Goal: Transaction & Acquisition: Purchase product/service

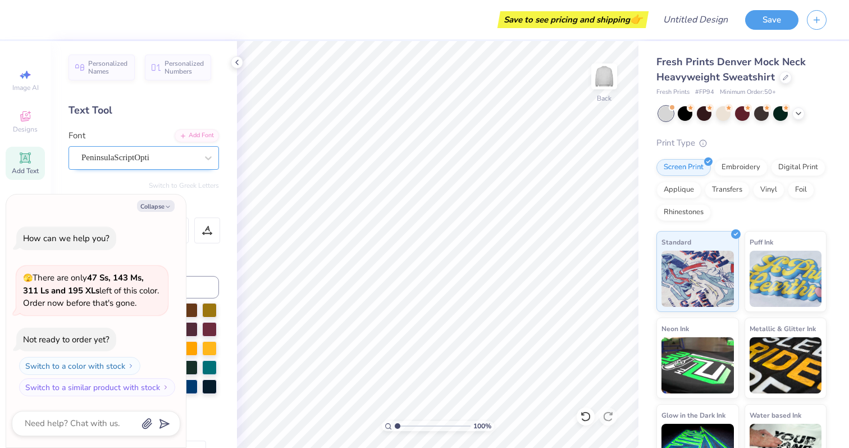
click at [106, 156] on div "PeninsulaScriptOpti" at bounding box center [139, 157] width 118 height 17
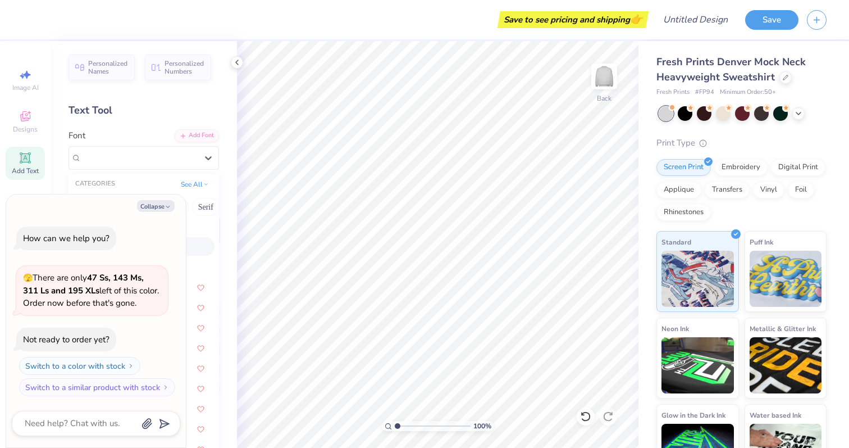
click at [108, 126] on div "Personalized Names Personalized Numbers Text Tool Add Font Font option Peninsul…" at bounding box center [144, 244] width 187 height 407
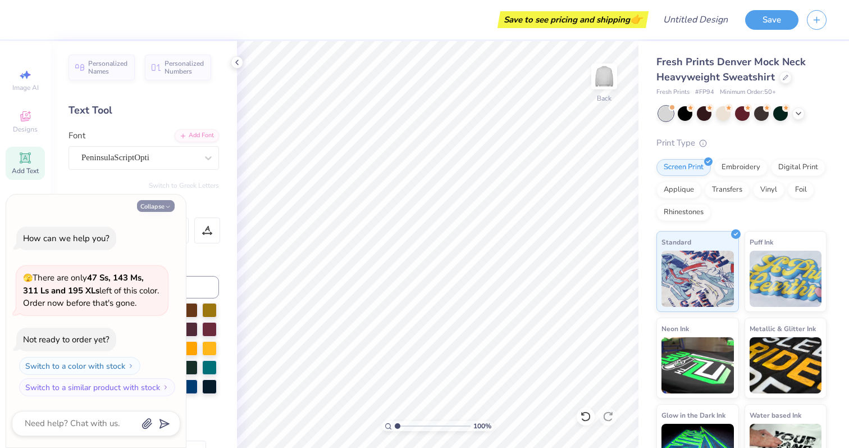
click at [166, 202] on button "Collapse" at bounding box center [156, 206] width 38 height 12
type textarea "x"
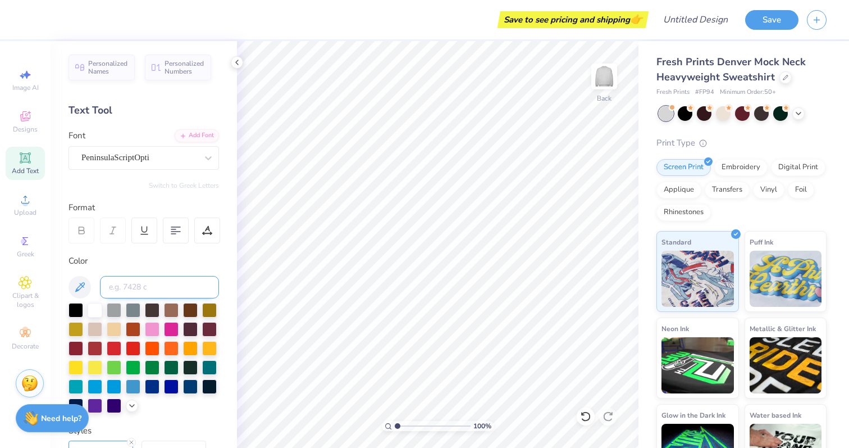
click at [147, 286] on input at bounding box center [159, 287] width 119 height 22
click at [94, 111] on div "Text Tool" at bounding box center [144, 110] width 151 height 15
click at [25, 157] on icon at bounding box center [25, 157] width 8 height 8
click at [136, 150] on div at bounding box center [139, 157] width 116 height 15
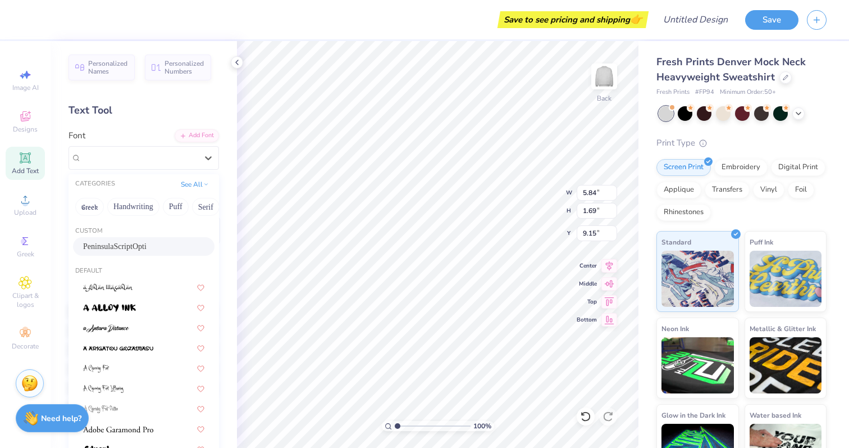
click at [122, 253] on div "PeninsulaScriptOpti" at bounding box center [144, 246] width 142 height 19
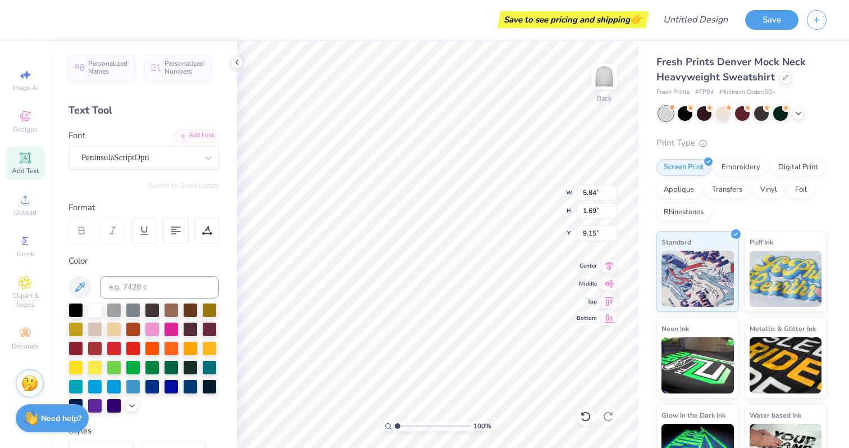
scroll to position [1, 3]
type textarea "[PERSON_NAME] U Special Education"
click at [187, 238] on div at bounding box center [176, 230] width 26 height 26
click at [78, 343] on div at bounding box center [76, 347] width 15 height 15
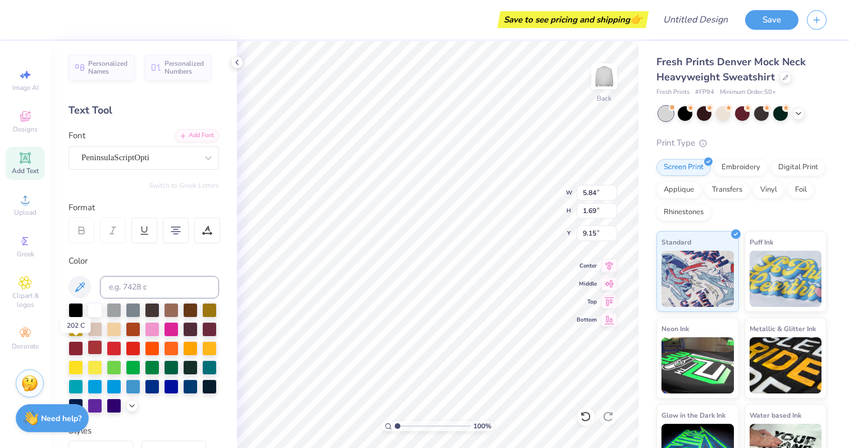
click at [90, 344] on div at bounding box center [95, 347] width 15 height 15
click at [92, 344] on div at bounding box center [95, 347] width 15 height 15
click at [167, 242] on div at bounding box center [176, 230] width 26 height 26
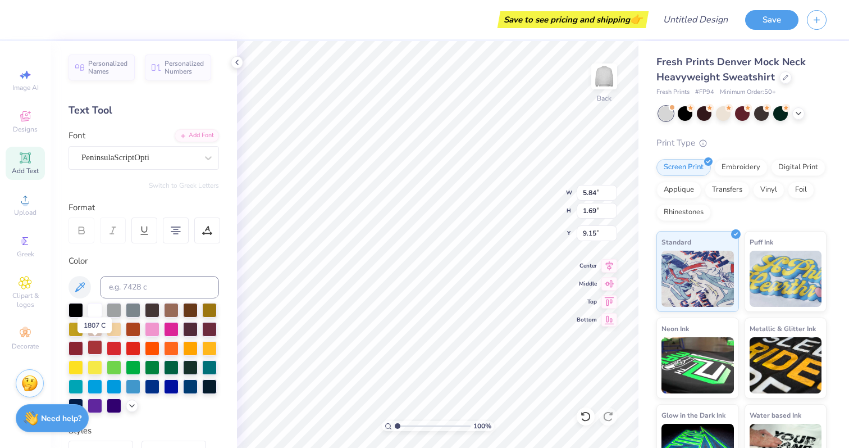
click at [96, 349] on div at bounding box center [95, 347] width 15 height 15
click at [164, 258] on div "Color" at bounding box center [144, 260] width 151 height 13
click at [80, 235] on div at bounding box center [82, 230] width 26 height 26
click at [140, 158] on div "PeninsulaScriptOpti" at bounding box center [139, 157] width 118 height 17
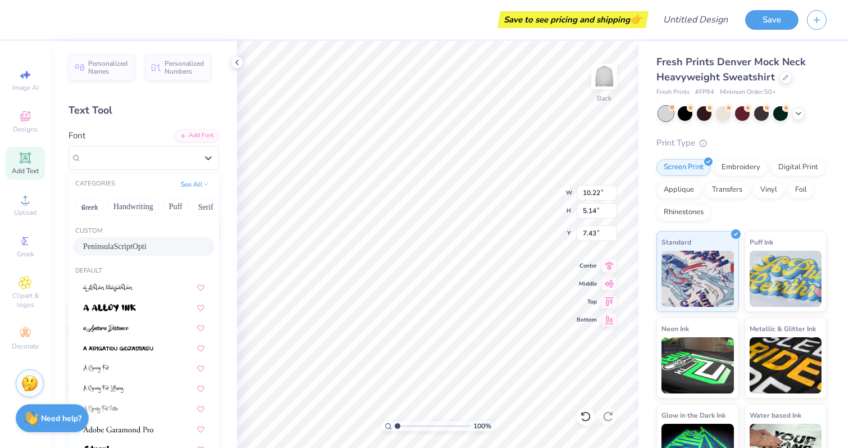
click at [126, 117] on div "Text Tool" at bounding box center [144, 110] width 151 height 15
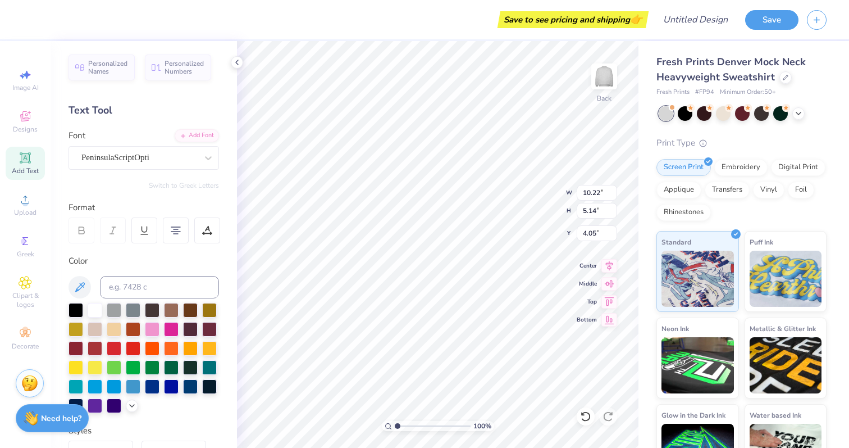
type input "4.05"
type input "9.81"
type input "6.99"
type input "2.75"
type input "1.59"
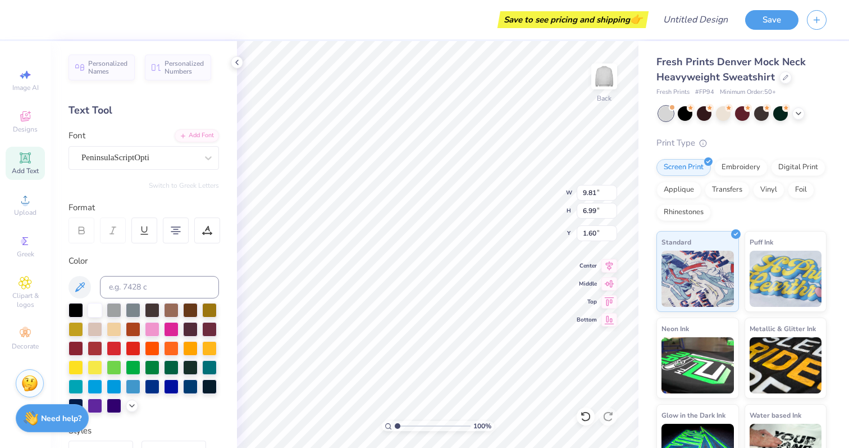
scroll to position [0, 6]
type textarea "[PERSON_NAME] Special Education"
click at [115, 350] on div at bounding box center [114, 347] width 15 height 15
click at [108, 350] on div at bounding box center [114, 347] width 15 height 15
click at [102, 350] on div at bounding box center [95, 347] width 15 height 15
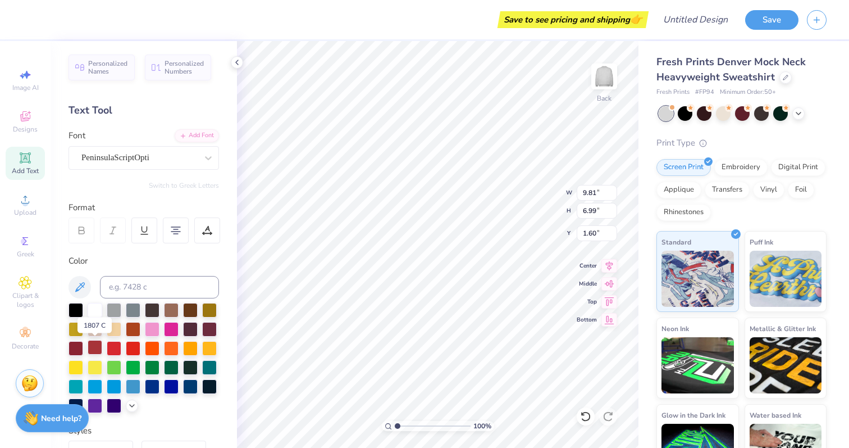
click at [99, 350] on div at bounding box center [95, 347] width 15 height 15
click at [146, 188] on div "Switch to Greek Letters" at bounding box center [144, 185] width 151 height 9
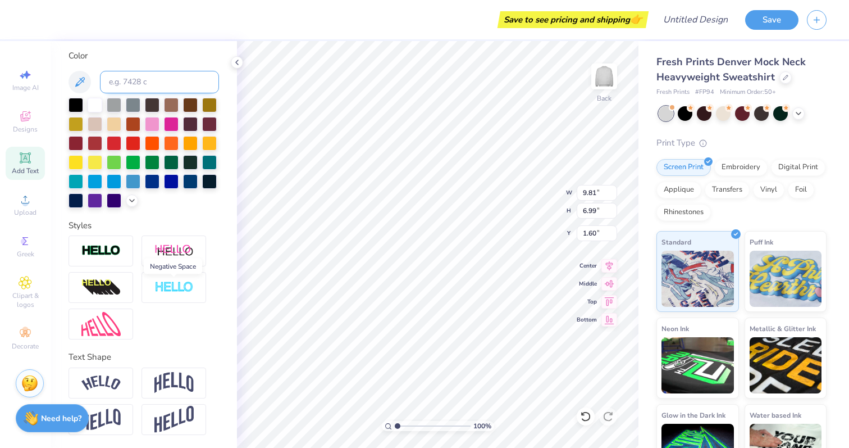
scroll to position [0, 0]
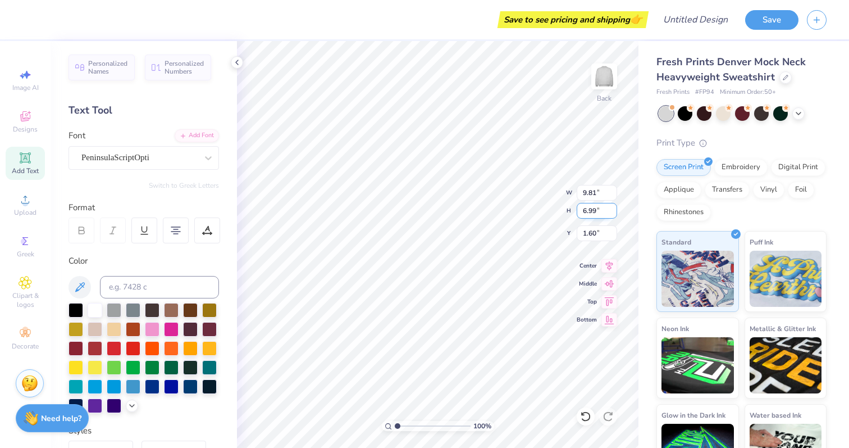
type input "5.64"
click at [613, 212] on input "5.64" at bounding box center [597, 211] width 40 height 16
type input "15.36"
type input "2.36"
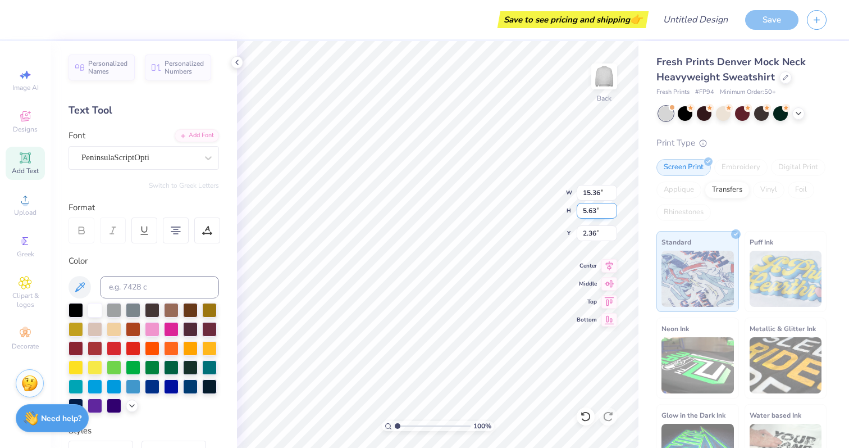
click at [613, 212] on input "5.63" at bounding box center [597, 211] width 40 height 16
click at [613, 212] on input "5.62" at bounding box center [597, 211] width 40 height 16
click at [613, 212] on input "5.61" at bounding box center [597, 211] width 40 height 16
click at [613, 212] on input "5.6" at bounding box center [597, 211] width 40 height 16
click at [613, 212] on input "5.59" at bounding box center [597, 211] width 40 height 16
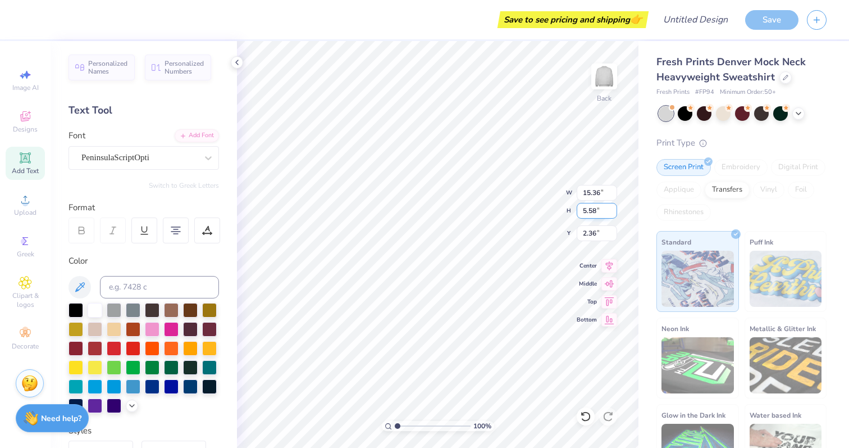
click at [613, 212] on input "5.58" at bounding box center [597, 211] width 40 height 16
type input "5.57"
click at [613, 212] on input "5.57" at bounding box center [597, 211] width 40 height 16
click at [606, 194] on input "15.36" at bounding box center [597, 193] width 40 height 16
type input "15.00"
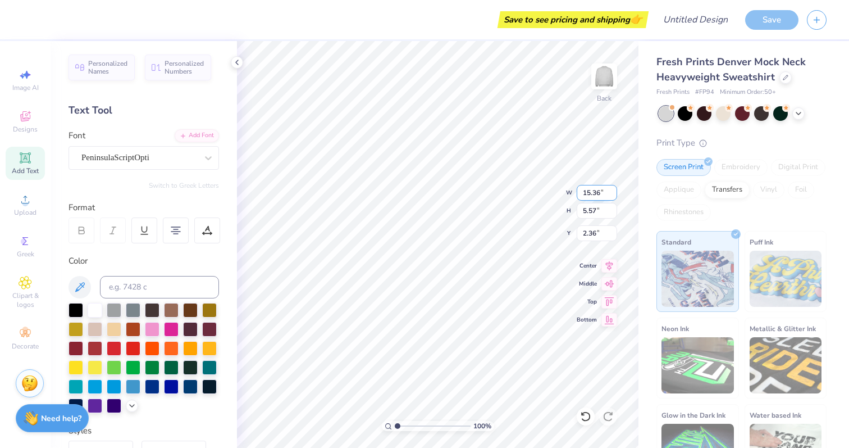
type input "5.18"
type input "2.42"
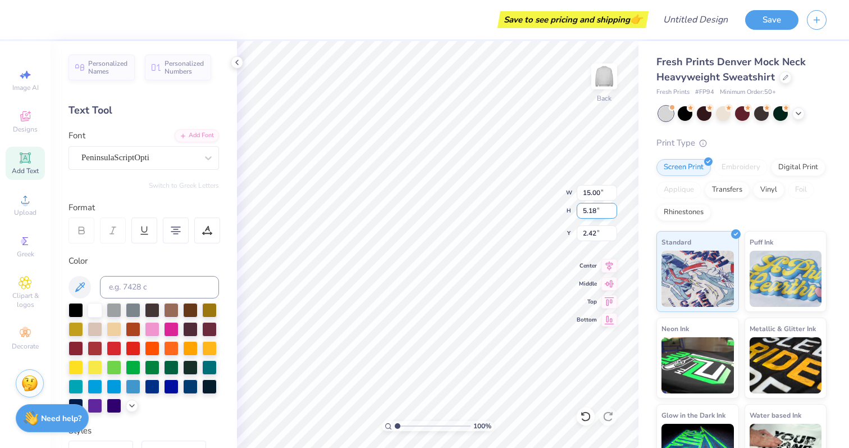
click at [590, 210] on input "5.18" at bounding box center [597, 211] width 40 height 16
type input "4"
type input "11.59"
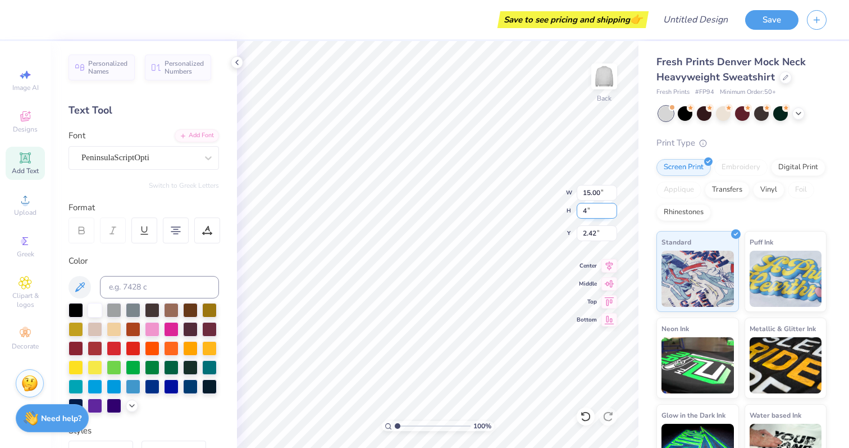
type input "4.00"
type input "3.01"
click at [603, 198] on input "11.59" at bounding box center [597, 193] width 40 height 16
click at [613, 189] on input "11.6" at bounding box center [597, 193] width 40 height 16
click at [613, 189] on input "11.61" at bounding box center [597, 193] width 40 height 16
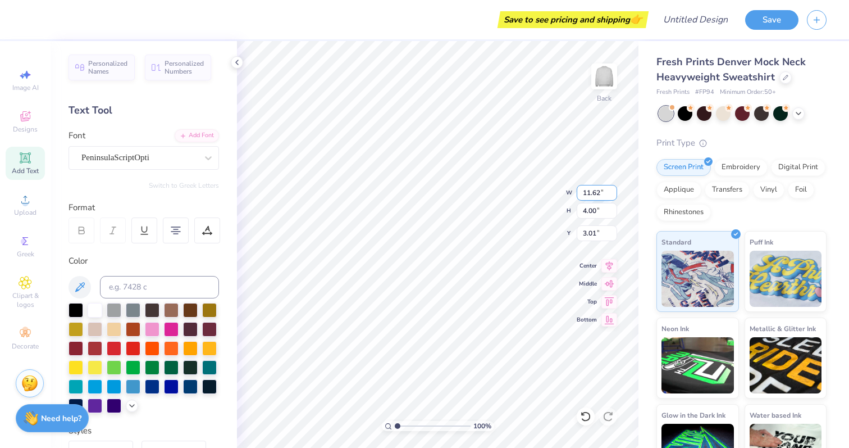
click at [613, 189] on input "11.62" at bounding box center [597, 193] width 40 height 16
click at [613, 189] on input "11.63" at bounding box center [597, 193] width 40 height 16
click at [613, 189] on input "11.64" at bounding box center [597, 193] width 40 height 16
click at [613, 189] on input "11.65" at bounding box center [597, 193] width 40 height 16
click at [613, 189] on input "11.66" at bounding box center [597, 193] width 40 height 16
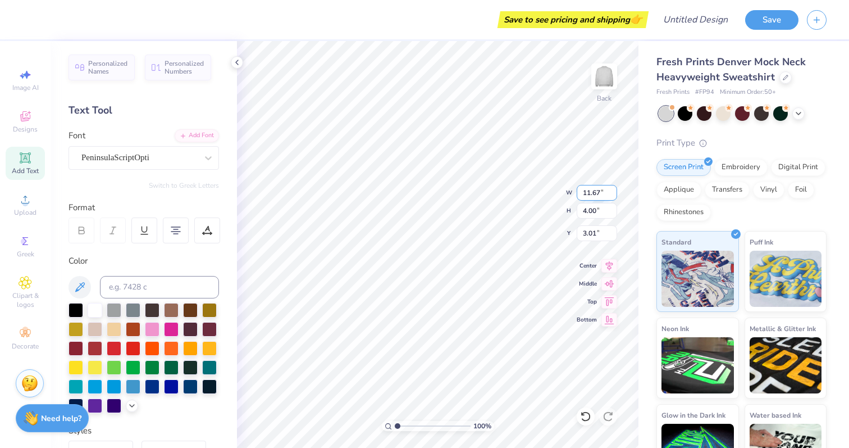
click at [613, 189] on input "11.67" at bounding box center [597, 193] width 40 height 16
click at [613, 189] on input "11.68" at bounding box center [597, 193] width 40 height 16
click at [613, 189] on input "11.69" at bounding box center [597, 193] width 40 height 16
click at [613, 189] on input "11.7" at bounding box center [597, 193] width 40 height 16
click at [613, 189] on input "11.71" at bounding box center [597, 193] width 40 height 16
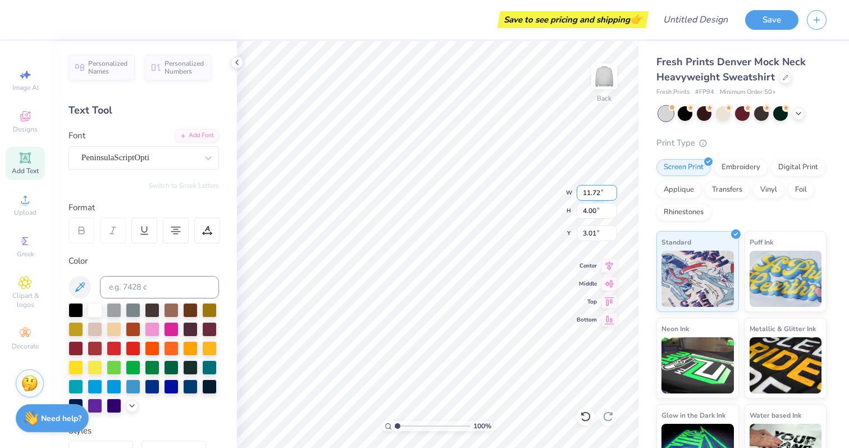
click at [613, 189] on input "11.72" at bounding box center [597, 193] width 40 height 16
click at [613, 189] on input "11.73" at bounding box center [597, 193] width 40 height 16
click at [613, 189] on input "11.74" at bounding box center [597, 193] width 40 height 16
click at [613, 189] on input "11.75" at bounding box center [597, 193] width 40 height 16
click at [613, 189] on input "11.76" at bounding box center [597, 193] width 40 height 16
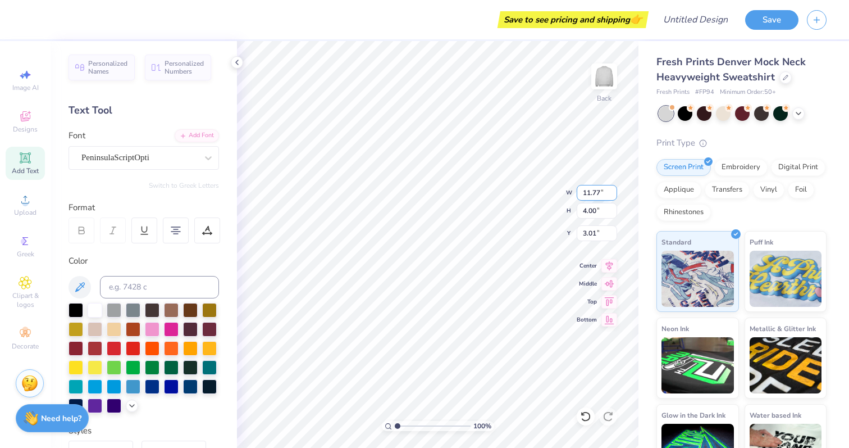
click at [613, 189] on input "11.77" at bounding box center [597, 193] width 40 height 16
click at [613, 189] on input "11.78" at bounding box center [597, 193] width 40 height 16
click at [613, 189] on input "11.79" at bounding box center [597, 193] width 40 height 16
click at [613, 189] on input "11.8" at bounding box center [597, 193] width 40 height 16
click at [613, 189] on input "11.81" at bounding box center [597, 193] width 40 height 16
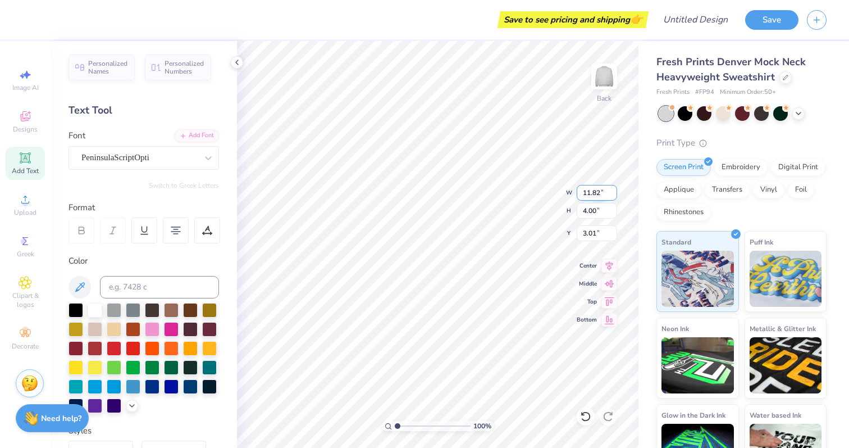
click at [613, 189] on input "11.82" at bounding box center [597, 193] width 40 height 16
click at [613, 189] on input "11.83" at bounding box center [597, 193] width 40 height 16
click at [613, 189] on input "11.84" at bounding box center [597, 193] width 40 height 16
click at [613, 189] on input "11.85" at bounding box center [597, 193] width 40 height 16
click at [613, 189] on input "11.86" at bounding box center [597, 193] width 40 height 16
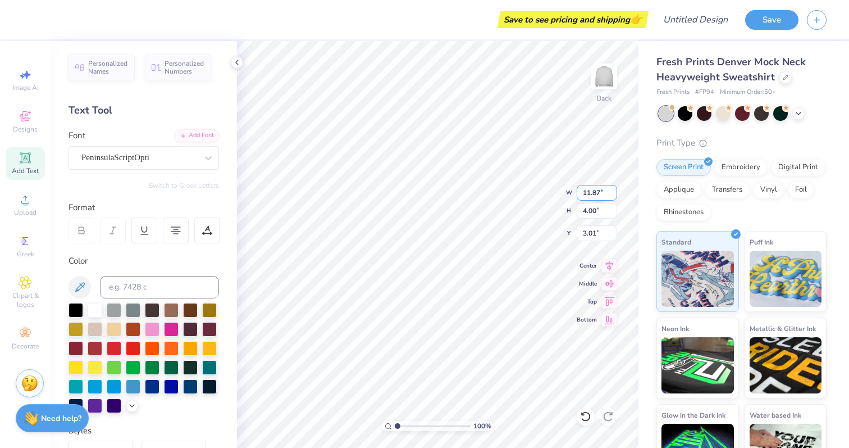
click at [613, 189] on input "11.87" at bounding box center [597, 193] width 40 height 16
click at [613, 189] on input "11.88" at bounding box center [597, 193] width 40 height 16
click at [613, 189] on input "11.89" at bounding box center [597, 193] width 40 height 16
click at [584, 189] on input "11.89" at bounding box center [597, 193] width 40 height 16
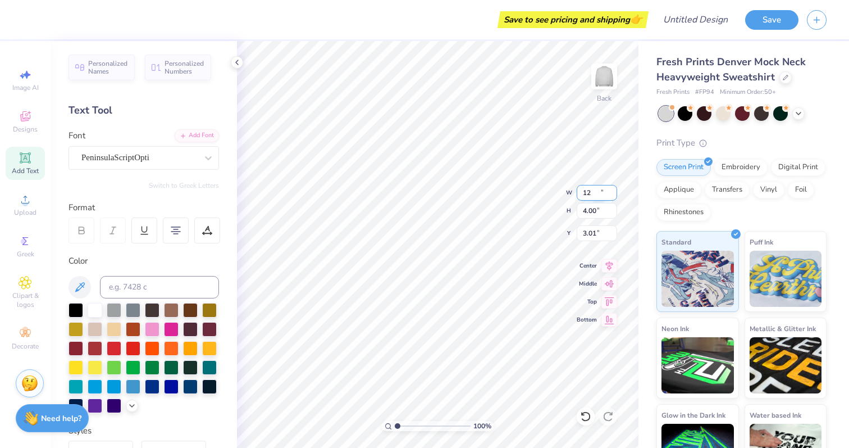
type input "12.00"
type input "4.14"
type input "2.94"
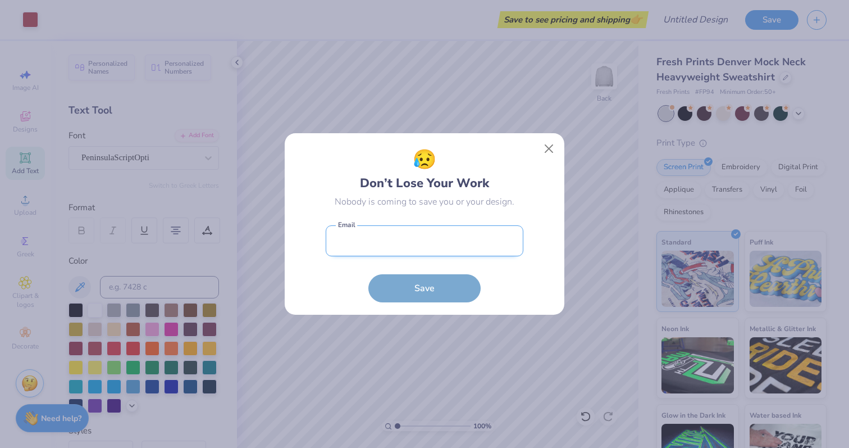
click at [393, 247] on input "email" at bounding box center [425, 240] width 198 height 31
type input "[EMAIL_ADDRESS][DOMAIN_NAME]"
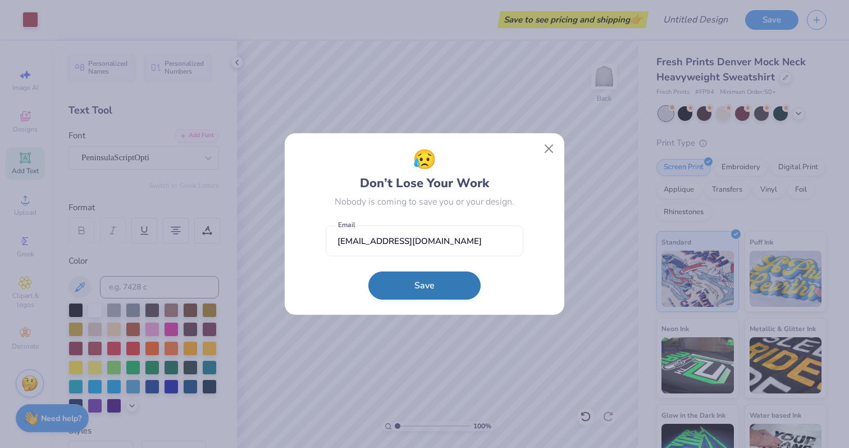
click at [436, 276] on button "Save" at bounding box center [425, 285] width 112 height 28
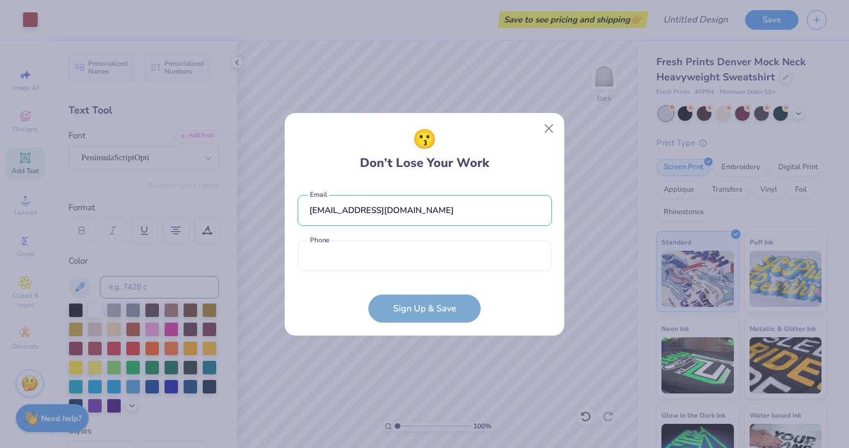
click at [348, 279] on form "[EMAIL_ADDRESS][DOMAIN_NAME] Email Phone is a required field Phone Sign Up & Sa…" at bounding box center [425, 253] width 254 height 139
click at [347, 269] on input "tel" at bounding box center [425, 255] width 254 height 31
type input "[PHONE_NUMBER]"
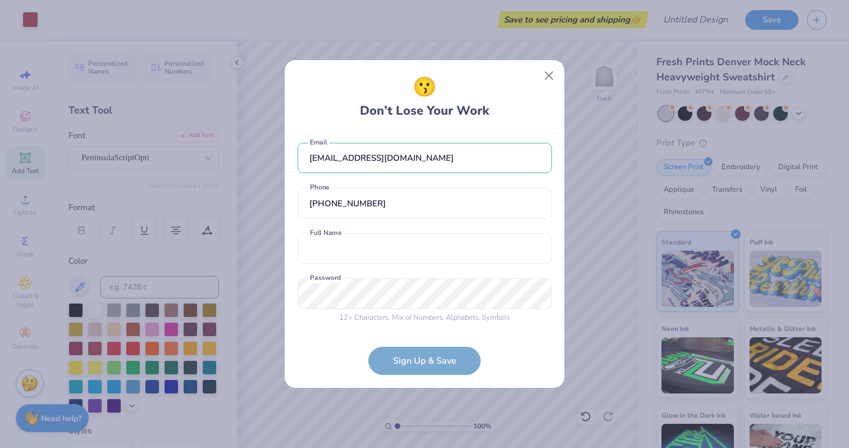
click at [413, 310] on div "12 + Characters , Mix of Numbers , Alphabets , Symbols Password is a required f…" at bounding box center [425, 300] width 254 height 45
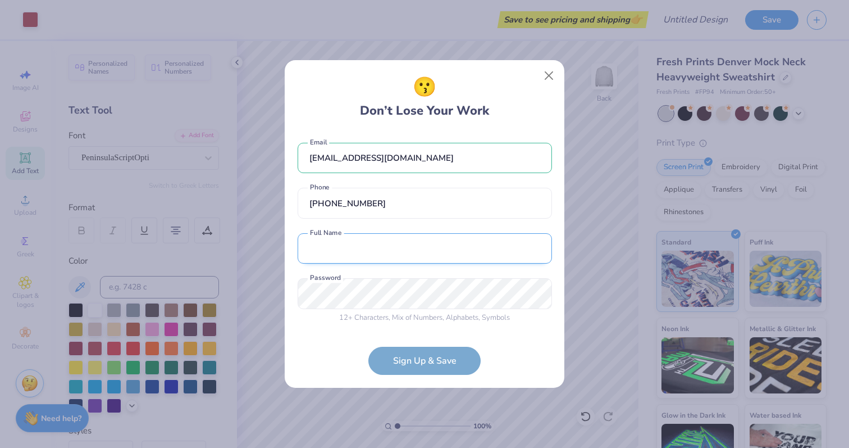
click at [368, 239] on input "text" at bounding box center [425, 248] width 254 height 31
type input "[PERSON_NAME]"
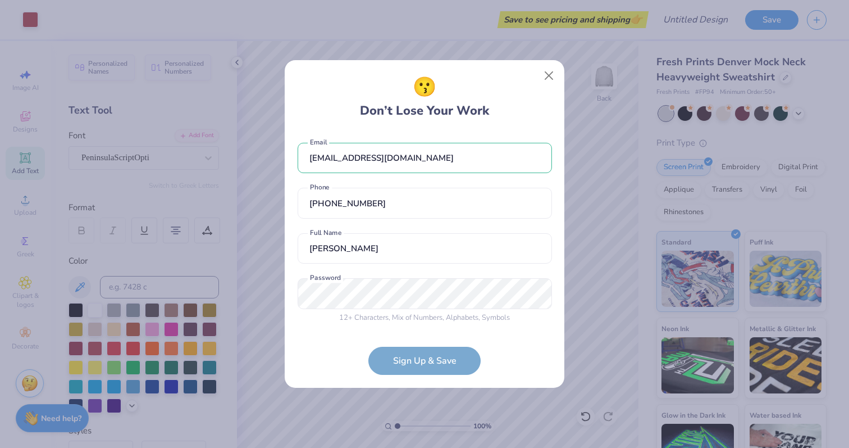
click at [388, 276] on div "[EMAIL_ADDRESS][DOMAIN_NAME] Email [PHONE_NUMBER] Phone [PERSON_NAME] Full Name…" at bounding box center [425, 230] width 254 height 198
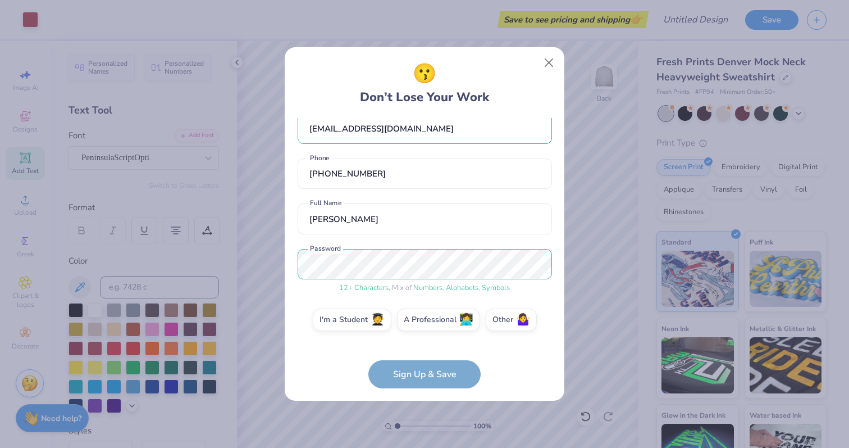
click at [418, 366] on form "[EMAIL_ADDRESS][DOMAIN_NAME] Email [PHONE_NUMBER] Phone [PERSON_NAME] Full Name…" at bounding box center [425, 253] width 254 height 270
click at [437, 240] on div "[EMAIL_ADDRESS][DOMAIN_NAME] Email [PHONE_NUMBER] Phone [PERSON_NAME] Full Name…" at bounding box center [425, 230] width 254 height 224
click at [442, 383] on form "[EMAIL_ADDRESS][DOMAIN_NAME] Email [PHONE_NUMBER] Phone [PERSON_NAME] Full Name…" at bounding box center [425, 253] width 254 height 270
click at [421, 374] on form "[EMAIL_ADDRESS][DOMAIN_NAME] Email [PHONE_NUMBER] Phone [PERSON_NAME] Full Name…" at bounding box center [425, 253] width 254 height 270
click at [381, 337] on div "[EMAIL_ADDRESS][DOMAIN_NAME] Email [PHONE_NUMBER] Phone [PERSON_NAME] Full Name…" at bounding box center [425, 230] width 254 height 224
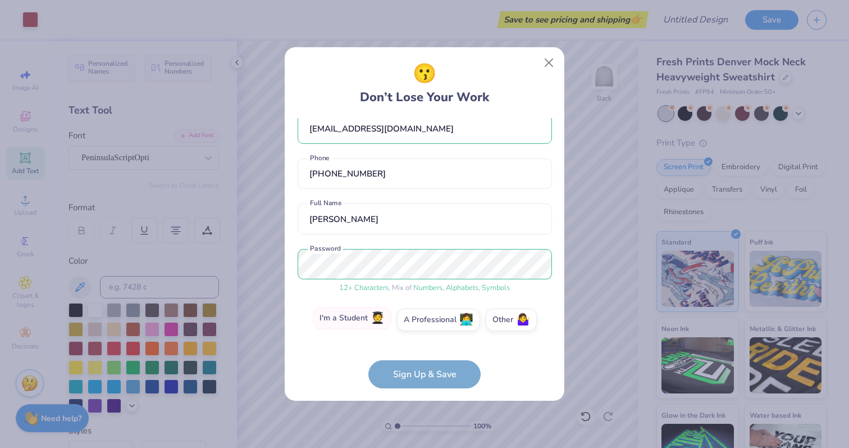
click at [368, 315] on label "I'm a Student 🧑‍🎓" at bounding box center [352, 318] width 79 height 22
click at [421, 335] on input "I'm a Student 🧑‍🎓" at bounding box center [424, 338] width 7 height 7
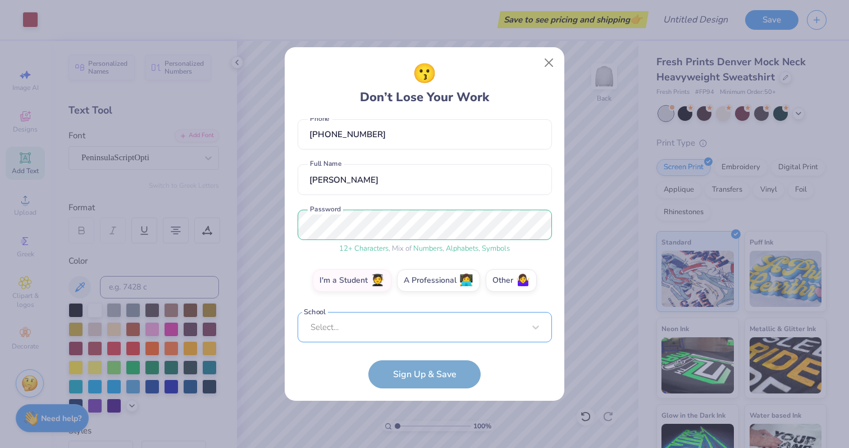
click at [389, 329] on div "Select..." at bounding box center [425, 327] width 254 height 31
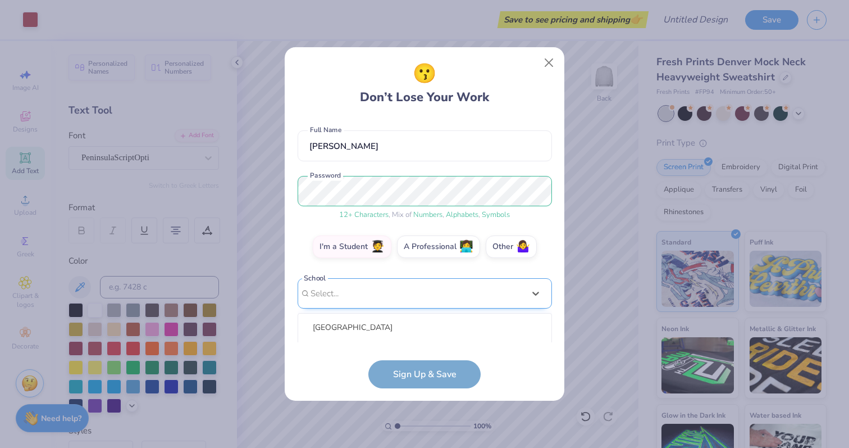
scroll to position [230, 0]
type input "chapm"
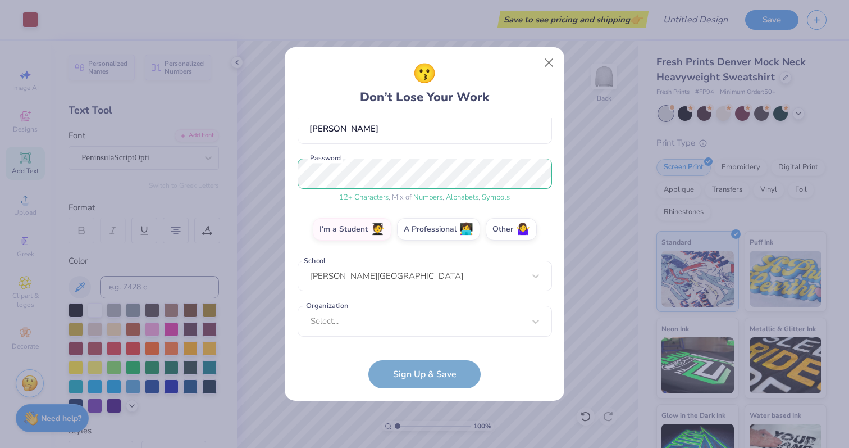
click at [347, 258] on div "[EMAIL_ADDRESS][DOMAIN_NAME] Email [PHONE_NUMBER] Phone [PERSON_NAME] Full Name…" at bounding box center [425, 230] width 254 height 224
click at [344, 319] on div "Select..." at bounding box center [425, 321] width 254 height 31
click at [346, 139] on div "[EMAIL_ADDRESS][DOMAIN_NAME] Email [PHONE_NUMBER] Phone [PERSON_NAME] Full Name…" at bounding box center [425, 230] width 254 height 224
click at [433, 381] on form "[EMAIL_ADDRESS][DOMAIN_NAME] Email [PHONE_NUMBER] Phone [PERSON_NAME] Full Name…" at bounding box center [425, 253] width 254 height 270
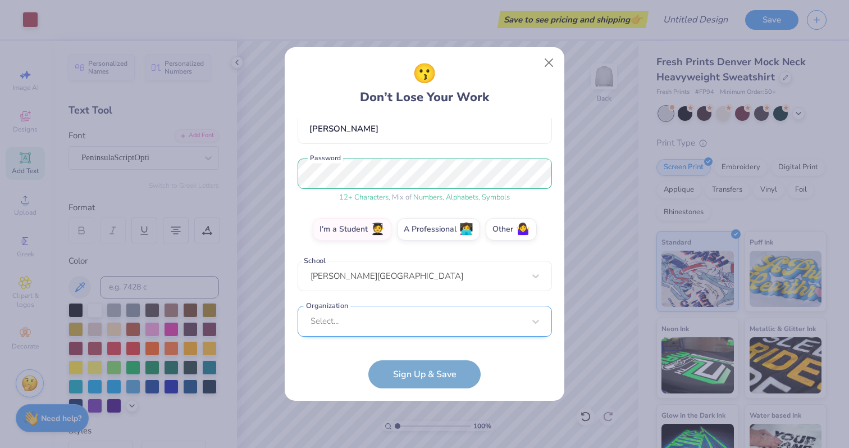
click at [416, 315] on div "Select..." at bounding box center [425, 321] width 254 height 31
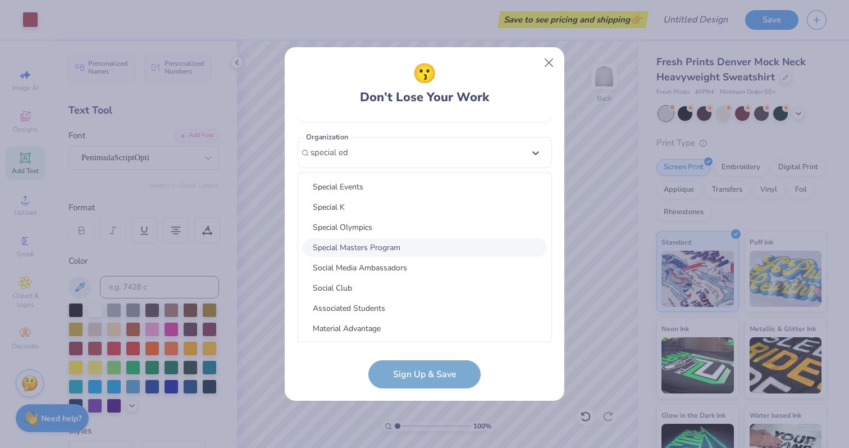
click at [372, 247] on div "Special Masters Program" at bounding box center [425, 247] width 244 height 19
type input "special ed"
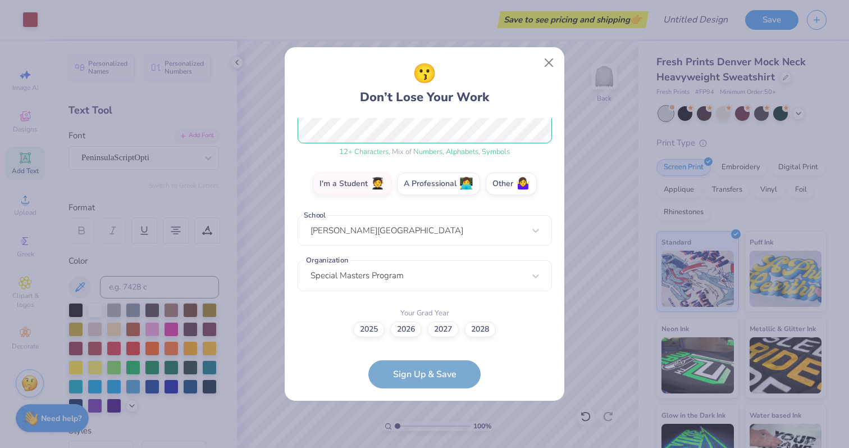
click at [422, 377] on form "[EMAIL_ADDRESS][DOMAIN_NAME] Email [PHONE_NUMBER] Phone [PERSON_NAME] Full Name…" at bounding box center [425, 253] width 254 height 270
click at [413, 325] on label "2026" at bounding box center [405, 328] width 31 height 16
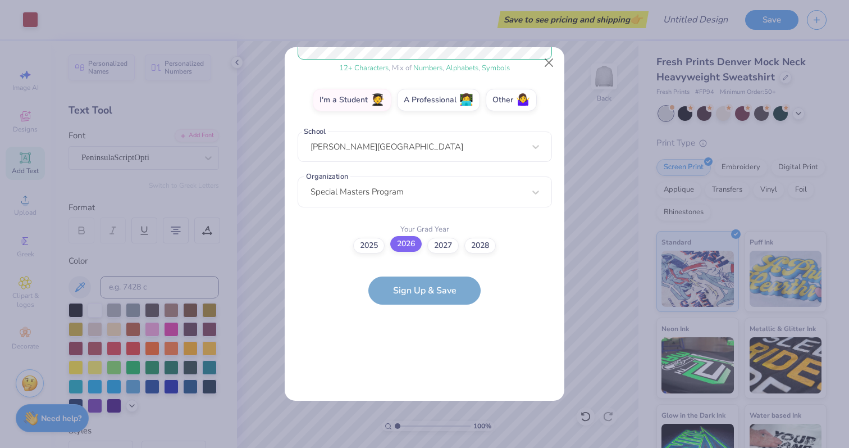
scroll to position [0, 0]
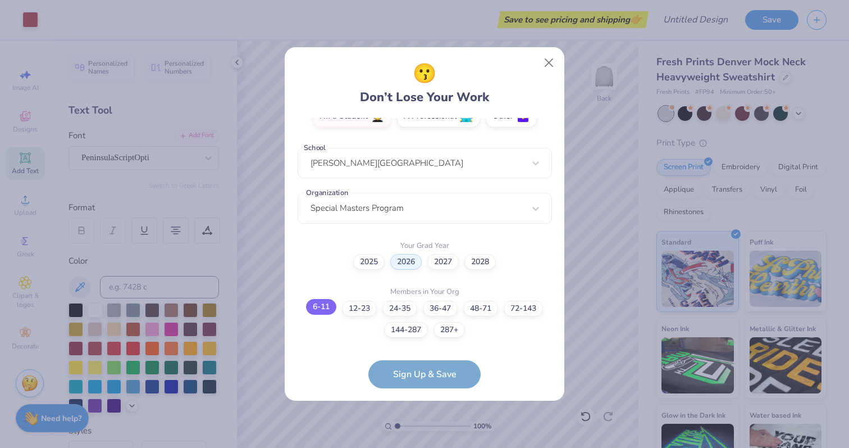
click at [319, 309] on label "6-11" at bounding box center [321, 307] width 30 height 16
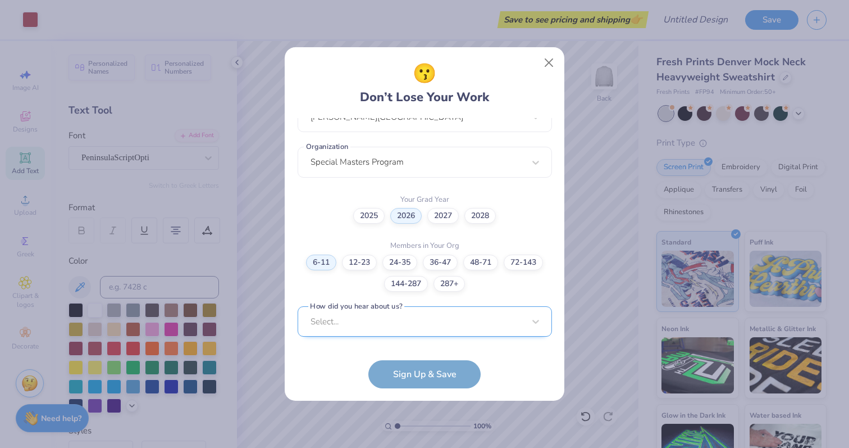
click at [375, 319] on div "Select..." at bounding box center [425, 321] width 254 height 31
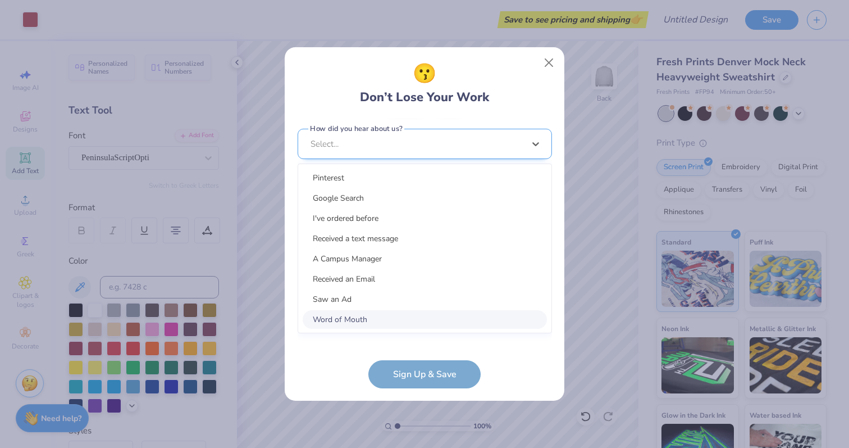
scroll to position [433, 0]
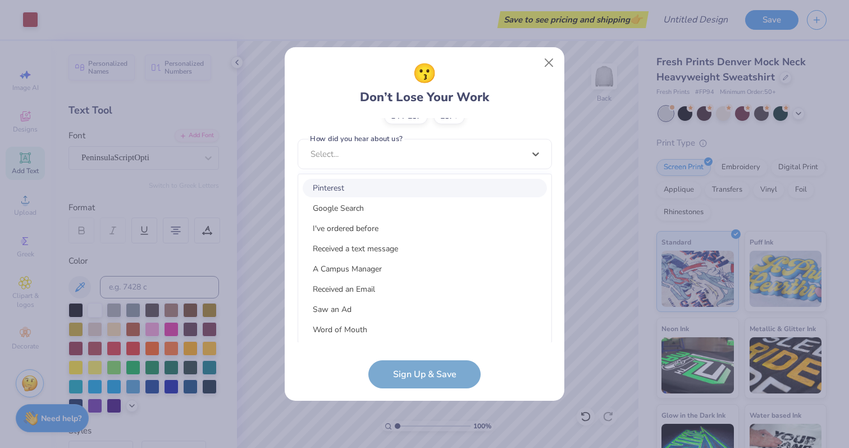
click at [340, 184] on div "Pinterest" at bounding box center [425, 188] width 244 height 19
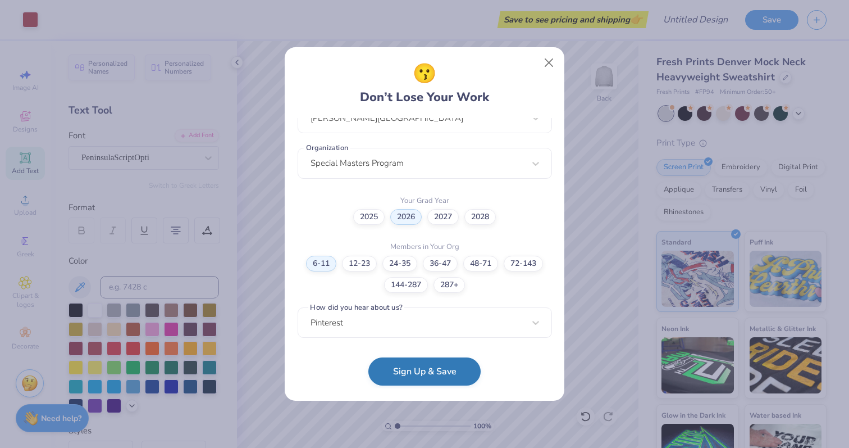
click at [428, 363] on button "Sign Up & Save" at bounding box center [425, 371] width 112 height 28
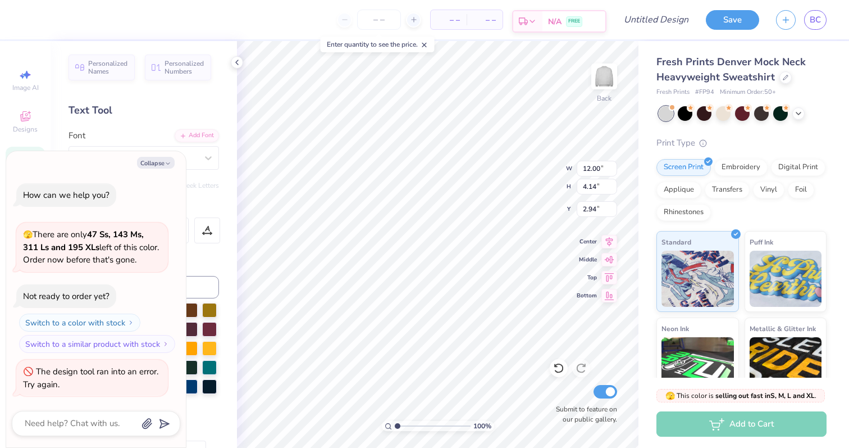
scroll to position [0, 3]
type textarea "x"
type textarea "[PERSON_NAME]"
type textarea "x"
type textarea "[PERSON_NAME]"
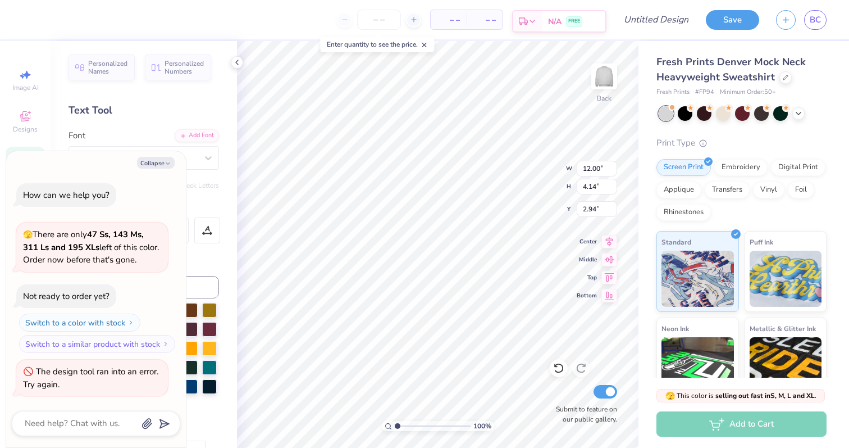
type textarea "x"
type textarea "[PERSON_NAME]"
type textarea "x"
type textarea "[PERSON_NAME] SPE"
type textarea "x"
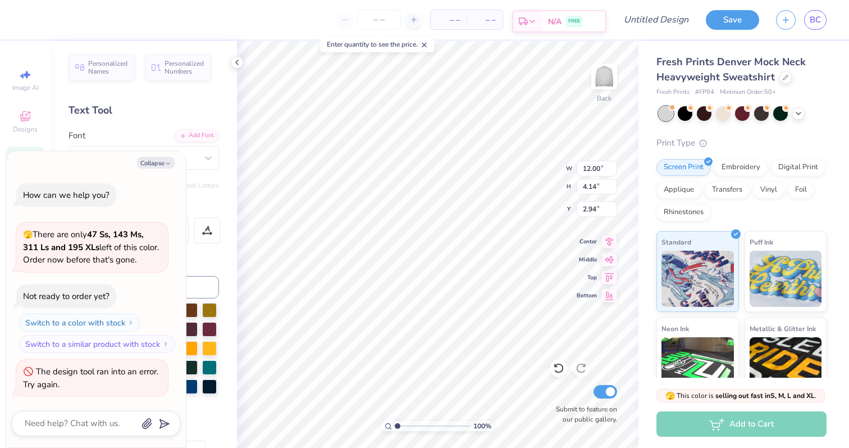
type textarea "[PERSON_NAME] SPED"
type textarea "x"
type textarea "[PERSON_NAME] SPE"
type textarea "x"
type textarea "[PERSON_NAME]"
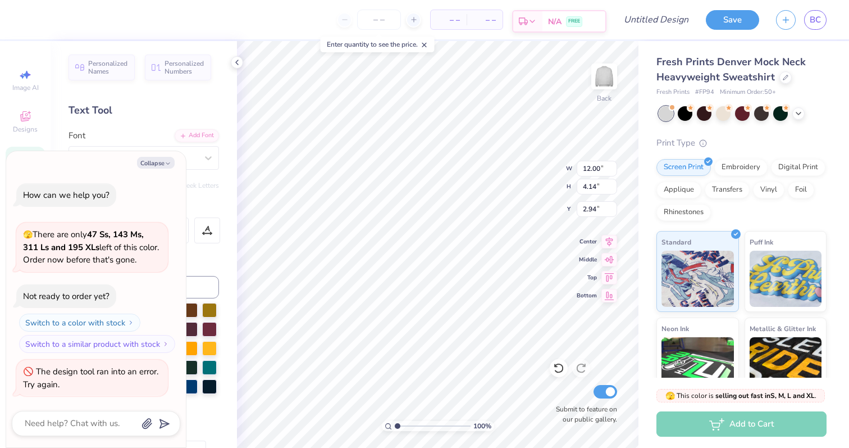
type textarea "x"
type textarea "[PERSON_NAME]"
type textarea "x"
type textarea "[PERSON_NAME]"
type textarea "x"
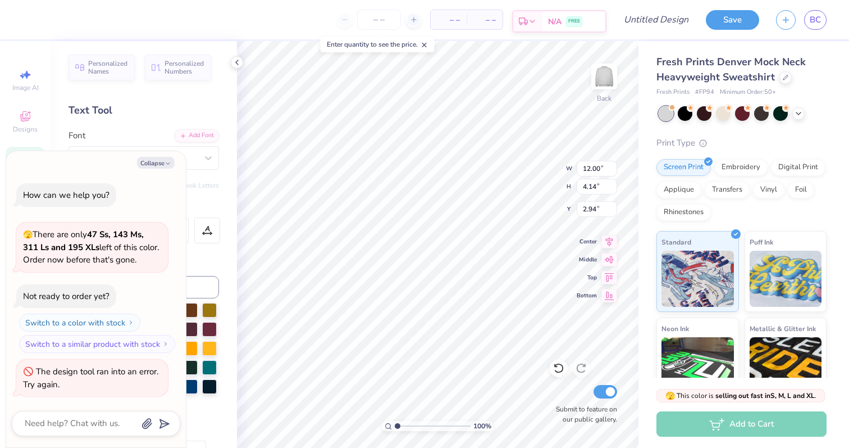
type textarea "[PERSON_NAME]"
type textarea "x"
type textarea "[PERSON_NAME] s"
type textarea "x"
type textarea "[PERSON_NAME]"
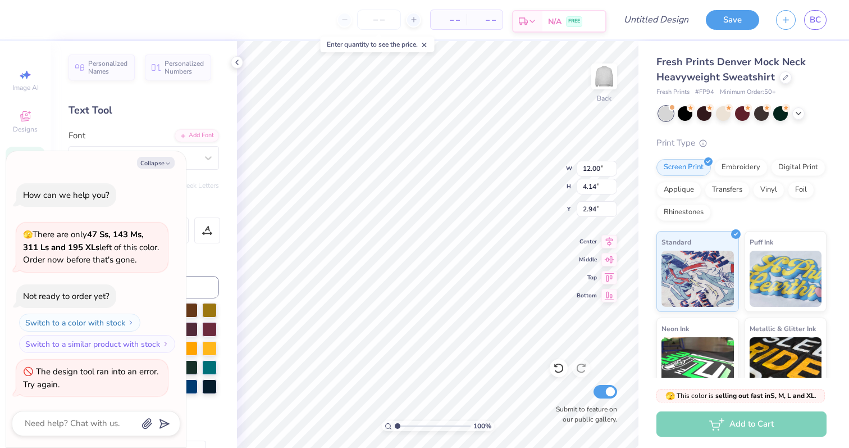
type textarea "x"
type textarea "[PERSON_NAME] spe"
type textarea "x"
type textarea "[PERSON_NAME] sped"
type textarea "x"
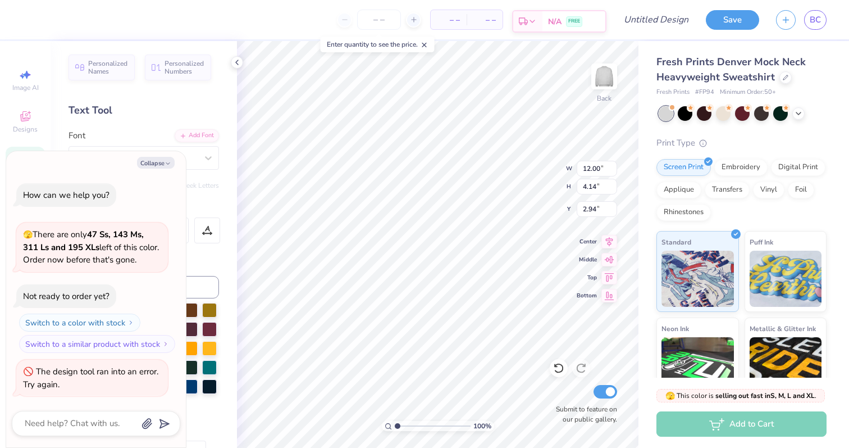
type textarea "[PERSON_NAME] spe"
type textarea "x"
type textarea "[PERSON_NAME]"
type textarea "x"
type textarea "[PERSON_NAME] s"
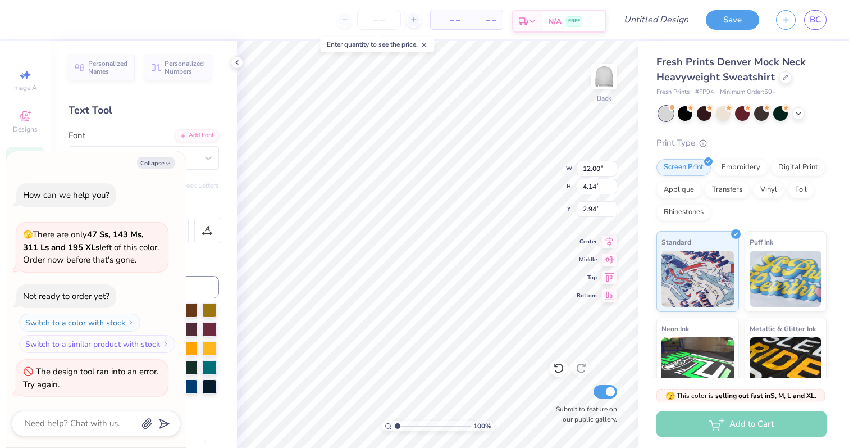
type textarea "x"
type textarea "[PERSON_NAME]"
type textarea "x"
type textarea "[PERSON_NAME]"
type textarea "x"
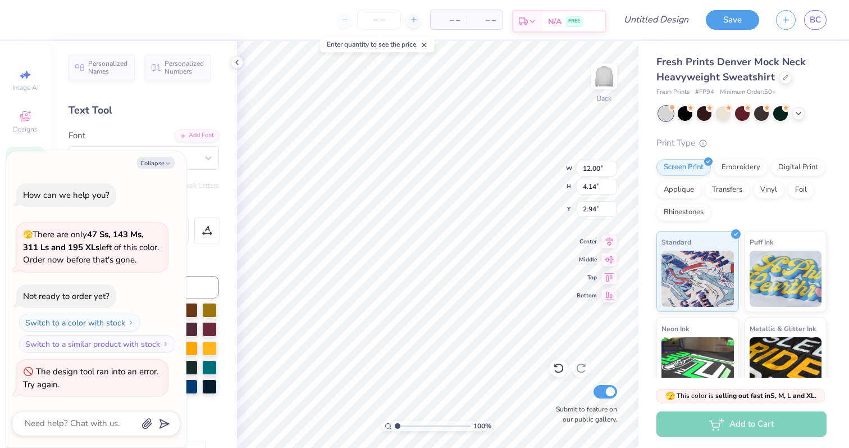
type textarea "[PERSON_NAME]"
type textarea "x"
type textarea "[PERSON_NAME]"
type textarea "x"
type textarea "[PERSON_NAME]"
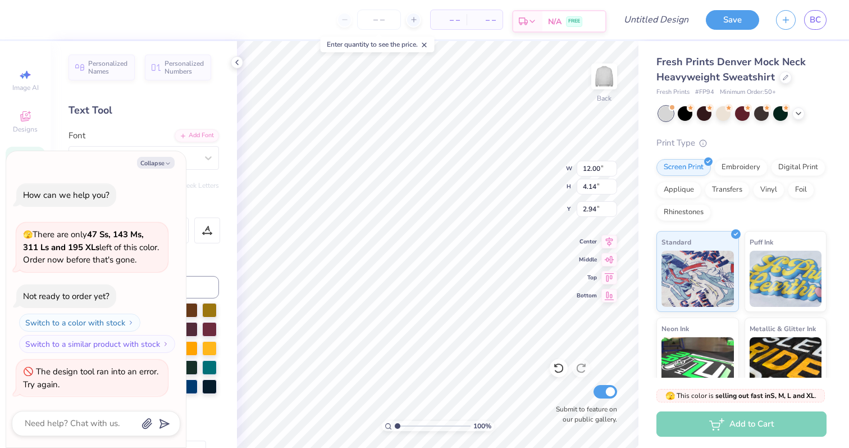
type textarea "x"
type textarea "[PERSON_NAME] SPE"
type textarea "x"
type textarea "[PERSON_NAME] SPED"
click at [148, 160] on button "Collapse" at bounding box center [156, 163] width 38 height 12
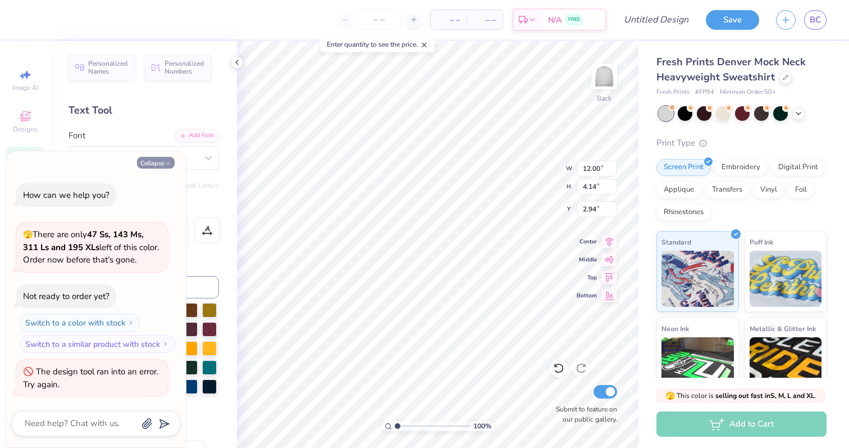
type textarea "x"
type input "8.26"
type input "3.71"
type input "2.83"
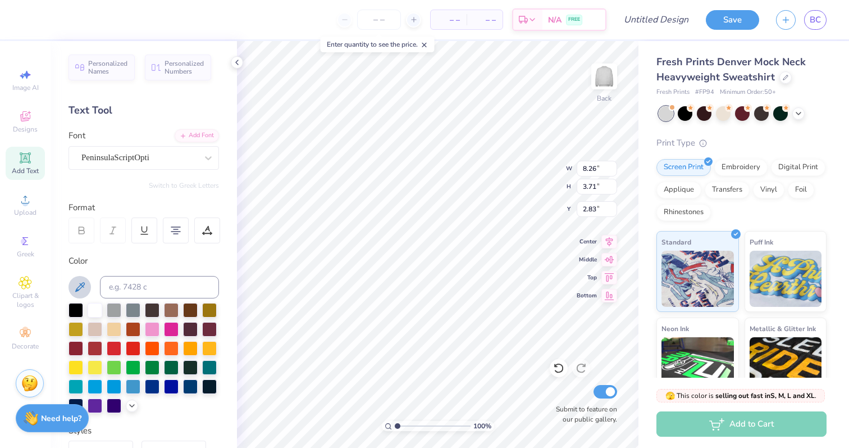
click at [84, 285] on icon at bounding box center [79, 286] width 13 height 13
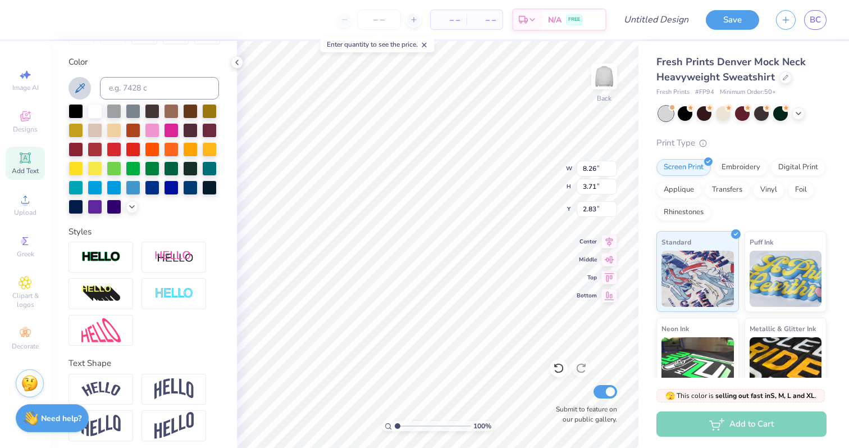
scroll to position [199, 0]
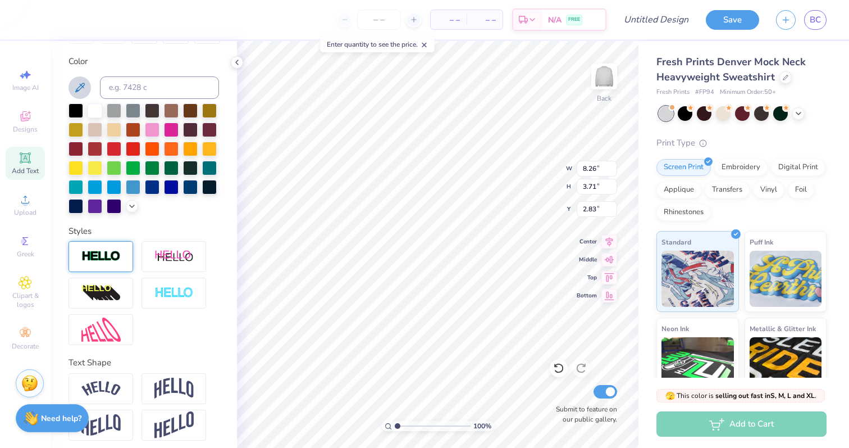
click at [121, 260] on div at bounding box center [101, 256] width 65 height 31
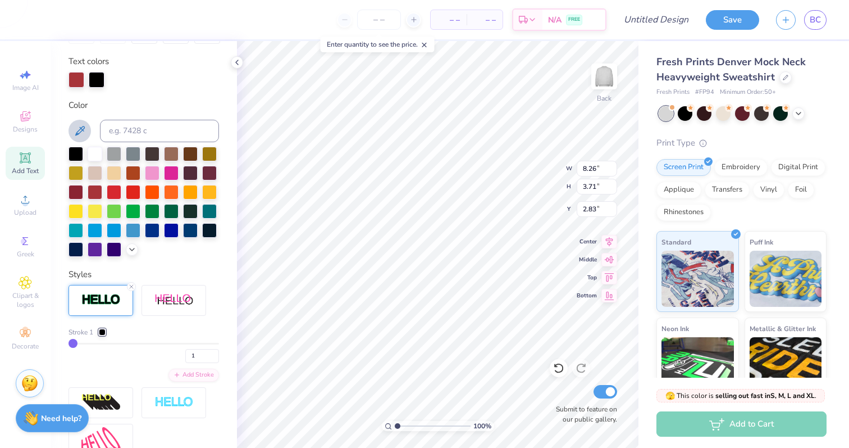
type input "8.29"
type input "3.74"
type input "2.81"
click at [133, 284] on icon at bounding box center [131, 286] width 7 height 7
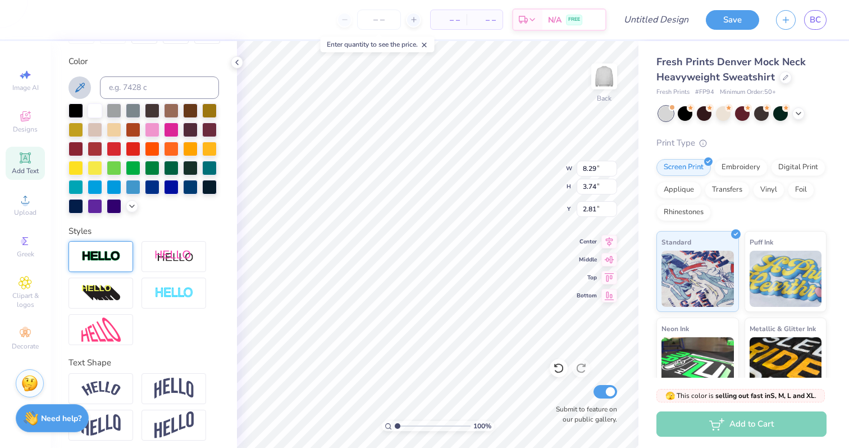
type input "8.26"
type input "3.71"
type input "2.83"
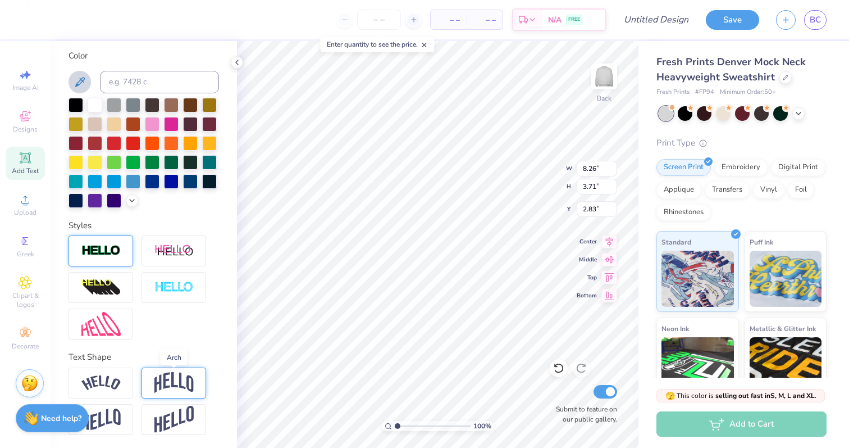
click at [175, 381] on img at bounding box center [173, 382] width 39 height 21
type input "3.96"
type input "3.32"
click at [179, 410] on div "Vertical" at bounding box center [172, 416] width 35 height 13
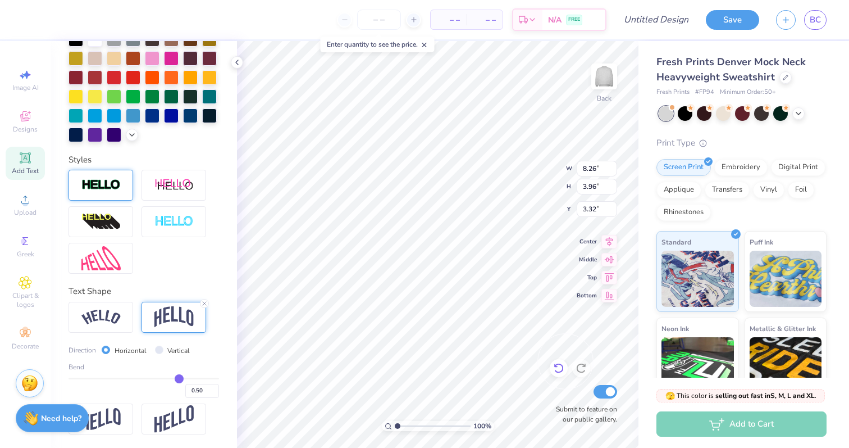
click at [560, 369] on icon at bounding box center [558, 367] width 11 height 11
type input "3.71"
type input "2.83"
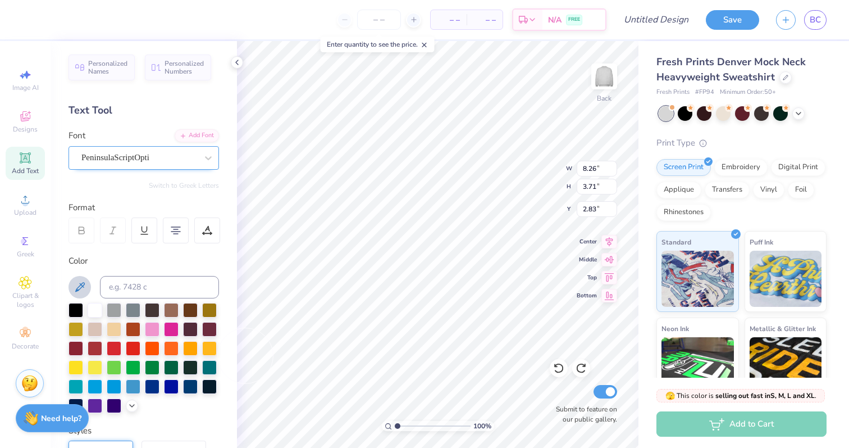
click at [116, 155] on div "PeninsulaScriptOpti" at bounding box center [139, 157] width 118 height 17
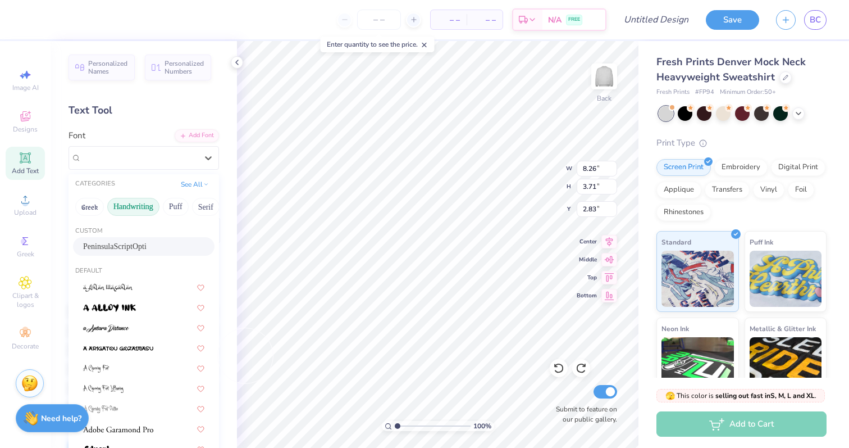
click at [128, 204] on button "Handwriting" at bounding box center [133, 207] width 52 height 18
click at [120, 247] on img at bounding box center [106, 247] width 46 height 8
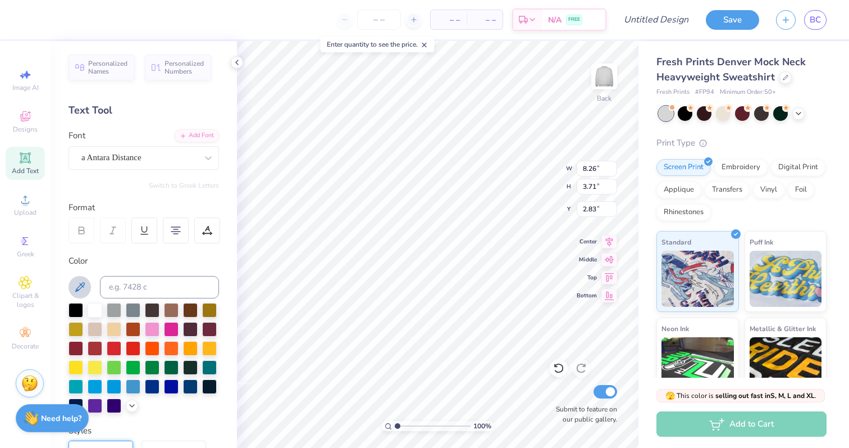
type input "9.09"
type input "4.24"
type input "2.76"
click at [561, 369] on icon at bounding box center [558, 367] width 11 height 11
type input "8.26"
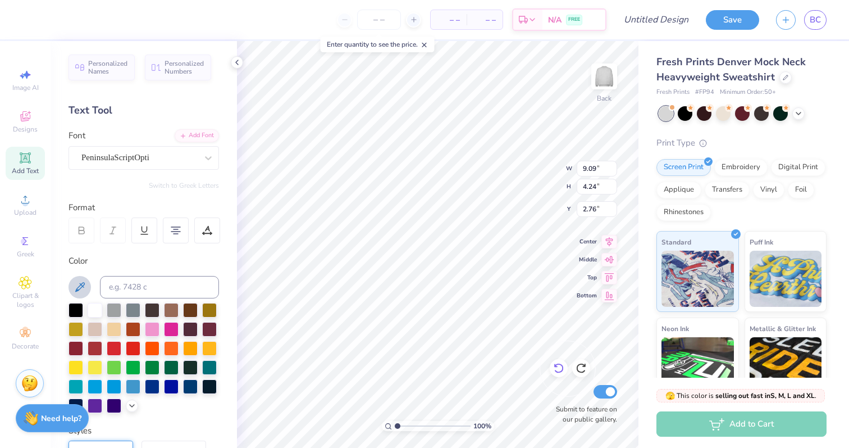
type input "3.71"
type input "2.83"
type input "8.34"
type input "3.80"
type input "2.79"
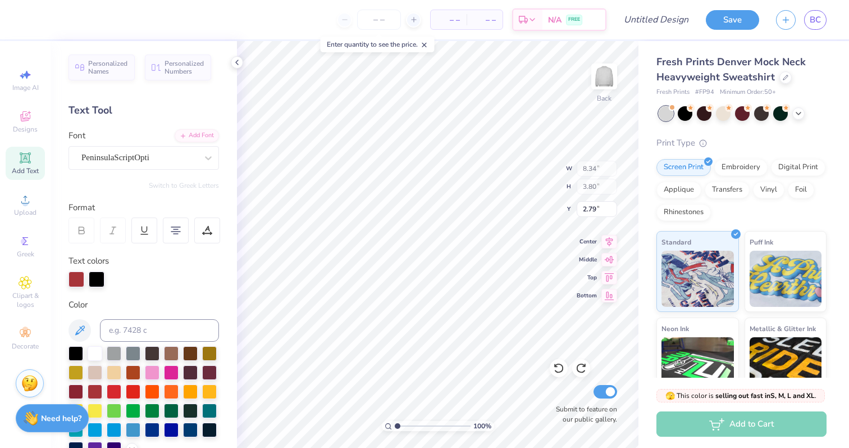
type input "8.26"
type input "3.71"
type input "2.83"
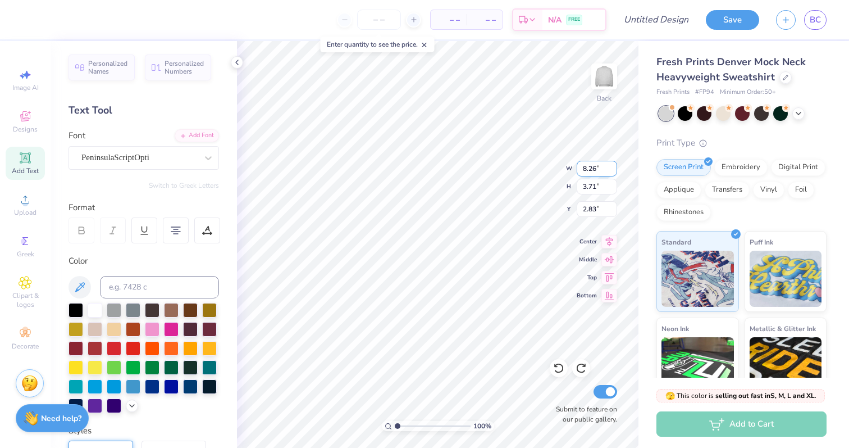
click at [593, 166] on input "8.26" at bounding box center [597, 169] width 40 height 16
type input "12.00"
type input "5.39"
type input "1.99"
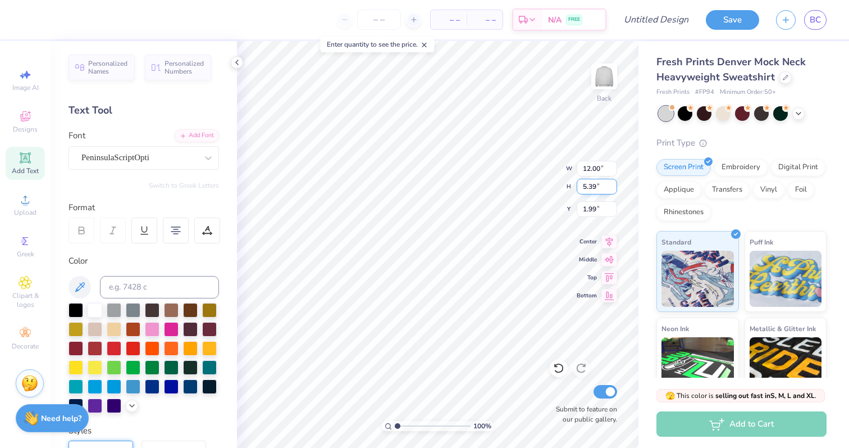
click at [591, 185] on input "5.39" at bounding box center [597, 187] width 40 height 16
type input "3.40"
type input "7.56"
type input "2.98"
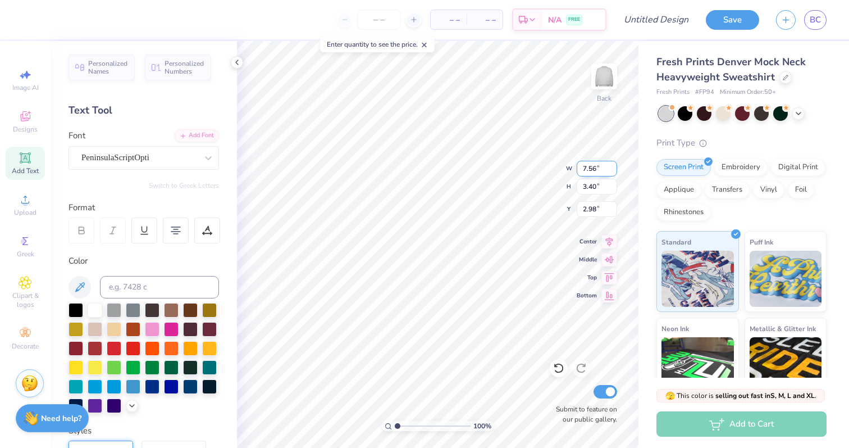
click at [596, 166] on input "7.56" at bounding box center [597, 169] width 40 height 16
click at [589, 166] on input "7.56" at bounding box center [597, 169] width 40 height 16
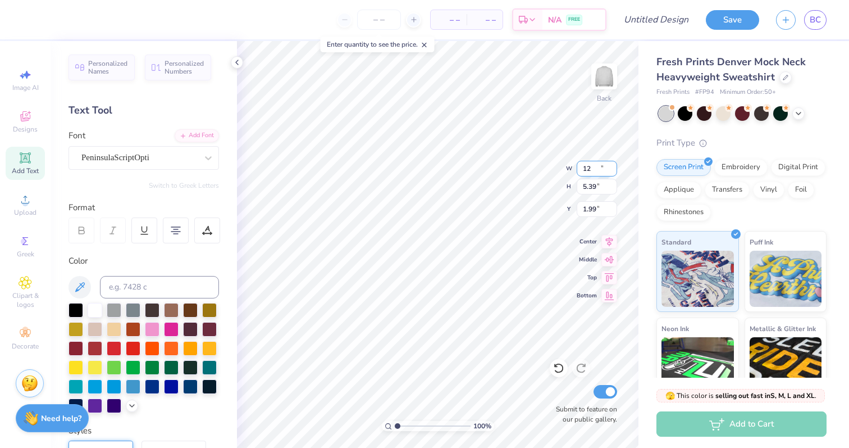
type input "12.00"
type input "5.39"
type input "1.99"
click at [589, 188] on input "5.39" at bounding box center [597, 187] width 40 height 16
drag, startPoint x: 599, startPoint y: 186, endPoint x: 583, endPoint y: 187, distance: 15.7
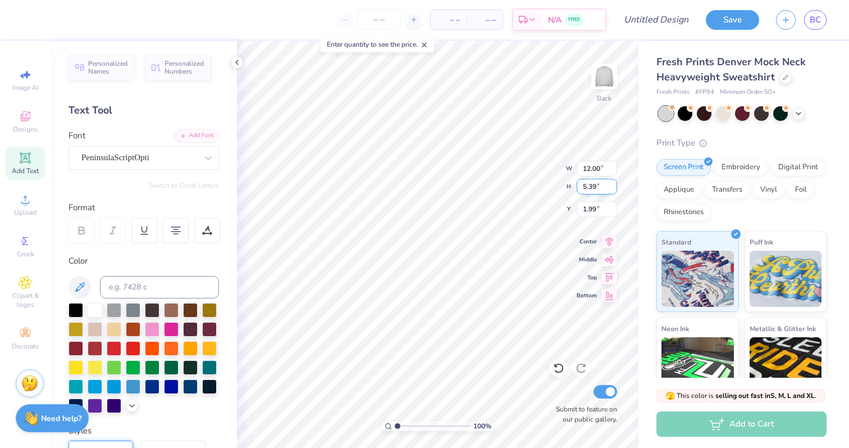
click at [583, 187] on input "5.39" at bounding box center [597, 187] width 40 height 16
type input "3"
type input "6.68"
type input "3.00"
type input "3.18"
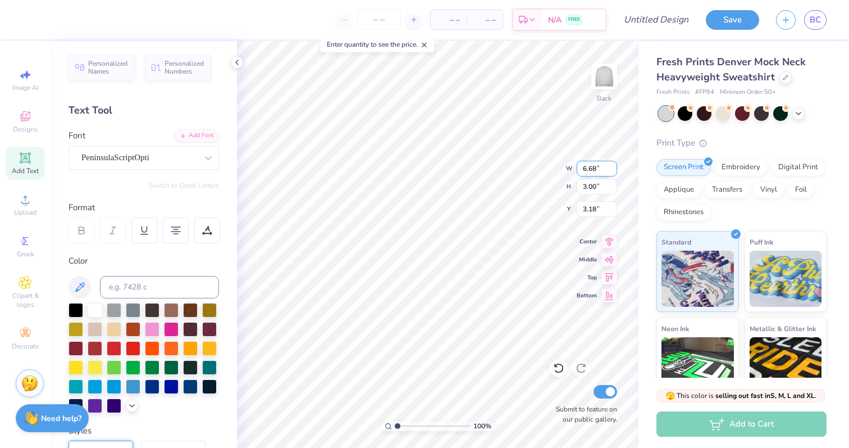
click at [597, 172] on input "6.68" at bounding box center [597, 169] width 40 height 16
type input "6.6812"
click at [597, 172] on input "6.6812" at bounding box center [597, 169] width 40 height 16
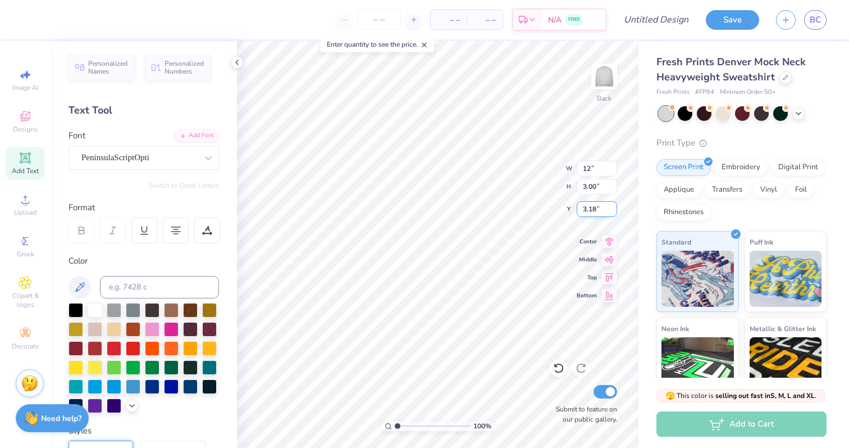
click at [602, 208] on input "3.18" at bounding box center [597, 209] width 40 height 16
type input "12.00"
type input "5.39"
click at [602, 208] on input "1.99" at bounding box center [597, 209] width 40 height 16
click at [588, 210] on input "1.99" at bounding box center [597, 209] width 40 height 16
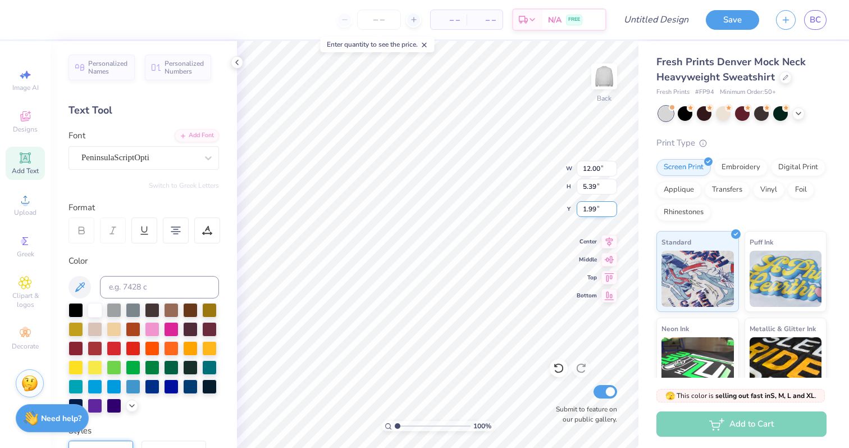
click at [588, 210] on input "1.99" at bounding box center [597, 209] width 40 height 16
type input "2.50"
type input "1.91"
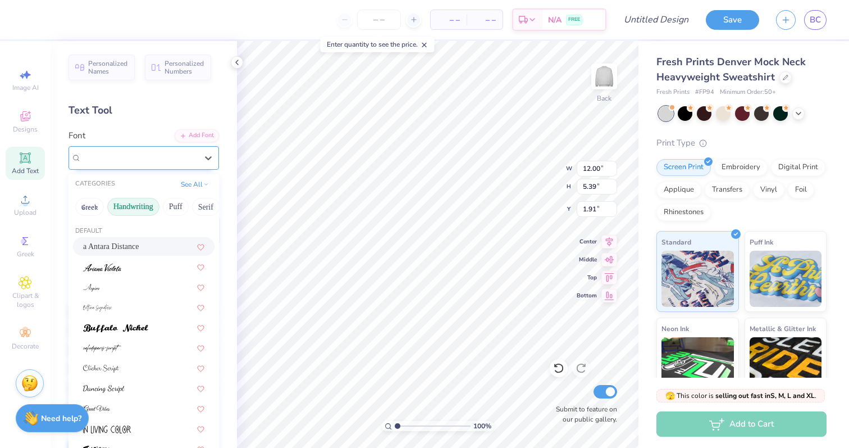
click at [119, 152] on div "PeninsulaScriptOpti" at bounding box center [139, 157] width 118 height 17
click at [125, 294] on div at bounding box center [144, 287] width 142 height 19
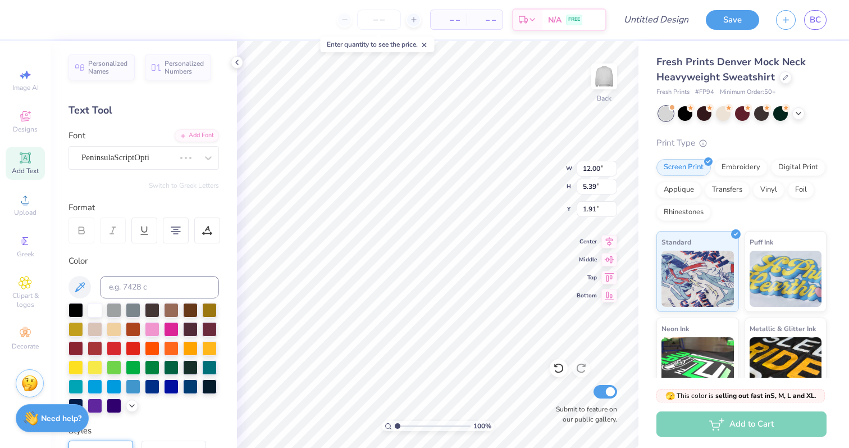
scroll to position [0, 2]
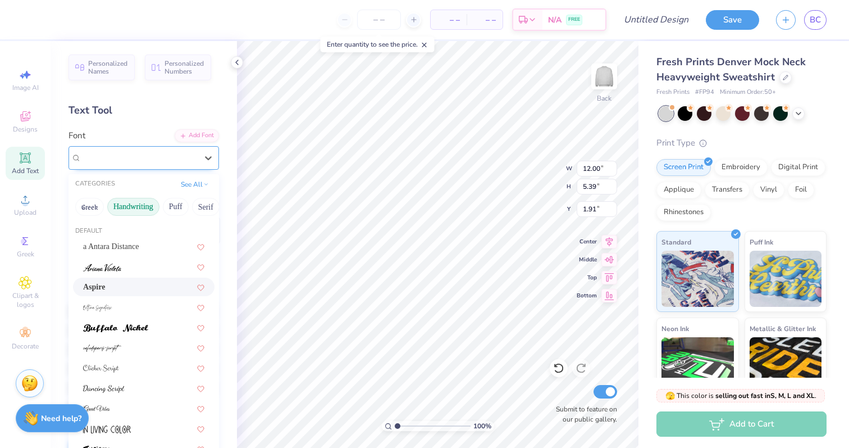
click at [142, 157] on div "Aspire" at bounding box center [139, 157] width 118 height 17
click at [98, 203] on button "Greek" at bounding box center [89, 207] width 29 height 18
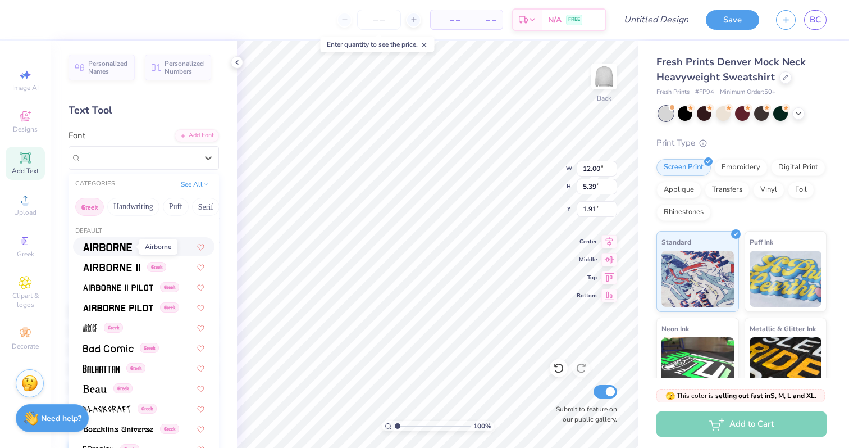
click at [107, 246] on img at bounding box center [107, 247] width 49 height 8
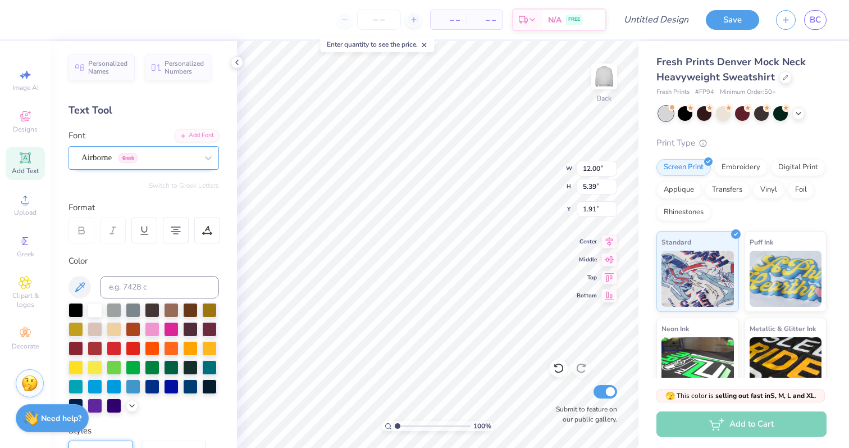
click at [161, 161] on div "Airborne Greek" at bounding box center [139, 157] width 118 height 17
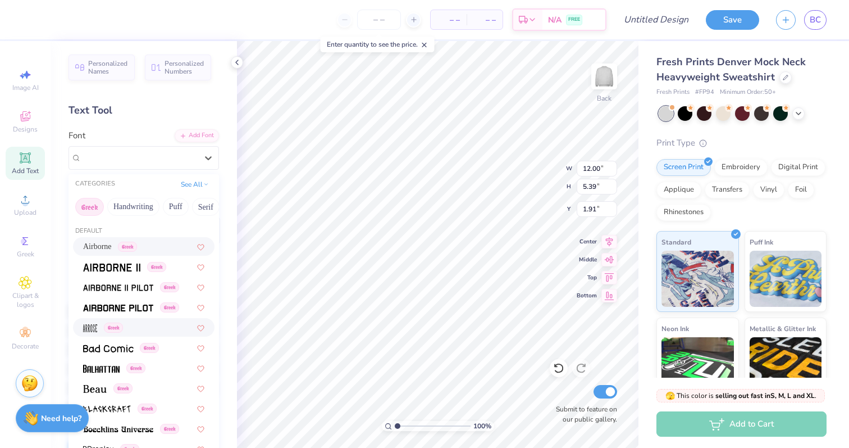
click at [93, 326] on img at bounding box center [90, 328] width 14 height 8
click at [130, 157] on div "Airborne Greek" at bounding box center [128, 157] width 96 height 17
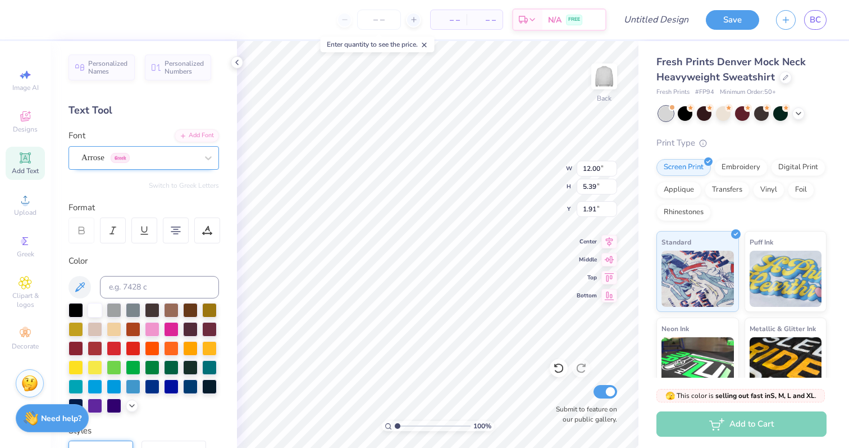
click at [141, 159] on div "Arrose Greek" at bounding box center [139, 157] width 118 height 17
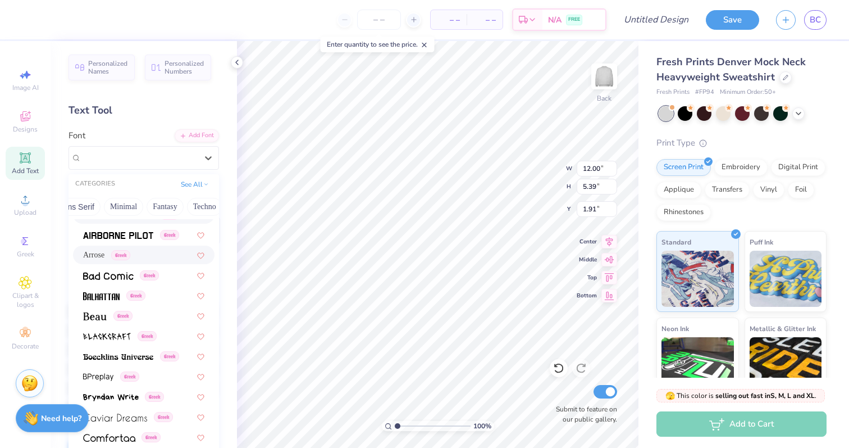
scroll to position [0, 296]
click at [111, 206] on button "Minimal" at bounding box center [115, 207] width 39 height 18
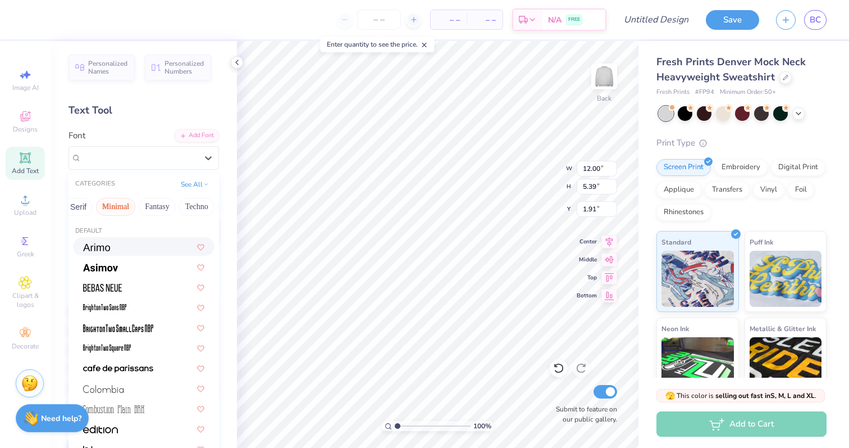
click at [103, 246] on img at bounding box center [96, 247] width 27 height 8
click at [129, 163] on div at bounding box center [139, 157] width 116 height 15
click at [85, 210] on button "Greek" at bounding box center [89, 207] width 29 height 18
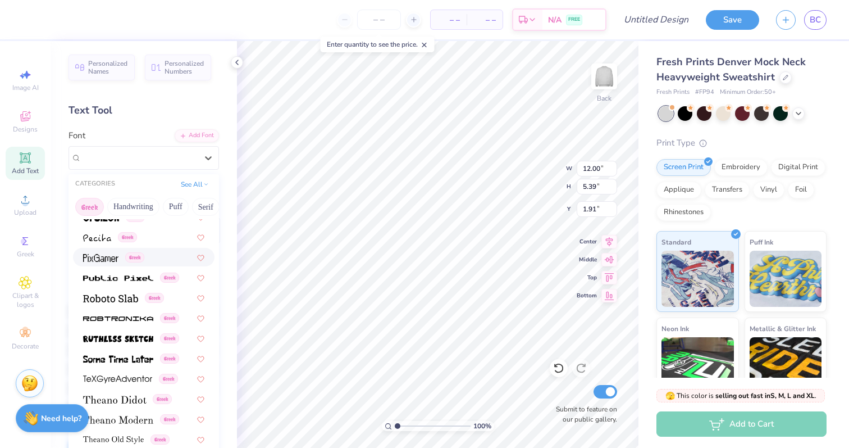
scroll to position [680, 0]
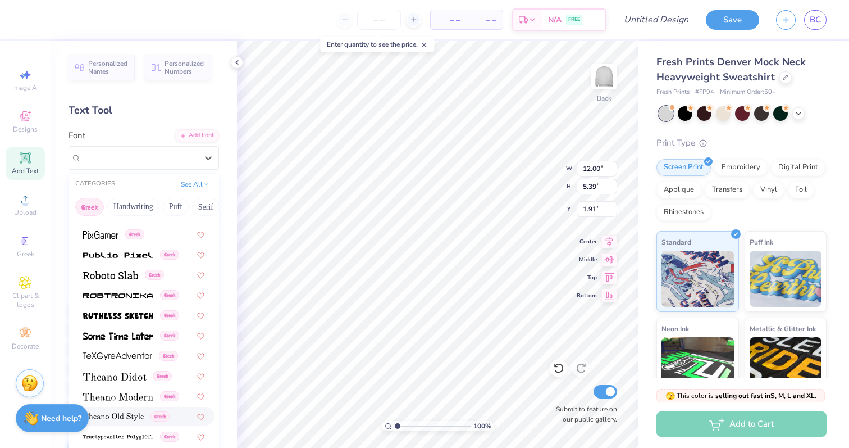
click at [129, 410] on div "Greek" at bounding box center [144, 416] width 142 height 19
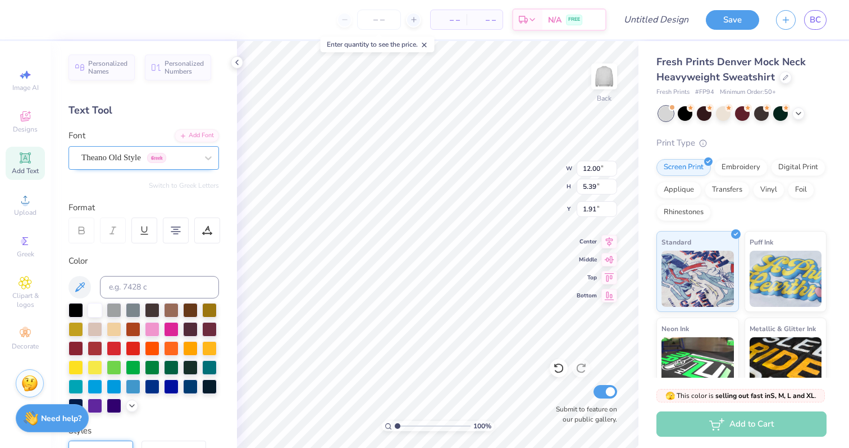
click at [122, 160] on div "Theano Old Style Greek" at bounding box center [139, 157] width 118 height 17
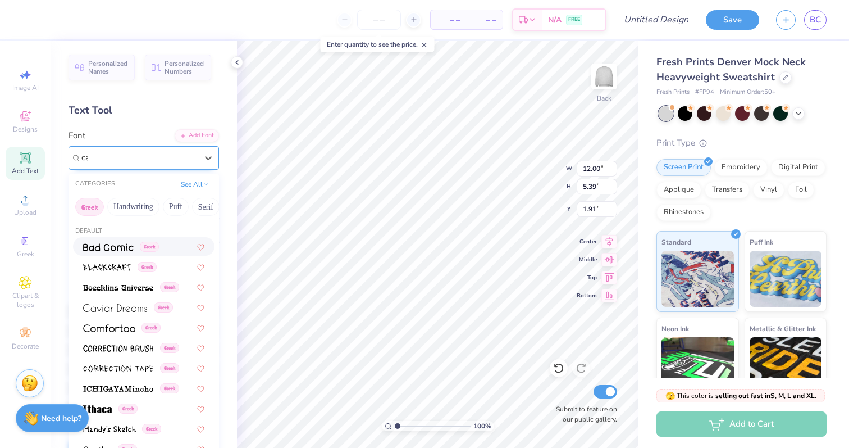
type input "c"
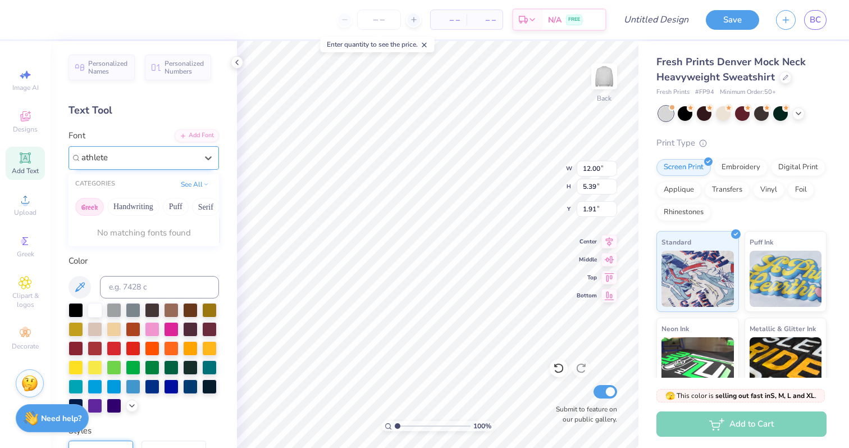
type input "athlete"
click at [142, 165] on div at bounding box center [139, 157] width 118 height 17
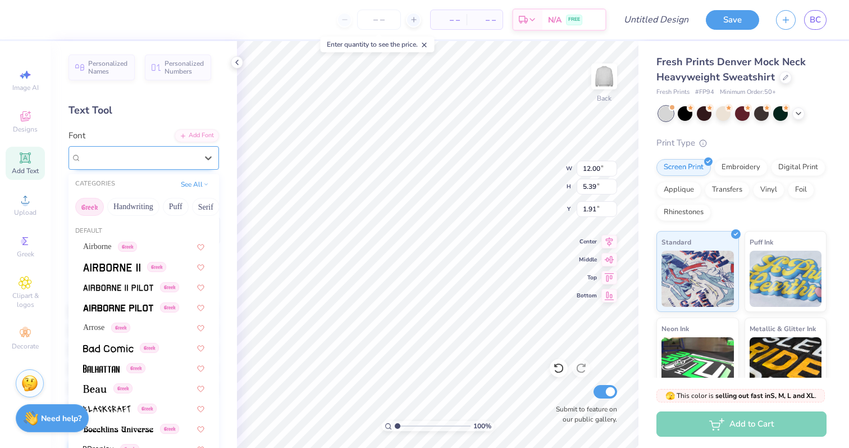
click at [142, 165] on div "Theano Old Style Greek" at bounding box center [139, 157] width 118 height 17
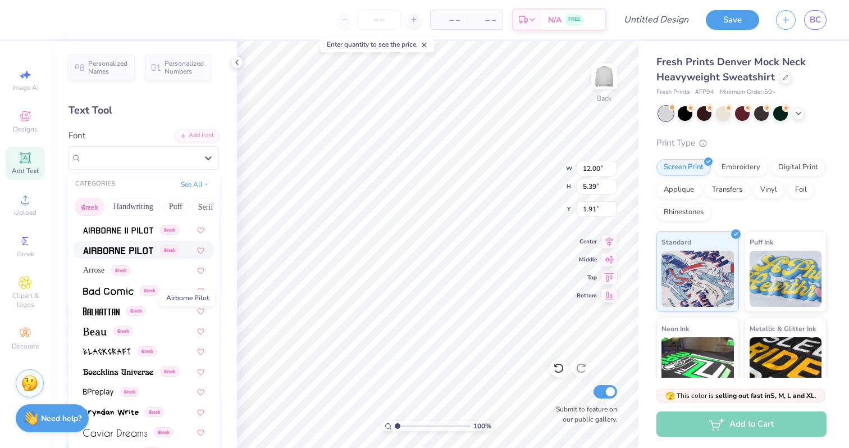
scroll to position [58, 0]
click at [92, 338] on div "Greek" at bounding box center [144, 330] width 142 height 19
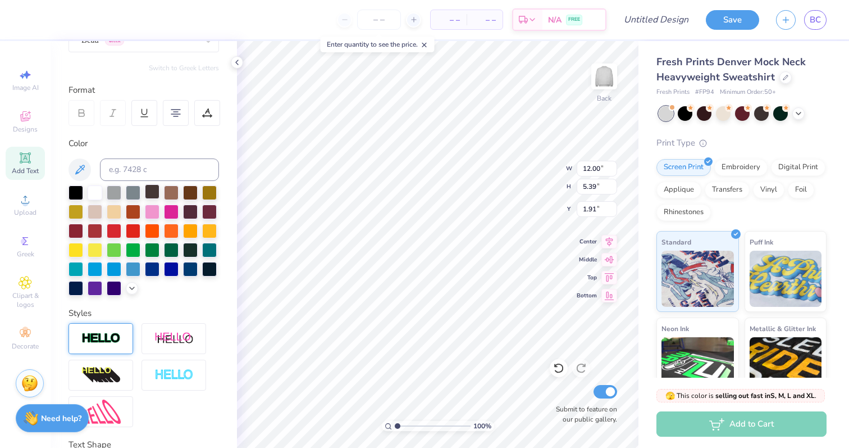
scroll to position [0, 0]
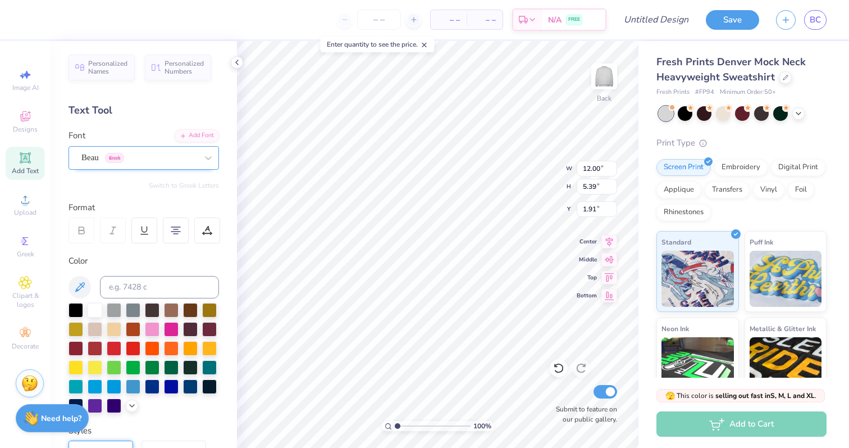
click at [130, 148] on div "Beau Greek" at bounding box center [144, 158] width 151 height 24
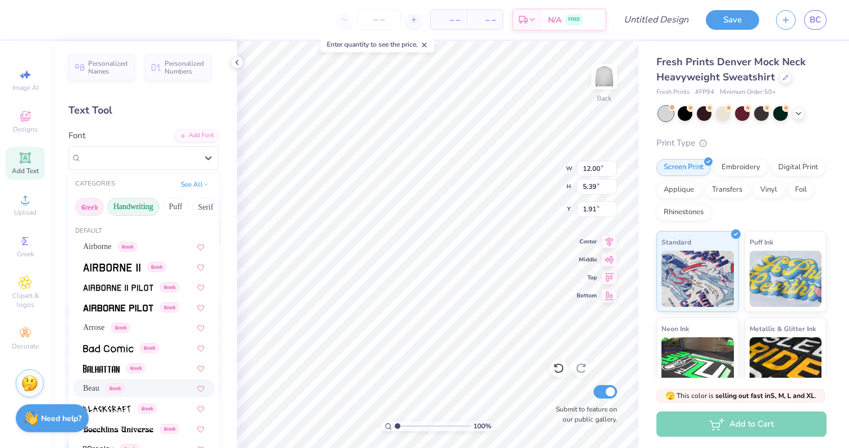
click at [136, 202] on button "Handwriting" at bounding box center [133, 207] width 52 height 18
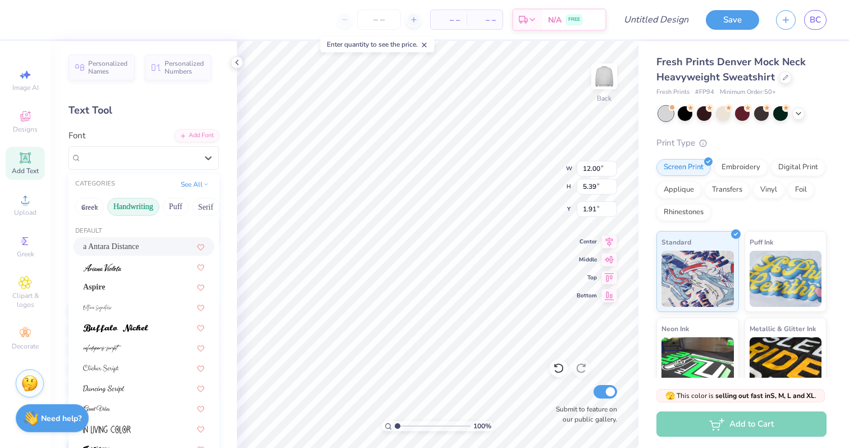
click at [127, 251] on div "a Antara Distance" at bounding box center [143, 246] width 121 height 12
click at [148, 165] on div "a Antara Distance" at bounding box center [139, 157] width 118 height 17
click at [134, 330] on img at bounding box center [115, 328] width 65 height 8
click at [128, 158] on div "Buffalo Nickel" at bounding box center [139, 157] width 118 height 17
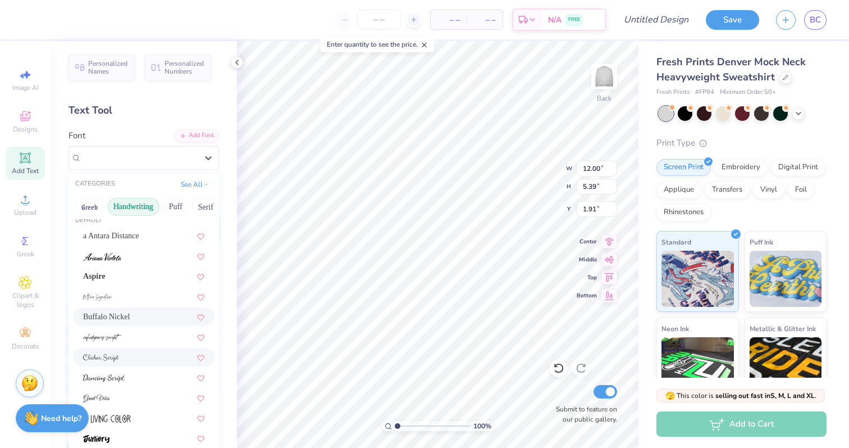
scroll to position [15, 0]
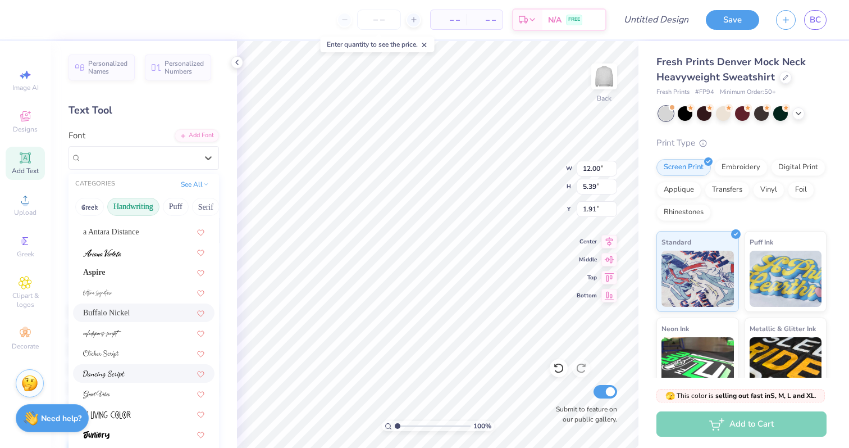
click at [130, 369] on div at bounding box center [143, 373] width 121 height 12
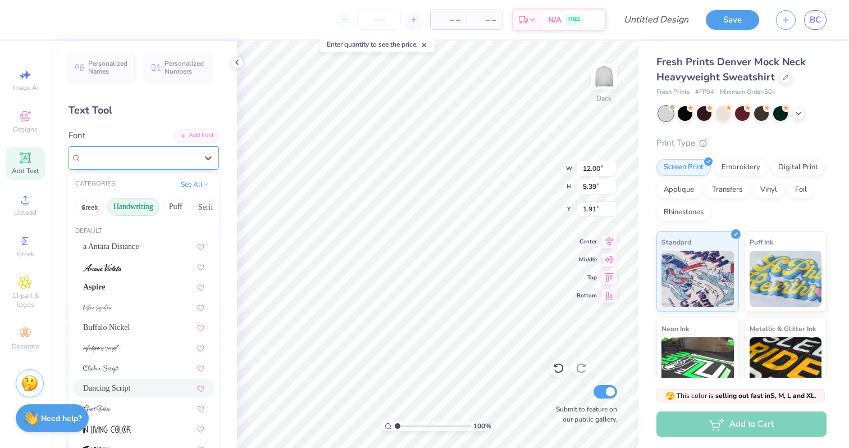
click at [131, 167] on div "Dancing Script" at bounding box center [144, 158] width 151 height 24
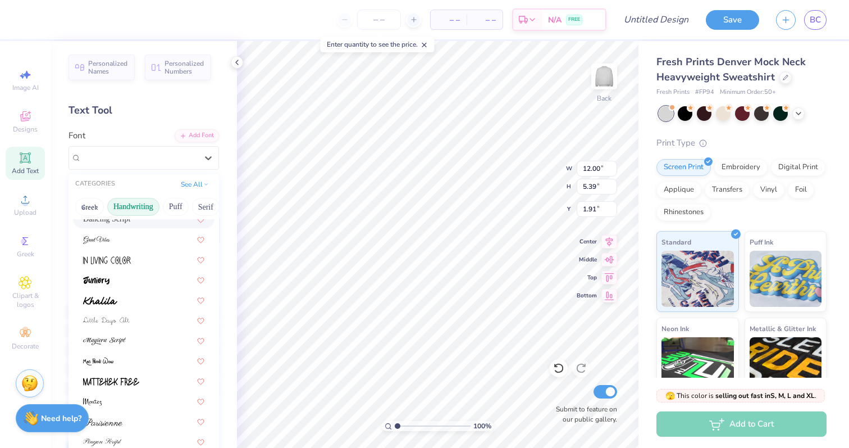
scroll to position [170, 0]
click at [116, 365] on div at bounding box center [143, 360] width 121 height 12
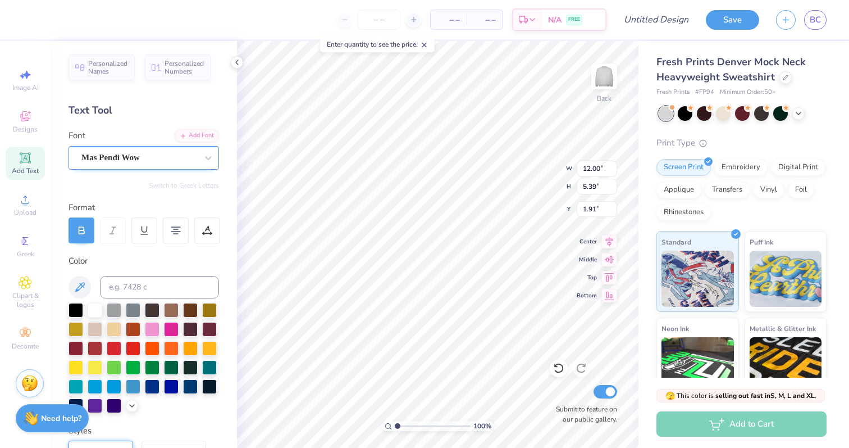
click at [125, 163] on div "Mas Pendi Wow" at bounding box center [139, 157] width 118 height 17
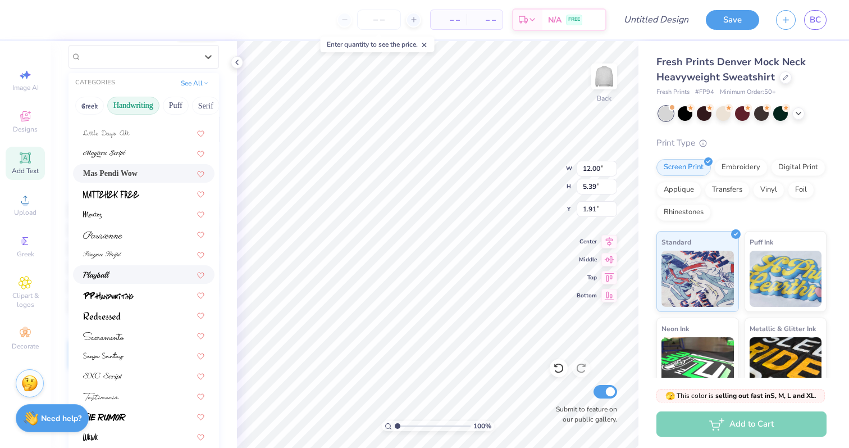
scroll to position [102, 0]
click at [130, 310] on div at bounding box center [143, 314] width 121 height 12
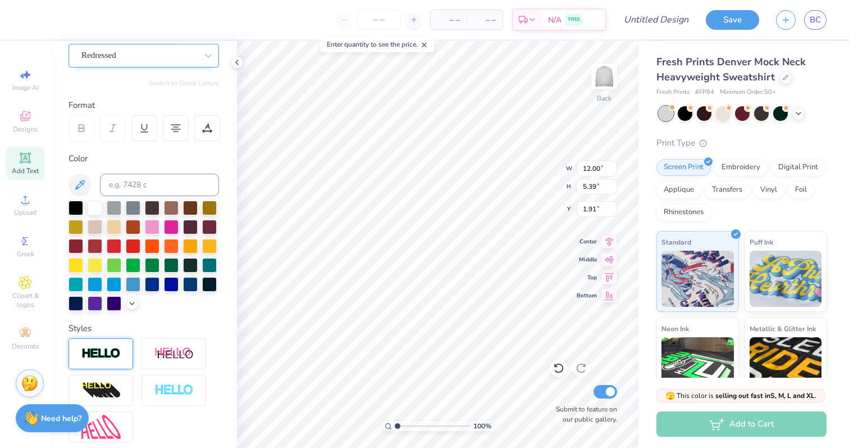
click at [110, 52] on div "Redressed" at bounding box center [139, 55] width 118 height 17
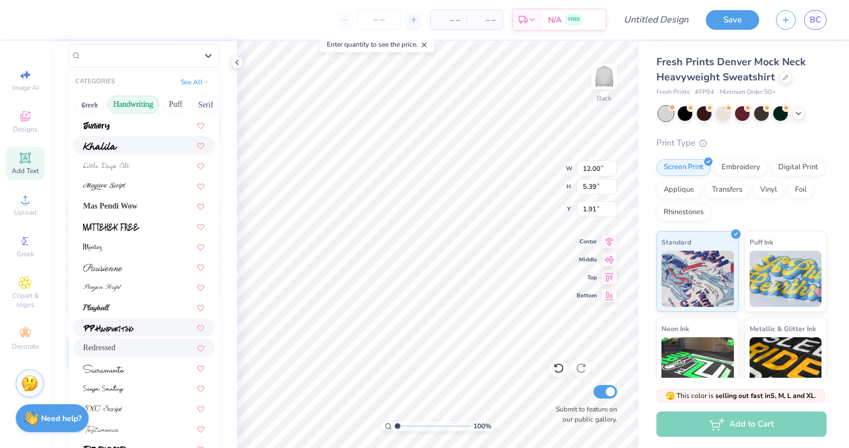
scroll to position [255, 0]
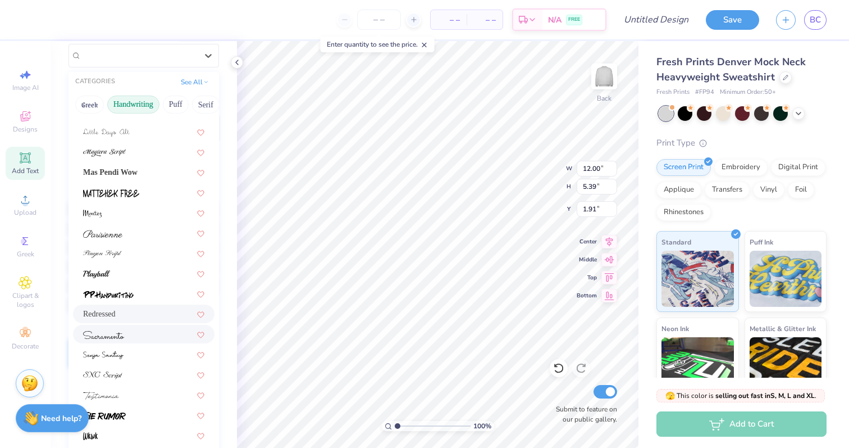
click at [128, 332] on div at bounding box center [143, 334] width 121 height 12
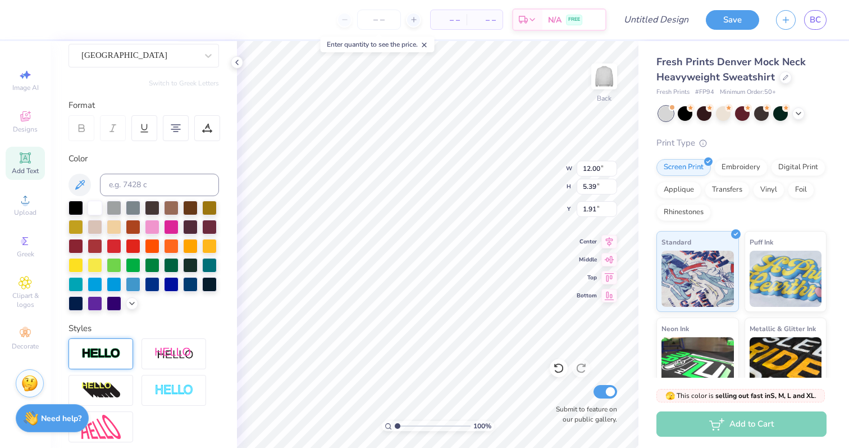
click at [124, 68] on div "Personalized Names Personalized Numbers Text Tool Add Font Font Sacramento Swit…" at bounding box center [144, 244] width 187 height 407
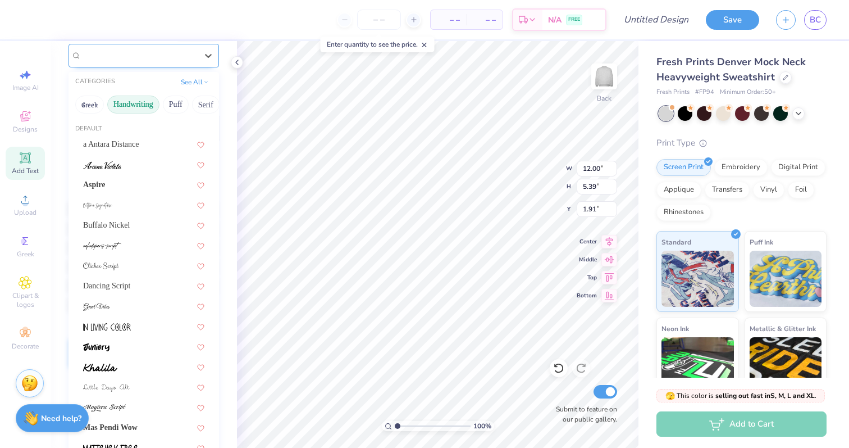
click at [121, 64] on div "[GEOGRAPHIC_DATA]" at bounding box center [144, 56] width 151 height 24
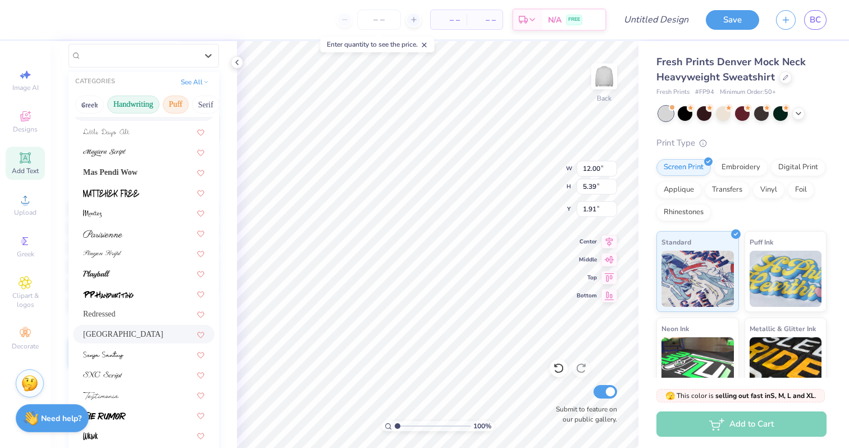
click at [171, 107] on button "Puff" at bounding box center [176, 105] width 26 height 18
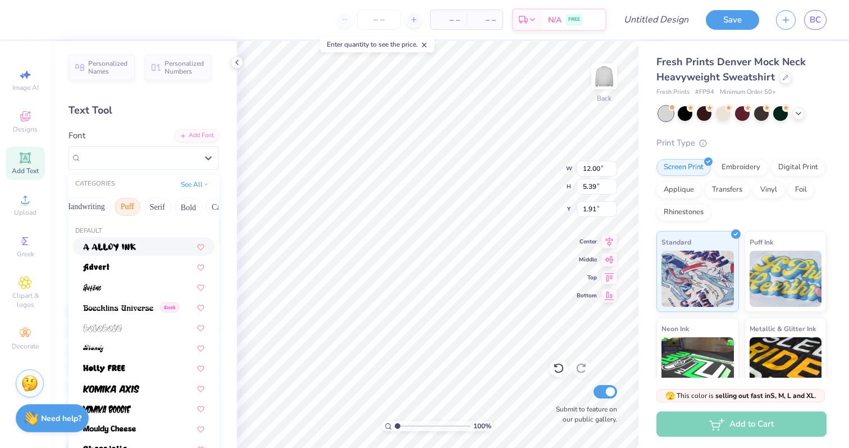
scroll to position [0, 66]
click at [141, 204] on button "Serif" at bounding box center [140, 207] width 28 height 18
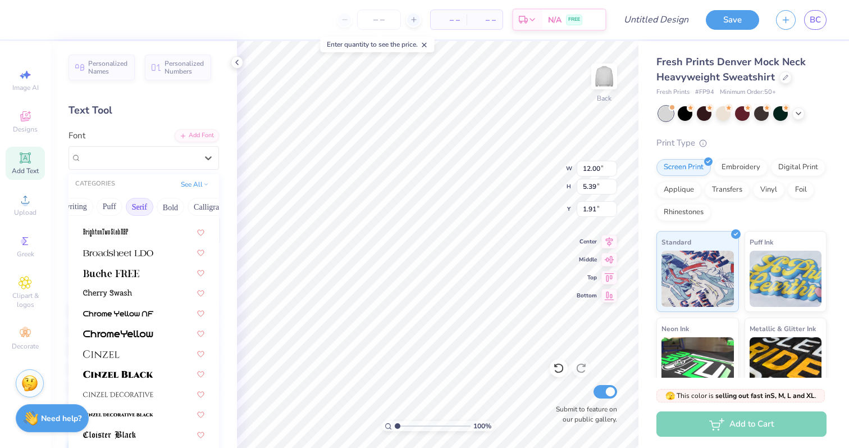
scroll to position [97, 0]
click at [143, 371] on img at bounding box center [118, 373] width 70 height 8
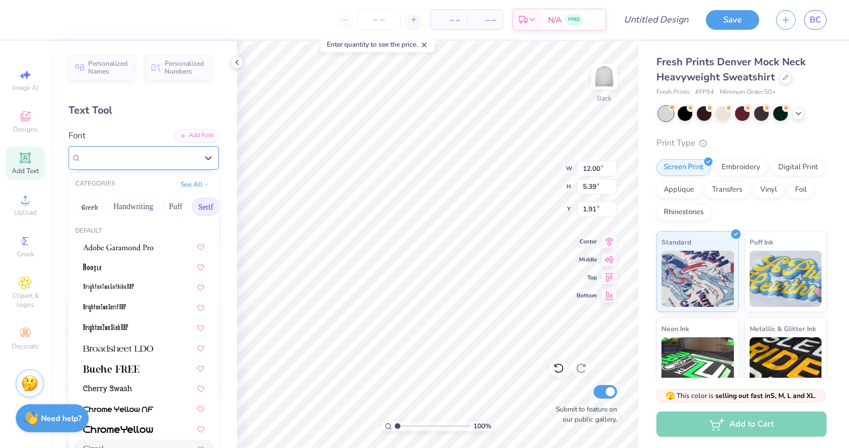
click at [140, 165] on div "Cinzel" at bounding box center [139, 157] width 118 height 17
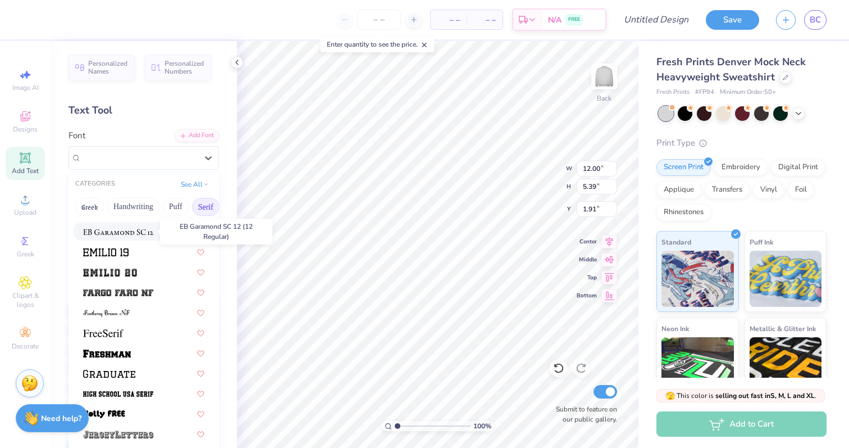
scroll to position [861, 0]
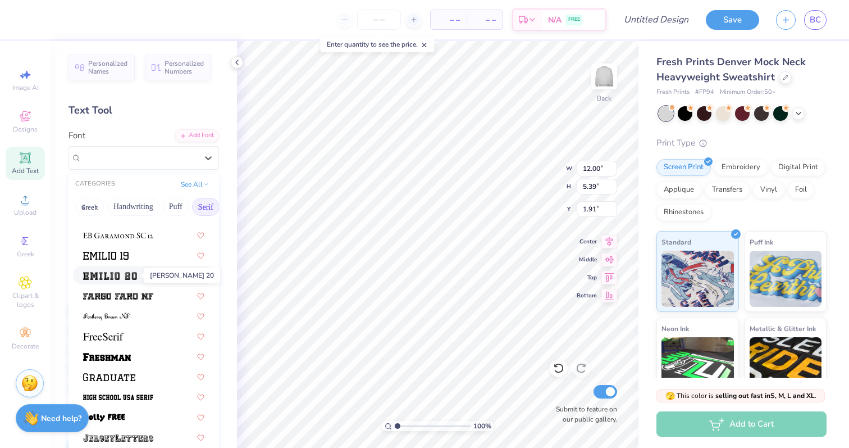
click at [115, 274] on img at bounding box center [110, 276] width 54 height 8
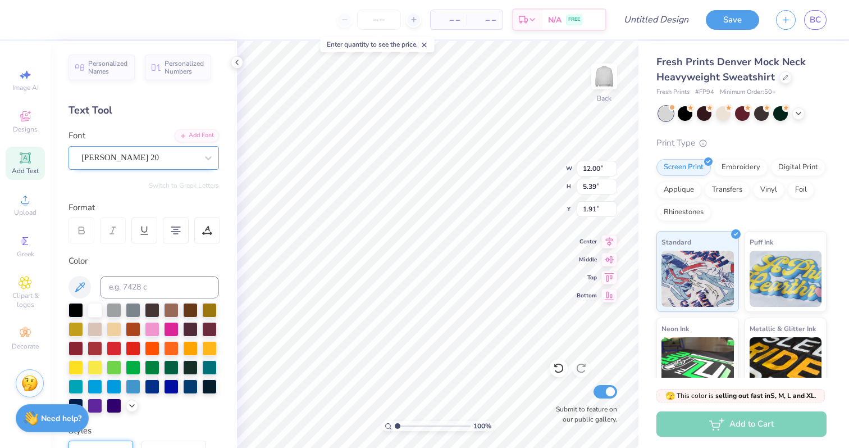
click at [127, 156] on div "[PERSON_NAME] 20" at bounding box center [139, 157] width 118 height 17
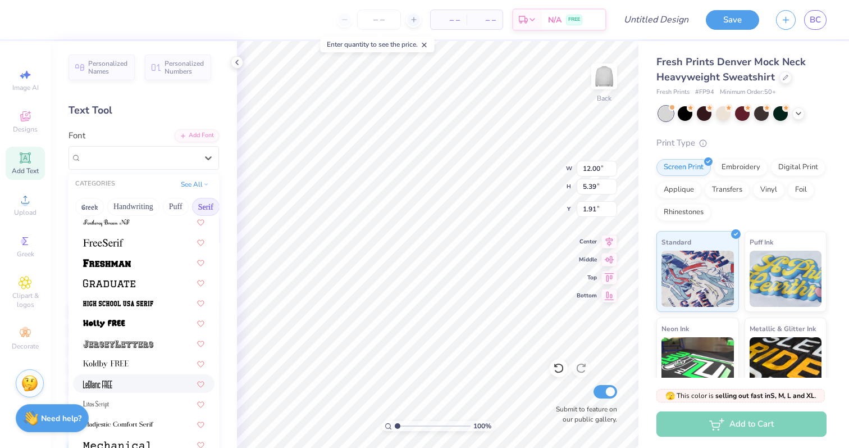
scroll to position [950, 0]
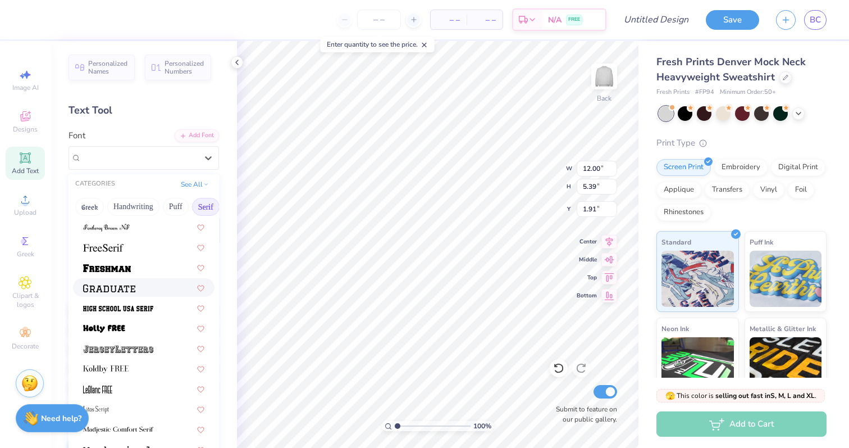
click at [122, 293] on span at bounding box center [109, 287] width 52 height 12
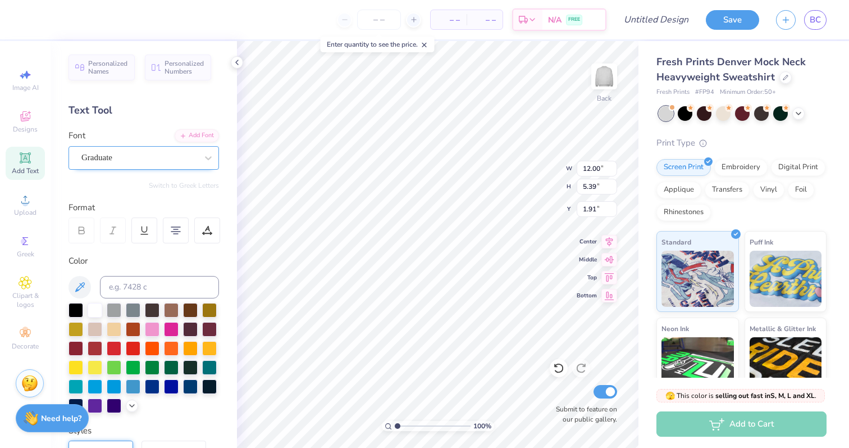
click at [154, 160] on div "Graduate" at bounding box center [139, 157] width 118 height 17
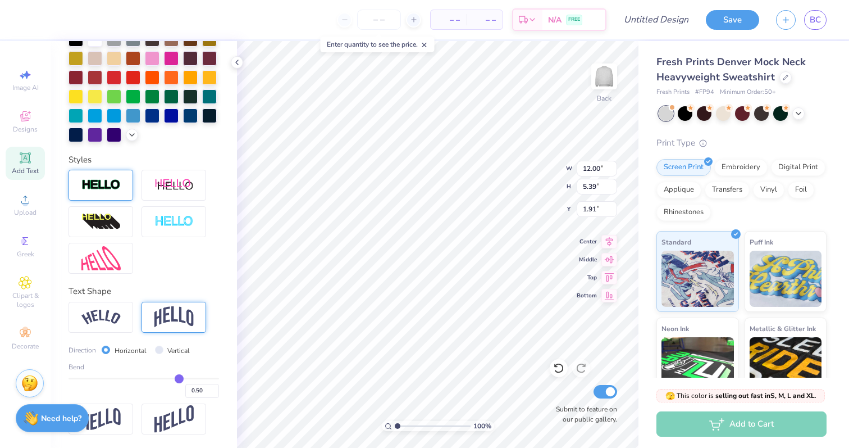
scroll to position [1, 0]
type textarea "[PERSON_NAME] U Sped"
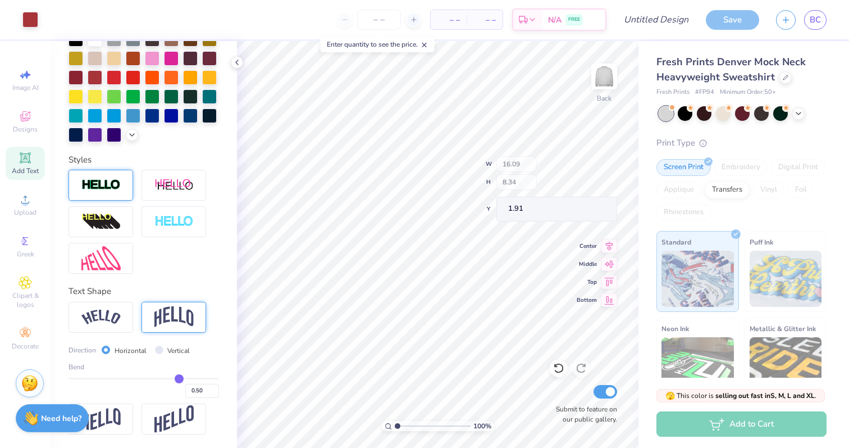
type input "16.09"
type input "8.34"
type input "0.50"
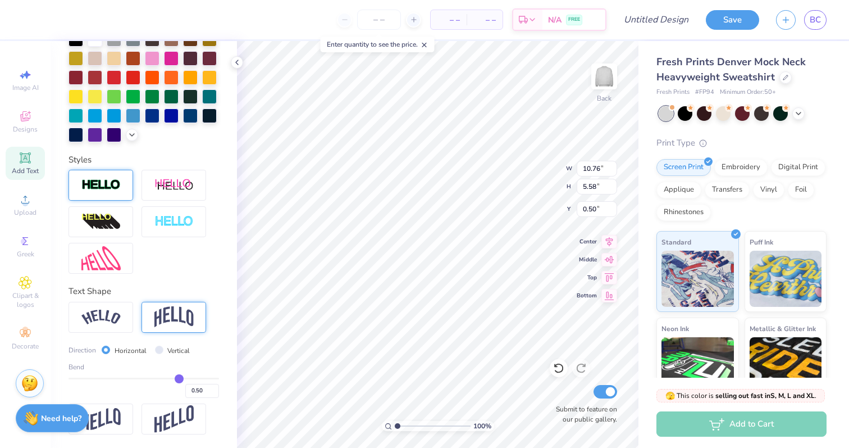
type input "10.76"
type input "5.58"
type input "11.10"
type input "4.69"
type input "1.18"
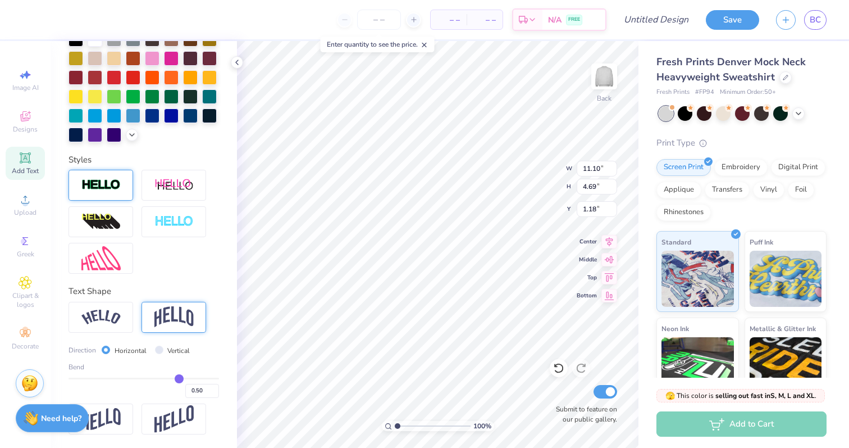
type input "11.05"
type input "3.58"
type input "2.00"
type textarea "[PERSON_NAME] U Special ed."
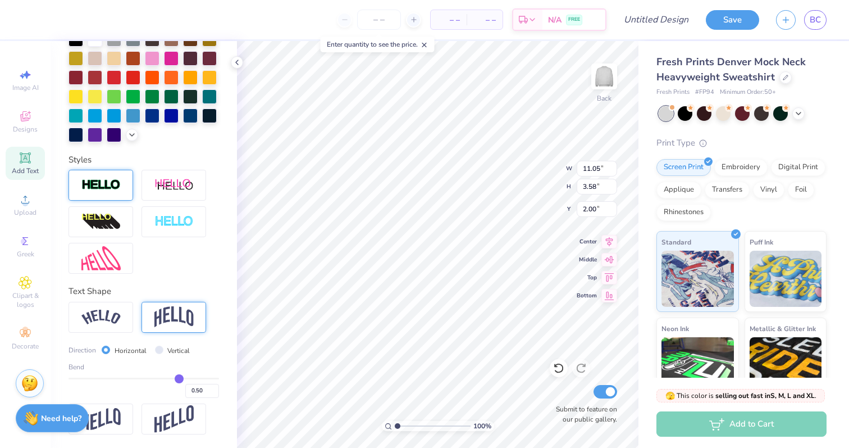
scroll to position [1, 1]
type textarea "[PERSON_NAME] U Sped"
type input "2.01"
type textarea "[PERSON_NAME] U sped dept."
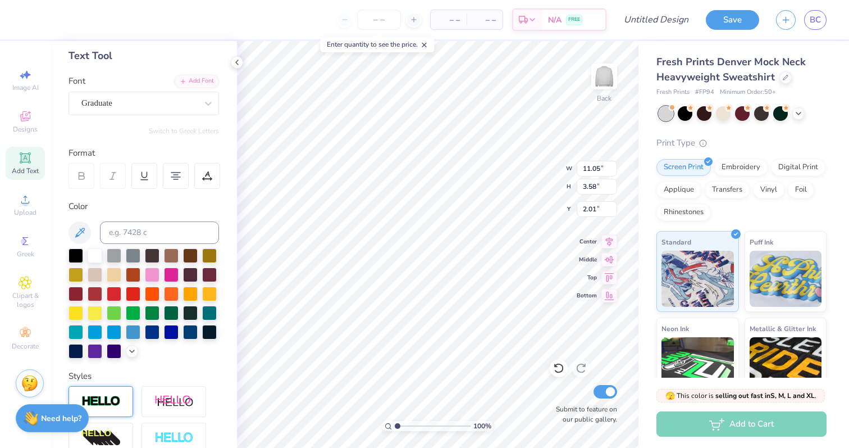
scroll to position [0, 0]
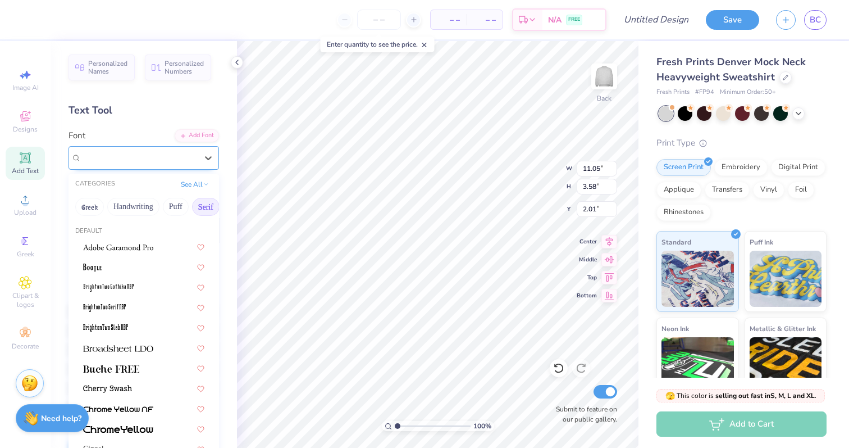
click at [127, 169] on div "Graduate" at bounding box center [144, 158] width 151 height 24
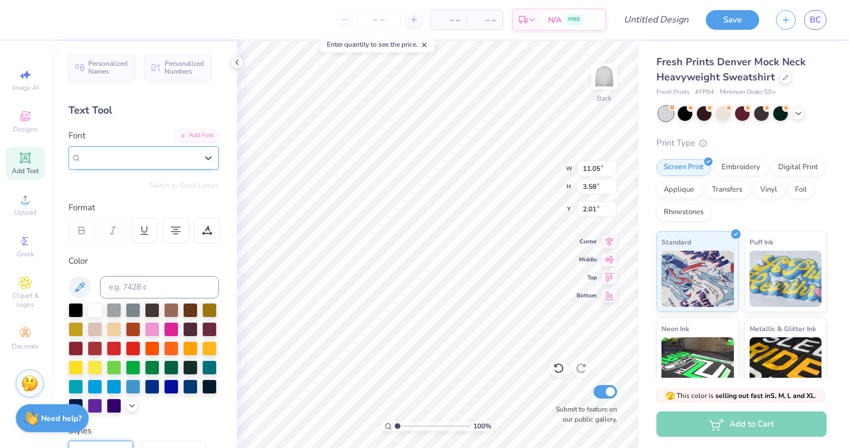
click at [90, 167] on div "Graduate" at bounding box center [144, 158] width 151 height 24
click at [97, 158] on input "peninsula" at bounding box center [100, 157] width 39 height 13
click at [94, 163] on input "peninsula" at bounding box center [100, 157] width 39 height 13
type input "penninsula"
type input "peninsula"
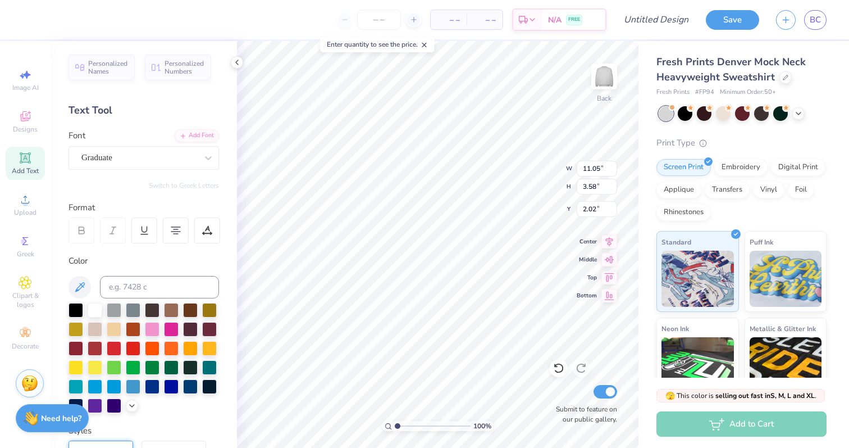
click at [122, 175] on div "Personalized Names Personalized Numbers Text Tool Add Font Font Graduate Switch…" at bounding box center [144, 244] width 187 height 407
click at [140, 149] on div "Graduate" at bounding box center [139, 157] width 118 height 17
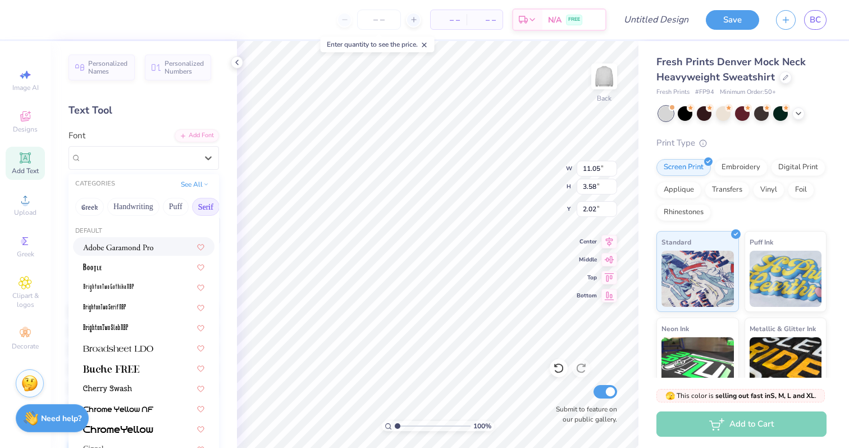
click at [119, 244] on img at bounding box center [118, 247] width 70 height 8
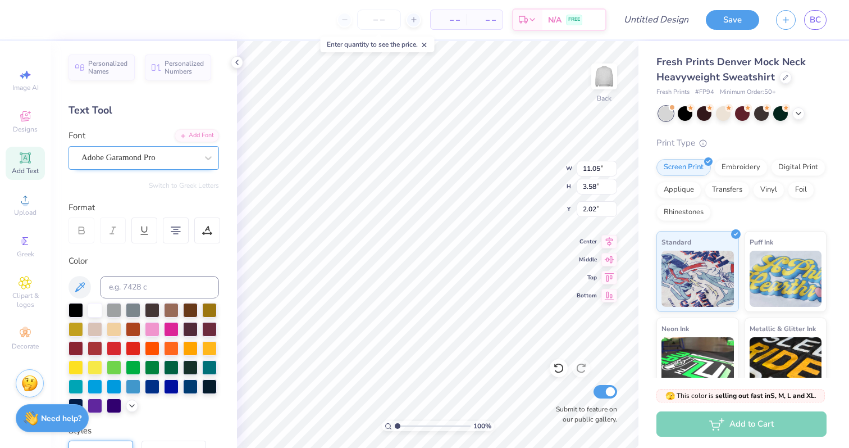
type input "8.77"
type input "3.99"
type input "1.82"
type textarea "[PERSON_NAME] U SPED DEPT."
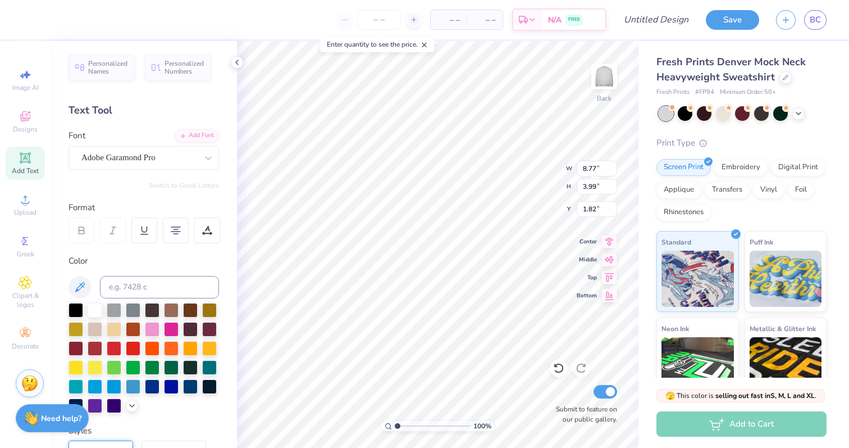
scroll to position [1, 2]
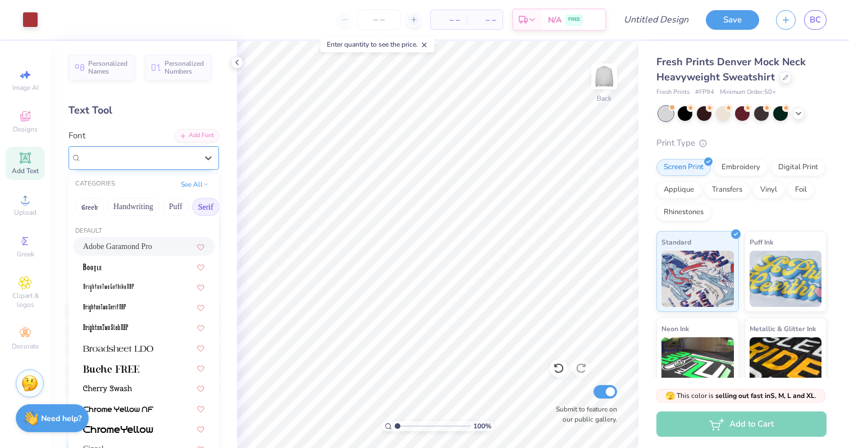
click at [151, 161] on div "Adobe Garamond Pro" at bounding box center [139, 157] width 118 height 17
click at [110, 166] on div "Adobe Garamond Pro" at bounding box center [144, 158] width 151 height 24
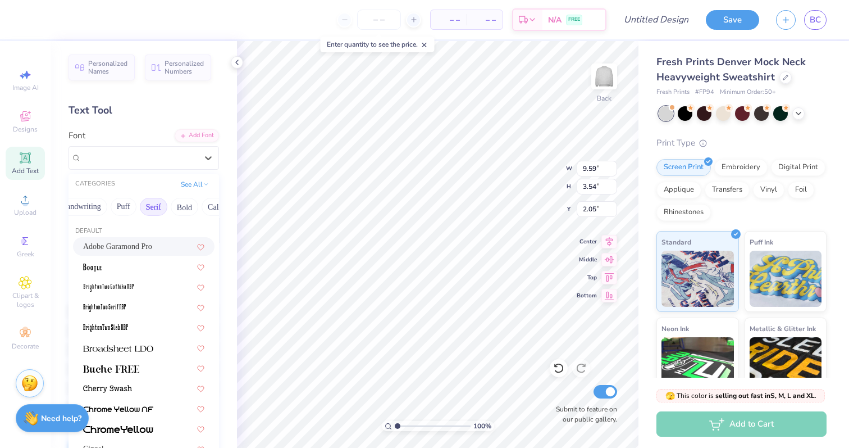
scroll to position [0, 58]
click at [179, 201] on button "Bold" at bounding box center [179, 207] width 28 height 18
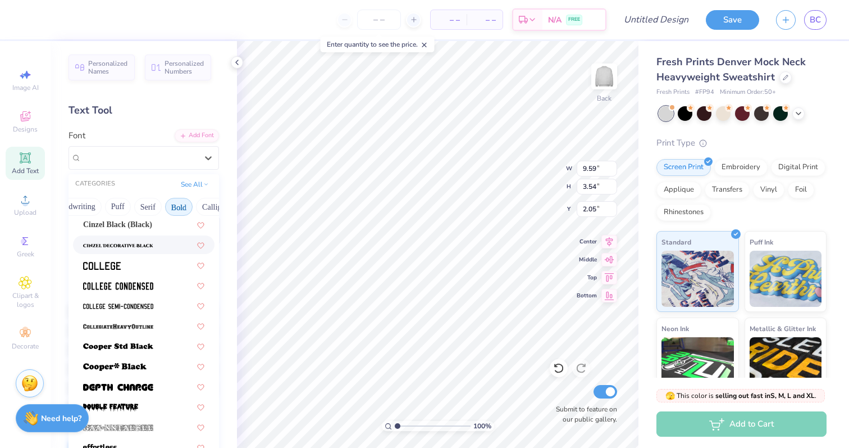
scroll to position [84, 0]
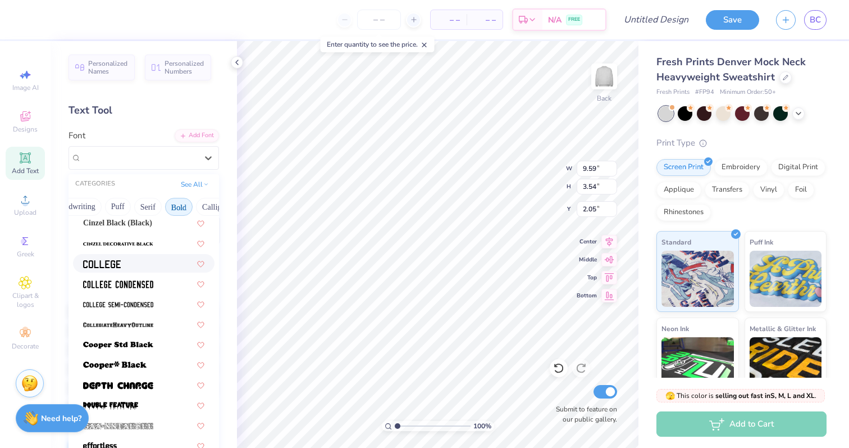
click at [120, 267] on img at bounding box center [102, 264] width 38 height 8
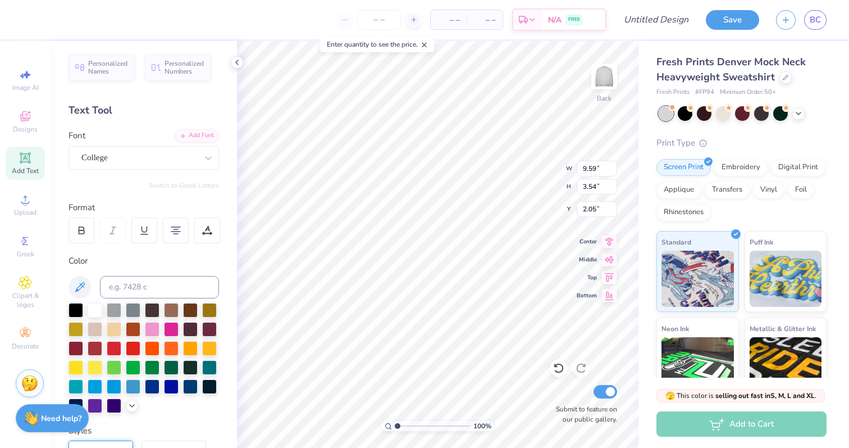
type input "8.77"
type input "3.46"
type input "2.10"
click at [128, 164] on div at bounding box center [139, 157] width 116 height 15
type input "2.42"
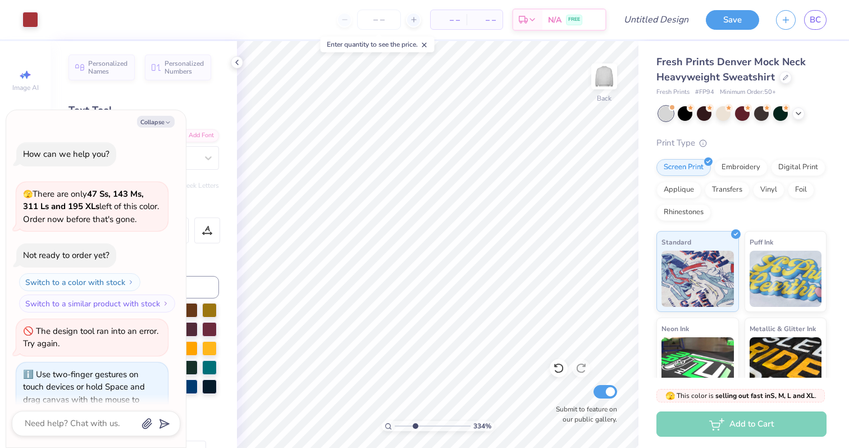
type input "3.71"
type textarea "x"
type input "3.88"
type textarea "x"
type input "3.95"
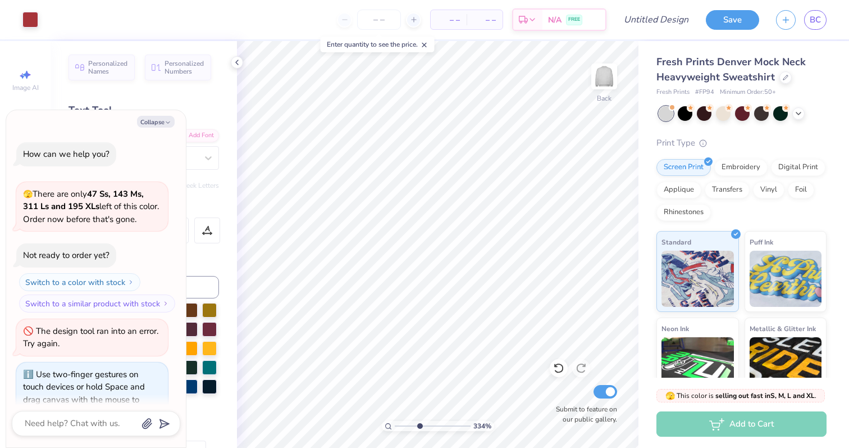
type textarea "x"
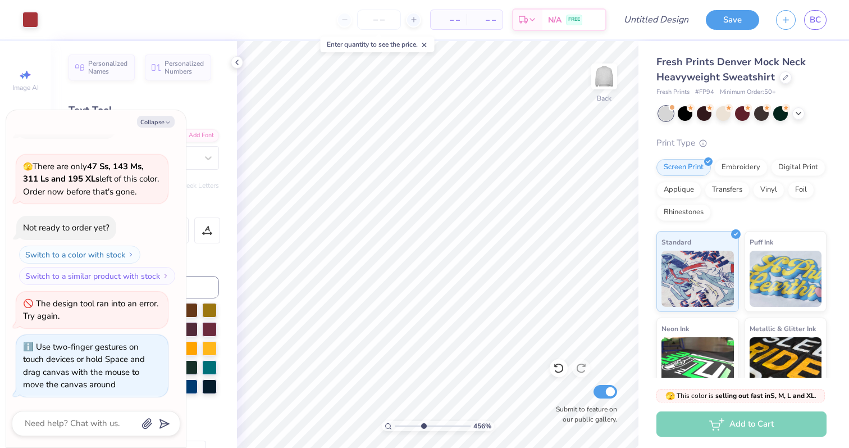
type input "1"
drag, startPoint x: 396, startPoint y: 426, endPoint x: 371, endPoint y: 428, distance: 24.7
click at [395, 428] on input "range" at bounding box center [433, 426] width 76 height 10
click at [162, 121] on button "Collapse" at bounding box center [156, 122] width 38 height 12
type textarea "x"
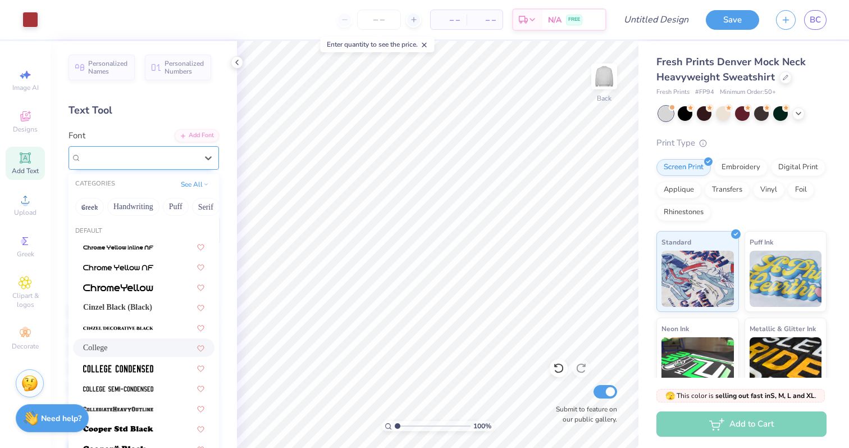
click at [111, 159] on div "College" at bounding box center [139, 157] width 118 height 17
click at [129, 366] on img at bounding box center [118, 369] width 70 height 8
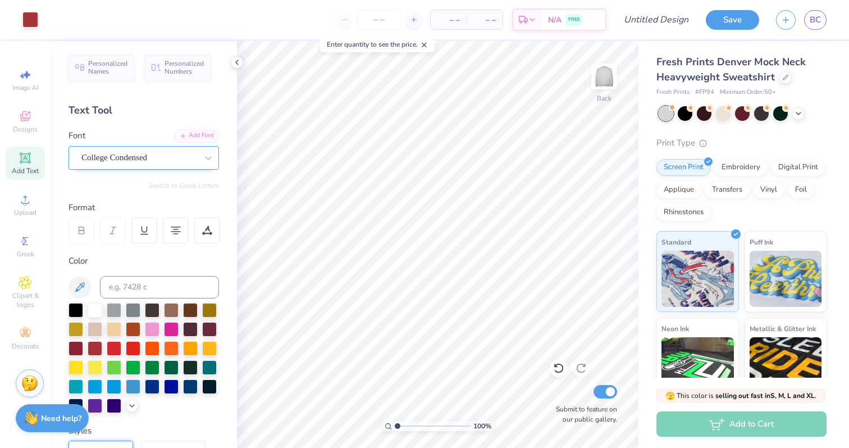
click at [128, 163] on div at bounding box center [139, 157] width 116 height 15
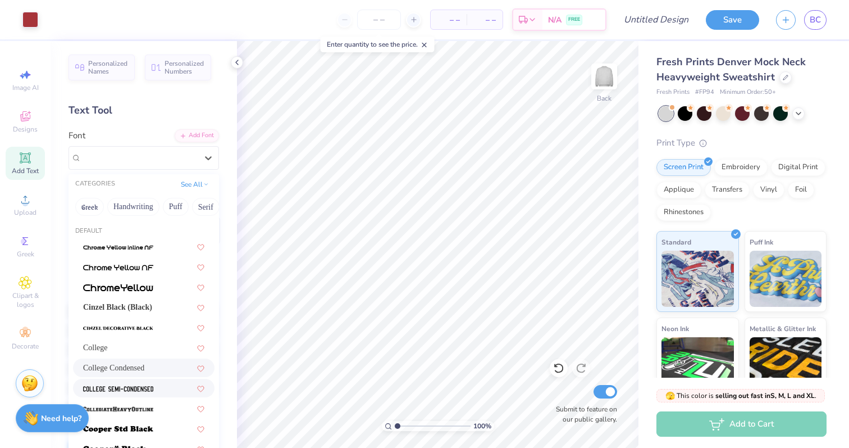
click at [146, 392] on img at bounding box center [118, 389] width 70 height 8
click at [147, 154] on div "College Semi-condensed" at bounding box center [139, 157] width 118 height 17
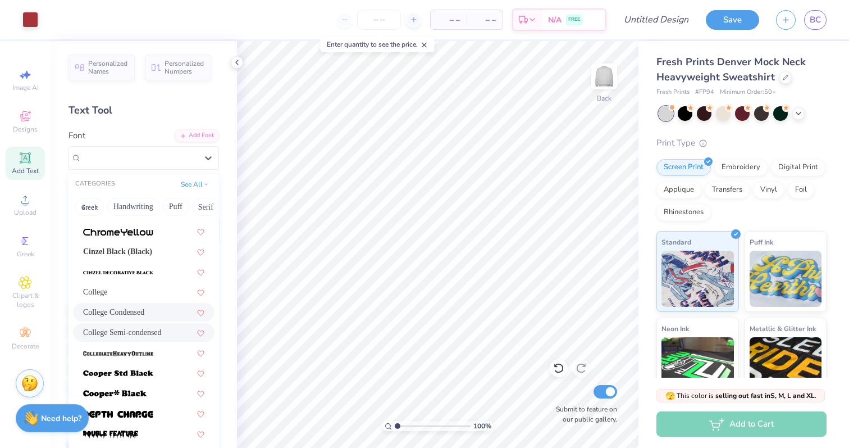
scroll to position [56, 0]
click at [146, 353] on img at bounding box center [118, 353] width 70 height 8
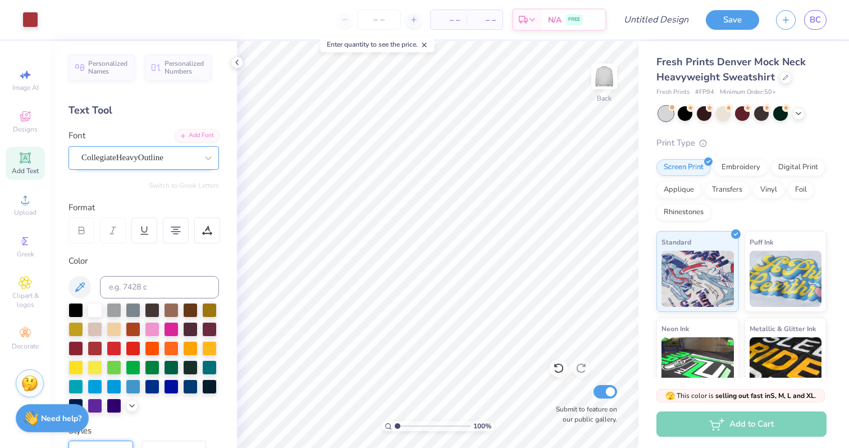
click at [154, 162] on div "CollegiateHeavyOutline" at bounding box center [139, 157] width 118 height 17
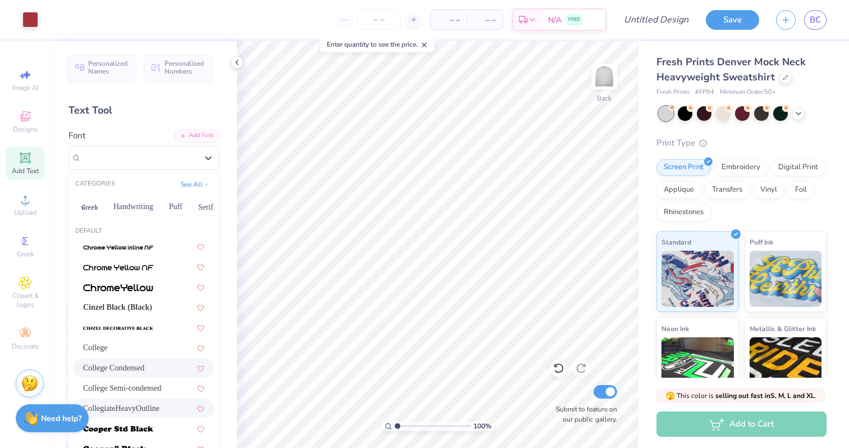
scroll to position [54, 0]
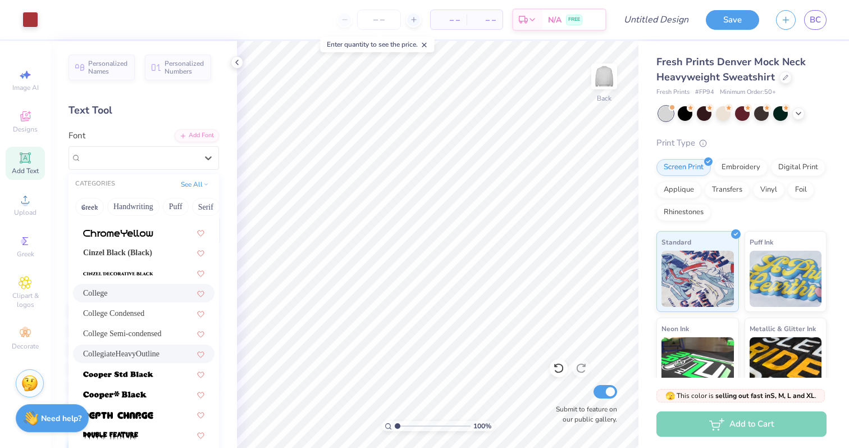
click at [124, 297] on div "College" at bounding box center [143, 293] width 121 height 12
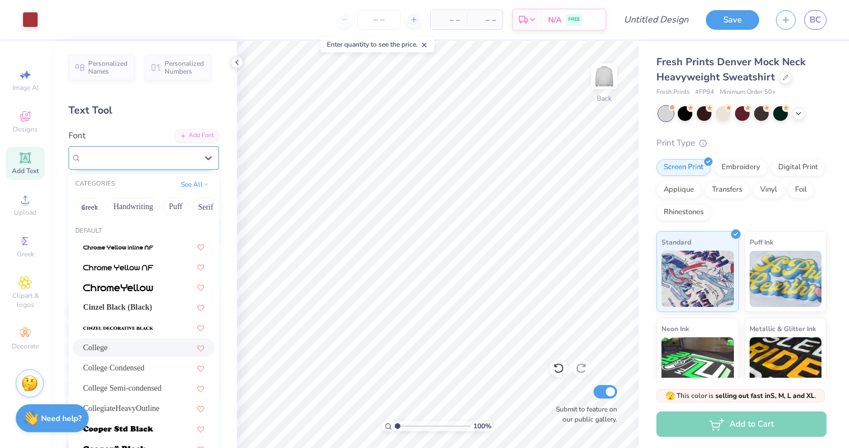
click at [151, 162] on div "College" at bounding box center [139, 157] width 118 height 17
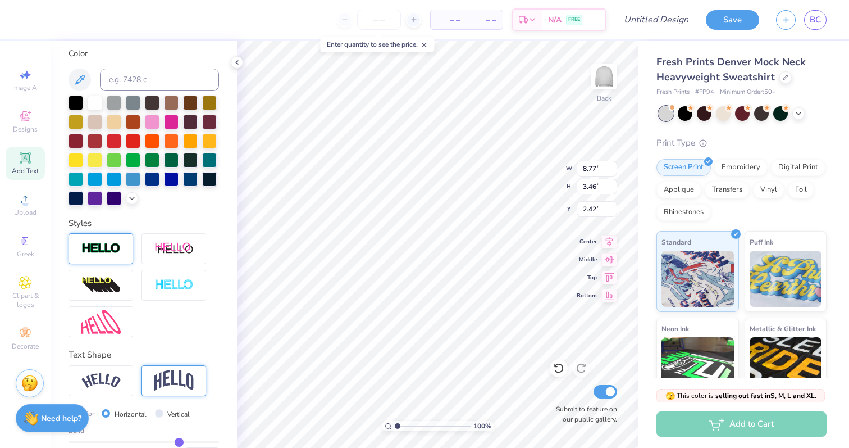
scroll to position [271, 0]
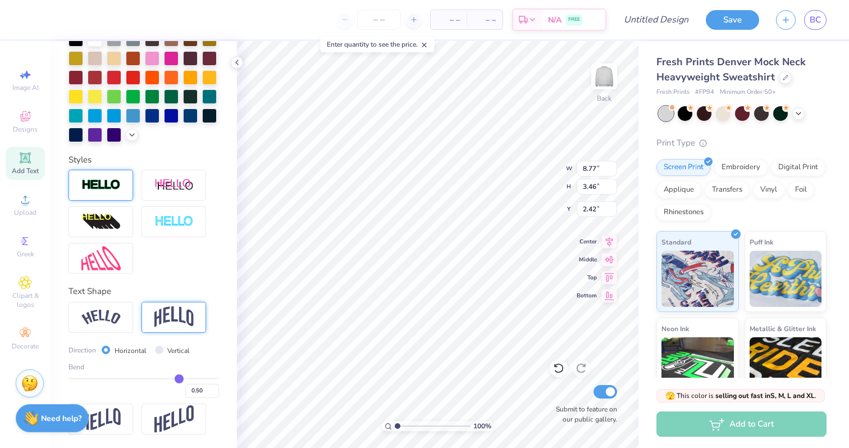
click at [178, 313] on img at bounding box center [173, 316] width 39 height 21
type input "5.27"
type input "1.52"
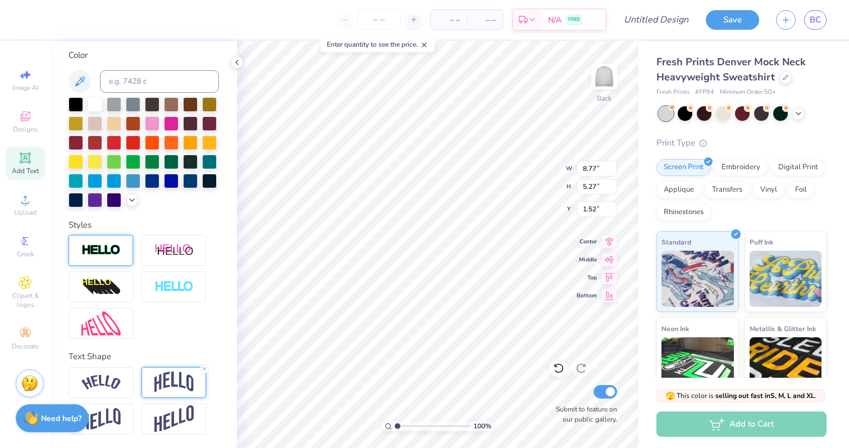
scroll to position [205, 0]
click at [107, 383] on img at bounding box center [100, 382] width 39 height 15
type input "13.11"
type input "4.73"
type input "1.79"
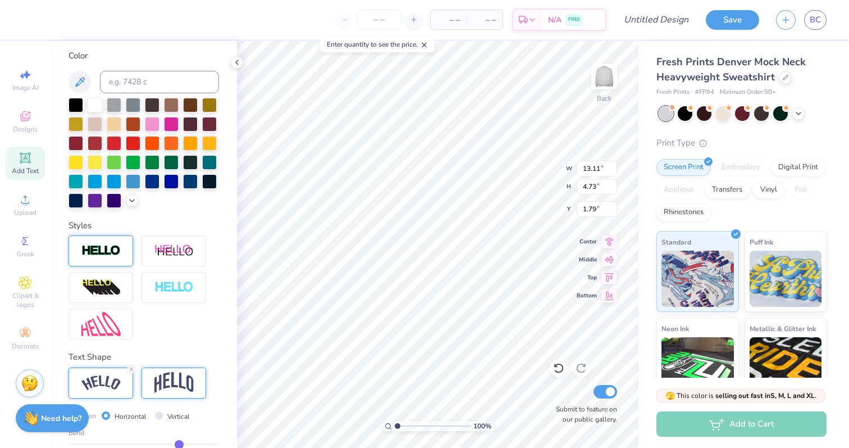
click at [167, 380] on img at bounding box center [173, 382] width 39 height 21
type input "8.77"
type input "5.27"
type input "1.52"
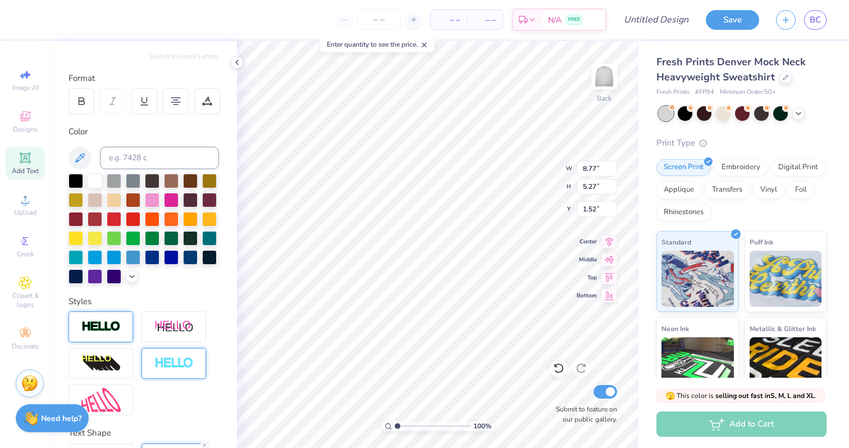
scroll to position [0, 0]
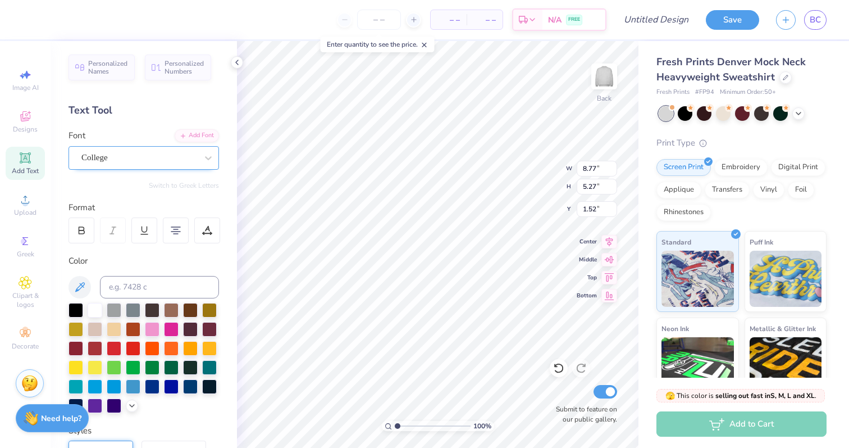
click at [156, 158] on div "College" at bounding box center [139, 157] width 118 height 17
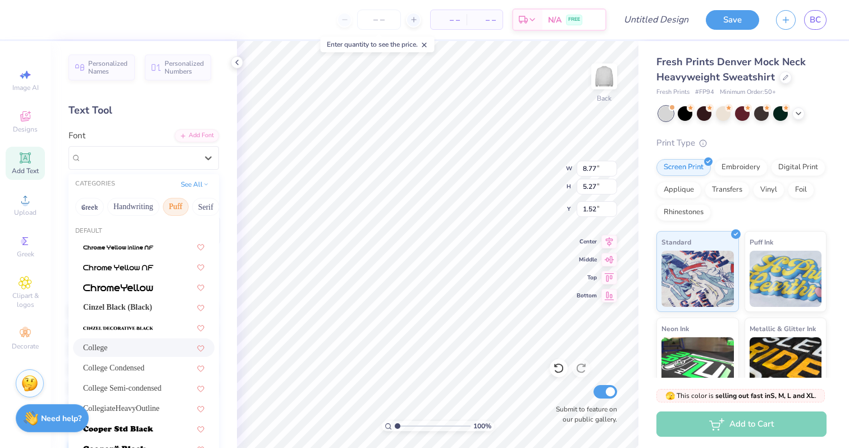
click at [174, 207] on button "Puff" at bounding box center [176, 207] width 26 height 18
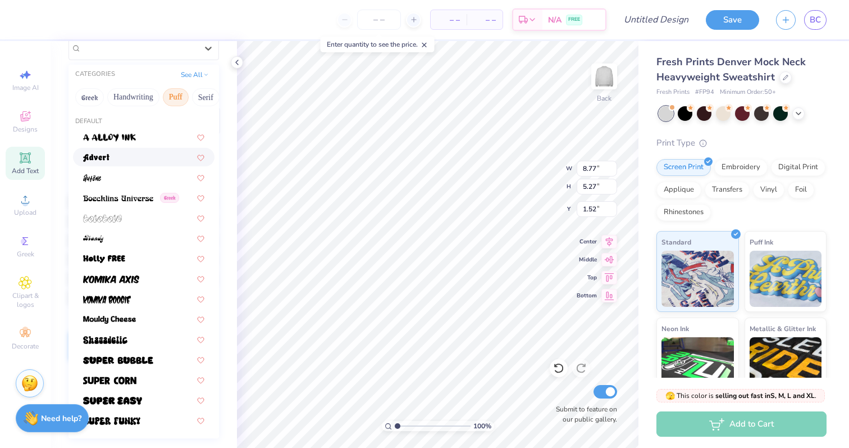
scroll to position [114, 0]
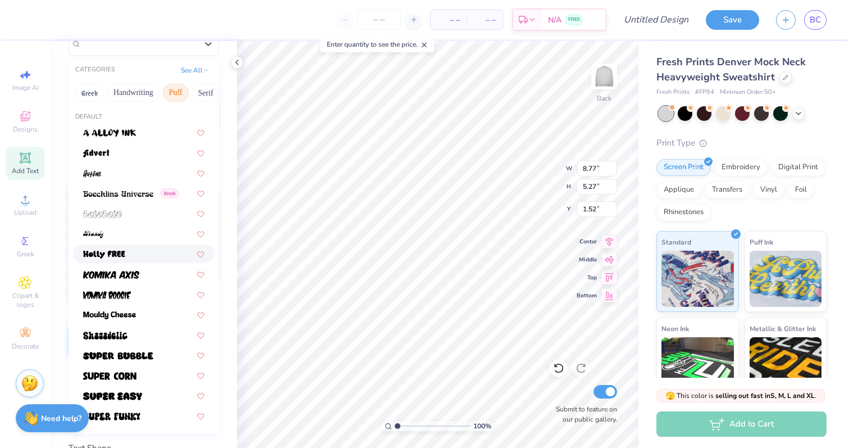
click at [115, 258] on span at bounding box center [104, 254] width 42 height 12
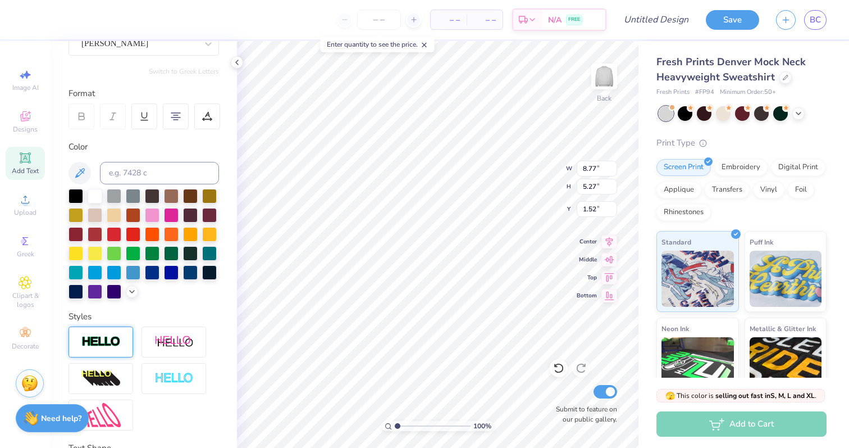
type input "9.42"
type input "4.36"
type input "1.97"
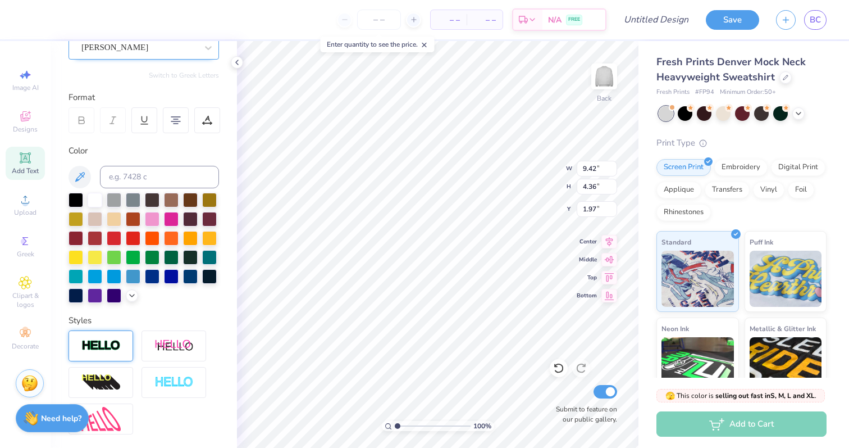
click at [122, 48] on div "[PERSON_NAME]" at bounding box center [139, 47] width 118 height 17
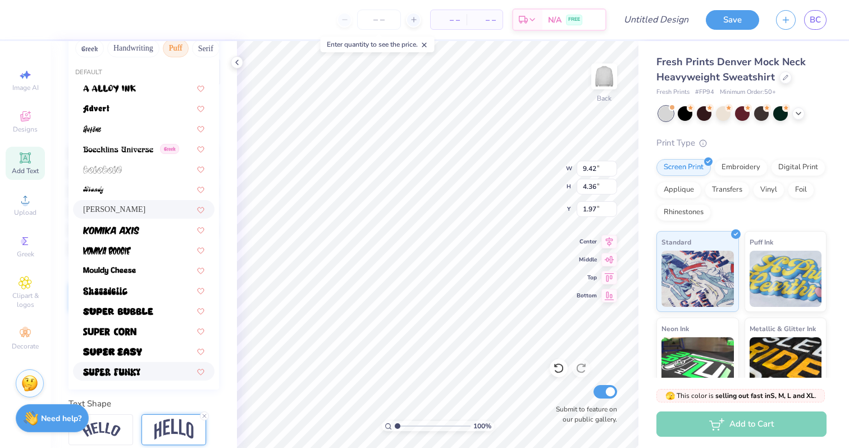
scroll to position [157, 0]
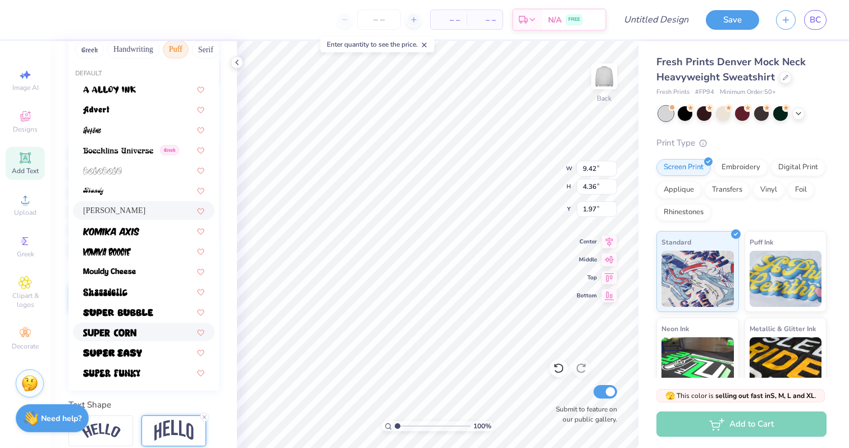
click at [125, 338] on div at bounding box center [144, 331] width 142 height 19
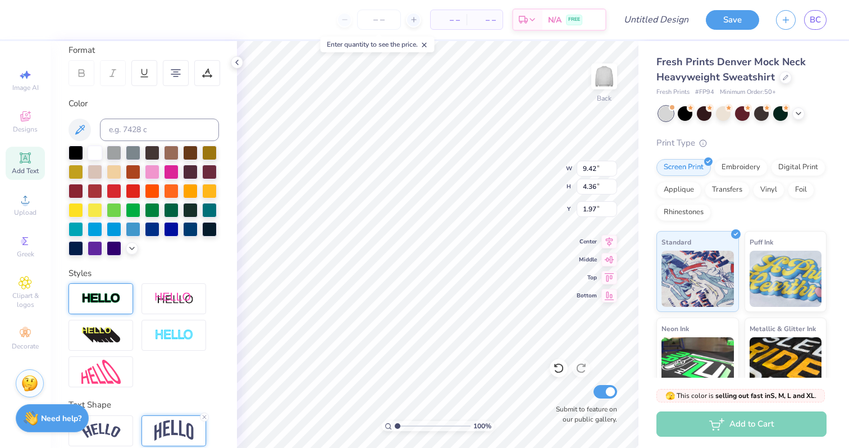
type input "8.40"
type input "4.66"
type input "1.82"
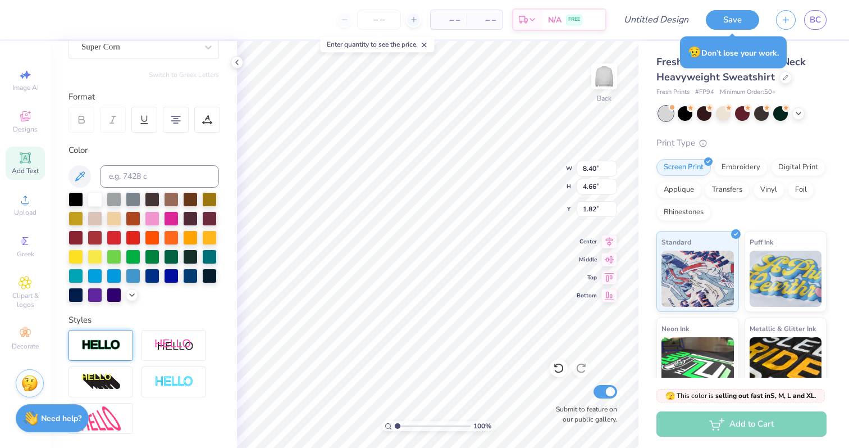
click at [116, 60] on div "Personalized Names Personalized Numbers Text Tool Add Font Font Super Corn Swit…" at bounding box center [144, 244] width 187 height 407
click at [110, 51] on div "Super Corn" at bounding box center [139, 46] width 118 height 17
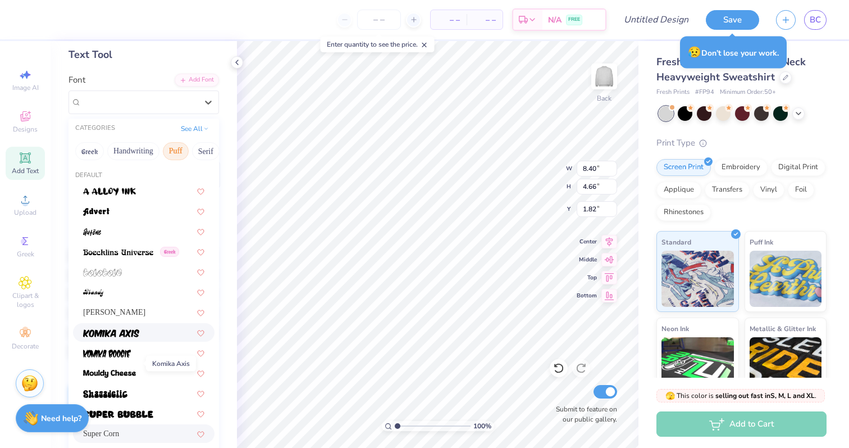
scroll to position [0, 0]
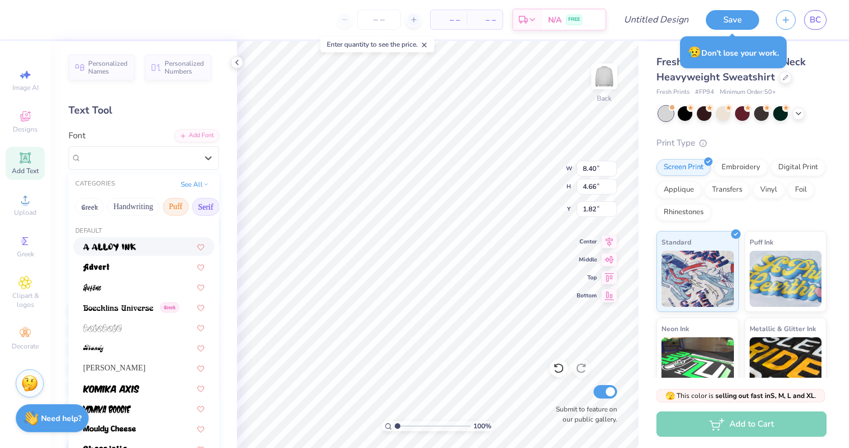
click at [206, 201] on button "Serif" at bounding box center [206, 207] width 28 height 18
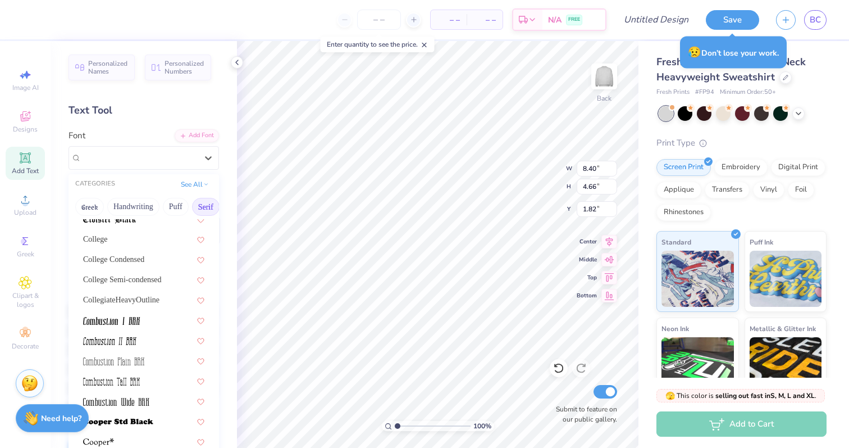
scroll to position [317, 0]
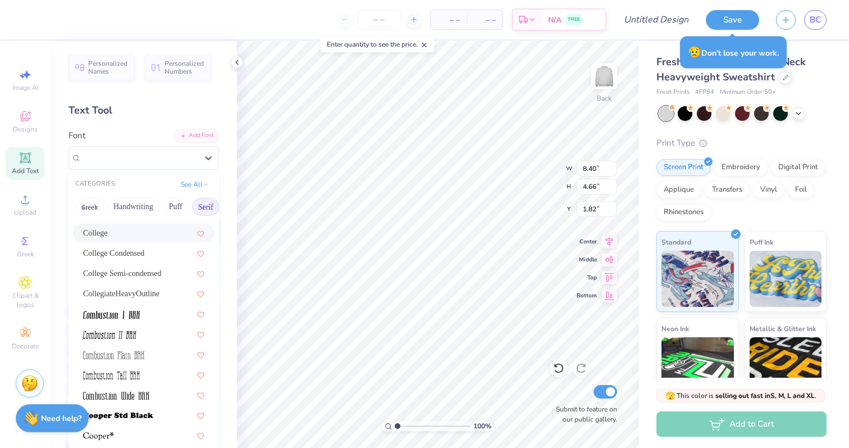
click at [133, 241] on div "College" at bounding box center [144, 233] width 142 height 19
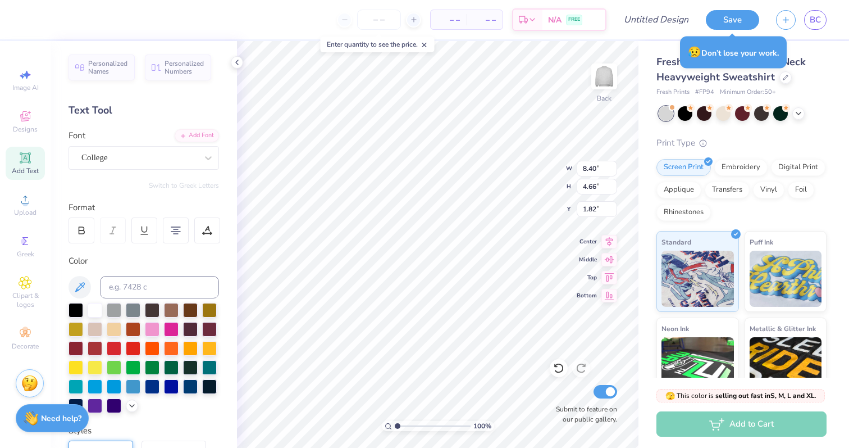
type input "8.42"
type input "5.05"
type input "1.62"
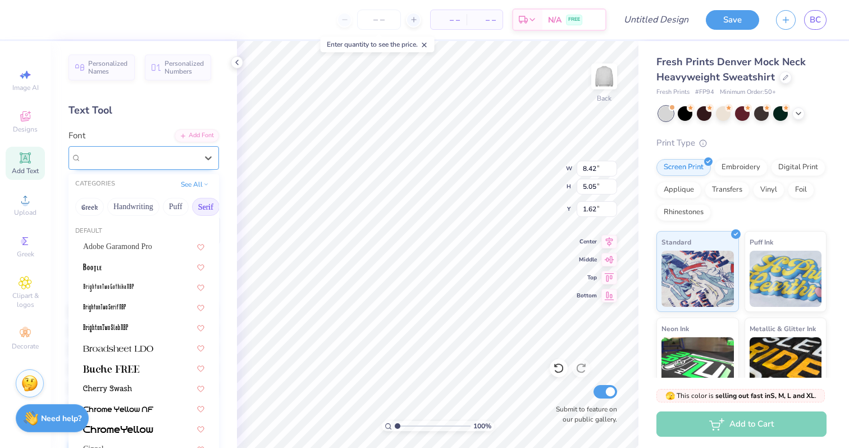
click at [149, 155] on div "College" at bounding box center [139, 157] width 118 height 17
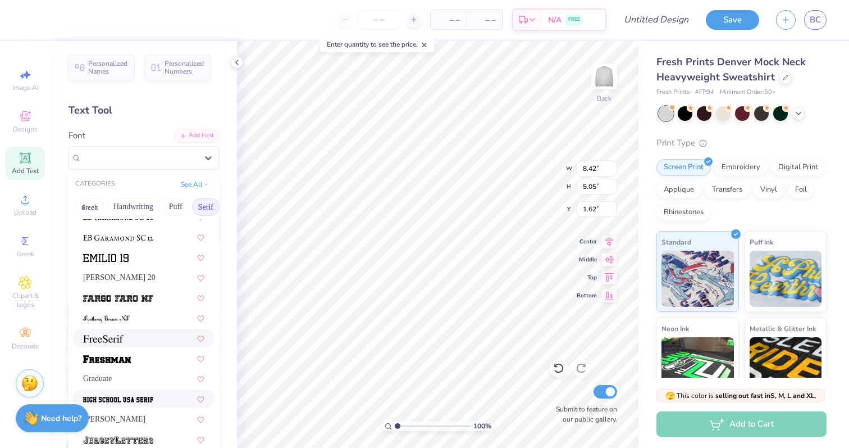
scroll to position [858, 0]
click at [112, 358] on img at bounding box center [107, 360] width 48 height 8
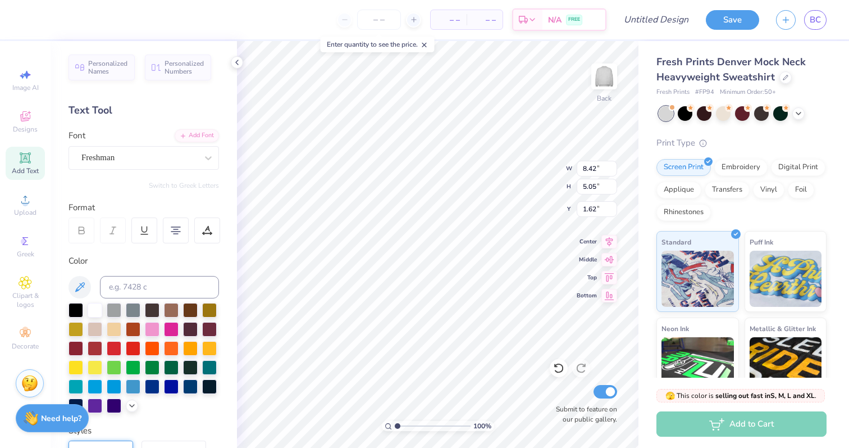
type input "10.73"
type input "5.41"
type input "1.43"
type textarea "[PERSON_NAME] U SPED DEPT."
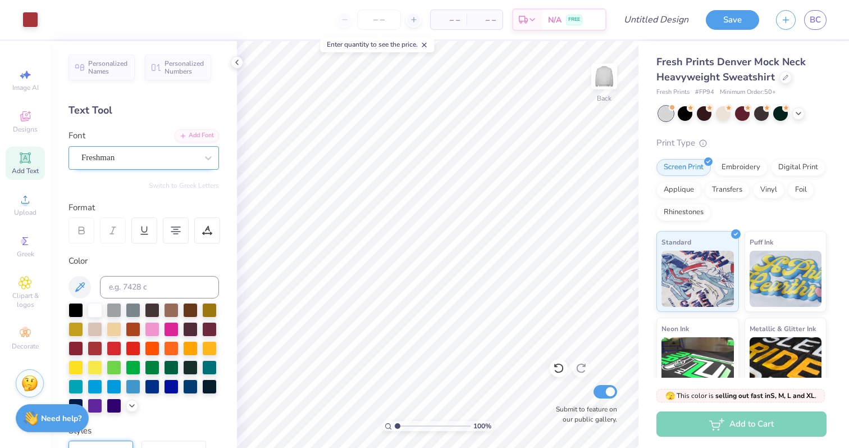
click at [124, 153] on div "Freshman" at bounding box center [139, 157] width 118 height 17
click at [612, 184] on input "5.72" at bounding box center [597, 187] width 40 height 16
click at [612, 184] on input "5.73" at bounding box center [597, 187] width 40 height 16
click at [612, 184] on input "5.74" at bounding box center [597, 187] width 40 height 16
click at [592, 185] on input "5.74" at bounding box center [597, 187] width 40 height 16
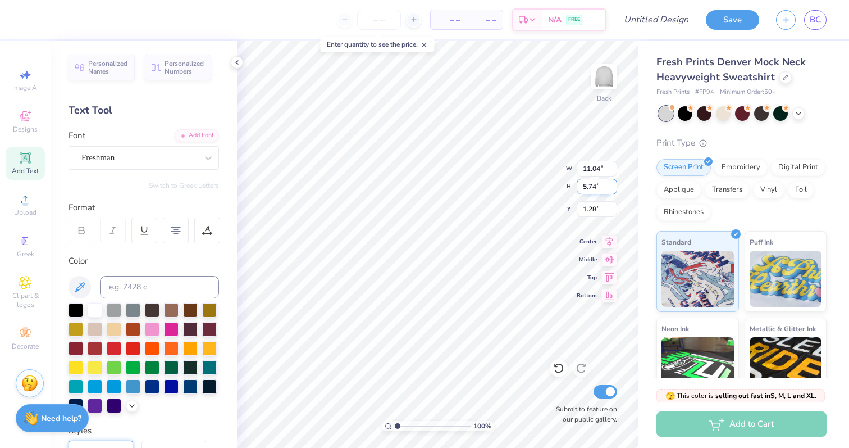
click at [592, 185] on input "5.74" at bounding box center [597, 187] width 40 height 16
type input "6"
type input "11.60"
type input "6.00"
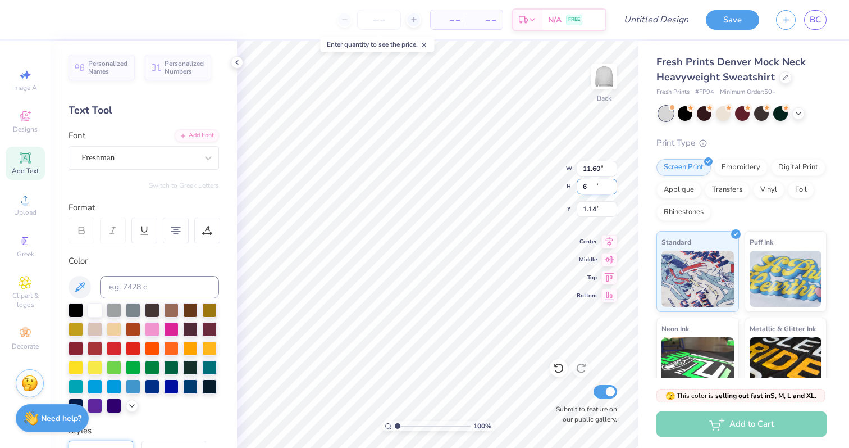
type input "1.14"
click at [592, 165] on input "11.60" at bounding box center [597, 169] width 40 height 16
type input "12.00"
type input "6.21"
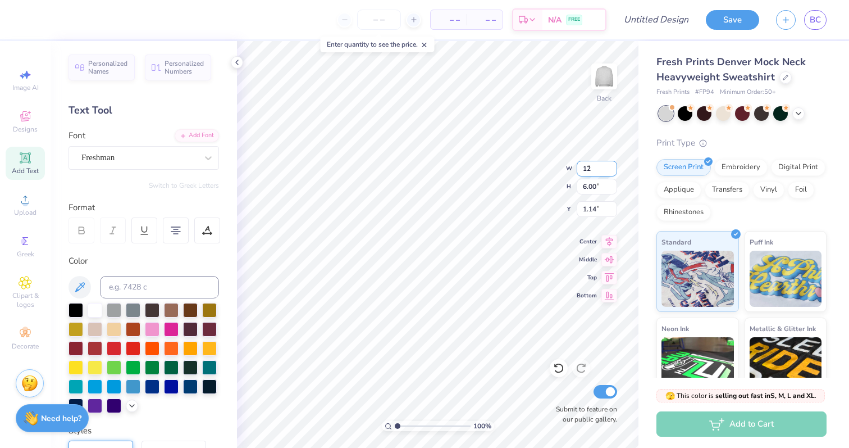
type input "1.03"
click at [587, 185] on input "6.21" at bounding box center [597, 187] width 40 height 16
type input "3.75"
type input "7.25"
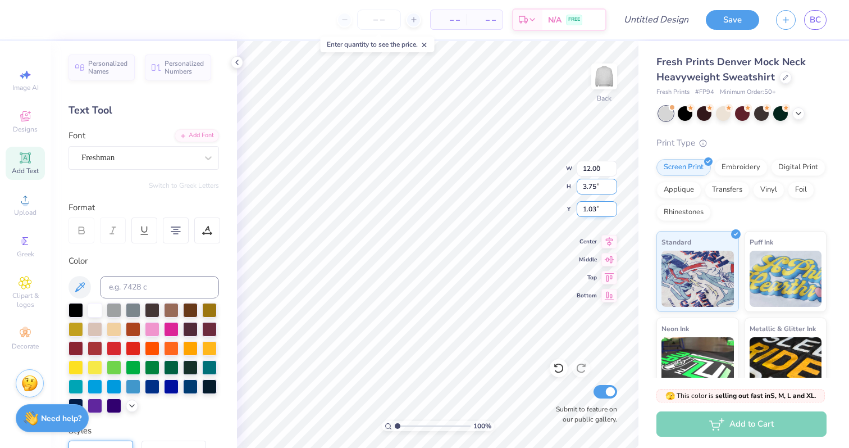
type input "2.26"
click at [592, 168] on input "7.25" at bounding box center [597, 169] width 40 height 16
type input "9.00"
type input "4.66"
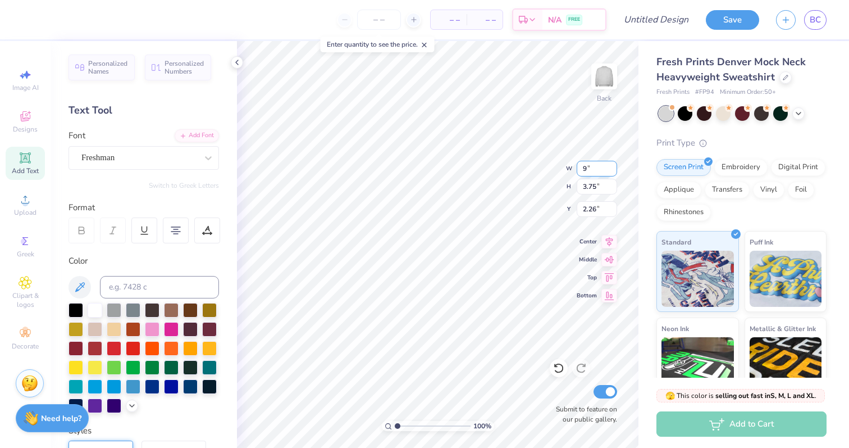
type input "1.81"
click at [167, 158] on div "Freshman" at bounding box center [139, 157] width 118 height 17
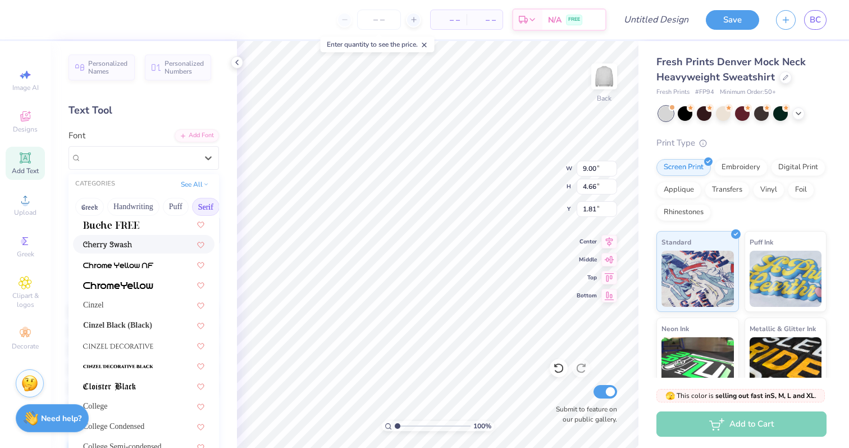
scroll to position [148, 0]
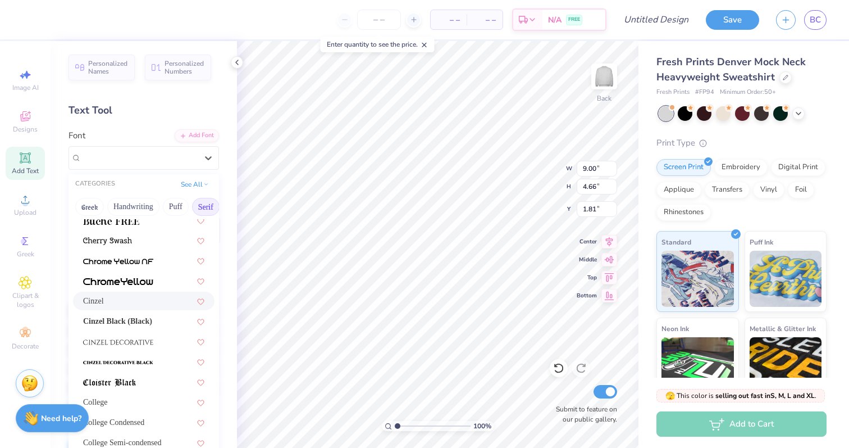
click at [119, 292] on div "Cinzel" at bounding box center [144, 301] width 142 height 19
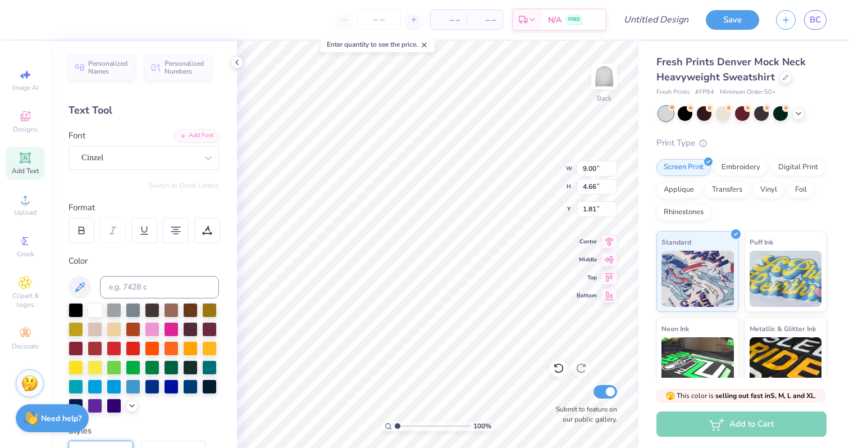
type input "8.89"
type input "4.04"
type input "2.12"
click at [136, 158] on div "Cinzel" at bounding box center [139, 157] width 118 height 17
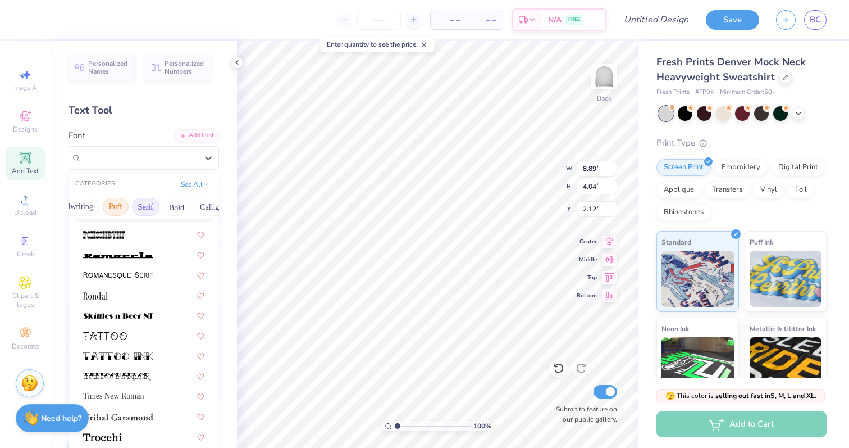
scroll to position [0, 73]
click at [157, 208] on button "Bold" at bounding box center [164, 207] width 28 height 18
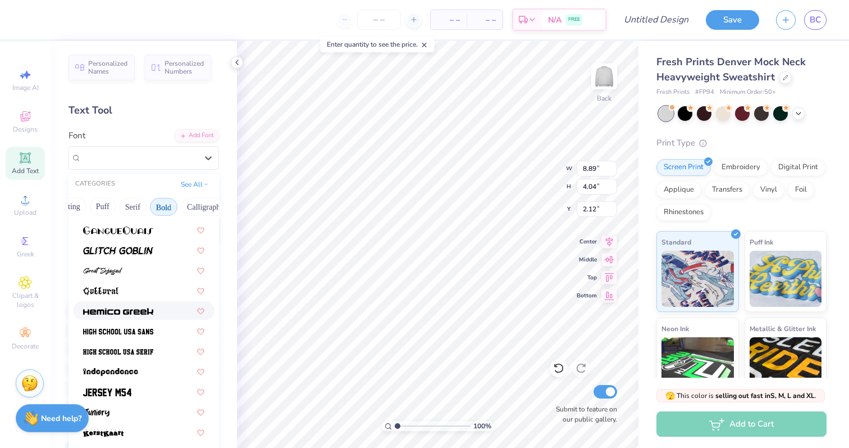
scroll to position [0, 0]
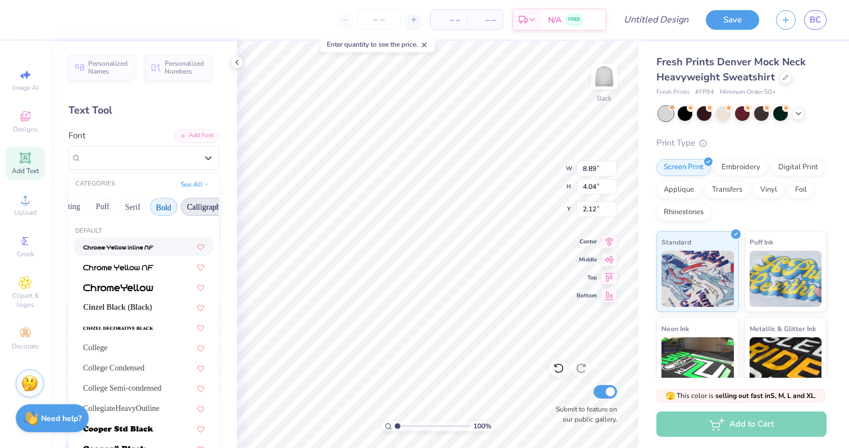
click at [192, 208] on button "Calligraphy" at bounding box center [205, 207] width 49 height 18
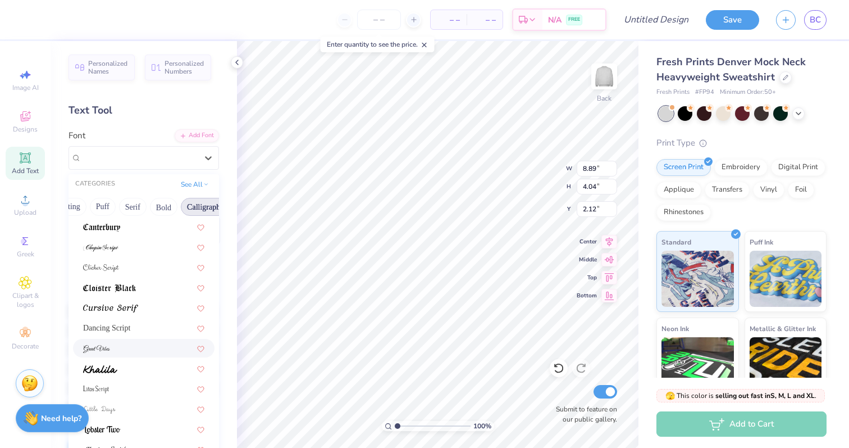
scroll to position [275, 0]
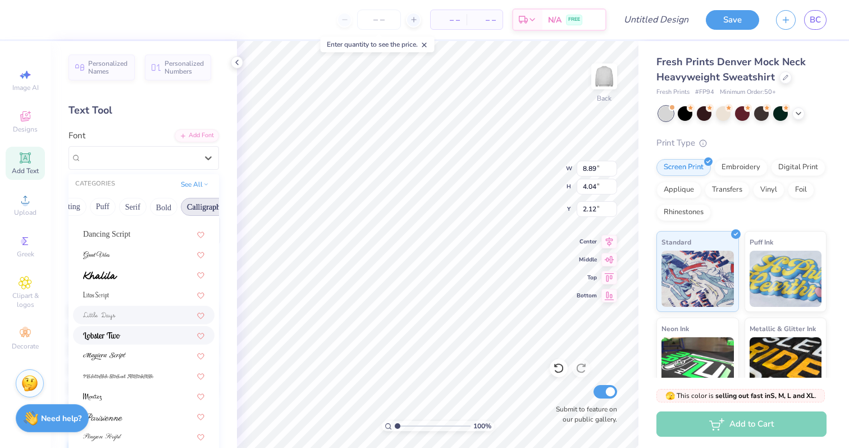
click at [121, 323] on div at bounding box center [144, 315] width 142 height 19
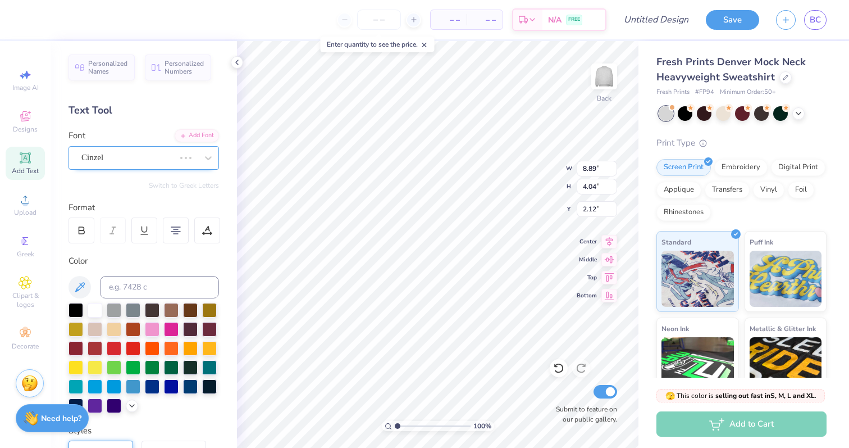
click at [161, 161] on div "Cinzel" at bounding box center [128, 157] width 96 height 17
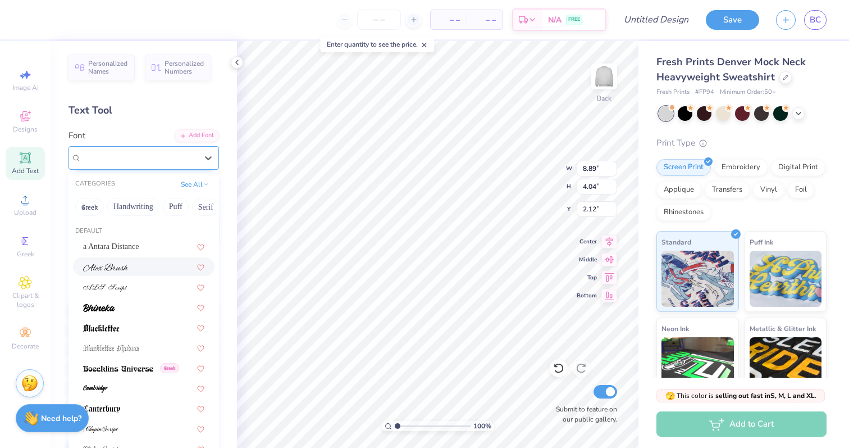
type input "8.17"
type input "3.92"
type input "2.18"
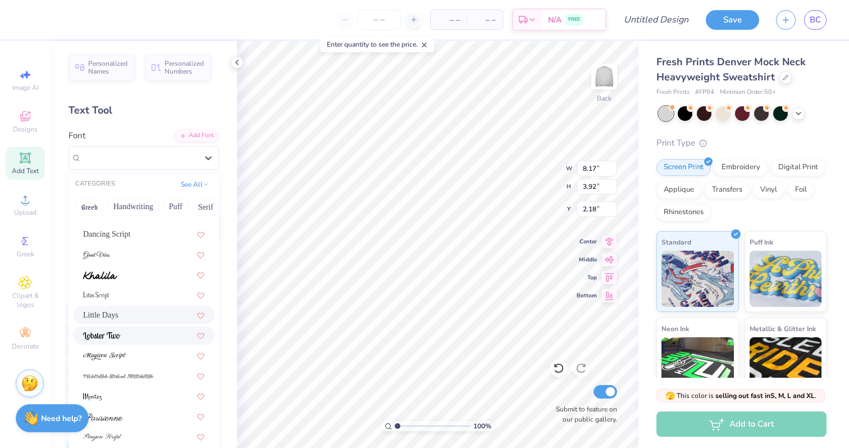
click at [130, 331] on div at bounding box center [143, 335] width 121 height 12
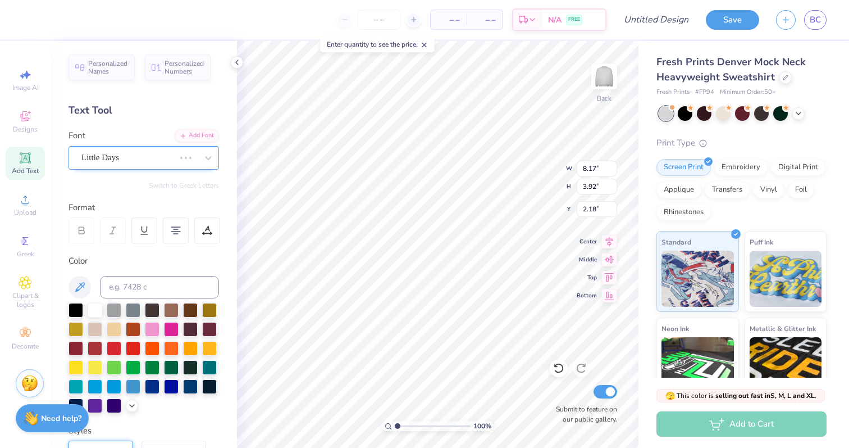
click at [121, 162] on div "Little Days" at bounding box center [128, 157] width 96 height 17
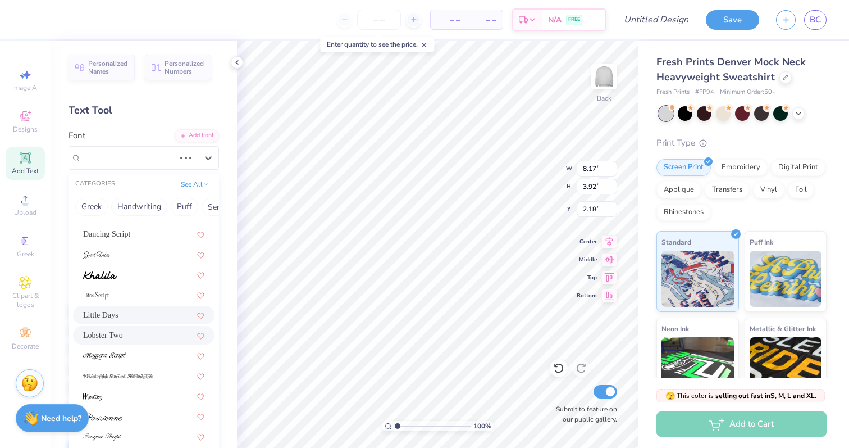
click at [111, 340] on span "Lobster Two" at bounding box center [103, 335] width 40 height 12
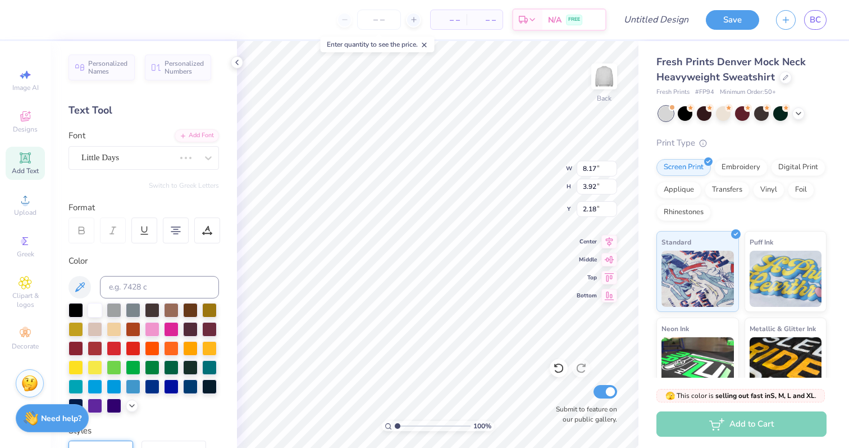
click at [125, 128] on div "Personalized Names Personalized Numbers Text Tool Add Font Font Little Days Swi…" at bounding box center [144, 244] width 187 height 407
type input "7.39"
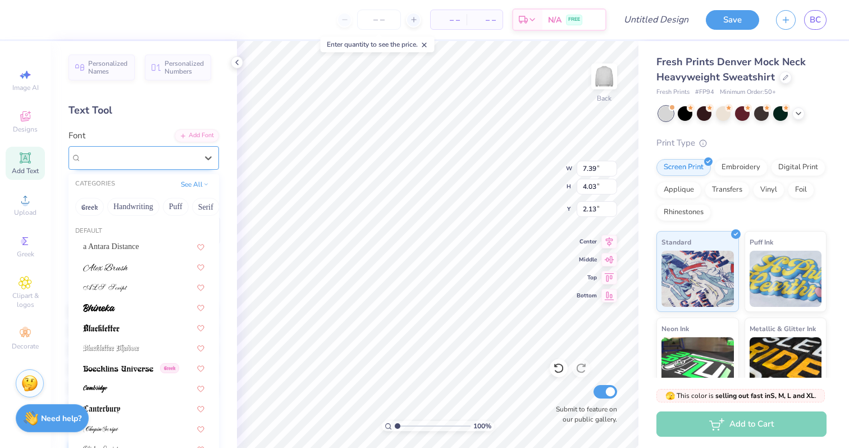
click at [123, 161] on div "Lobster Two" at bounding box center [139, 157] width 118 height 17
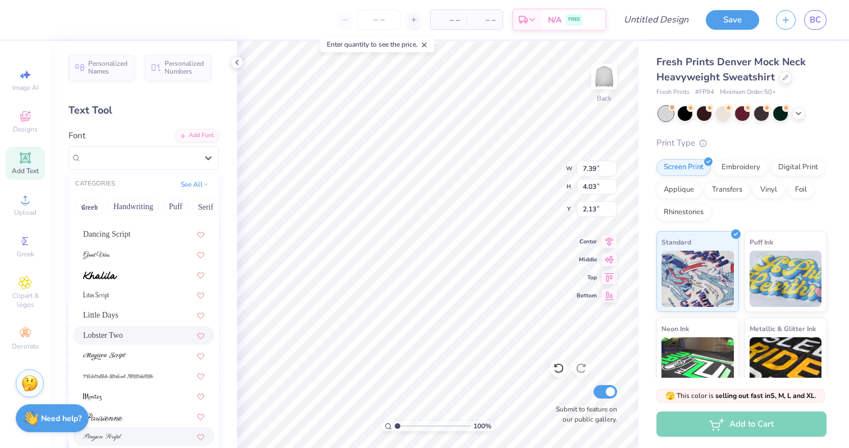
click at [122, 431] on div at bounding box center [143, 436] width 121 height 12
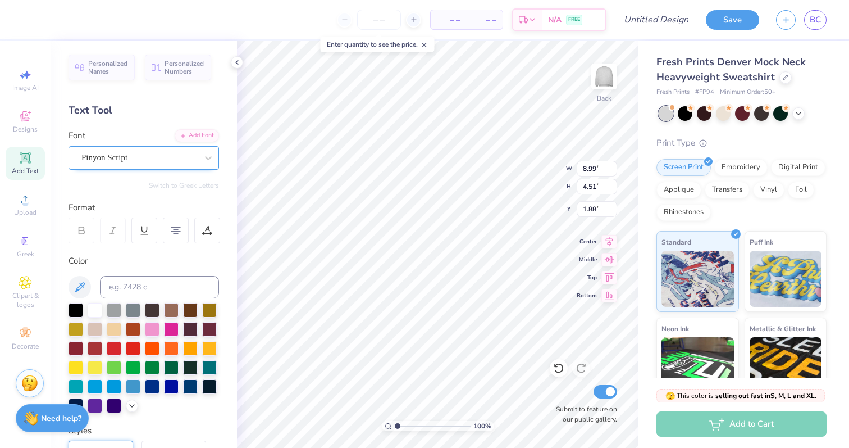
click at [116, 164] on div at bounding box center [139, 157] width 116 height 15
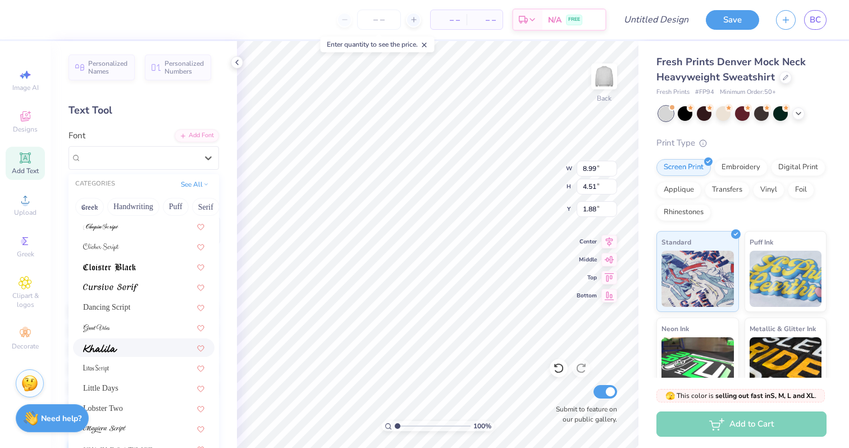
scroll to position [197, 0]
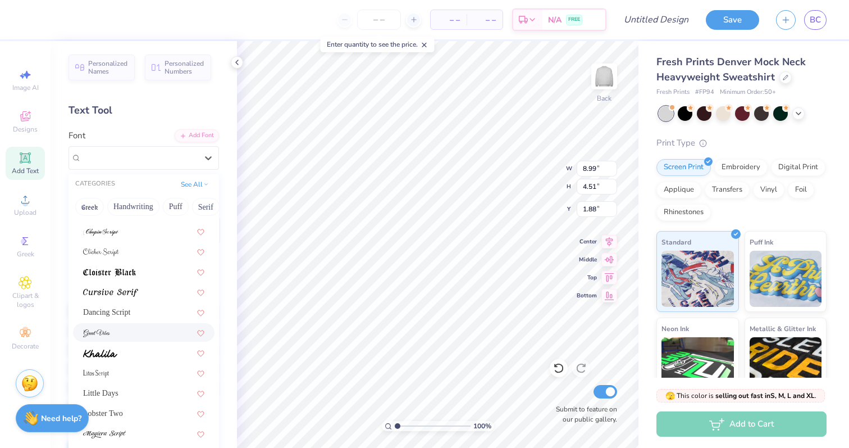
click at [130, 329] on div at bounding box center [143, 332] width 121 height 12
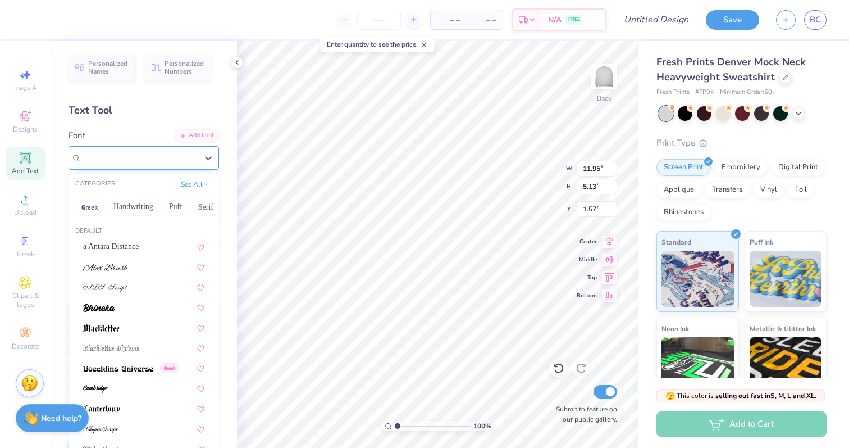
click at [129, 158] on div "Great Vibes" at bounding box center [139, 157] width 118 height 17
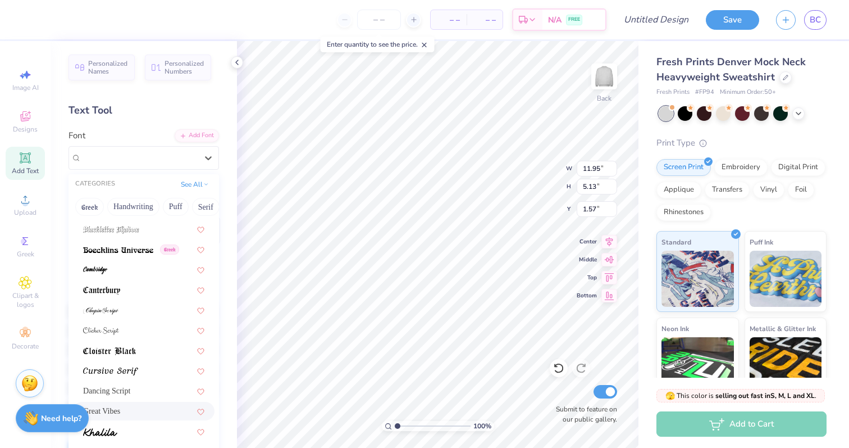
scroll to position [121, 0]
click at [134, 290] on div at bounding box center [143, 287] width 121 height 12
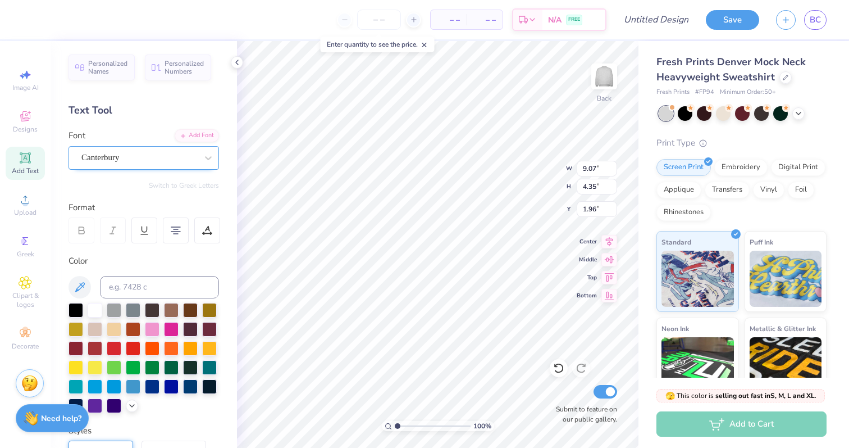
click at [119, 161] on div "Canterbury" at bounding box center [139, 157] width 118 height 17
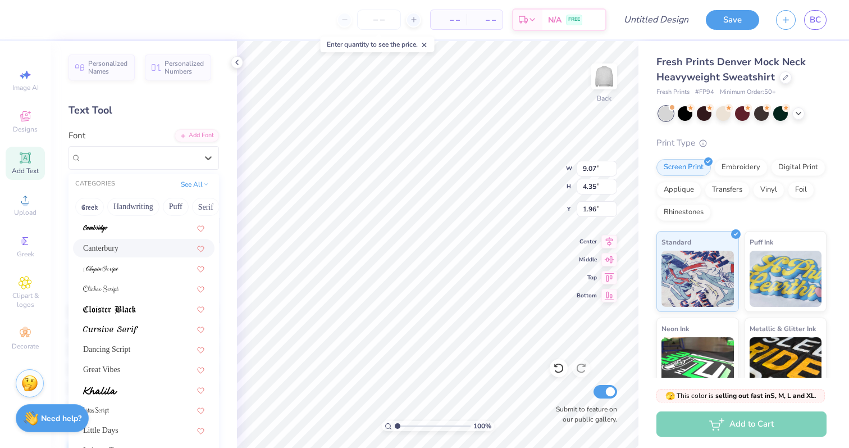
scroll to position [161, 0]
click at [125, 346] on div "Dancing Script" at bounding box center [143, 348] width 121 height 12
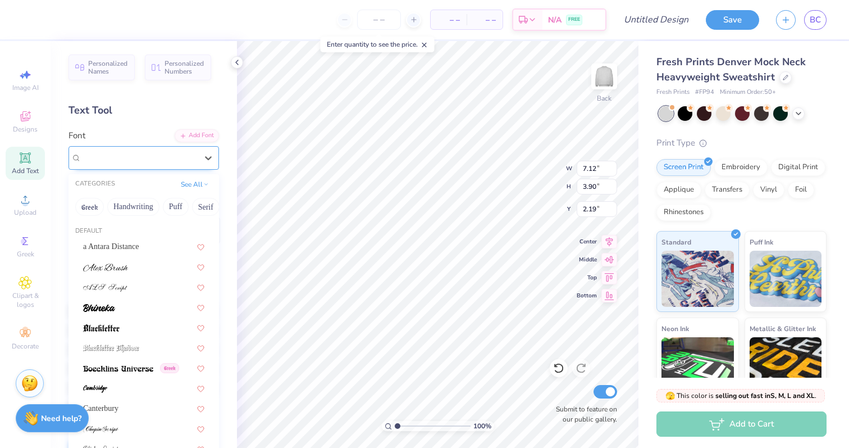
click at [134, 162] on div "Dancing Script" at bounding box center [139, 157] width 118 height 17
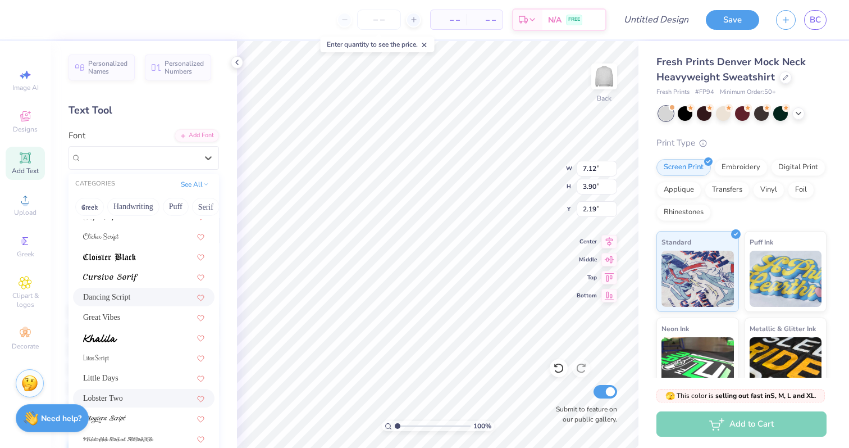
scroll to position [213, 0]
click at [125, 341] on div at bounding box center [143, 337] width 121 height 12
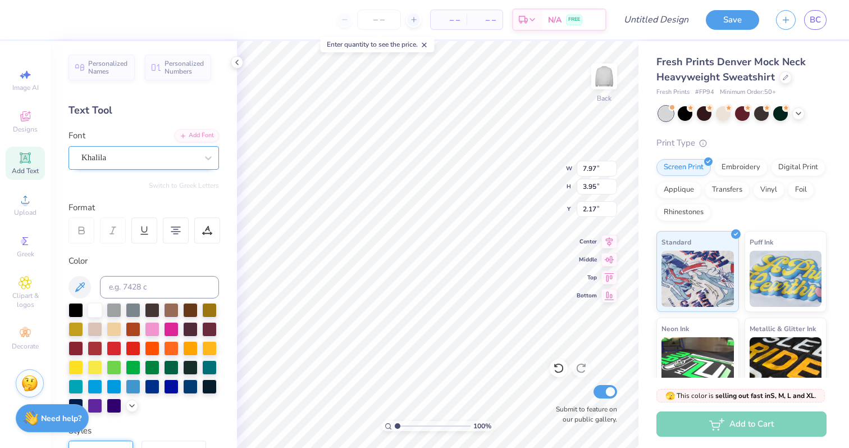
click at [140, 157] on div "Khalila" at bounding box center [139, 157] width 118 height 17
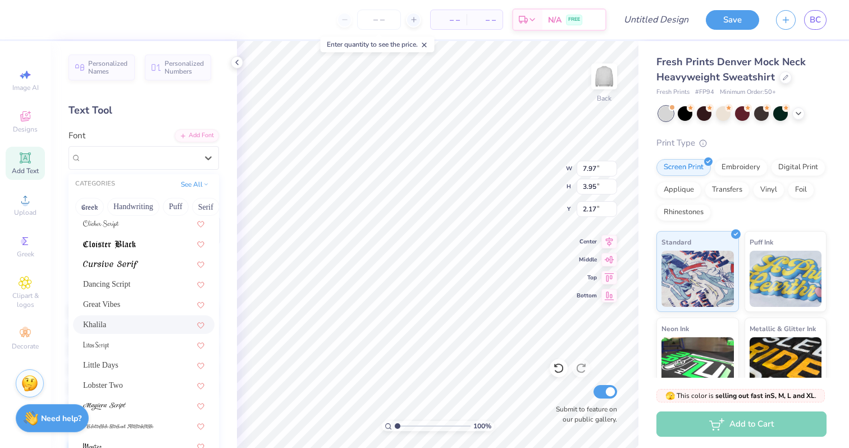
scroll to position [231, 0]
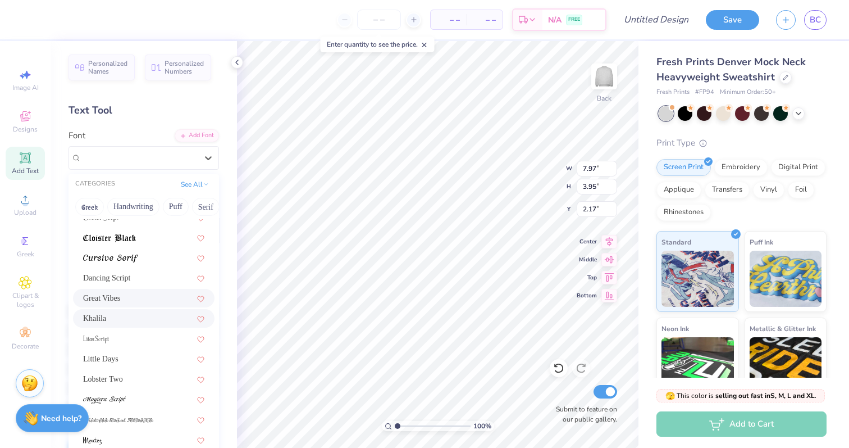
click at [140, 295] on div "Great Vibes" at bounding box center [143, 298] width 121 height 12
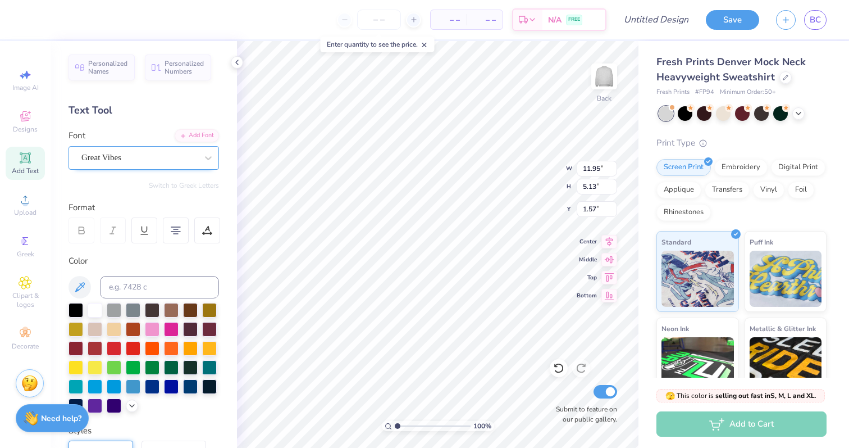
click at [147, 156] on div "Great Vibes" at bounding box center [139, 157] width 118 height 17
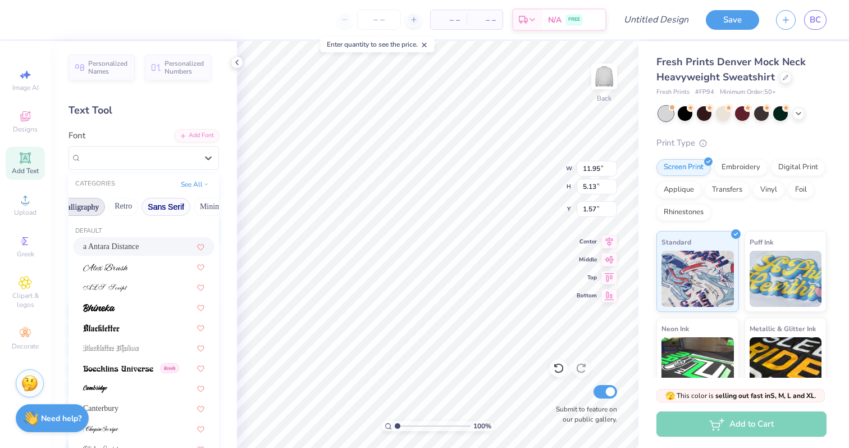
scroll to position [0, 185]
click at [133, 203] on button "Retro" at bounding box center [136, 207] width 30 height 18
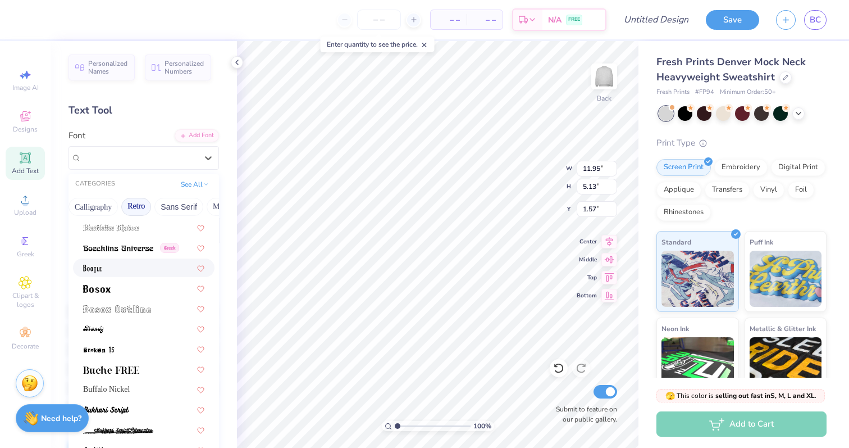
scroll to position [93, 0]
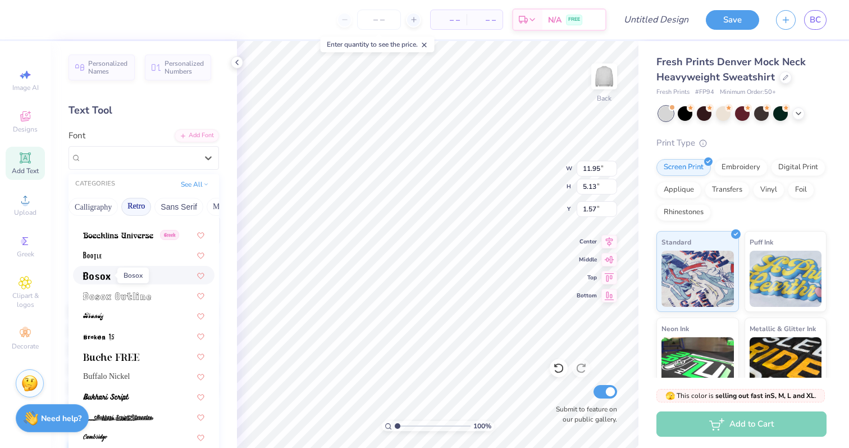
click at [110, 280] on span at bounding box center [97, 275] width 28 height 12
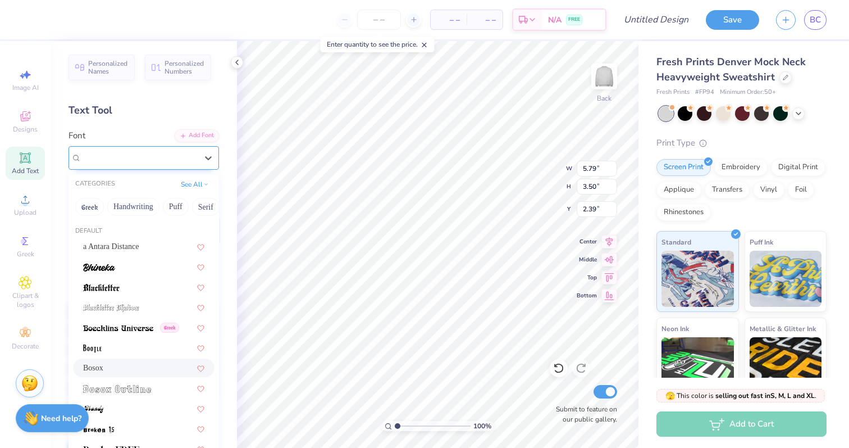
click at [114, 157] on div "Bosox" at bounding box center [139, 157] width 118 height 17
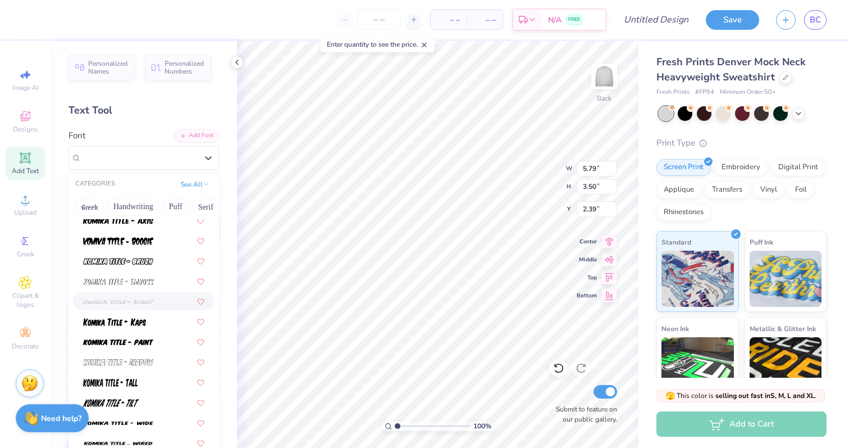
scroll to position [1428, 0]
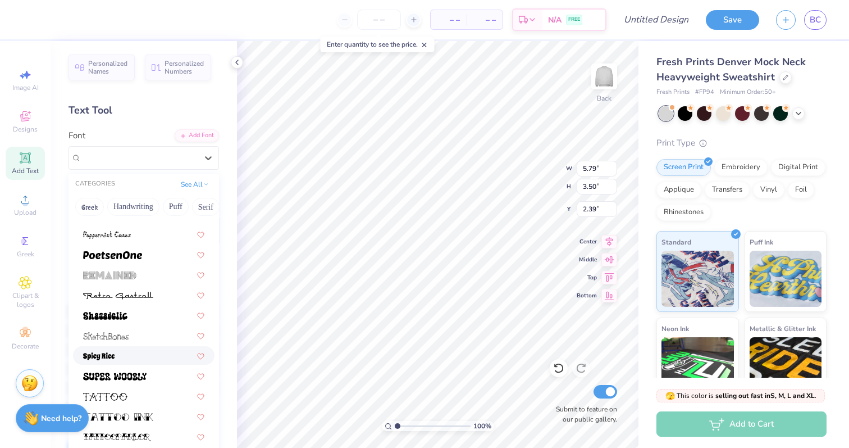
click at [126, 351] on div at bounding box center [143, 355] width 121 height 12
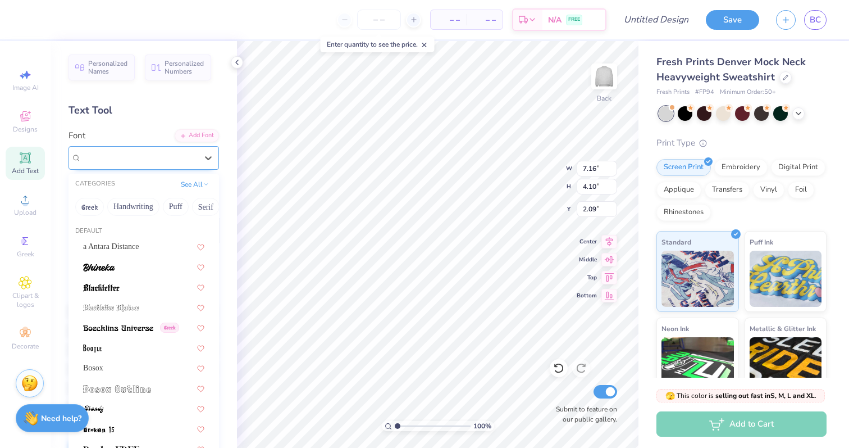
click at [113, 154] on div "Spicy Rice" at bounding box center [139, 157] width 118 height 17
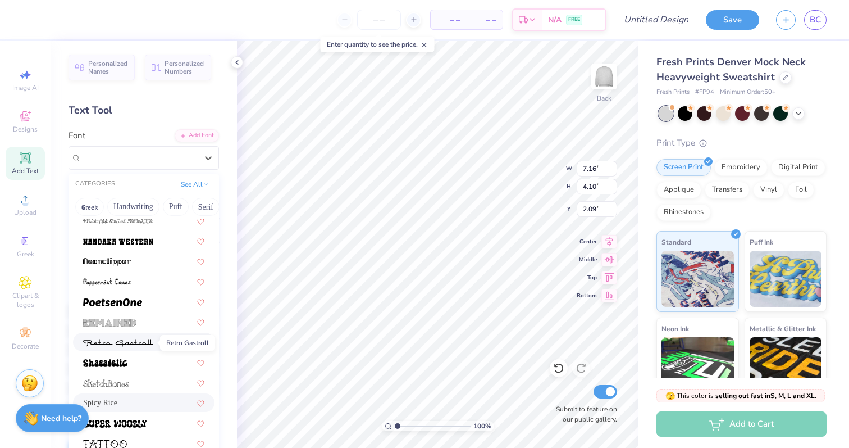
scroll to position [1380, 0]
click at [144, 299] on div at bounding box center [143, 302] width 121 height 12
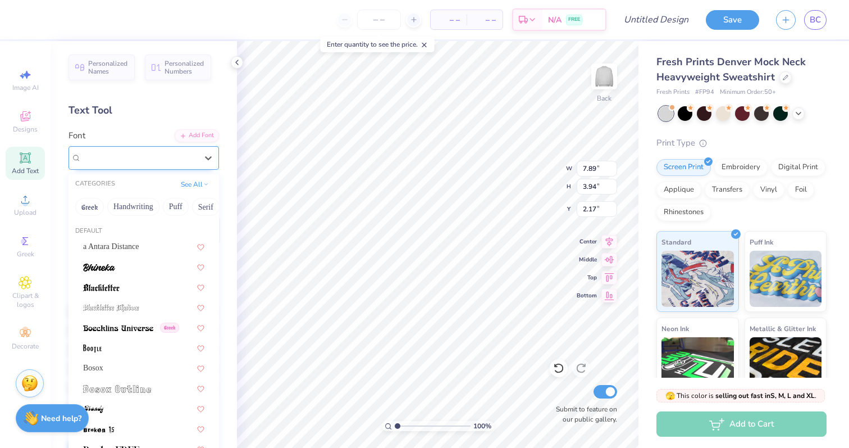
click at [119, 160] on div "PoetsenOne" at bounding box center [139, 157] width 118 height 17
click at [118, 271] on div at bounding box center [143, 267] width 121 height 12
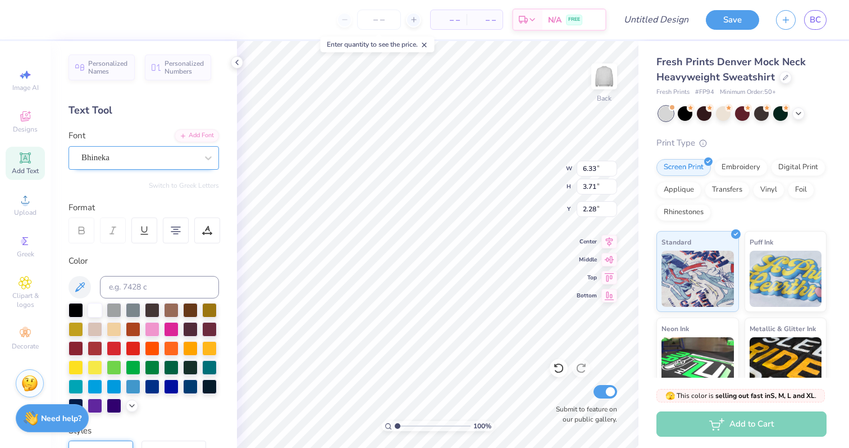
click at [124, 157] on div "Bhineka" at bounding box center [139, 157] width 118 height 17
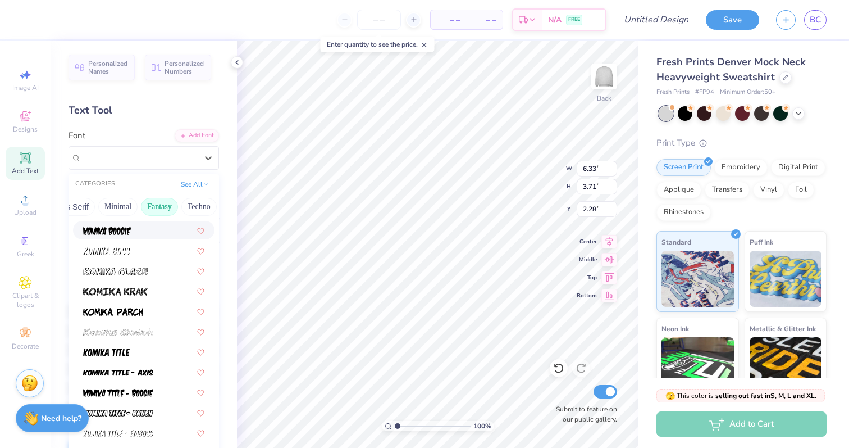
scroll to position [0, 291]
click at [119, 202] on button "Minimal" at bounding box center [120, 207] width 39 height 18
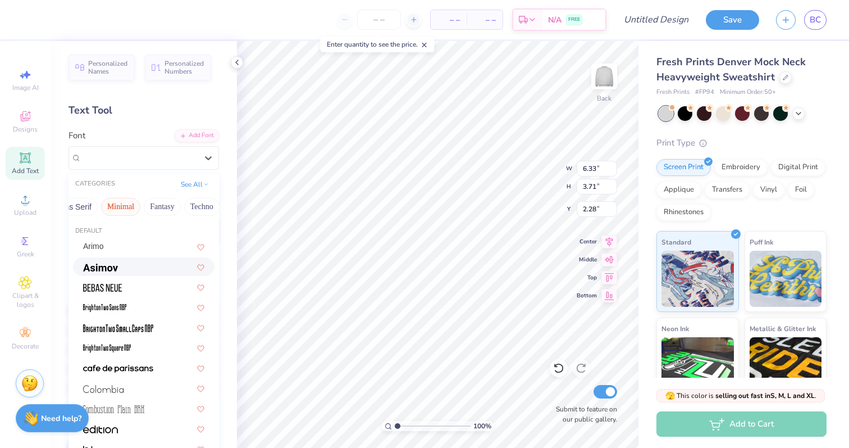
click at [137, 272] on div at bounding box center [144, 266] width 142 height 19
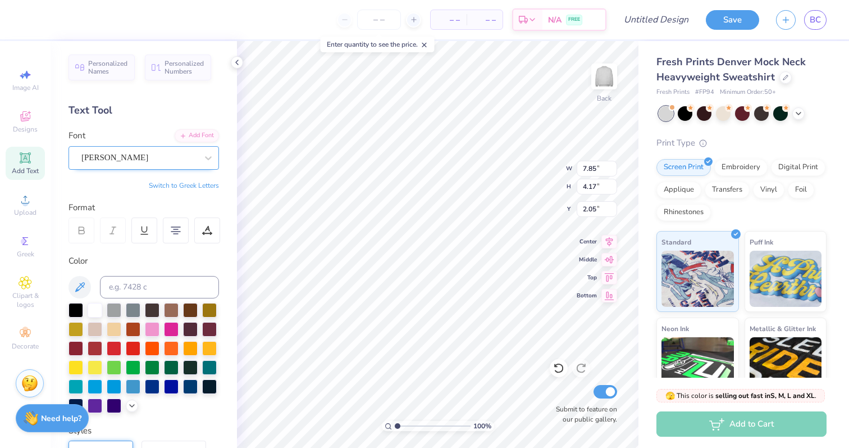
click at [144, 157] on div "[PERSON_NAME]" at bounding box center [139, 157] width 118 height 17
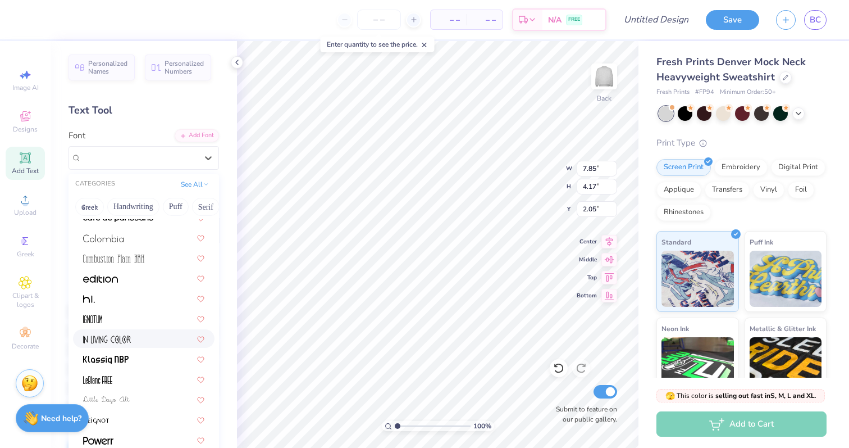
scroll to position [215, 0]
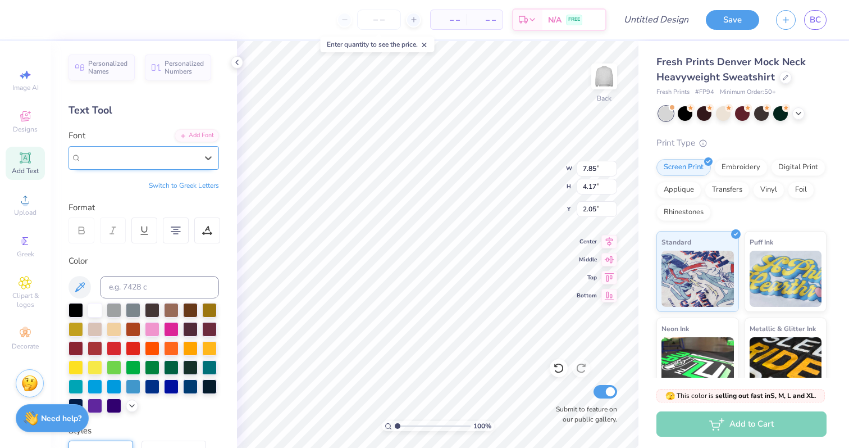
click at [169, 161] on div "[PERSON_NAME]" at bounding box center [139, 157] width 116 height 13
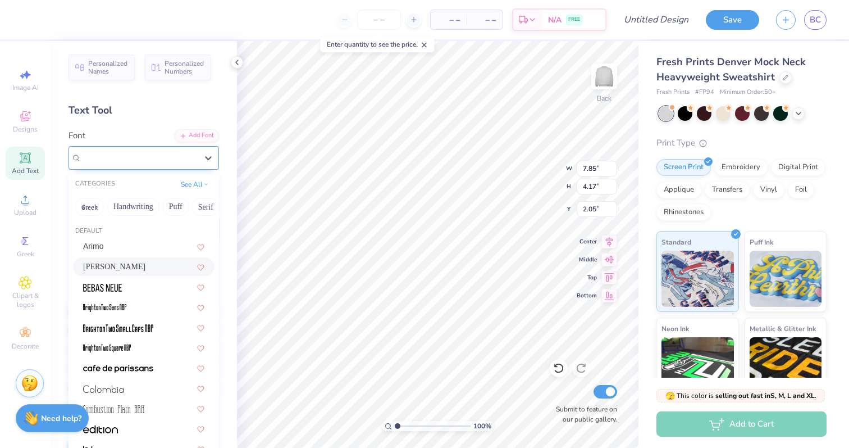
click at [169, 161] on div "[PERSON_NAME]" at bounding box center [139, 157] width 116 height 13
click at [167, 207] on button "Techno" at bounding box center [159, 207] width 35 height 18
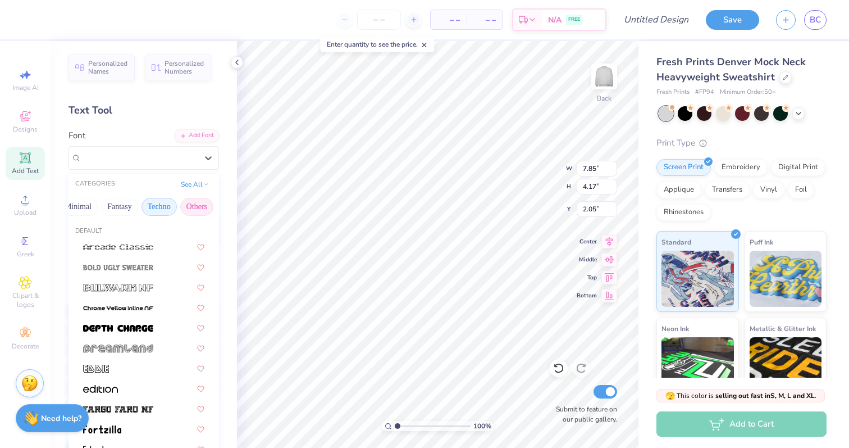
click at [194, 208] on button "Others" at bounding box center [196, 207] width 33 height 18
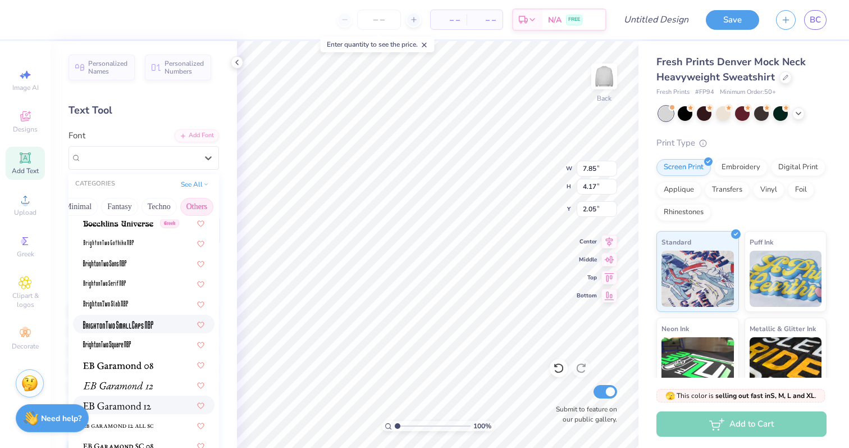
scroll to position [73, 0]
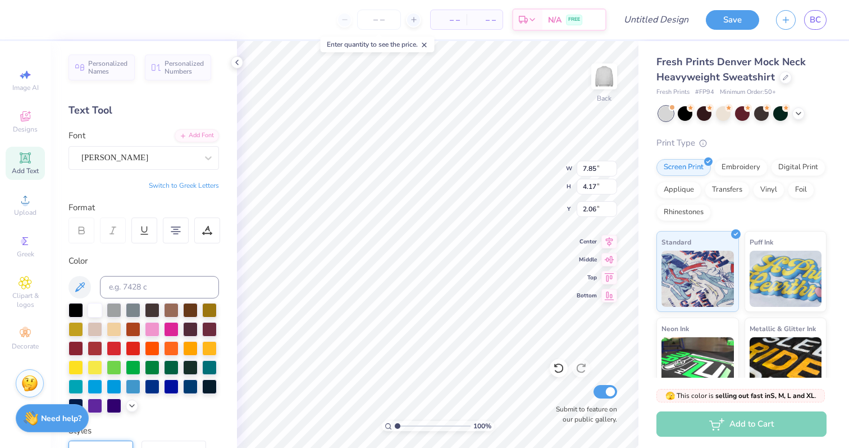
click at [124, 260] on div "Color" at bounding box center [144, 260] width 151 height 13
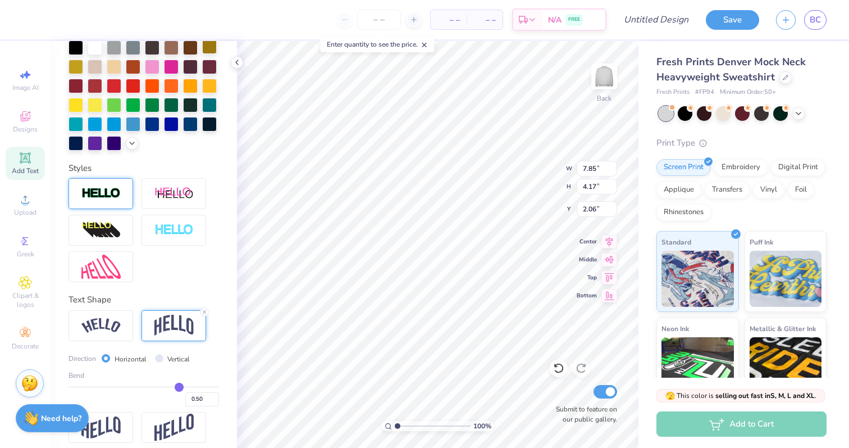
scroll to position [264, 0]
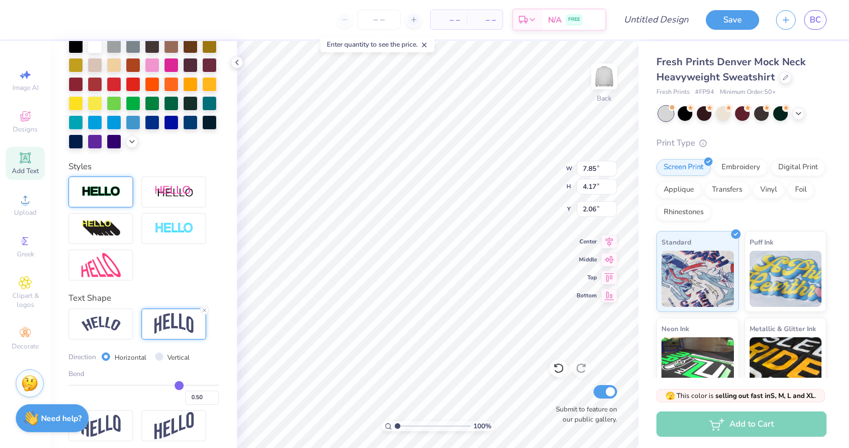
click at [163, 321] on img at bounding box center [173, 323] width 39 height 21
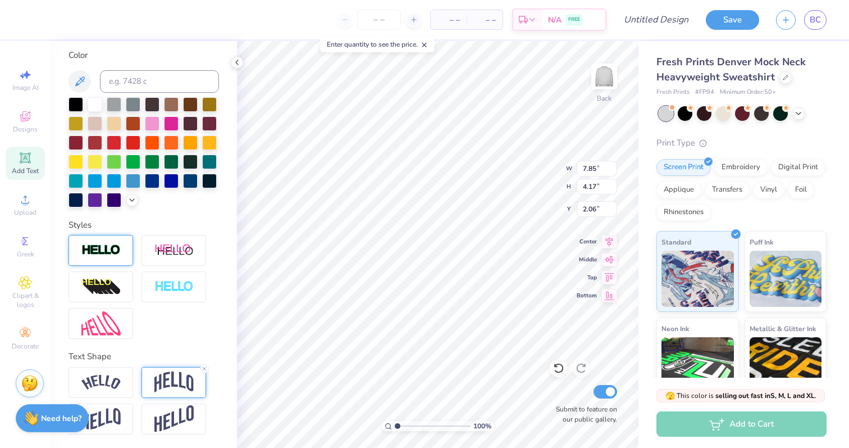
scroll to position [205, 0]
click at [183, 424] on img at bounding box center [173, 420] width 39 height 28
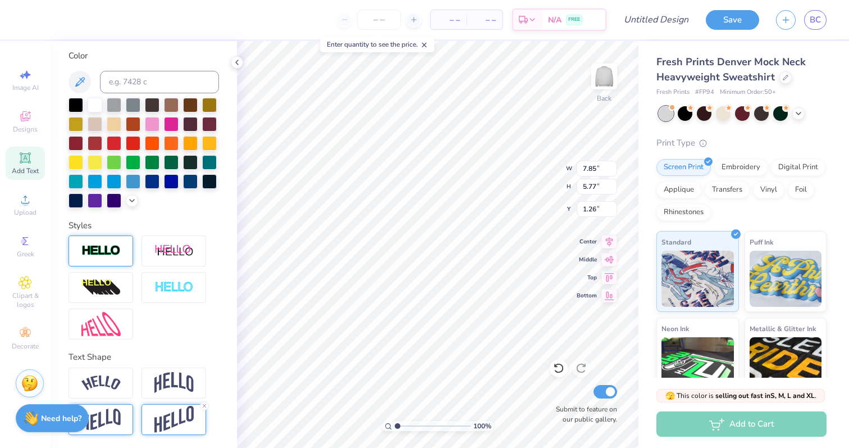
click at [126, 422] on div at bounding box center [101, 419] width 65 height 31
click at [115, 390] on div at bounding box center [101, 382] width 65 height 31
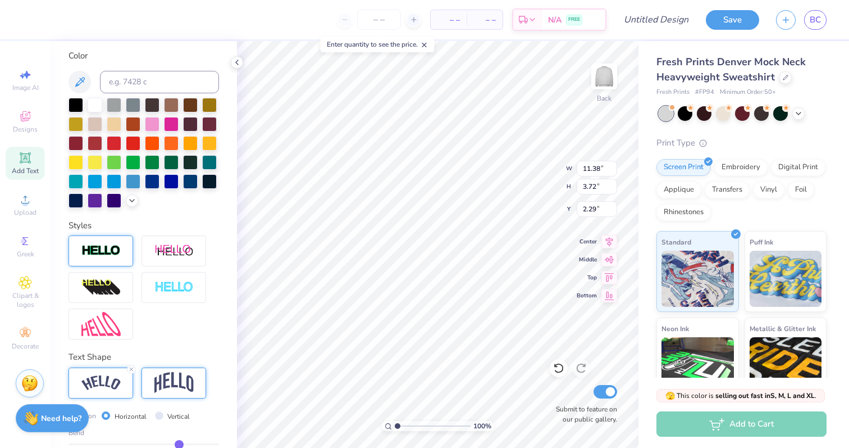
click at [157, 389] on img at bounding box center [173, 382] width 39 height 21
click at [105, 393] on div at bounding box center [101, 382] width 65 height 31
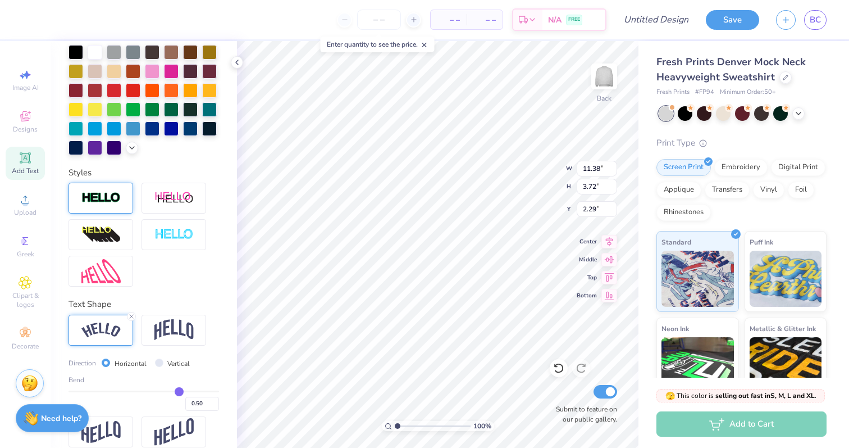
scroll to position [271, 0]
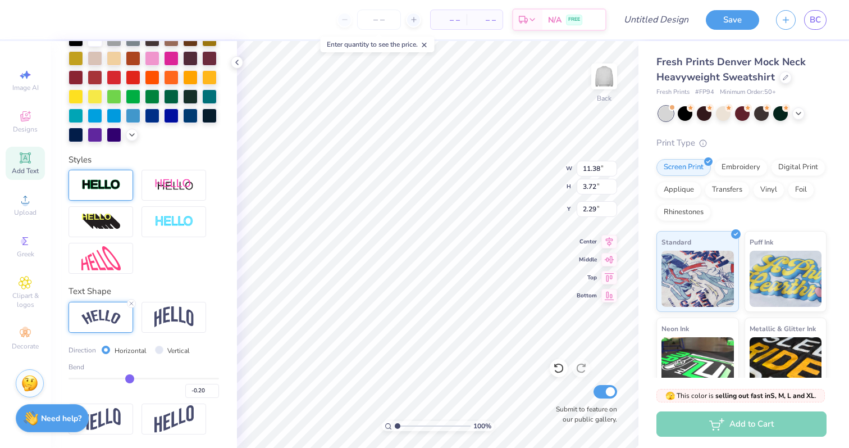
drag, startPoint x: 179, startPoint y: 374, endPoint x: 130, endPoint y: 379, distance: 49.6
click at [130, 379] on input "range" at bounding box center [144, 379] width 151 height 2
drag, startPoint x: 129, startPoint y: 378, endPoint x: 113, endPoint y: 379, distance: 16.3
click at [113, 379] on input "range" at bounding box center [144, 379] width 151 height 2
drag, startPoint x: 112, startPoint y: 374, endPoint x: 155, endPoint y: 374, distance: 42.7
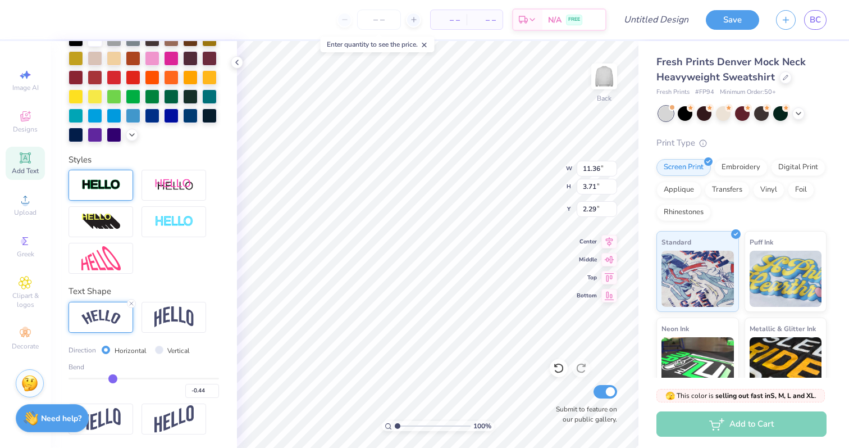
click at [155, 374] on div "Bend -0.44" at bounding box center [144, 380] width 151 height 36
click at [153, 377] on div "Bend -0.44" at bounding box center [144, 380] width 151 height 36
drag, startPoint x: 119, startPoint y: 377, endPoint x: 160, endPoint y: 384, distance: 42.1
click at [160, 379] on input "range" at bounding box center [144, 379] width 151 height 2
drag, startPoint x: 158, startPoint y: 378, endPoint x: 221, endPoint y: 375, distance: 62.4
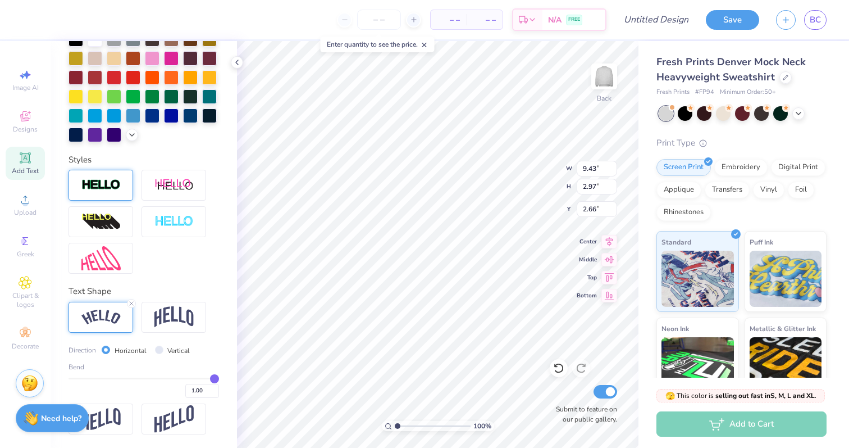
click at [219, 378] on input "range" at bounding box center [144, 379] width 151 height 2
drag, startPoint x: 215, startPoint y: 378, endPoint x: 187, endPoint y: 383, distance: 28.4
click at [187, 379] on input "range" at bounding box center [144, 379] width 151 height 2
click at [176, 324] on img at bounding box center [173, 316] width 39 height 21
drag, startPoint x: 187, startPoint y: 375, endPoint x: 174, endPoint y: 378, distance: 13.2
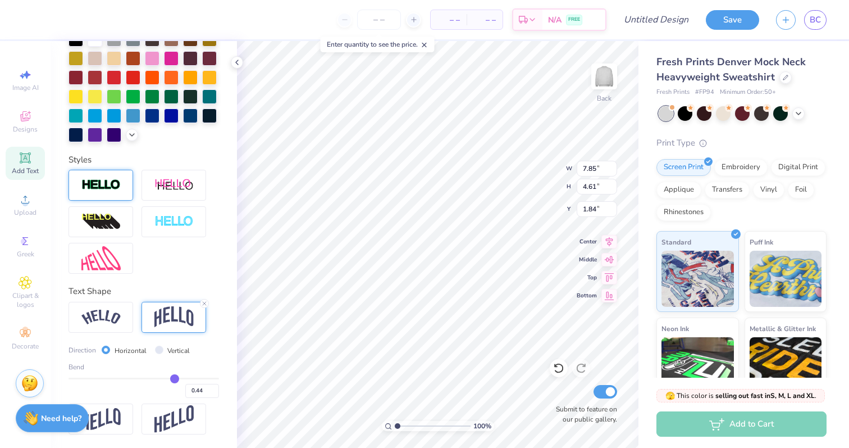
click at [174, 378] on input "range" at bounding box center [144, 379] width 151 height 2
drag, startPoint x: 175, startPoint y: 380, endPoint x: 157, endPoint y: 380, distance: 18.0
click at [157, 379] on input "range" at bounding box center [144, 379] width 151 height 2
drag, startPoint x: 157, startPoint y: 378, endPoint x: 178, endPoint y: 378, distance: 20.8
click at [178, 378] on input "range" at bounding box center [144, 379] width 151 height 2
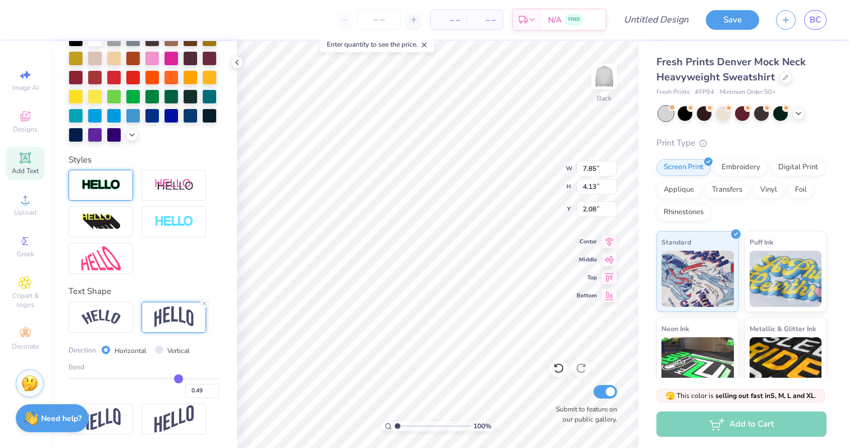
scroll to position [0, 0]
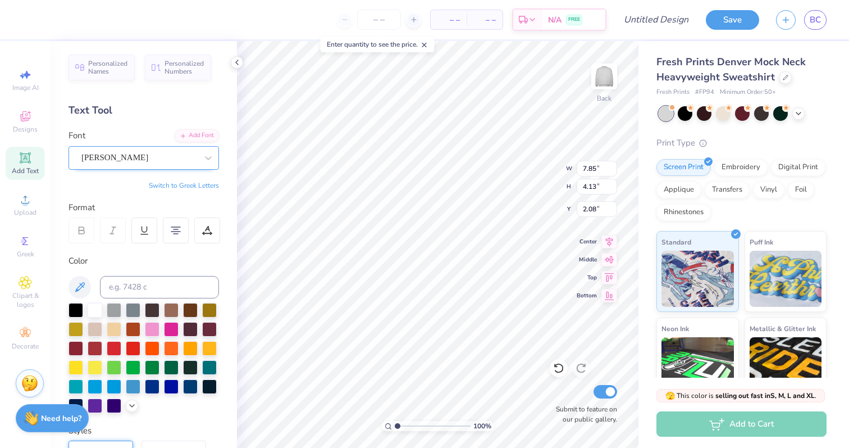
click at [129, 162] on div "[PERSON_NAME]" at bounding box center [139, 157] width 118 height 17
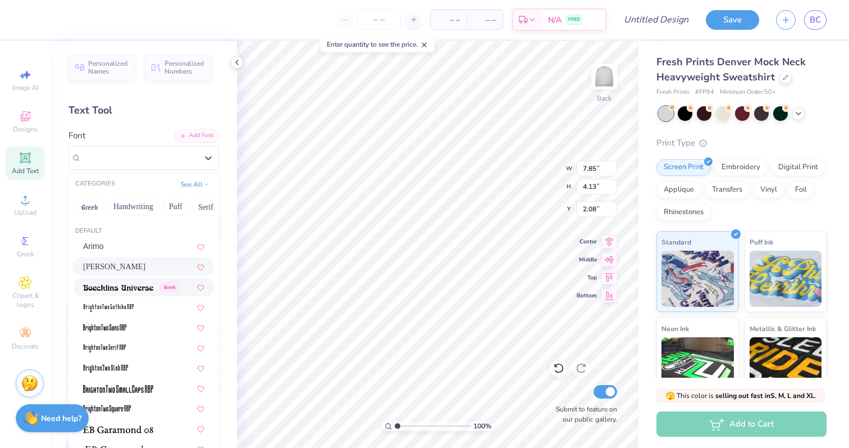
scroll to position [73, 0]
click at [115, 159] on div "[PERSON_NAME]" at bounding box center [139, 157] width 116 height 13
click at [135, 206] on button "Handwriting" at bounding box center [133, 207] width 52 height 18
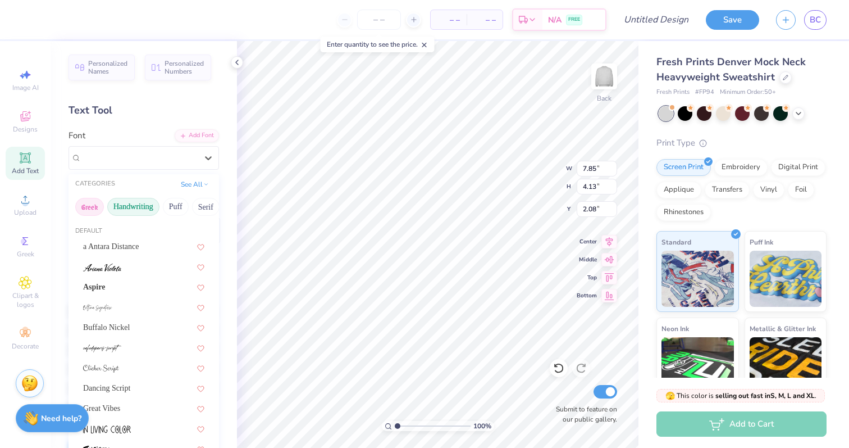
click at [91, 211] on button "Greek" at bounding box center [89, 207] width 29 height 18
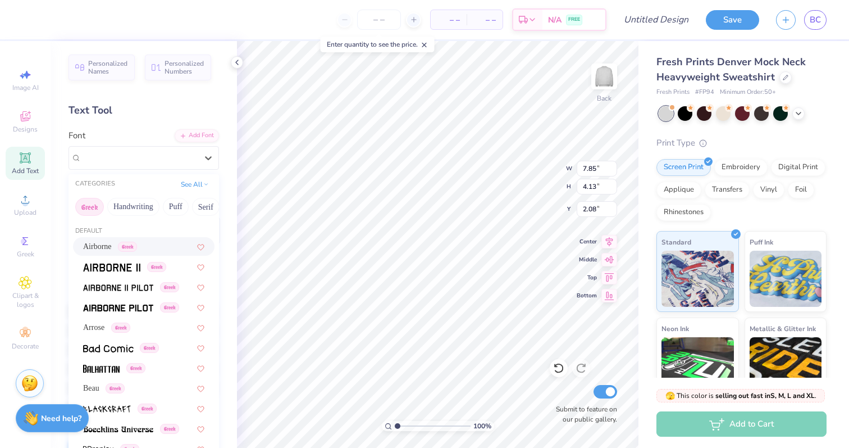
click at [101, 243] on span "Airborne" at bounding box center [97, 246] width 29 height 12
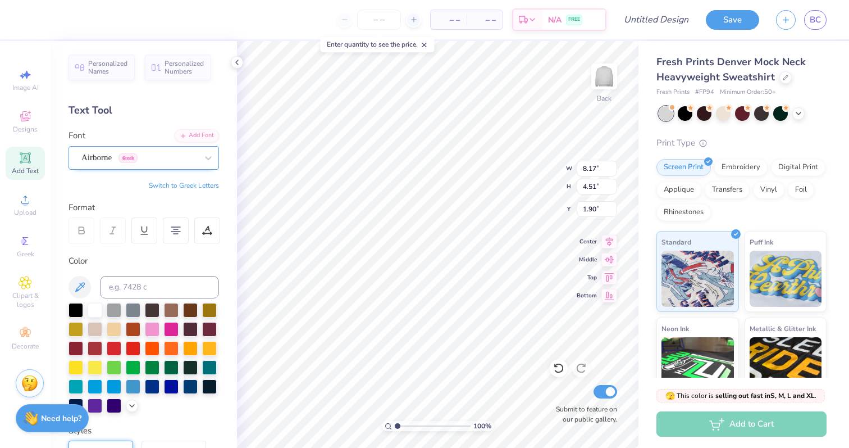
click at [147, 165] on div at bounding box center [139, 157] width 116 height 15
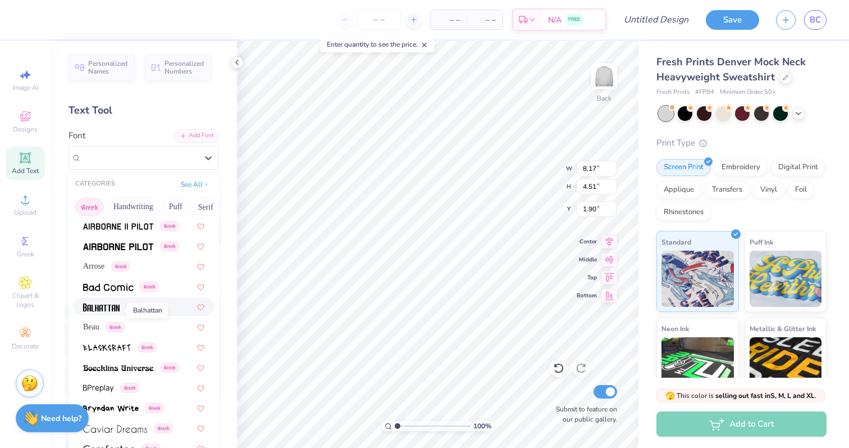
scroll to position [58, 0]
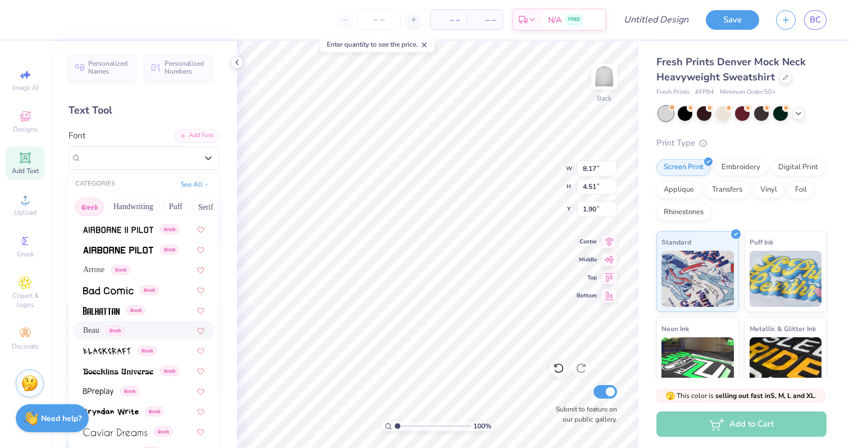
click at [99, 337] on div "Beau Greek" at bounding box center [144, 330] width 142 height 19
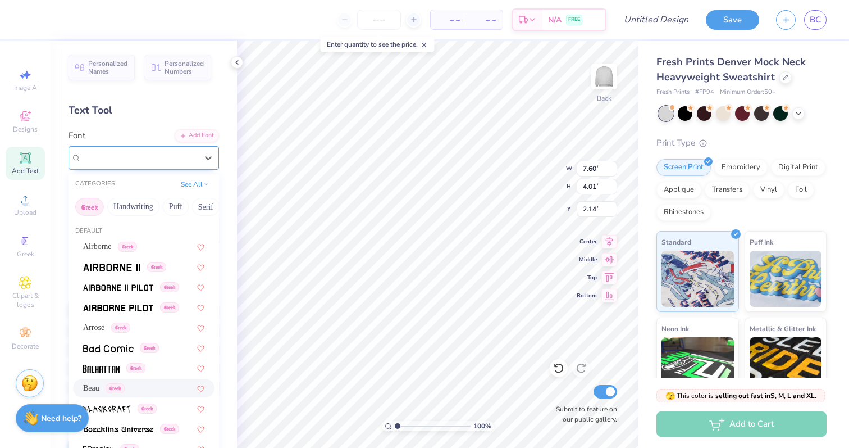
click at [115, 156] on div "Beau Greek" at bounding box center [139, 157] width 118 height 17
click at [112, 374] on div "Greek" at bounding box center [144, 367] width 142 height 19
click at [112, 163] on div "Balhattan Greek" at bounding box center [139, 157] width 118 height 17
click at [117, 271] on span at bounding box center [111, 267] width 57 height 12
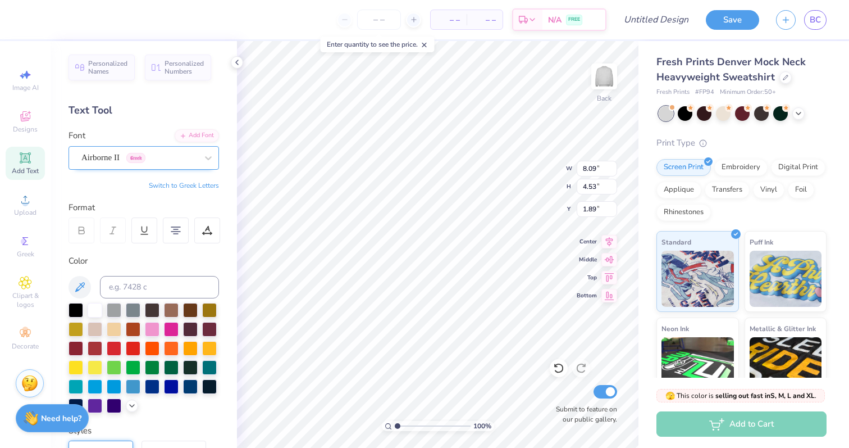
click at [115, 157] on div "Airborne II Greek" at bounding box center [139, 157] width 118 height 17
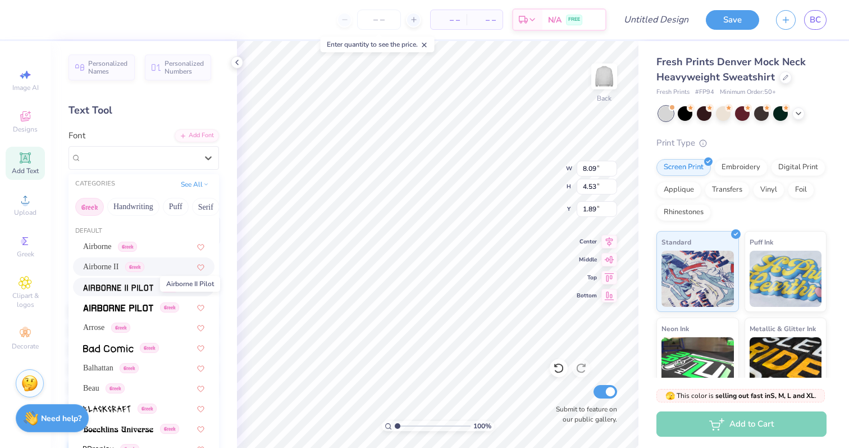
click at [125, 285] on img at bounding box center [118, 288] width 70 height 8
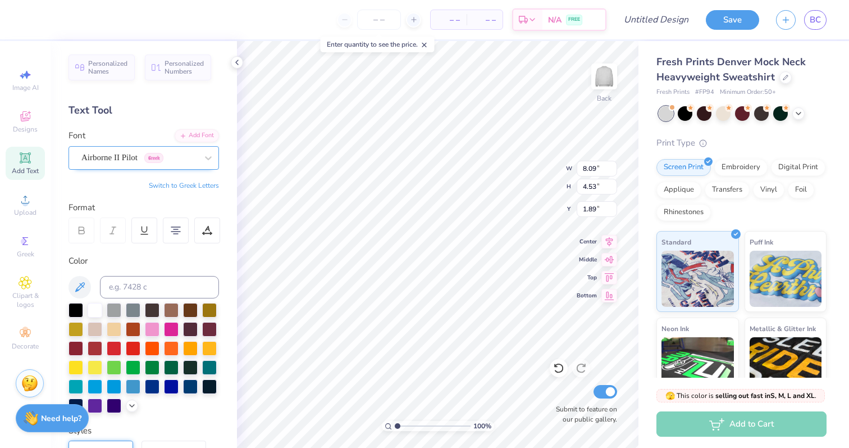
click at [146, 156] on div "Airborne II Pilot Greek" at bounding box center [139, 157] width 118 height 17
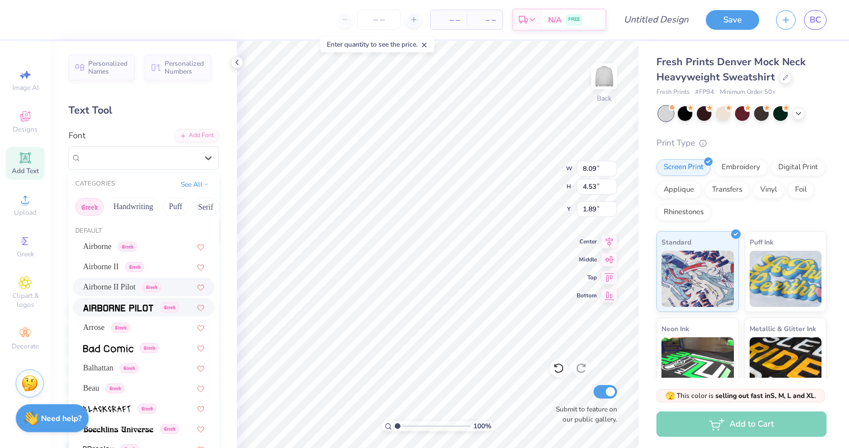
click at [138, 311] on img at bounding box center [118, 308] width 70 height 8
click at [140, 156] on div "Airborne Pilot Greek" at bounding box center [139, 157] width 118 height 17
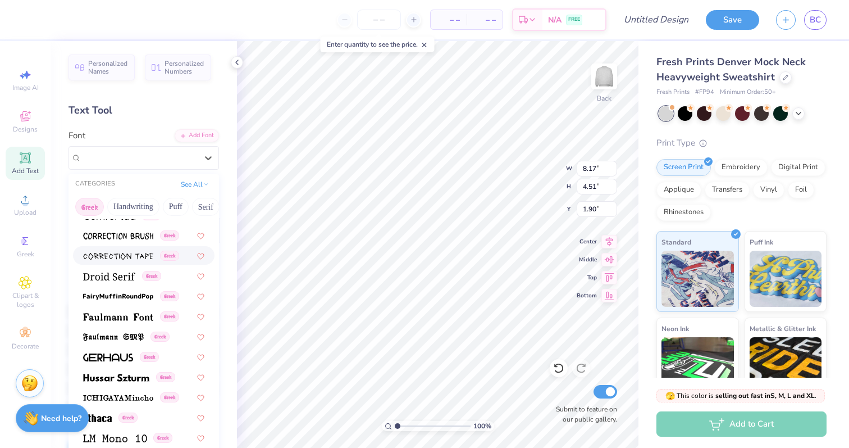
scroll to position [302, 0]
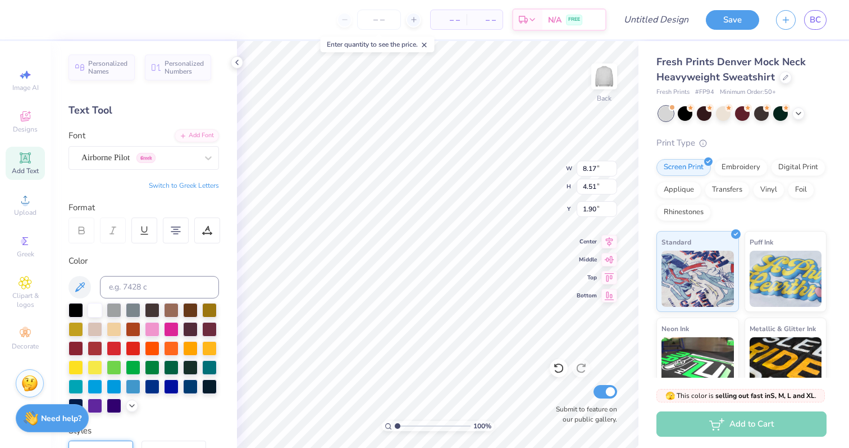
click at [139, 176] on div "Personalized Names Personalized Numbers Text Tool Add Font Font Airborne Pilot …" at bounding box center [144, 244] width 187 height 407
click at [129, 165] on div "Airborne Pilot Greek" at bounding box center [139, 157] width 118 height 17
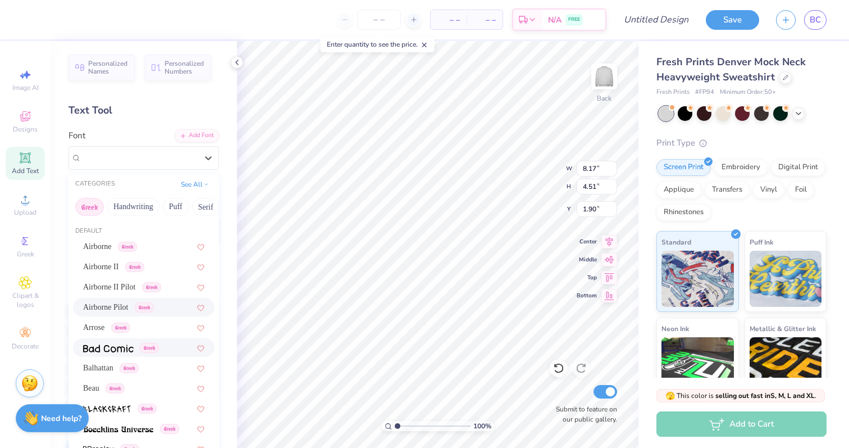
scroll to position [43, 0]
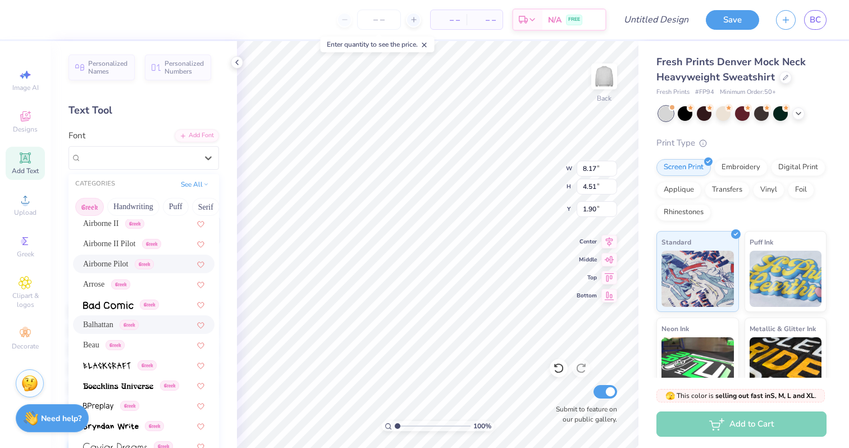
click at [100, 319] on div "Balhattan Greek" at bounding box center [144, 324] width 142 height 19
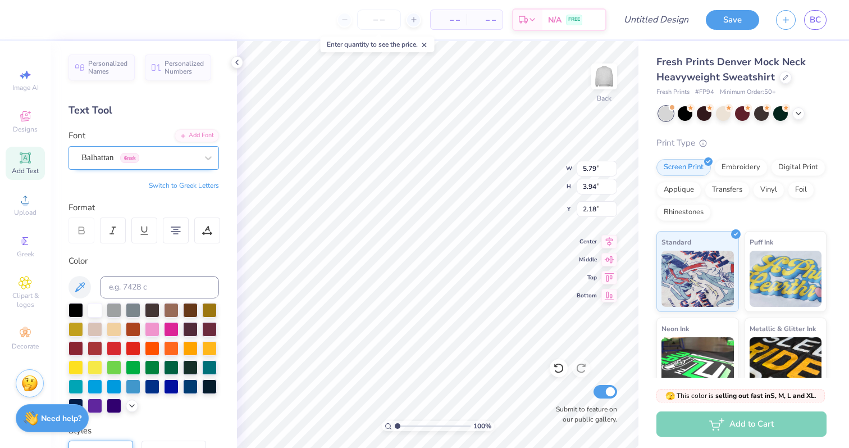
click at [137, 159] on div "Balhattan Greek" at bounding box center [139, 157] width 118 height 17
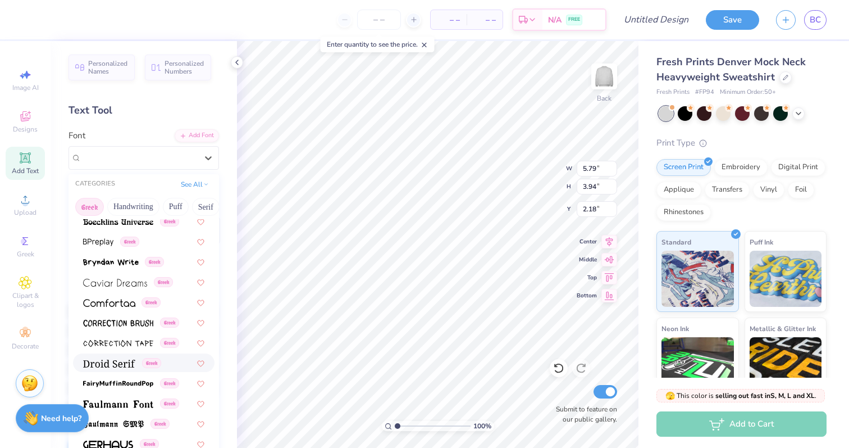
scroll to position [217, 0]
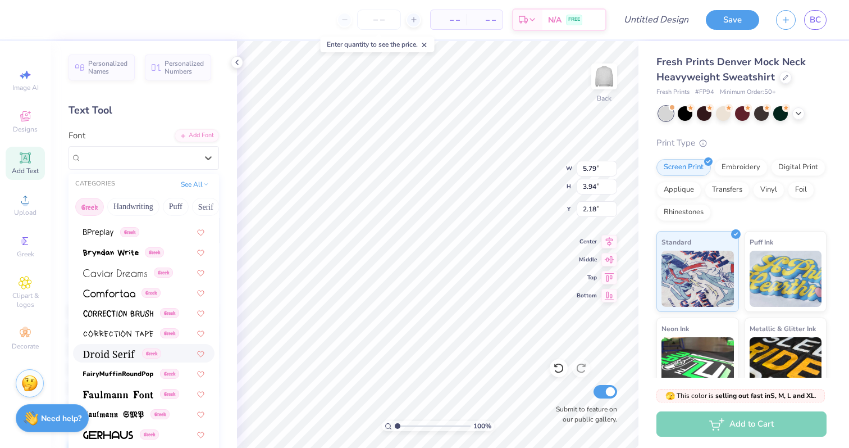
click at [112, 360] on div "Greek" at bounding box center [144, 353] width 142 height 19
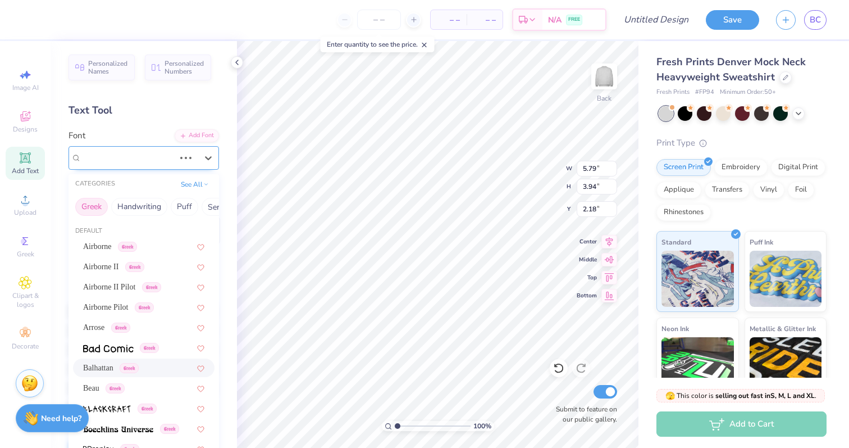
click at [112, 160] on div "Balhattan Greek" at bounding box center [128, 157] width 96 height 17
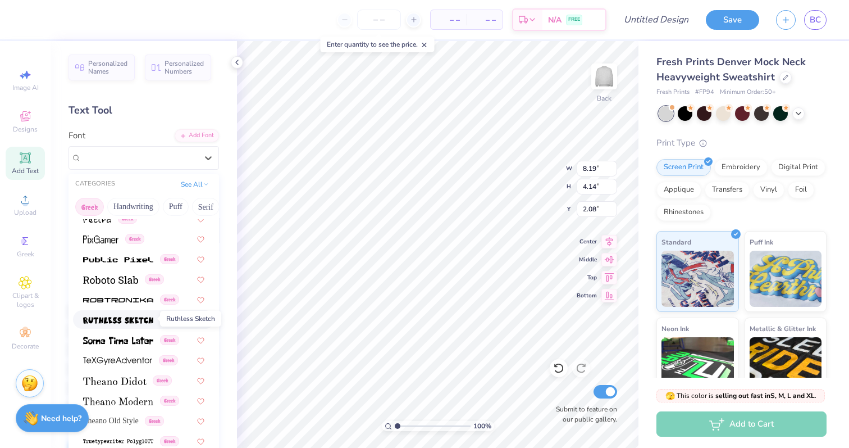
scroll to position [680, 0]
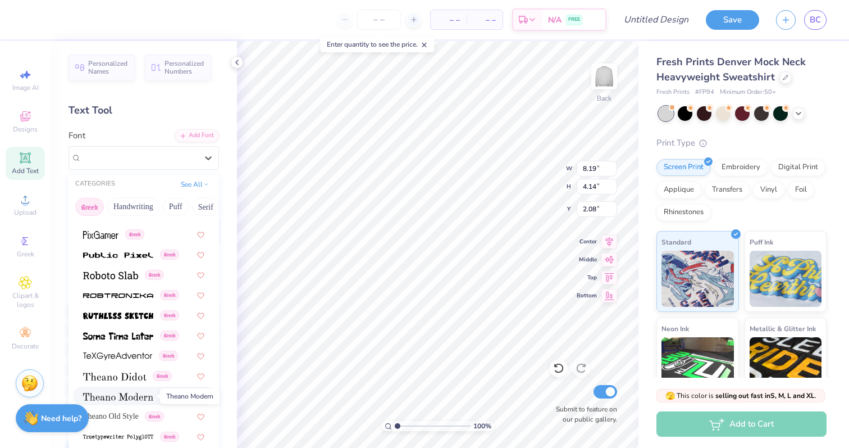
click at [131, 390] on span at bounding box center [118, 396] width 70 height 12
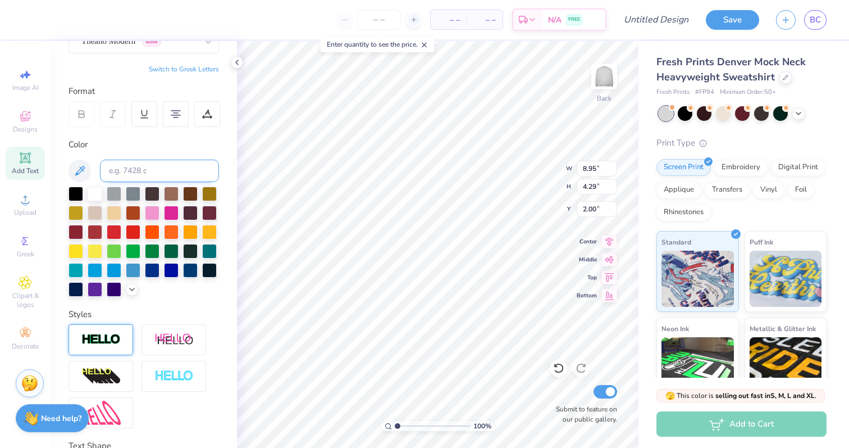
scroll to position [271, 0]
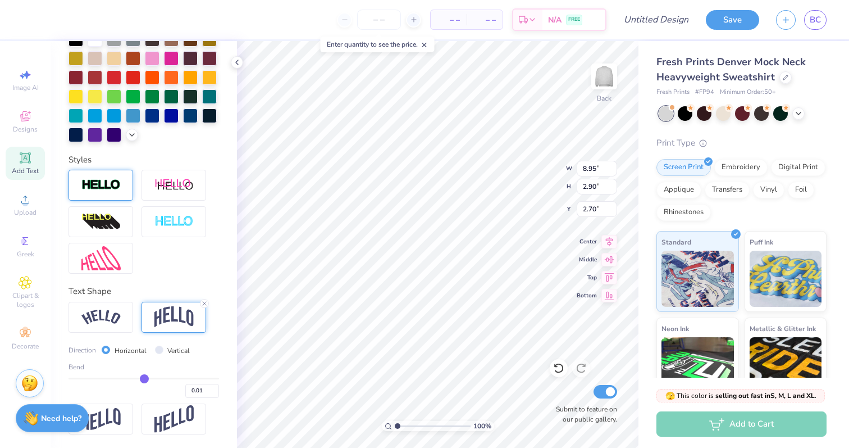
drag, startPoint x: 180, startPoint y: 375, endPoint x: 144, endPoint y: 381, distance: 36.6
click at [144, 379] on input "range" at bounding box center [144, 379] width 151 height 2
click at [106, 182] on img at bounding box center [100, 185] width 39 height 13
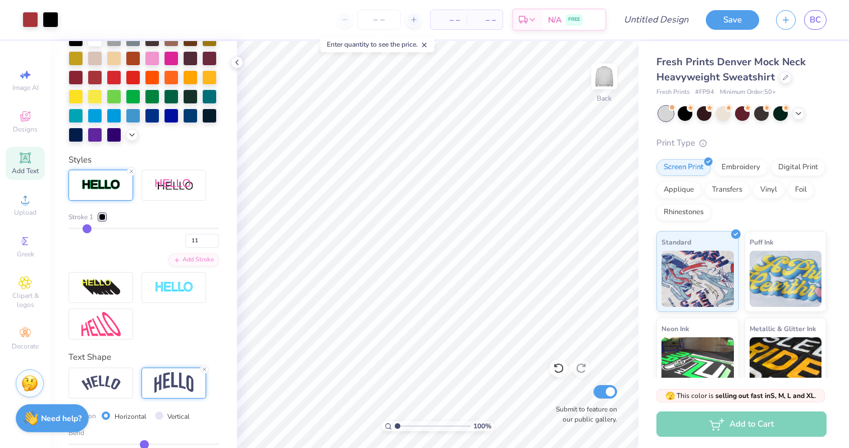
drag, startPoint x: 76, startPoint y: 229, endPoint x: 87, endPoint y: 230, distance: 10.3
click at [87, 229] on input "range" at bounding box center [144, 229] width 151 height 2
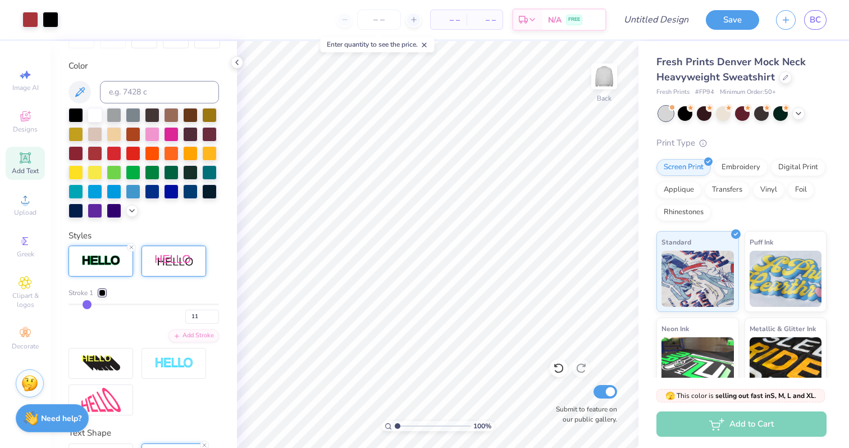
scroll to position [200, 0]
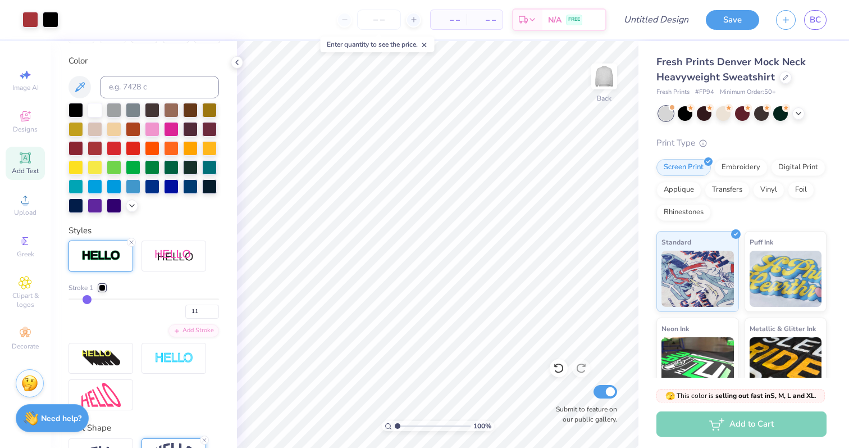
click at [100, 288] on div at bounding box center [102, 287] width 7 height 7
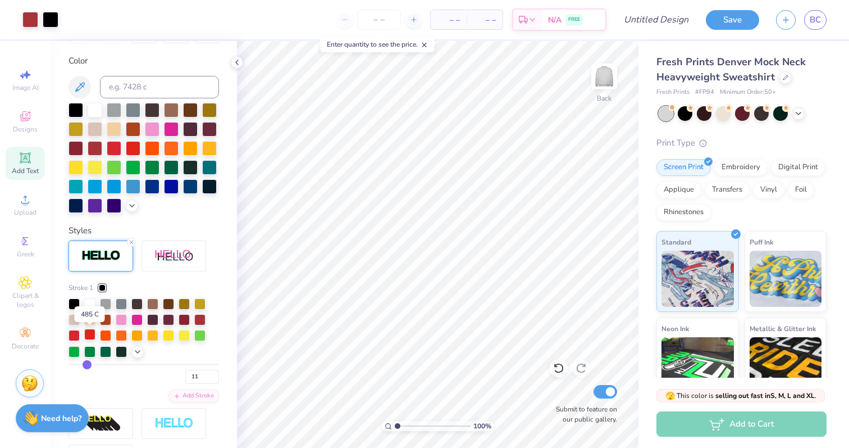
click at [91, 334] on div at bounding box center [89, 334] width 11 height 11
click at [73, 334] on div at bounding box center [74, 334] width 11 height 11
click at [89, 334] on div at bounding box center [89, 334] width 11 height 11
drag, startPoint x: 88, startPoint y: 360, endPoint x: 82, endPoint y: 360, distance: 6.2
click at [82, 363] on input "range" at bounding box center [144, 364] width 151 height 2
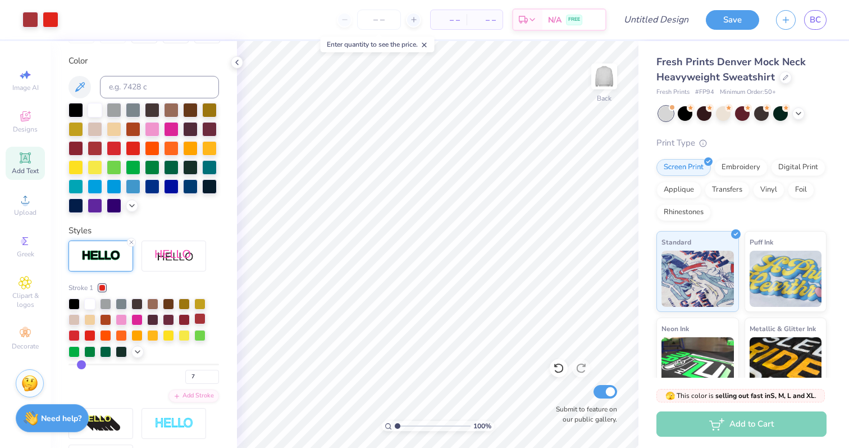
click at [201, 318] on div at bounding box center [199, 318] width 11 height 11
drag, startPoint x: 201, startPoint y: 318, endPoint x: 61, endPoint y: 366, distance: 147.3
click at [69, 365] on input "range" at bounding box center [144, 364] width 151 height 2
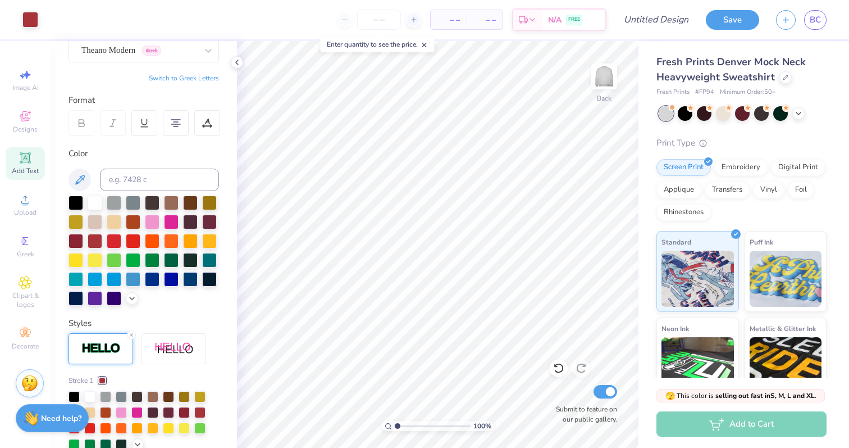
scroll to position [69, 0]
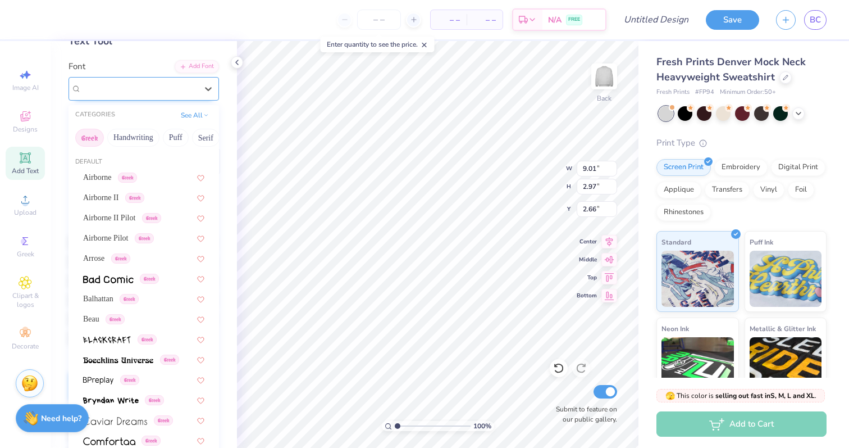
click at [102, 84] on div "Theano Modern Greek" at bounding box center [139, 88] width 118 height 17
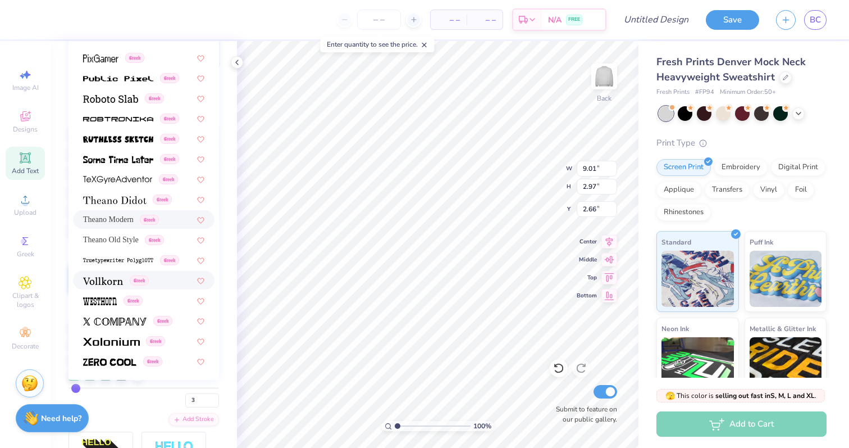
scroll to position [186, 0]
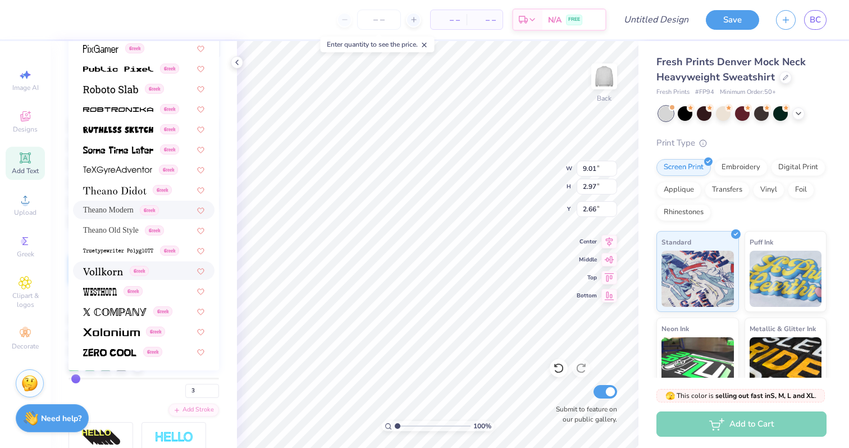
click at [105, 274] on img at bounding box center [103, 271] width 40 height 8
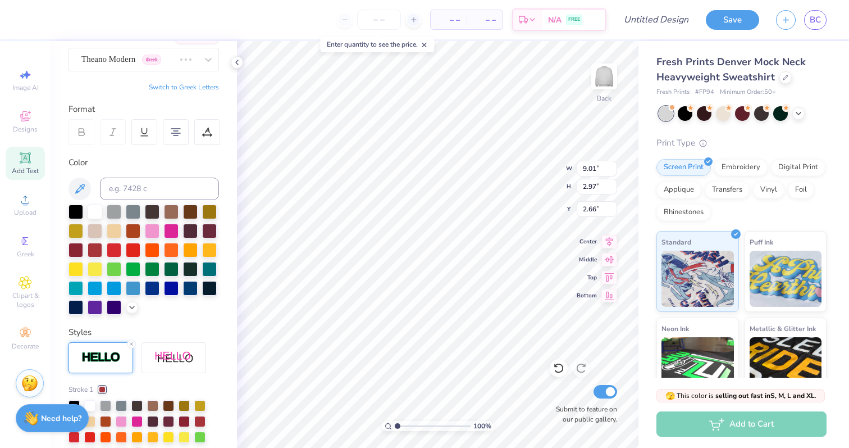
scroll to position [0, 0]
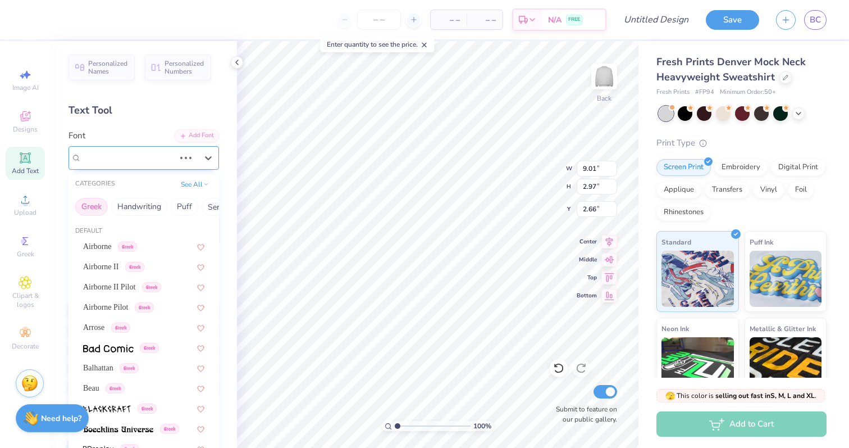
click at [135, 159] on div "Theano Modern Greek" at bounding box center [128, 157] width 96 height 17
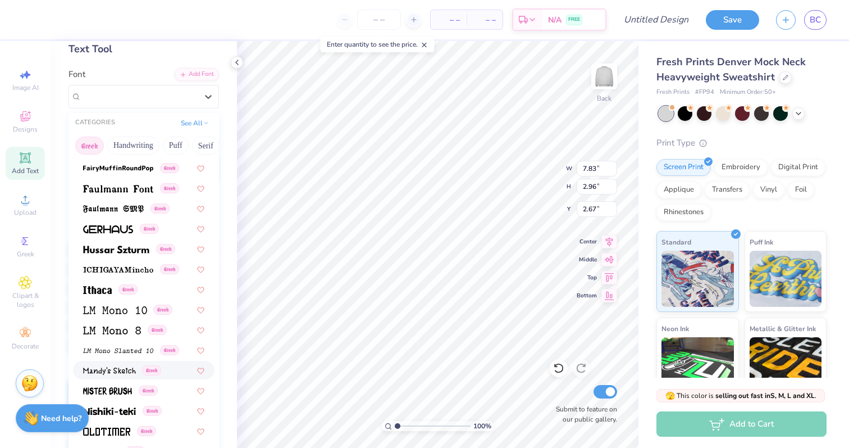
scroll to position [680, 0]
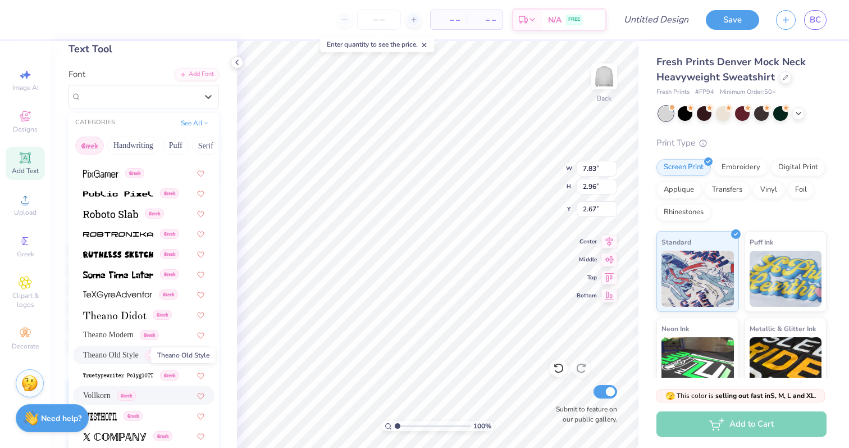
click at [129, 355] on span "Theano Old Style" at bounding box center [111, 355] width 56 height 12
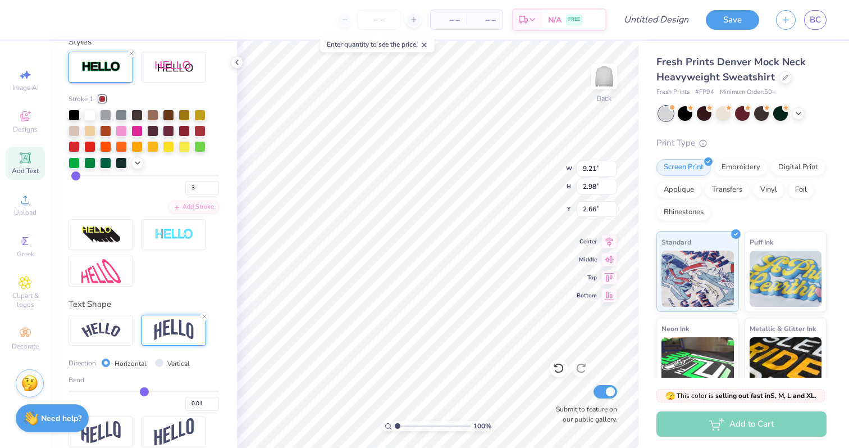
scroll to position [389, 0]
drag, startPoint x: 146, startPoint y: 392, endPoint x: 153, endPoint y: 394, distance: 7.8
click at [153, 392] on input "range" at bounding box center [144, 391] width 151 height 2
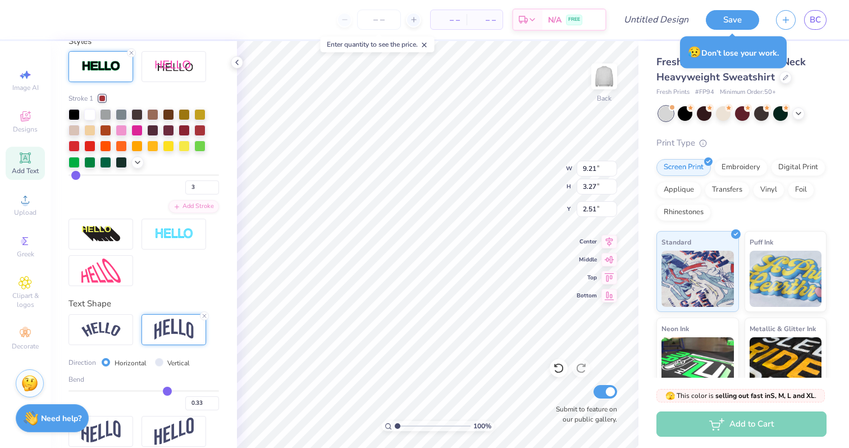
drag, startPoint x: 153, startPoint y: 390, endPoint x: 167, endPoint y: 395, distance: 14.9
click at [167, 392] on input "range" at bounding box center [144, 391] width 151 height 2
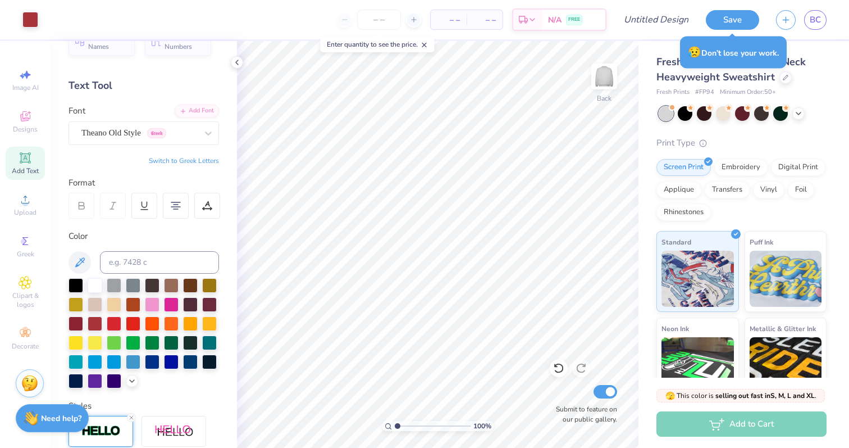
scroll to position [0, 0]
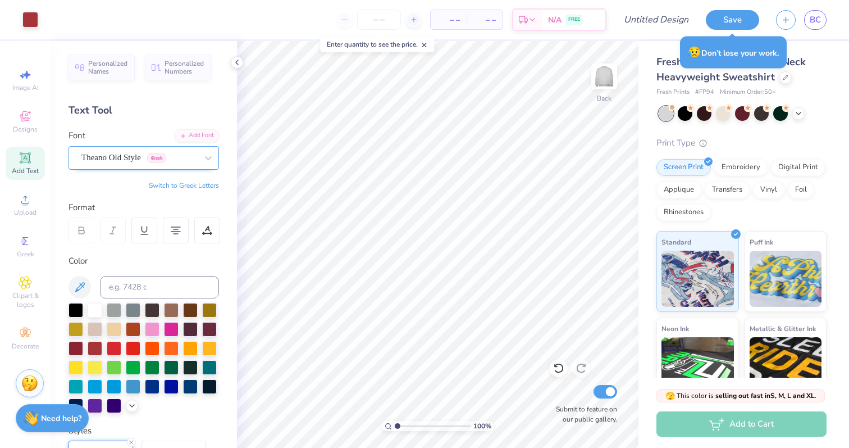
click at [135, 163] on div "Theano Old Style Greek" at bounding box center [139, 157] width 118 height 17
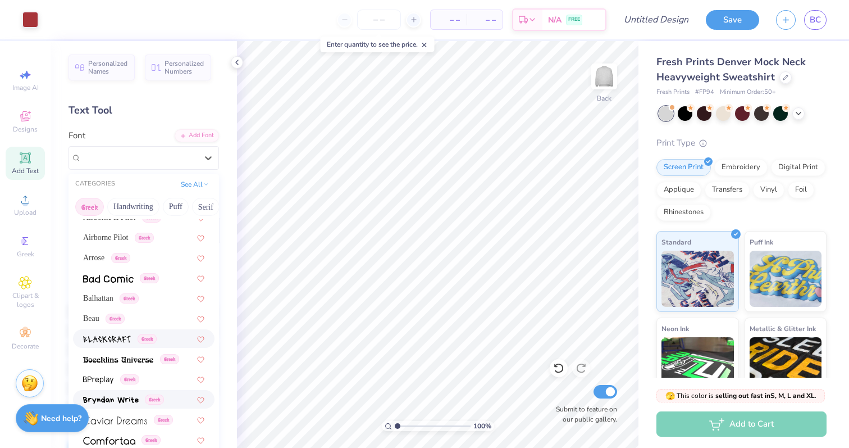
scroll to position [68, 0]
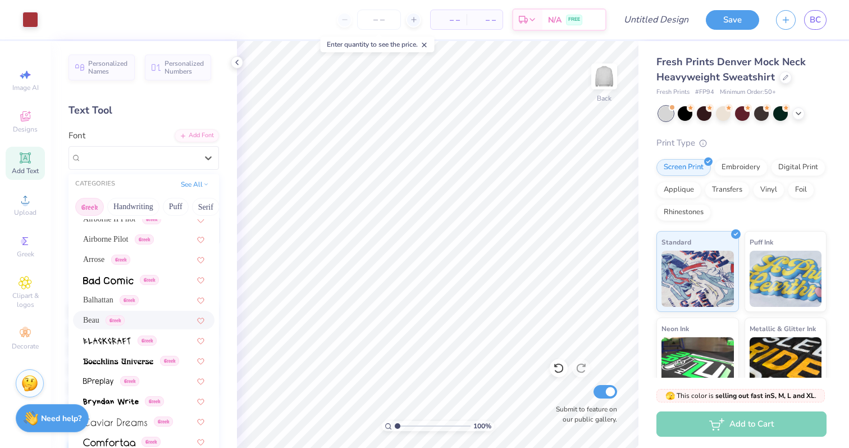
click at [108, 315] on div "Beau Greek" at bounding box center [104, 320] width 42 height 12
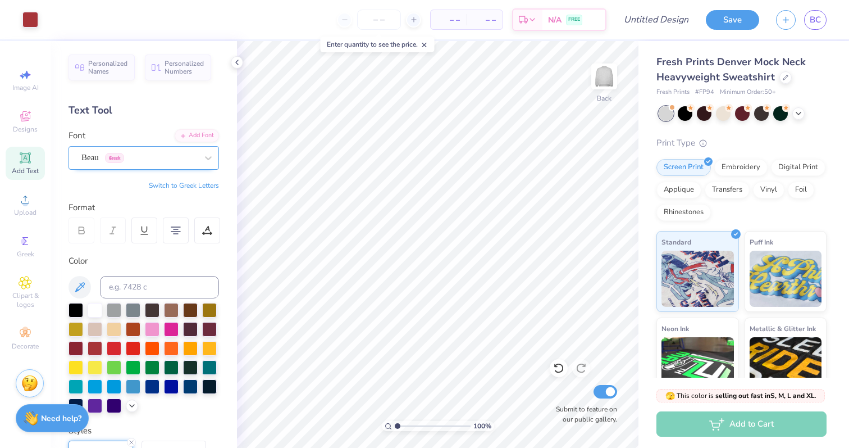
click at [129, 165] on div at bounding box center [139, 157] width 116 height 15
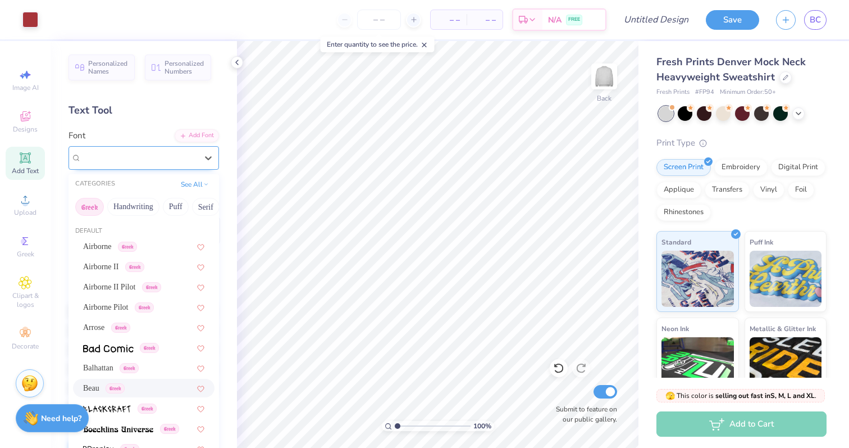
click at [129, 165] on div at bounding box center [139, 157] width 116 height 15
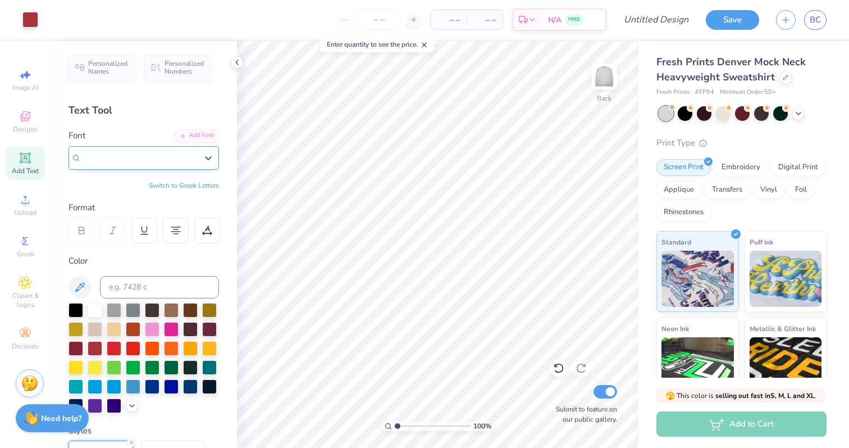
click at [129, 165] on div at bounding box center [139, 157] width 116 height 15
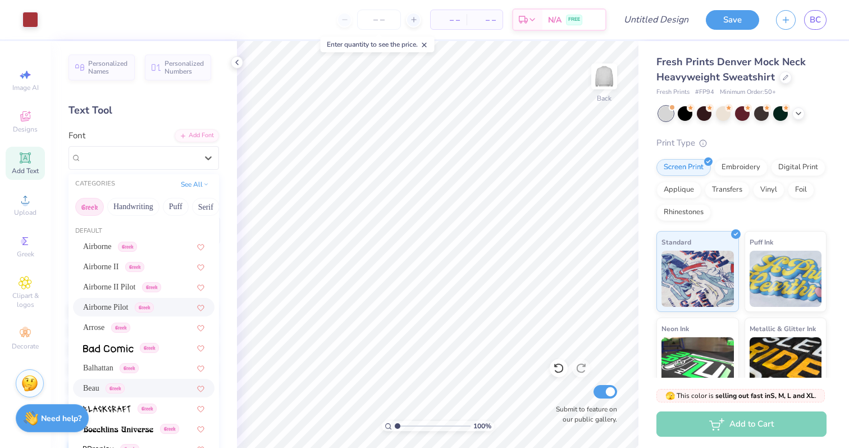
click at [116, 301] on div "Airborne Pilot Greek" at bounding box center [144, 307] width 142 height 19
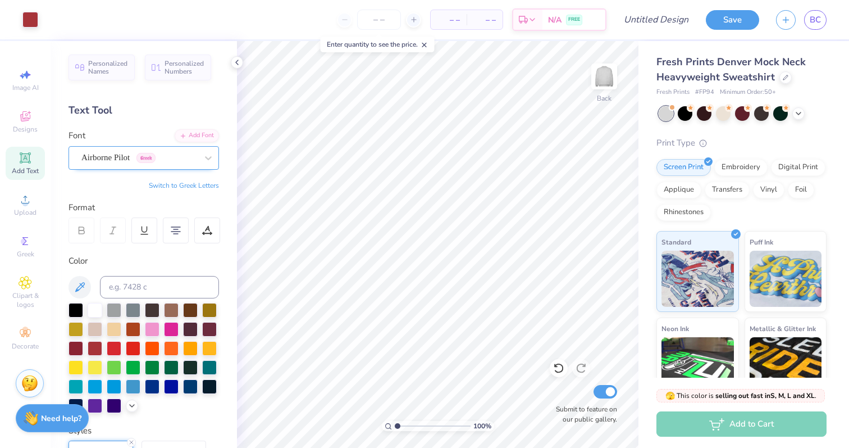
click at [171, 153] on div "Airborne Pilot Greek" at bounding box center [139, 157] width 118 height 17
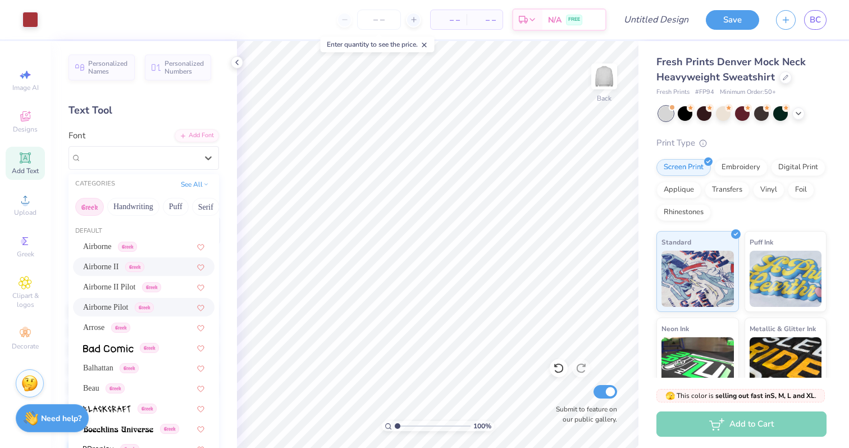
click at [126, 278] on div "Airborne II Pilot Greek" at bounding box center [144, 287] width 142 height 19
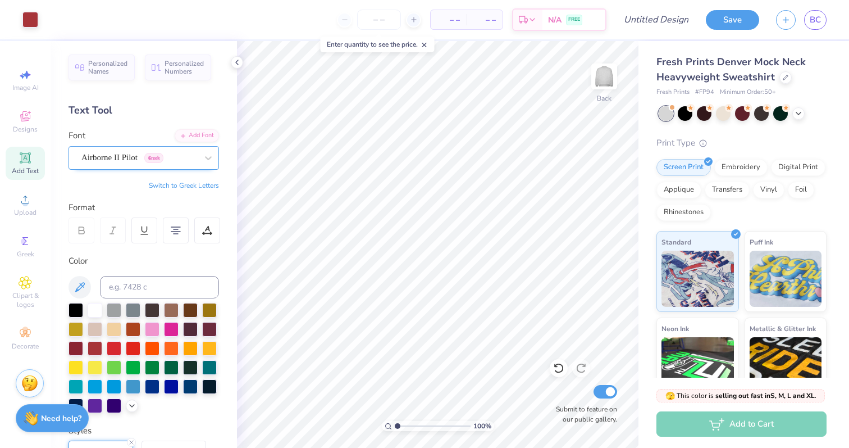
click at [156, 161] on div "Airborne II Pilot Greek" at bounding box center [139, 157] width 118 height 17
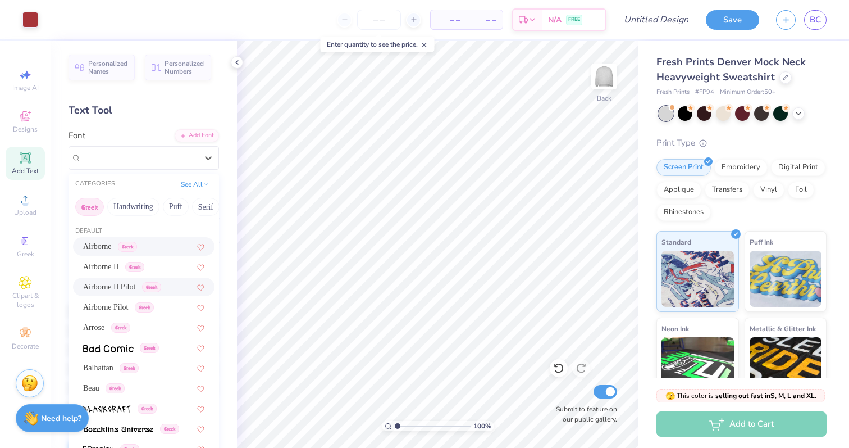
click at [137, 247] on span "Greek" at bounding box center [127, 247] width 19 height 10
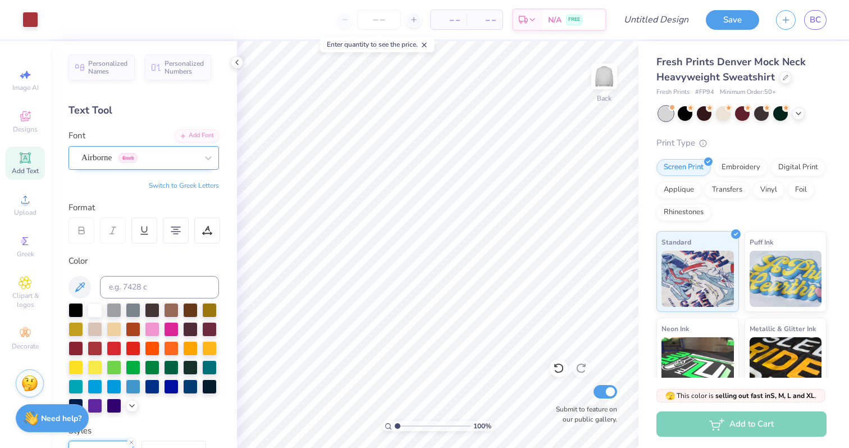
click at [152, 149] on div "Airborne Greek" at bounding box center [139, 157] width 118 height 17
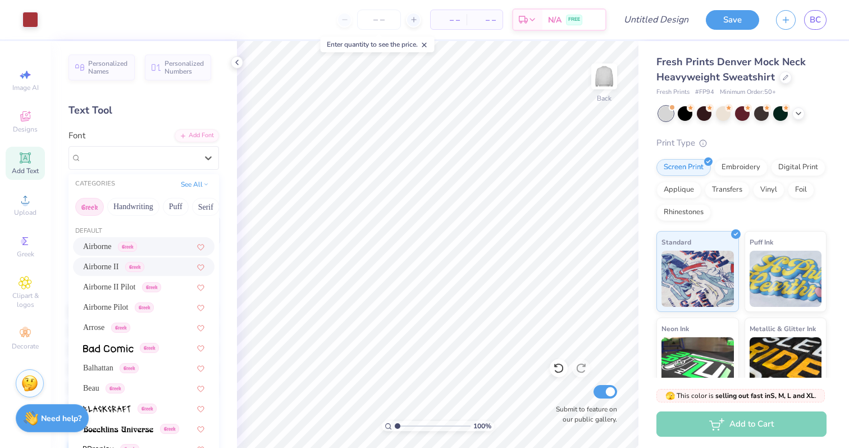
click at [139, 261] on div "Airborne II Greek" at bounding box center [113, 267] width 61 height 12
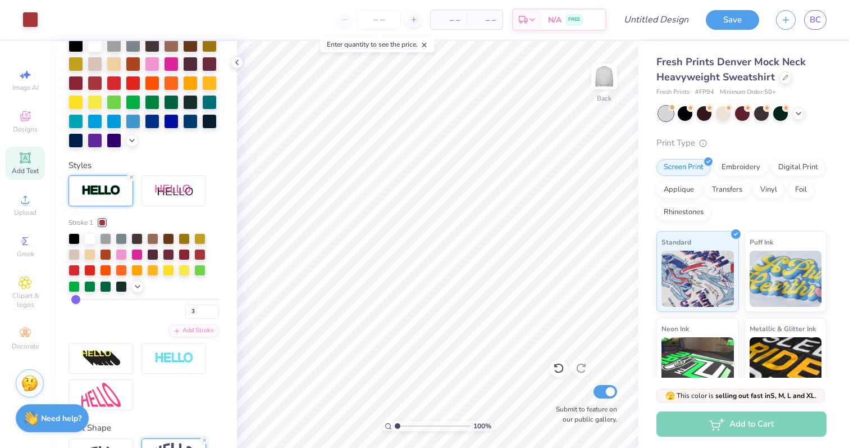
scroll to position [402, 0]
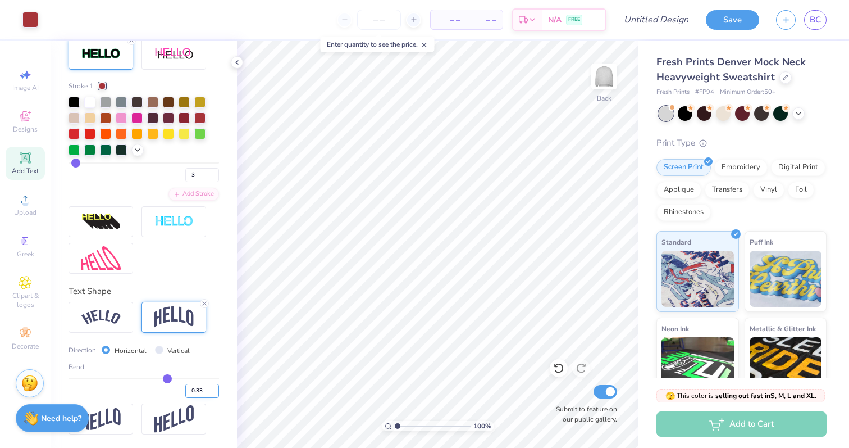
click at [201, 391] on input "0.33" at bounding box center [202, 391] width 34 height 14
click at [196, 389] on input "0.00" at bounding box center [202, 391] width 34 height 14
click at [203, 392] on input "0.00" at bounding box center [202, 391] width 34 height 14
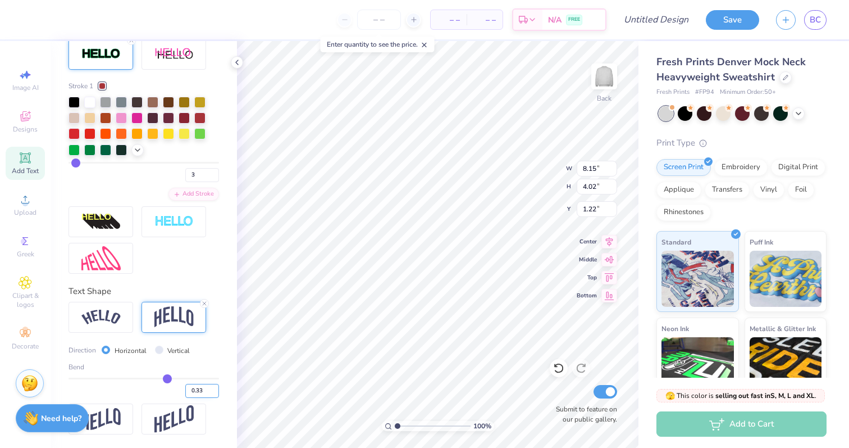
click at [205, 396] on input "0.33" at bounding box center [202, 391] width 34 height 14
click at [204, 390] on input "0.33" at bounding box center [202, 391] width 34 height 14
click at [203, 388] on input "0.50" at bounding box center [202, 391] width 34 height 14
click at [206, 387] on input "0.3" at bounding box center [202, 391] width 34 height 14
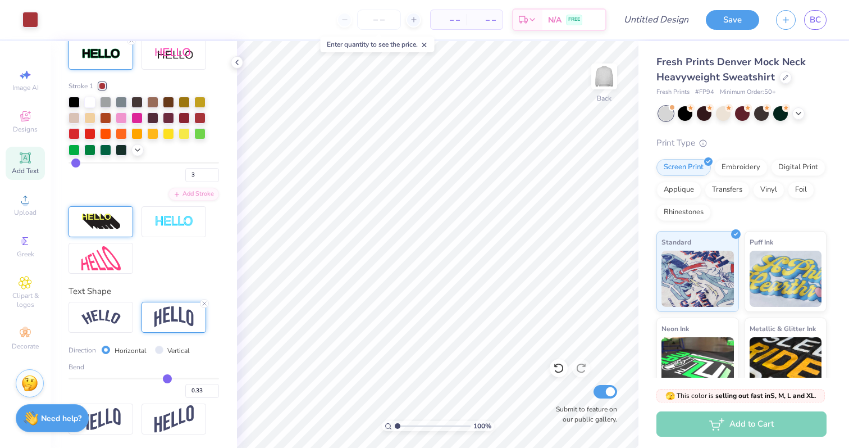
click at [112, 232] on div at bounding box center [101, 221] width 65 height 31
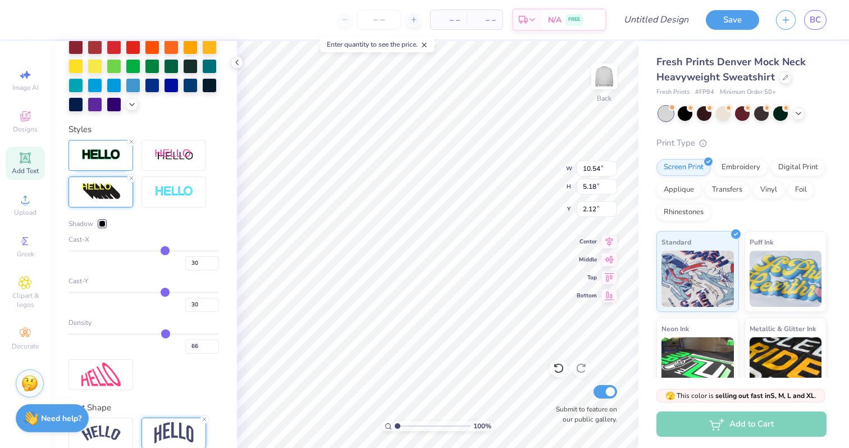
scroll to position [342, 0]
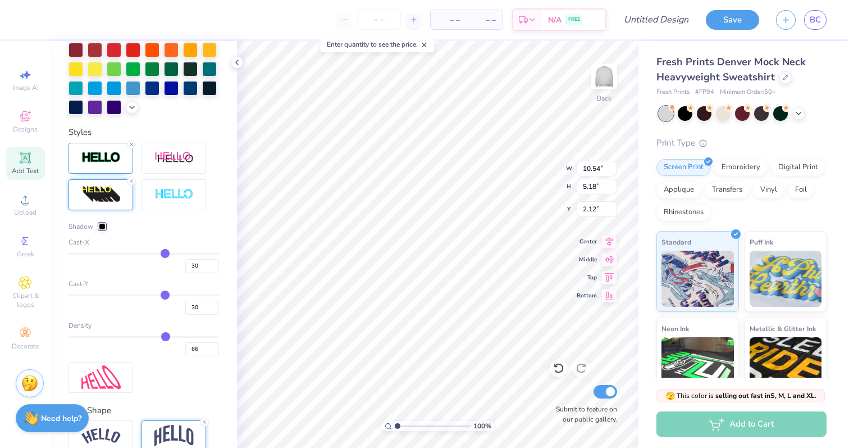
click at [131, 179] on icon at bounding box center [131, 181] width 7 height 7
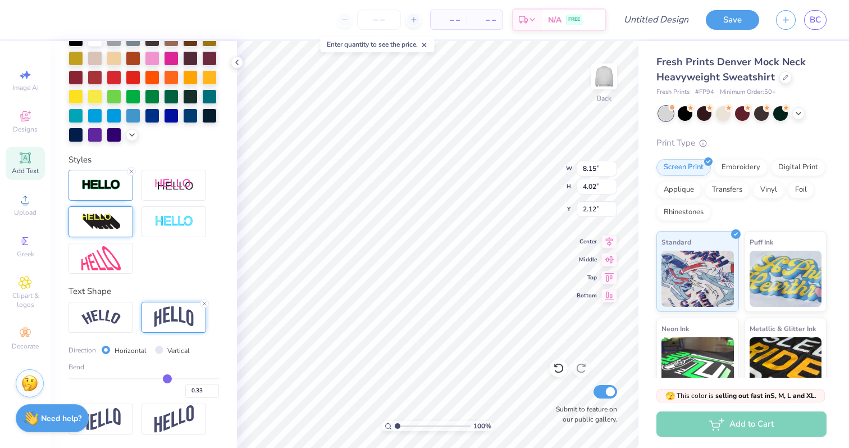
scroll to position [271, 0]
click at [113, 194] on div at bounding box center [101, 185] width 65 height 31
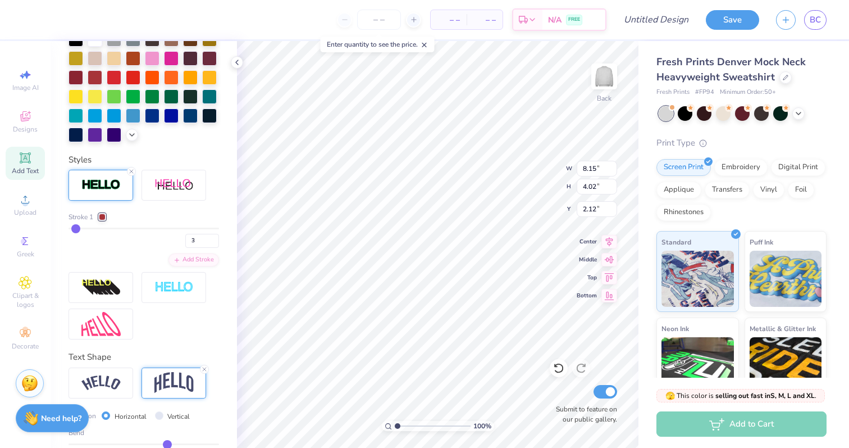
click at [104, 218] on div at bounding box center [102, 216] width 7 height 7
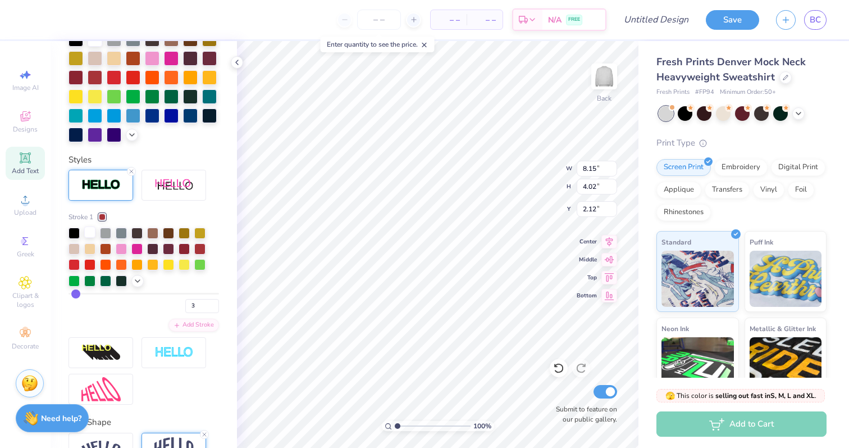
click at [87, 233] on div at bounding box center [89, 231] width 11 height 11
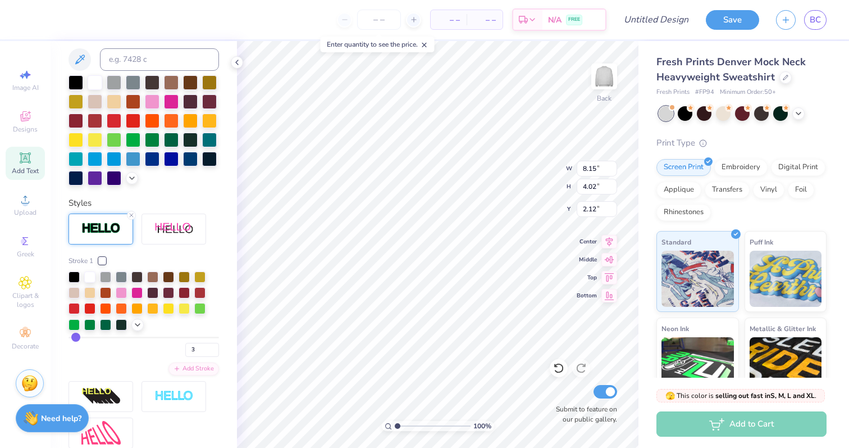
scroll to position [314, 0]
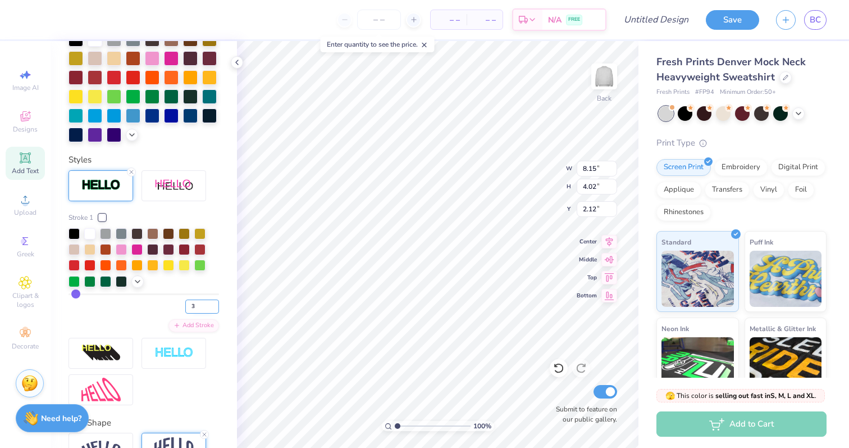
click at [206, 302] on input "3" at bounding box center [202, 306] width 34 height 14
click at [195, 153] on div "Styles" at bounding box center [144, 159] width 151 height 13
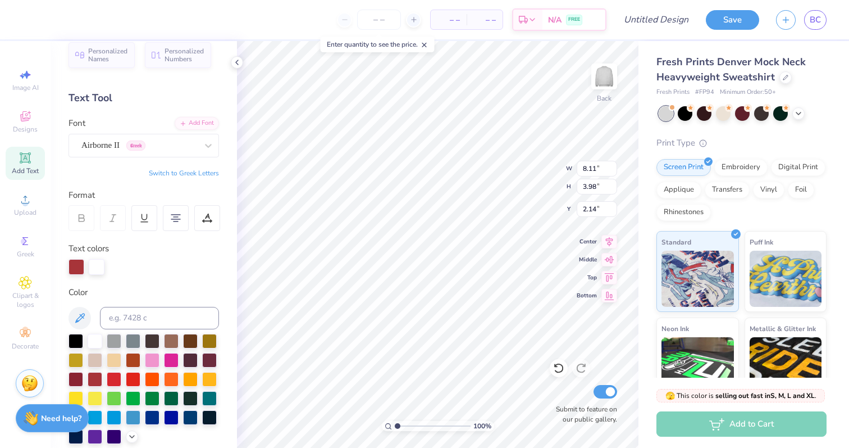
scroll to position [0, 0]
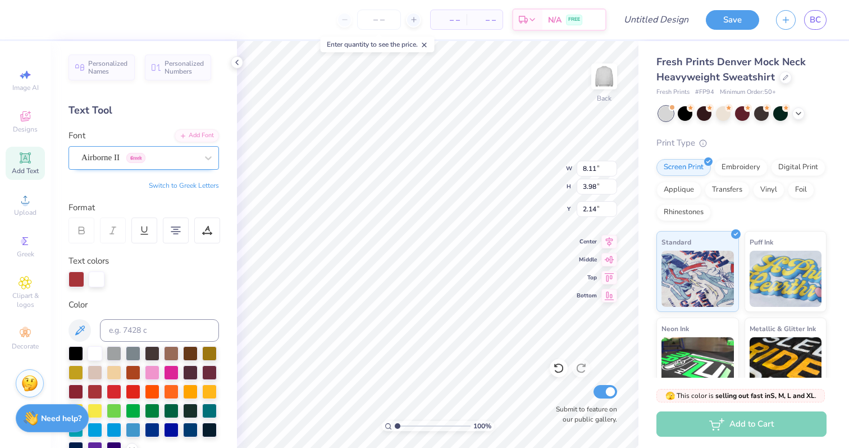
click at [144, 151] on div "Airborne II Greek" at bounding box center [139, 157] width 118 height 17
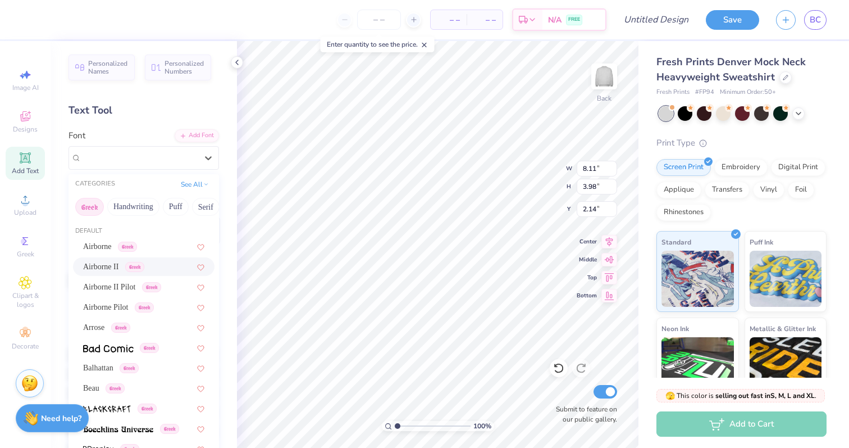
click at [133, 131] on div "Font option Airborne II selected, 2 of 49. 49 results available. Use Up and Dow…" at bounding box center [144, 149] width 151 height 40
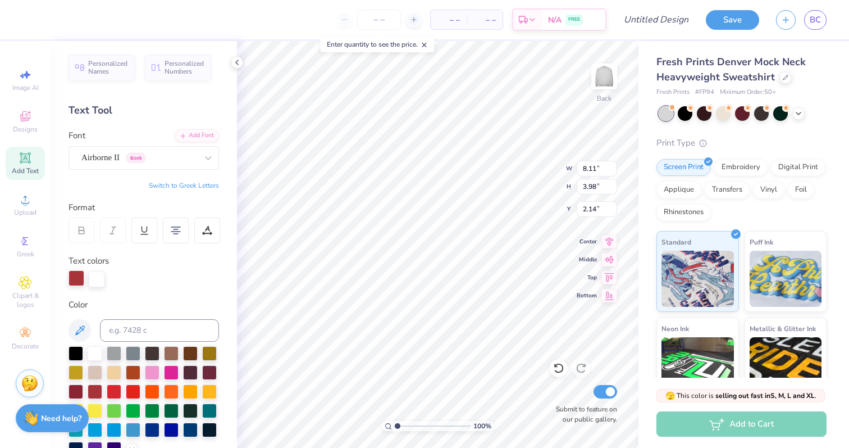
click at [76, 281] on div at bounding box center [77, 278] width 16 height 16
click at [76, 281] on div at bounding box center [77, 279] width 16 height 16
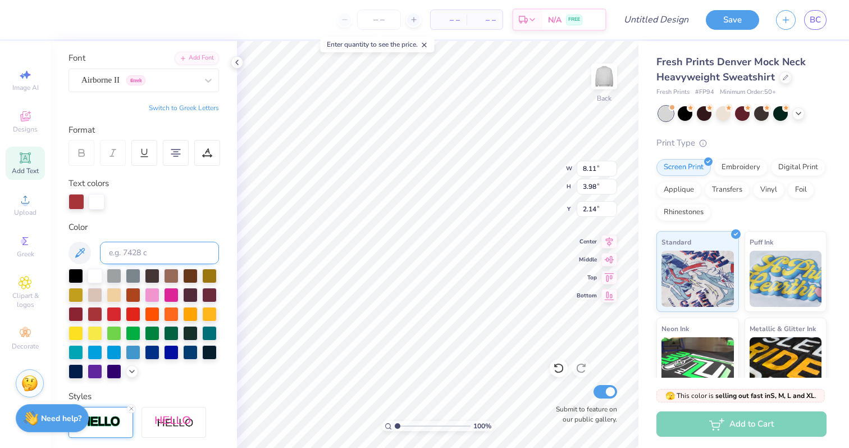
scroll to position [79, 0]
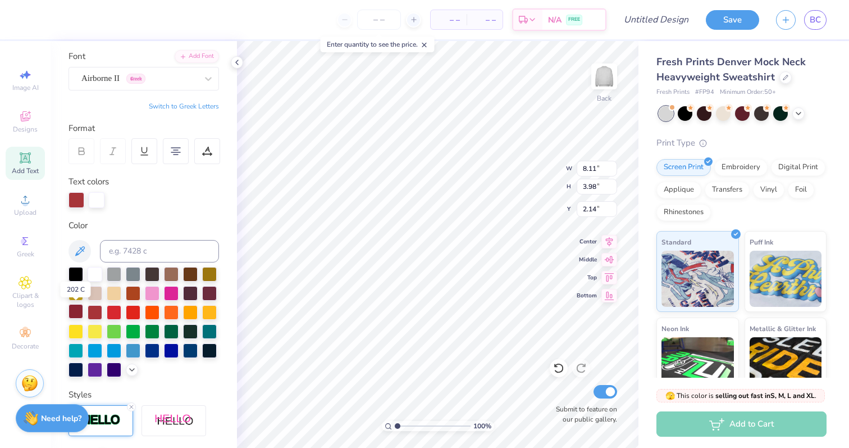
click at [74, 315] on div at bounding box center [76, 311] width 15 height 15
click at [149, 149] on div at bounding box center [144, 151] width 26 height 26
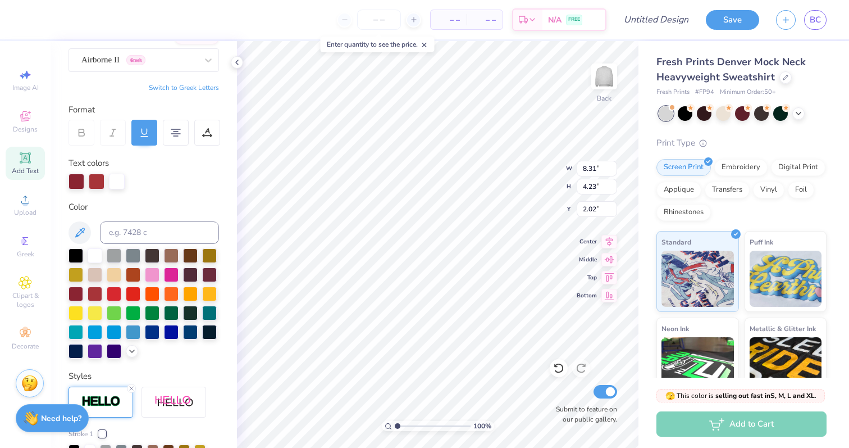
click at [174, 163] on div "Text colors" at bounding box center [144, 173] width 151 height 33
click at [70, 181] on div at bounding box center [77, 180] width 16 height 16
click at [145, 122] on div at bounding box center [144, 133] width 26 height 26
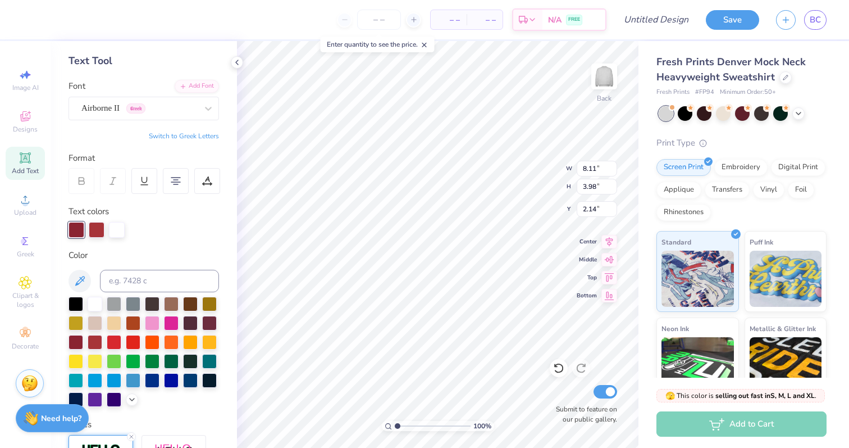
scroll to position [68, 0]
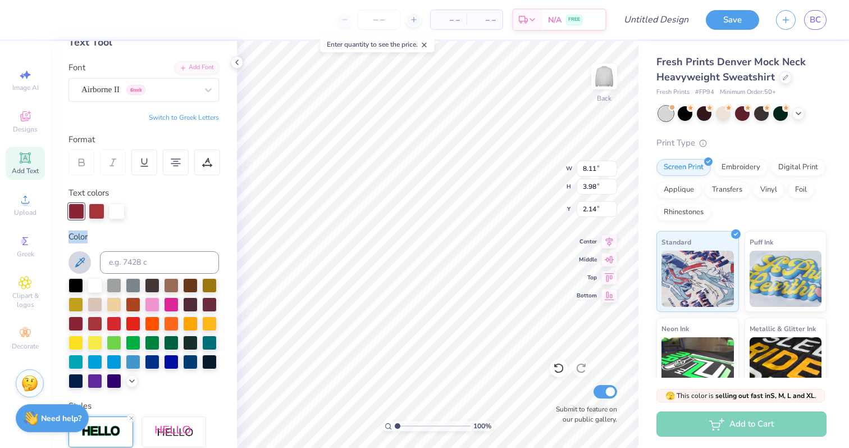
drag, startPoint x: 76, startPoint y: 210, endPoint x: 83, endPoint y: 251, distance: 42.2
click at [83, 250] on div "Personalized Names Personalized Numbers Text Tool Add Font Font Airborne II Gre…" at bounding box center [144, 244] width 187 height 407
click at [94, 212] on div at bounding box center [97, 210] width 16 height 16
click at [119, 210] on div at bounding box center [117, 210] width 16 height 16
click at [160, 220] on div "Personalized Names Personalized Numbers Text Tool Add Font Font Airborne II Gre…" at bounding box center [144, 244] width 187 height 407
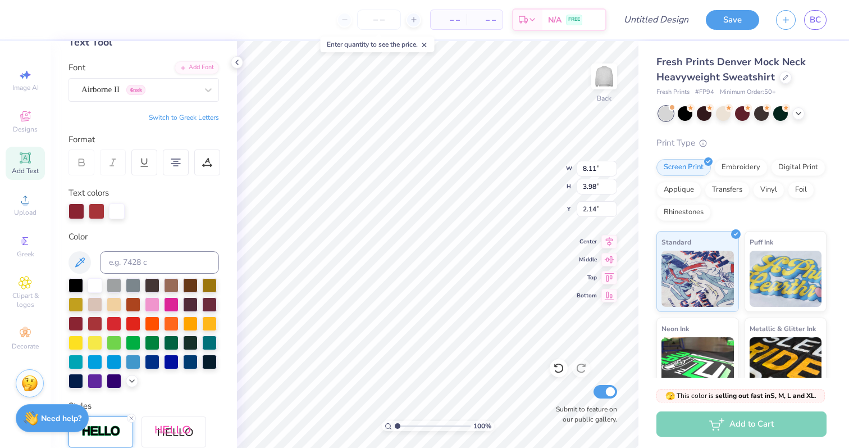
scroll to position [1, 1]
click at [197, 206] on div at bounding box center [144, 211] width 151 height 16
click at [141, 224] on div "Personalized Names Personalized Numbers Text Tool Add Font Font Airborne II Gre…" at bounding box center [144, 244] width 187 height 407
click at [99, 322] on div at bounding box center [95, 322] width 15 height 15
click at [154, 192] on div "Text colors" at bounding box center [144, 203] width 151 height 33
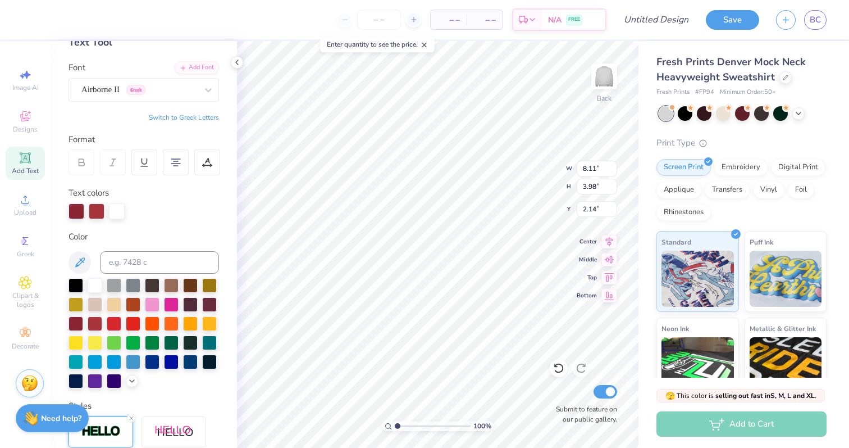
drag, startPoint x: 562, startPoint y: 375, endPoint x: 520, endPoint y: 0, distance: 377.7
click at [562, 375] on div at bounding box center [559, 368] width 18 height 18
click at [560, 371] on icon at bounding box center [558, 367] width 11 height 11
click at [559, 370] on icon at bounding box center [558, 367] width 11 height 11
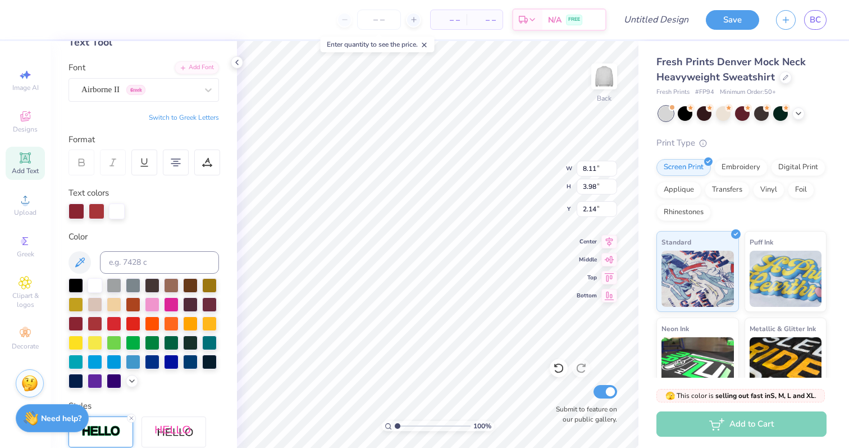
click at [559, 366] on icon at bounding box center [558, 367] width 11 height 11
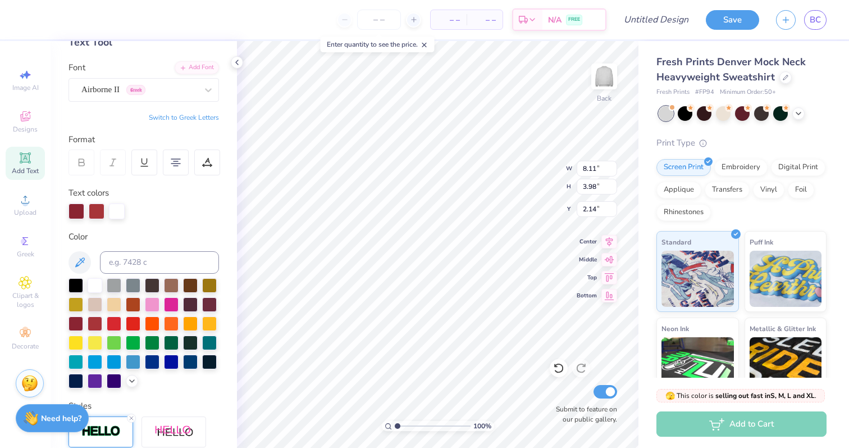
click at [559, 366] on icon at bounding box center [558, 367] width 11 height 11
click at [733, 138] on div "Print Type" at bounding box center [742, 143] width 170 height 13
click at [238, 63] on icon at bounding box center [237, 62] width 9 height 9
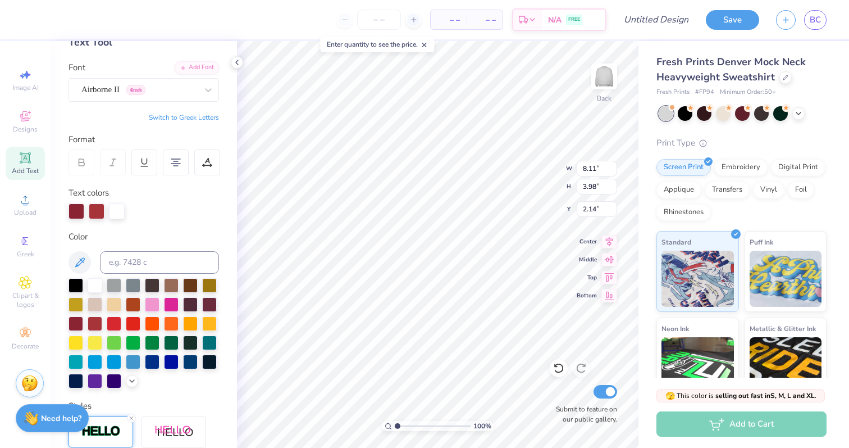
click at [428, 47] on icon at bounding box center [425, 45] width 8 height 8
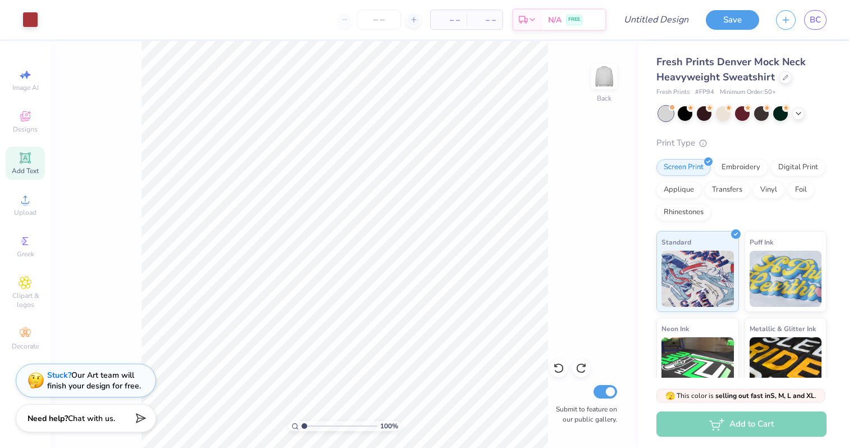
click at [126, 319] on div "100 % Back Submit to feature on our public gallery." at bounding box center [345, 244] width 588 height 407
click at [376, 13] on input "number" at bounding box center [379, 20] width 44 height 20
click at [376, 19] on input "number" at bounding box center [379, 20] width 44 height 20
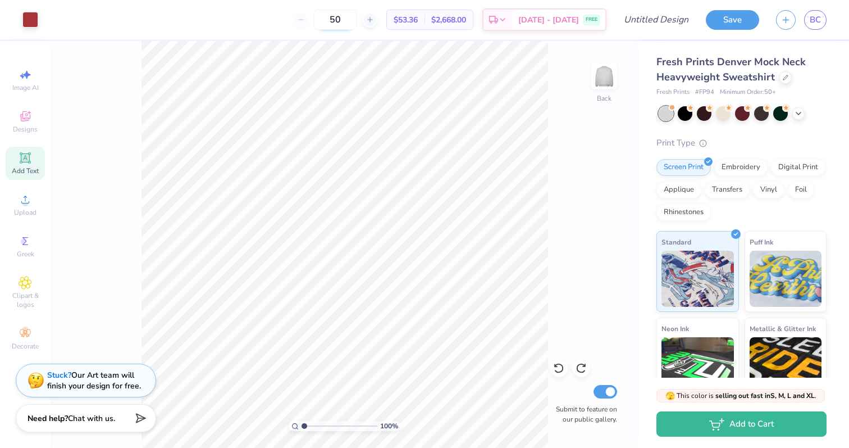
click at [357, 17] on input "50" at bounding box center [335, 20] width 44 height 20
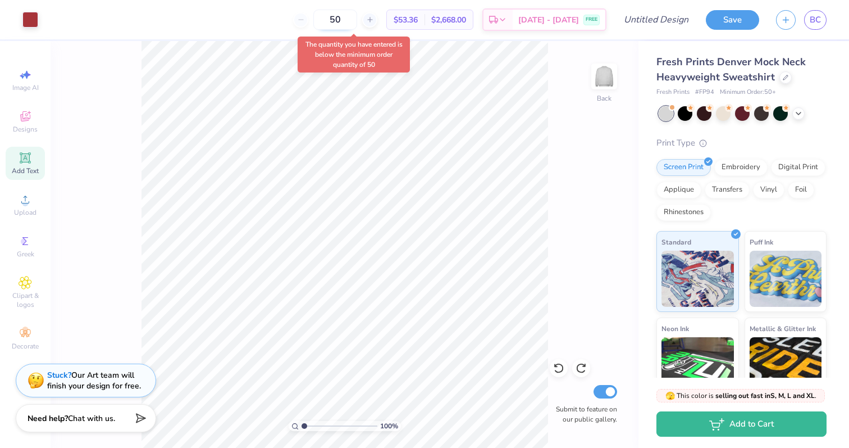
click at [357, 21] on input "50" at bounding box center [335, 20] width 44 height 20
drag, startPoint x: 361, startPoint y: 21, endPoint x: 342, endPoint y: 21, distance: 19.7
click at [342, 21] on input "50" at bounding box center [335, 20] width 44 height 20
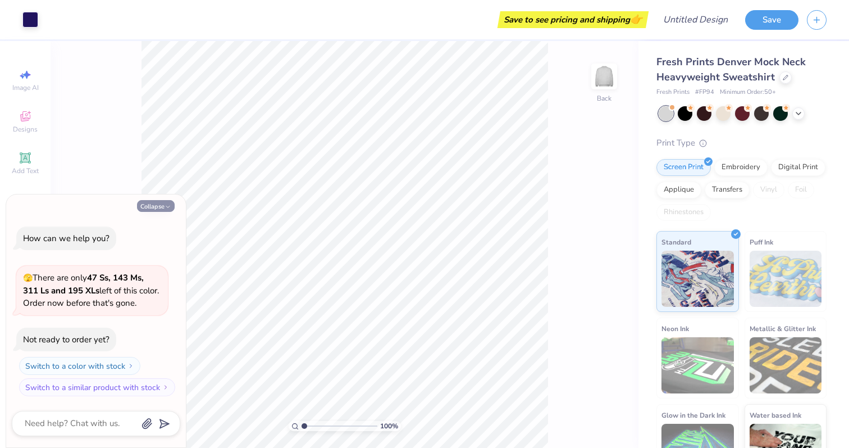
click at [154, 204] on button "Collapse" at bounding box center [156, 206] width 38 height 12
type textarea "x"
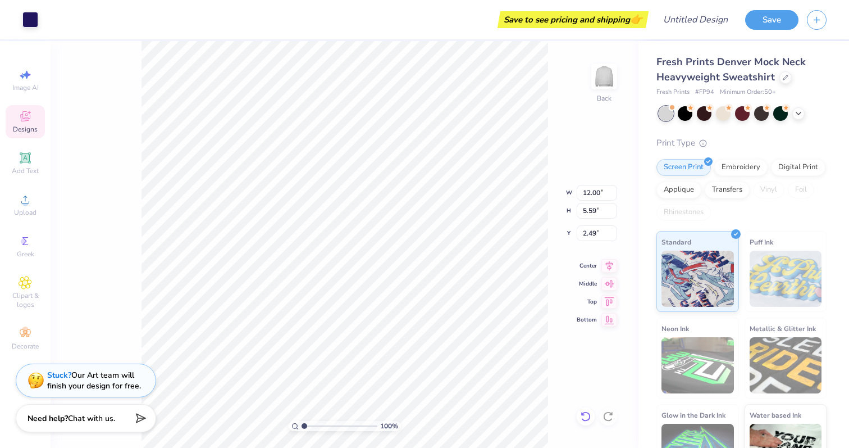
click at [585, 412] on icon at bounding box center [586, 416] width 10 height 10
type input "3.40"
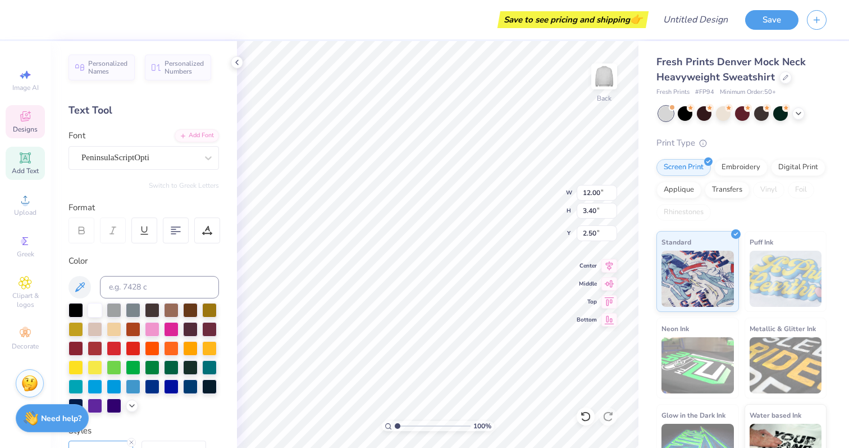
scroll to position [0, 2]
click at [176, 156] on div "PeninsulaScriptOpti" at bounding box center [139, 157] width 118 height 17
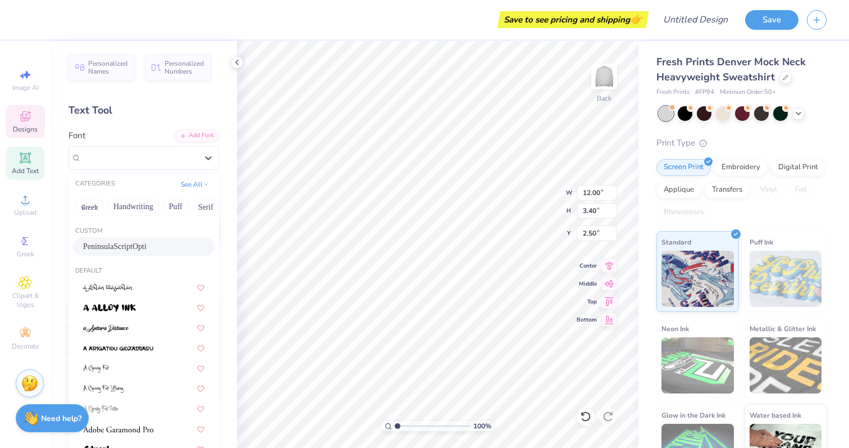
click at [133, 112] on div "Text Tool" at bounding box center [144, 110] width 151 height 15
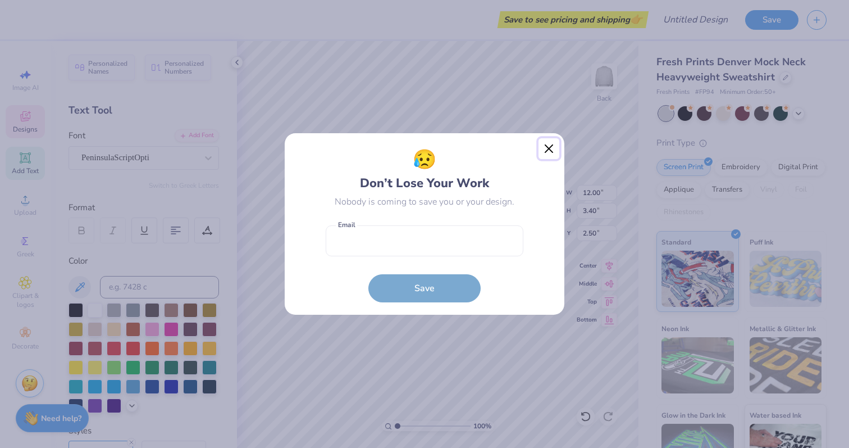
click at [549, 143] on button "Close" at bounding box center [549, 148] width 21 height 21
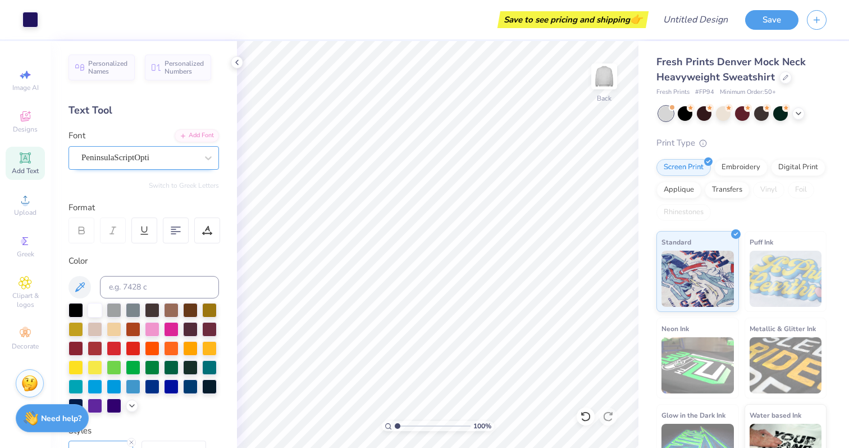
click at [138, 154] on div "PeninsulaScriptOpti" at bounding box center [139, 157] width 118 height 17
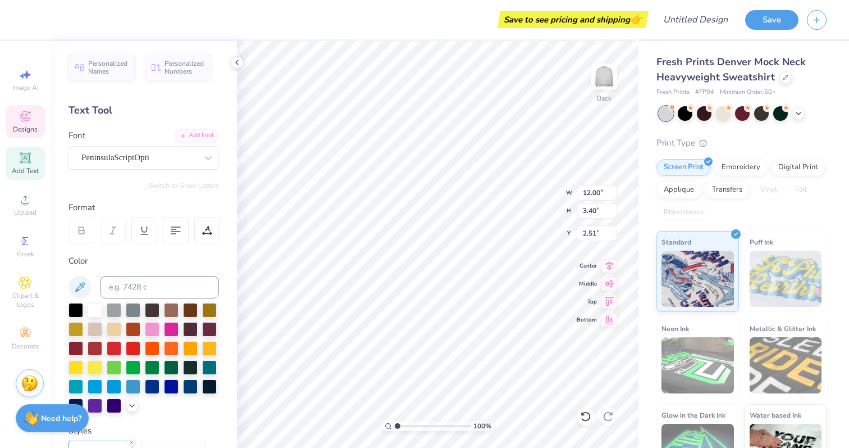
scroll to position [0, 0]
type textarea "c"
type textarea "[PERSON_NAME] University Special Education"
type input "5.82"
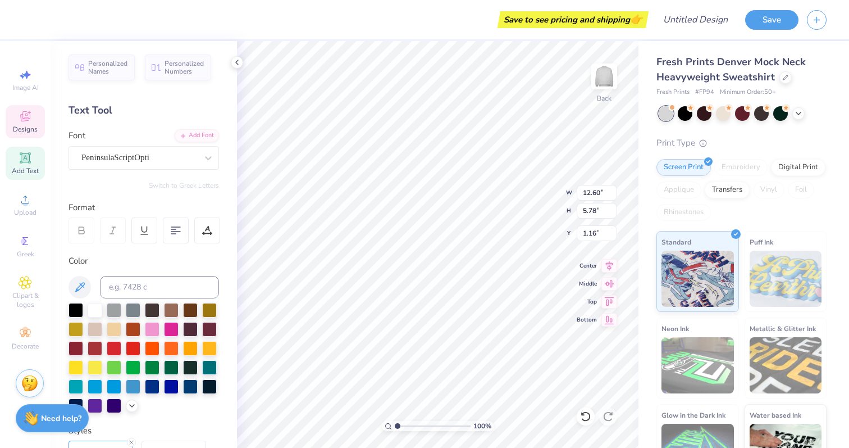
type input "12.60"
type input "5.78"
type input "1.16"
click at [93, 349] on div at bounding box center [95, 347] width 15 height 15
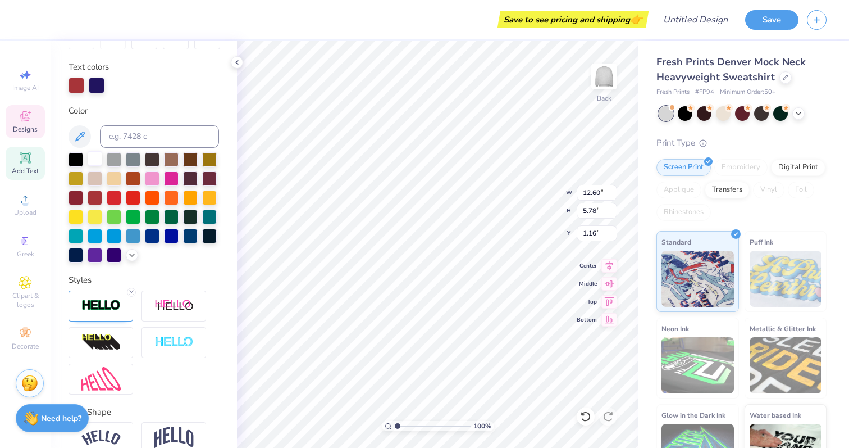
scroll to position [211, 0]
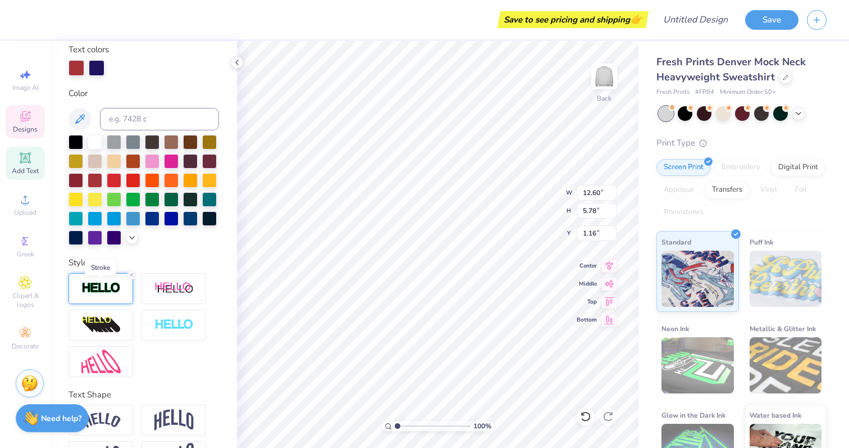
click at [103, 292] on img at bounding box center [100, 287] width 39 height 13
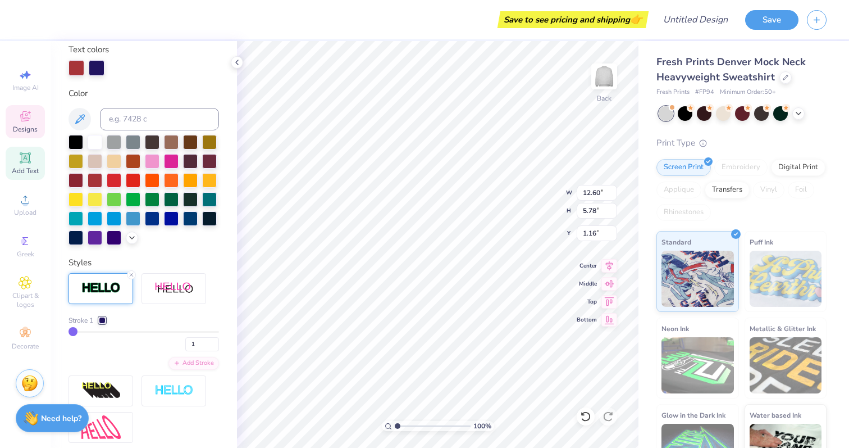
click at [103, 317] on div at bounding box center [102, 320] width 7 height 7
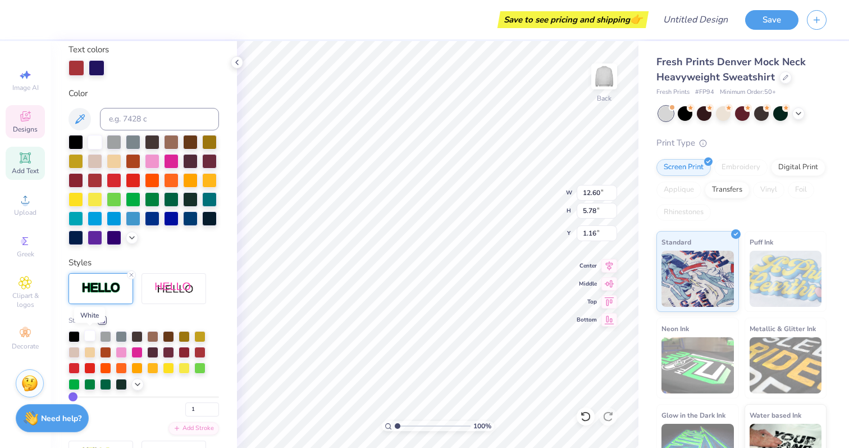
click at [92, 337] on div at bounding box center [89, 335] width 11 height 11
click at [206, 252] on div "Personalized Names Personalized Numbers Text Tool Add Font Font PeninsulaScript…" at bounding box center [144, 244] width 187 height 407
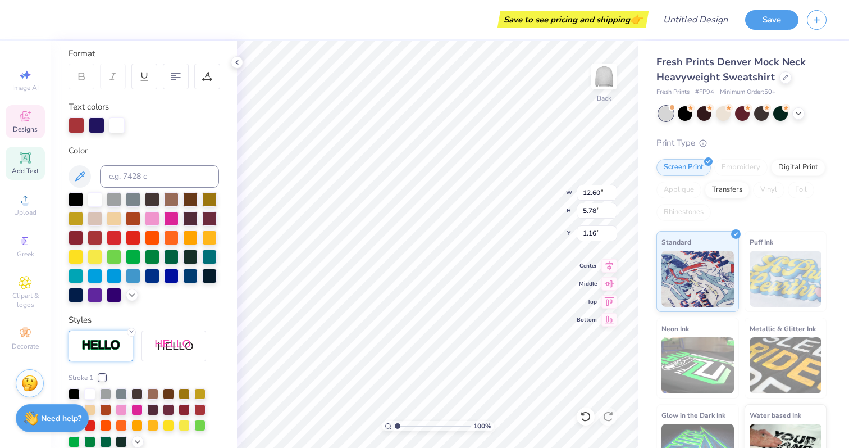
scroll to position [153, 0]
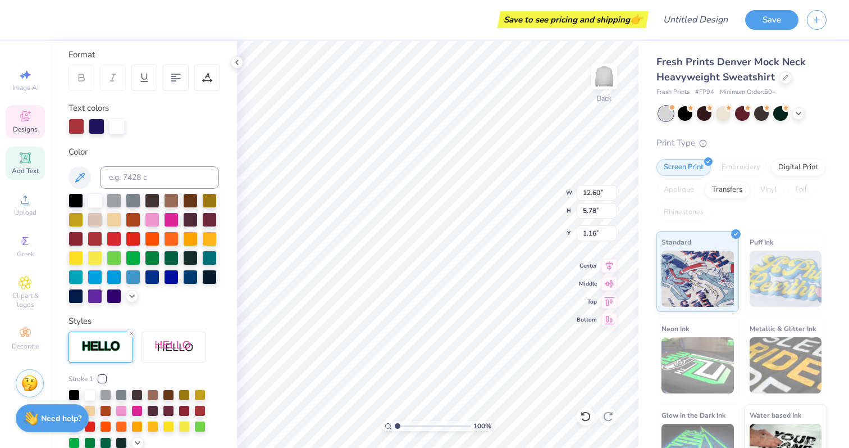
click at [175, 137] on div "Personalized Names Personalized Numbers Text Tool Add Font Font PeninsulaScript…" at bounding box center [144, 244] width 187 height 407
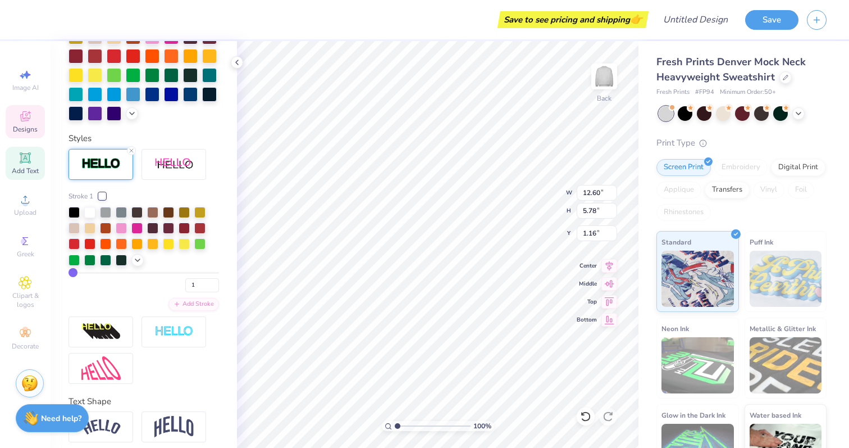
scroll to position [339, 0]
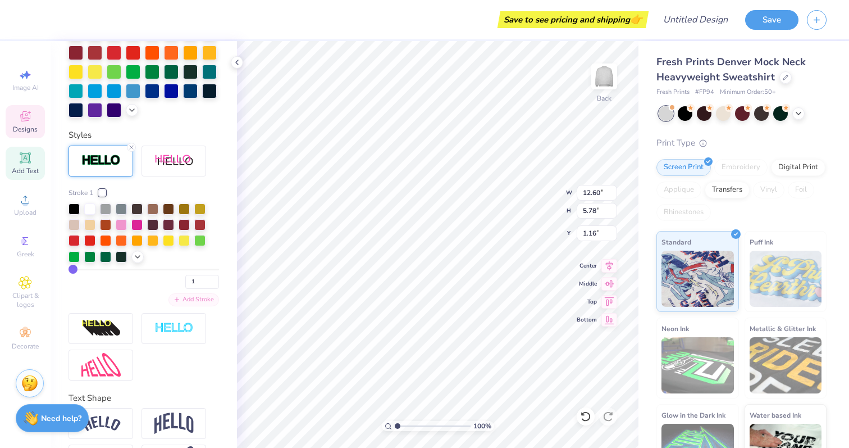
click at [198, 303] on div "Add Stroke" at bounding box center [194, 299] width 51 height 13
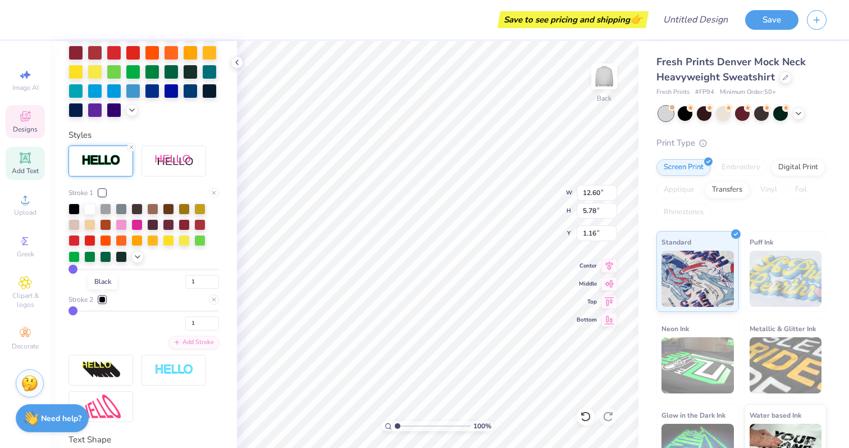
click at [102, 298] on div at bounding box center [102, 299] width 7 height 7
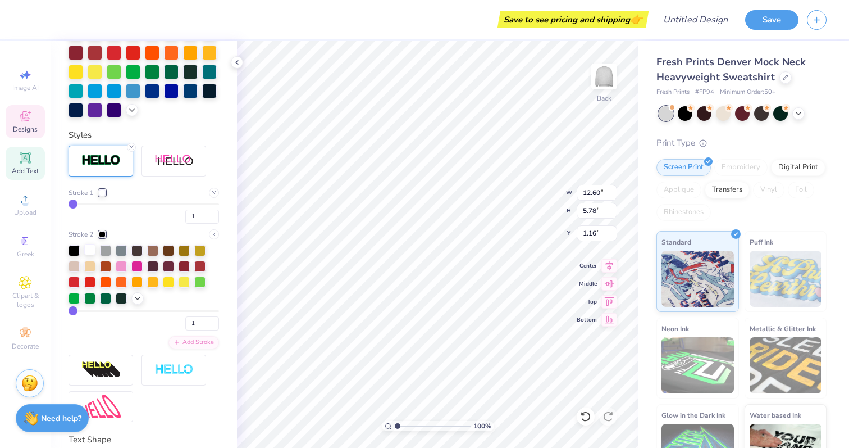
click at [92, 250] on div at bounding box center [89, 249] width 11 height 11
click at [102, 193] on div at bounding box center [102, 192] width 7 height 7
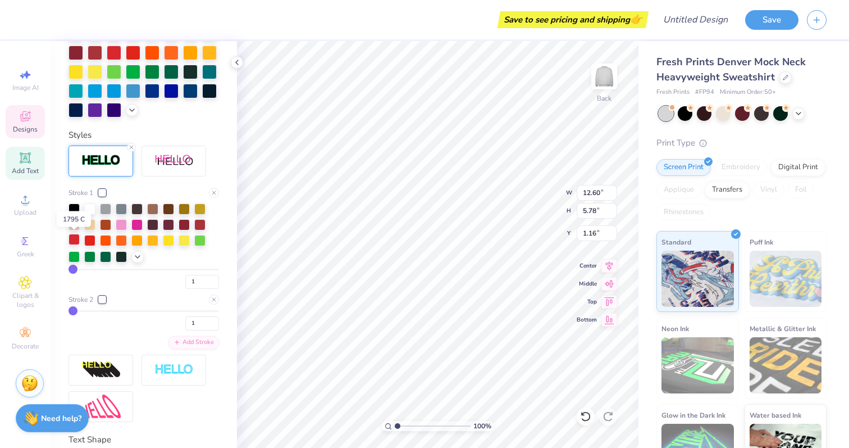
click at [72, 238] on div at bounding box center [74, 239] width 11 height 11
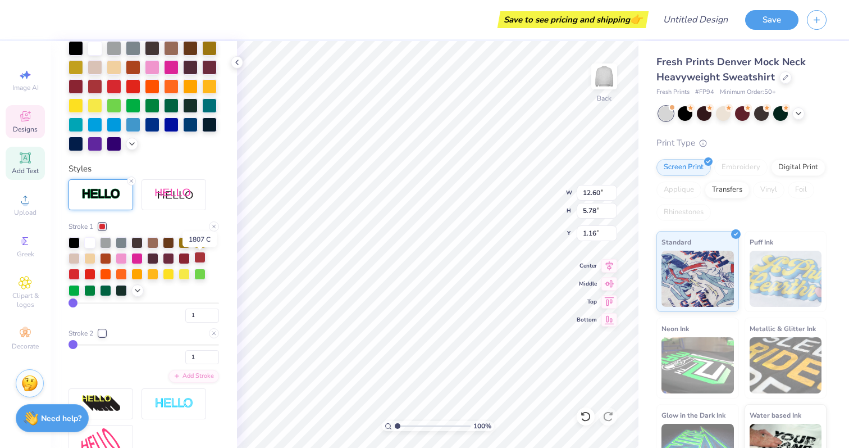
scroll to position [301, 0]
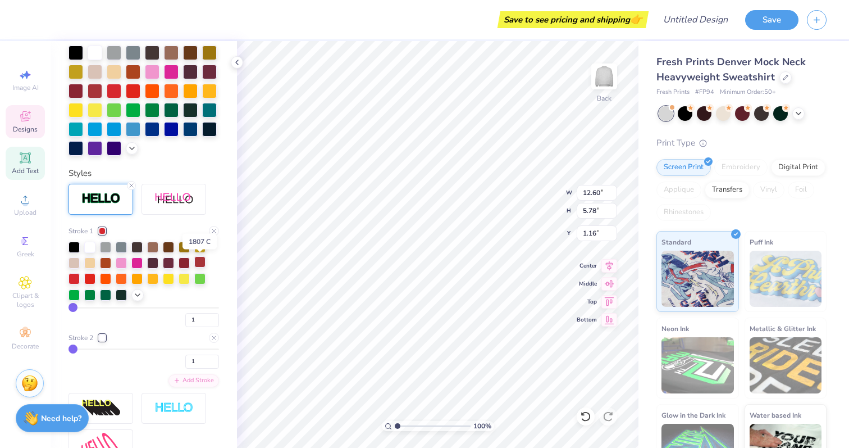
click at [199, 262] on div at bounding box center [199, 261] width 11 height 11
type input "2"
type input "3"
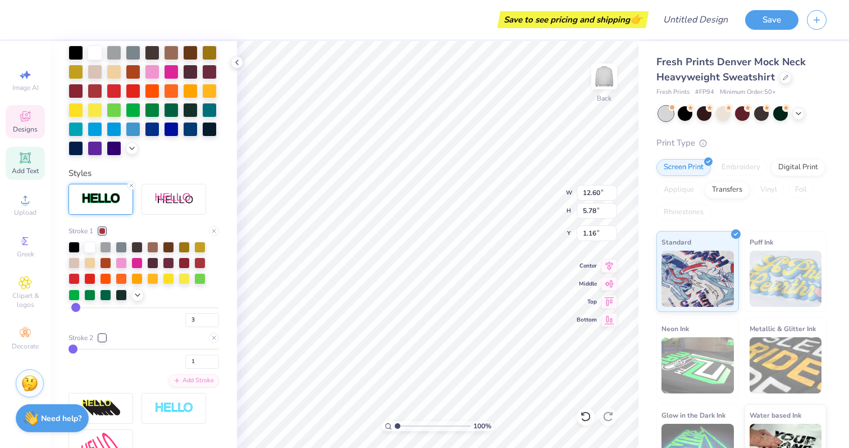
type input "4"
type input "5"
type input "6"
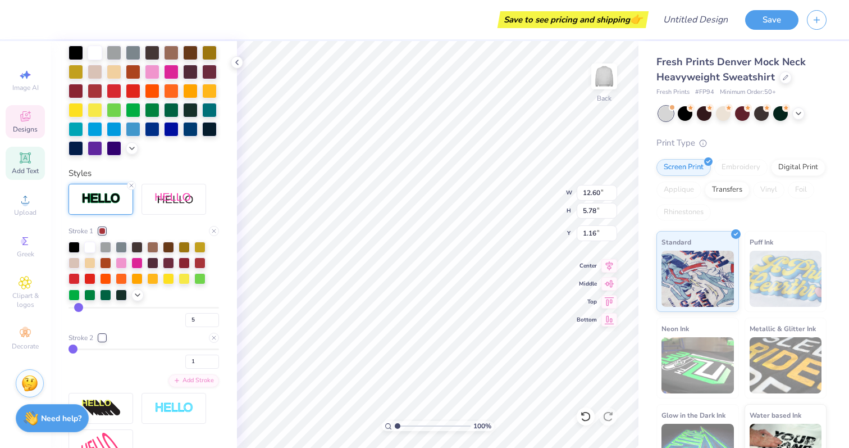
type input "6"
type input "7"
type input "9"
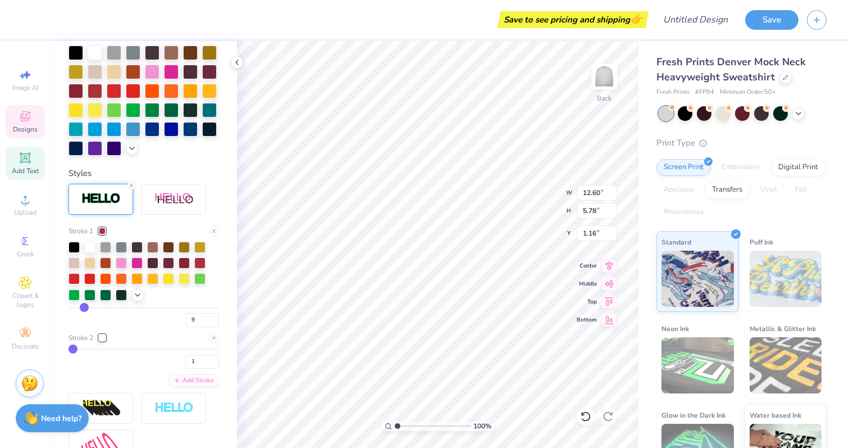
type input "10"
type input "11"
type input "12"
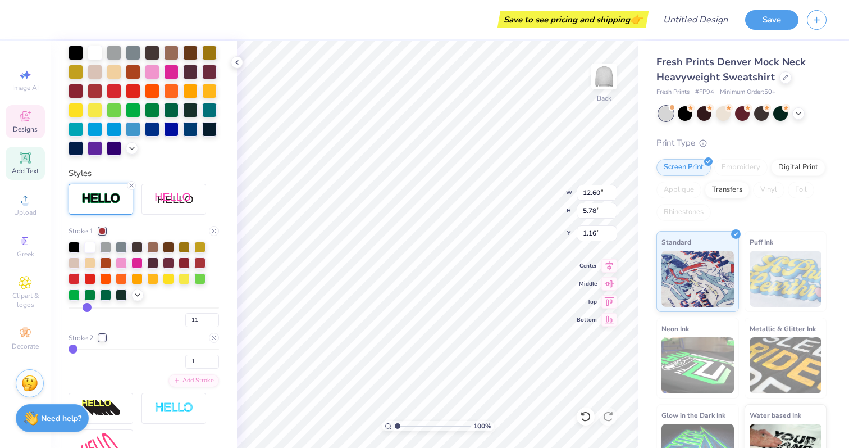
type input "12"
type input "13"
type input "14"
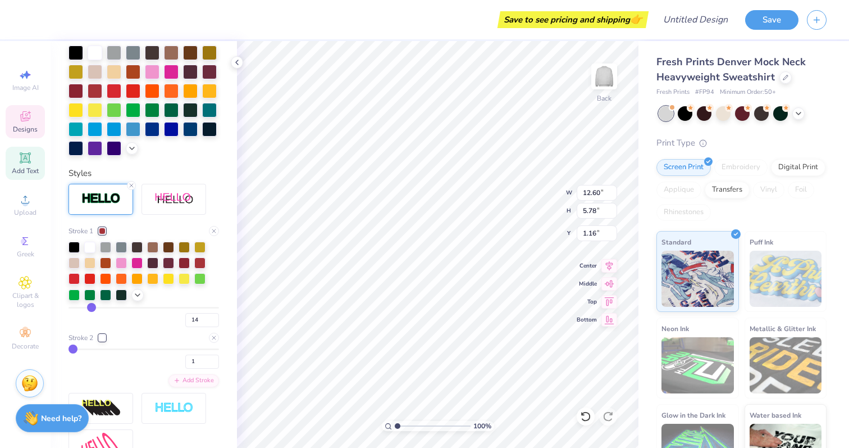
drag, startPoint x: 74, startPoint y: 307, endPoint x: 90, endPoint y: 307, distance: 16.9
type input "14"
click at [90, 307] on input "range" at bounding box center [144, 308] width 151 height 2
type input "13"
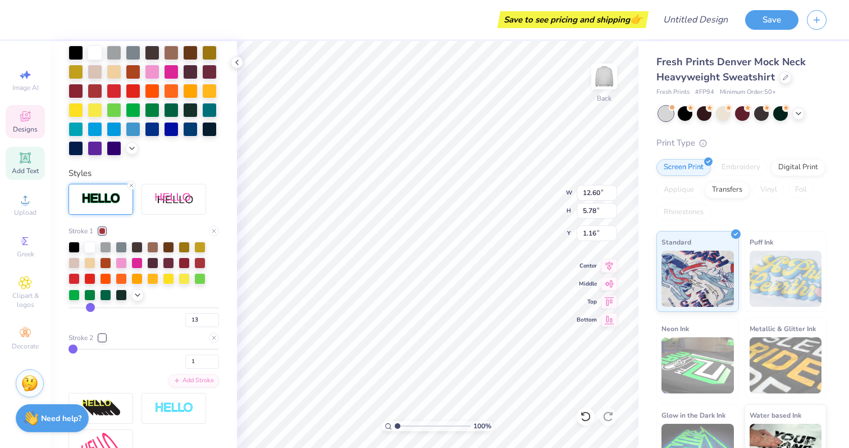
type input "12"
type input "10"
type input "4"
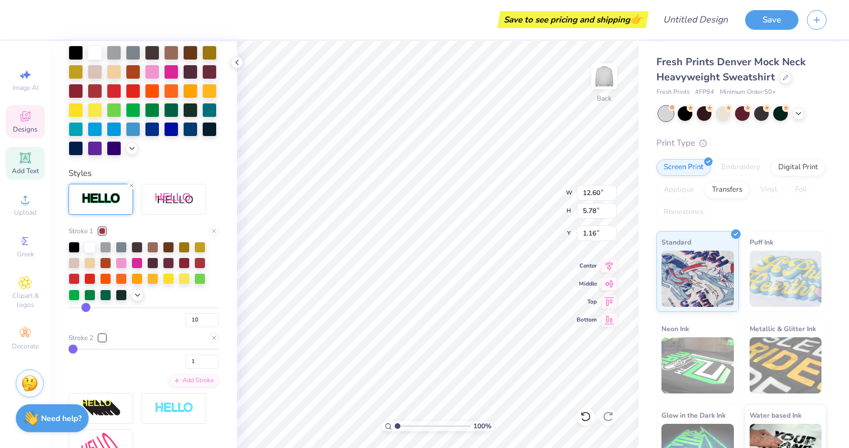
type input "4"
type input "1"
drag, startPoint x: 90, startPoint y: 307, endPoint x: 41, endPoint y: 306, distance: 49.5
type input "1"
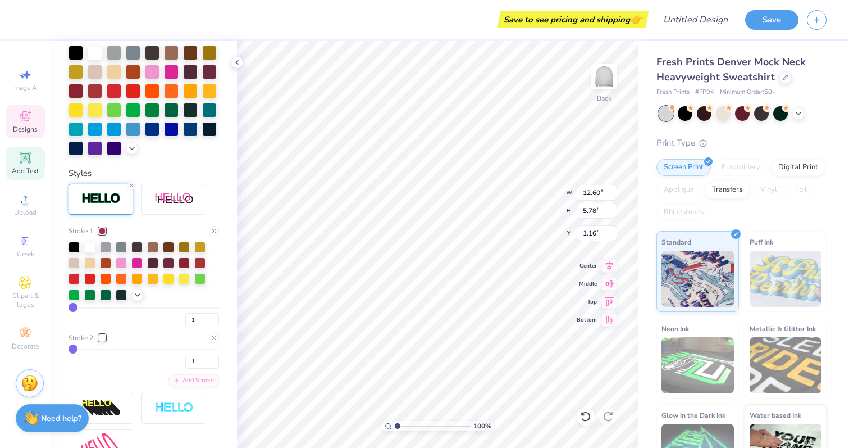
click at [69, 307] on input "range" at bounding box center [144, 308] width 151 height 2
click at [87, 246] on div at bounding box center [89, 245] width 11 height 11
click at [104, 334] on div at bounding box center [102, 337] width 7 height 7
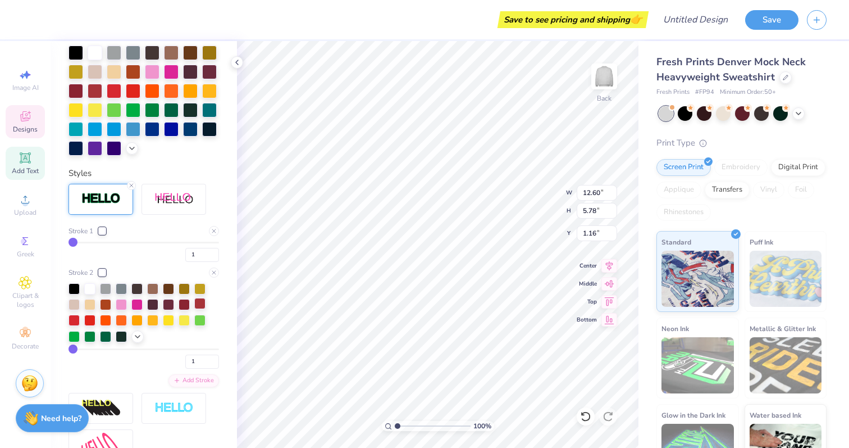
click at [200, 303] on div at bounding box center [199, 303] width 11 height 11
click at [215, 313] on div at bounding box center [144, 313] width 151 height 60
click at [201, 362] on input "1" at bounding box center [202, 361] width 34 height 14
type input "3"
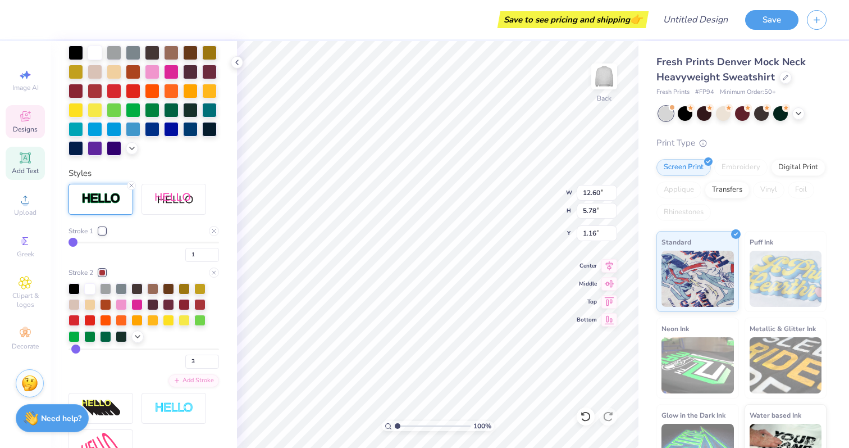
scroll to position [1, 2]
type textarea "[PERSON_NAME] University Special Education"
click at [201, 364] on input "3" at bounding box center [202, 361] width 34 height 14
type input "5"
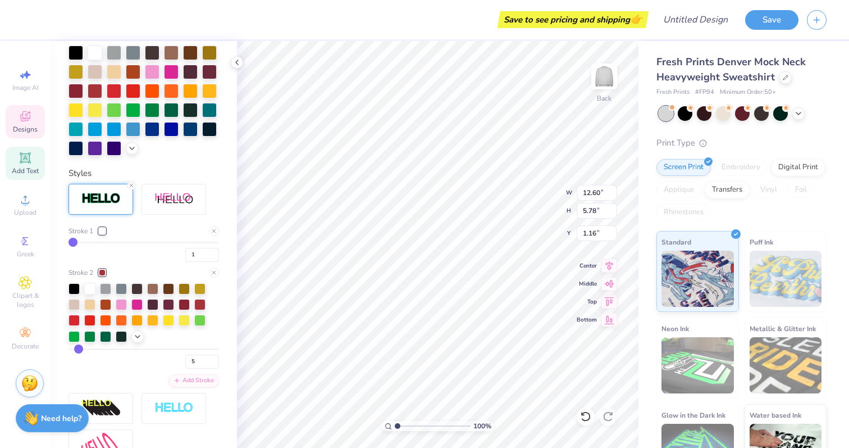
type input "4"
type input "3"
type input "1"
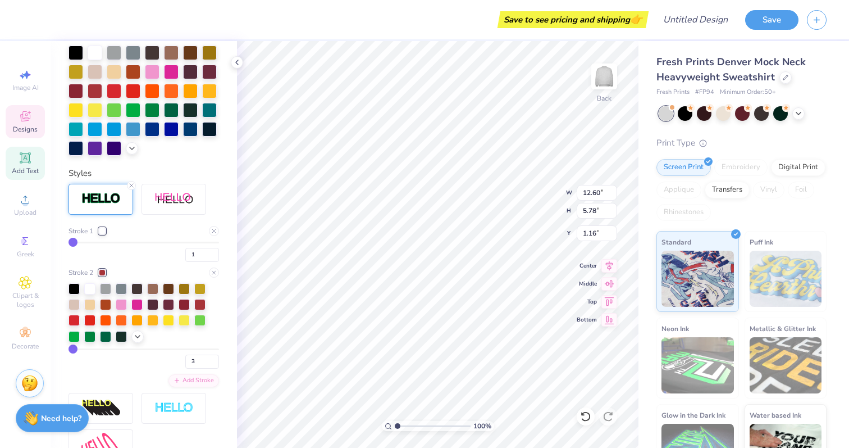
type input "1"
drag, startPoint x: 77, startPoint y: 347, endPoint x: 33, endPoint y: 347, distance: 43.8
type input "1"
click at [69, 348] on input "range" at bounding box center [144, 349] width 151 height 2
click at [587, 415] on icon at bounding box center [585, 416] width 11 height 11
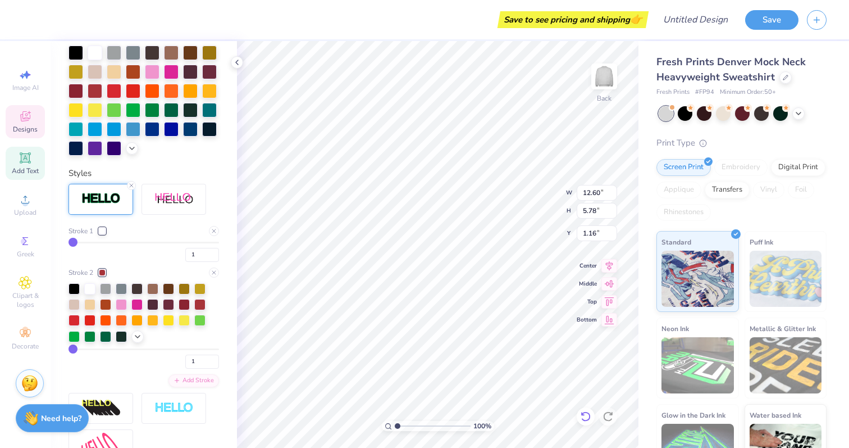
click at [587, 415] on icon at bounding box center [585, 416] width 11 height 11
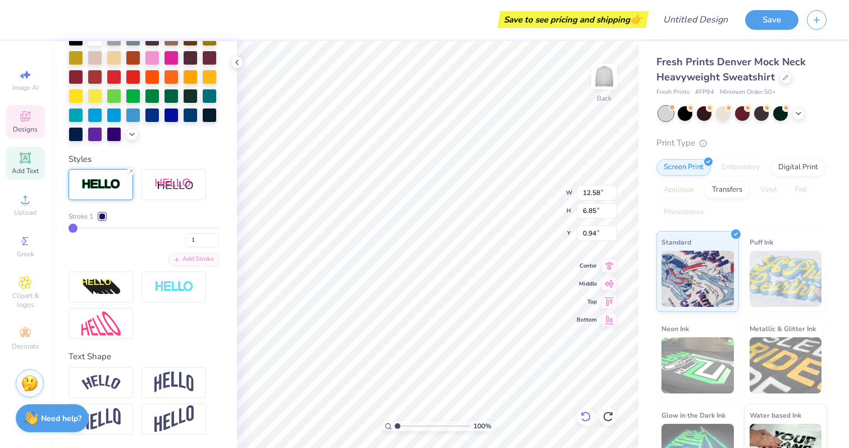
type input "12.58"
type input "6.85"
type input "0.94"
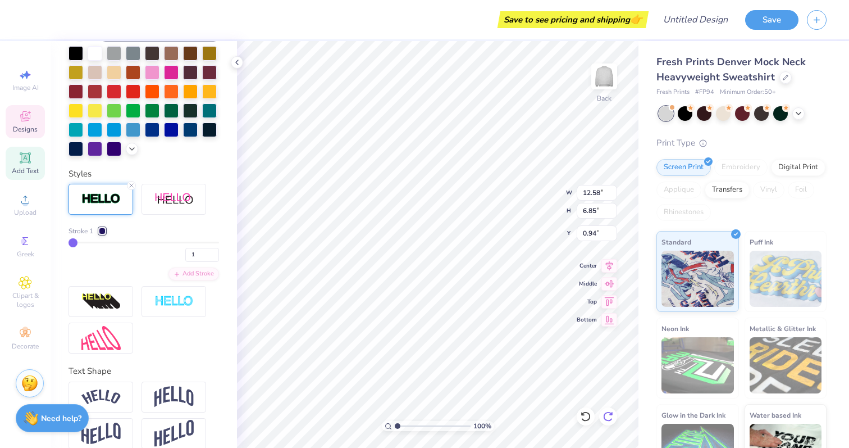
click at [604, 416] on icon at bounding box center [608, 416] width 10 height 10
type input "12.60"
type input "5.78"
type input "1.16"
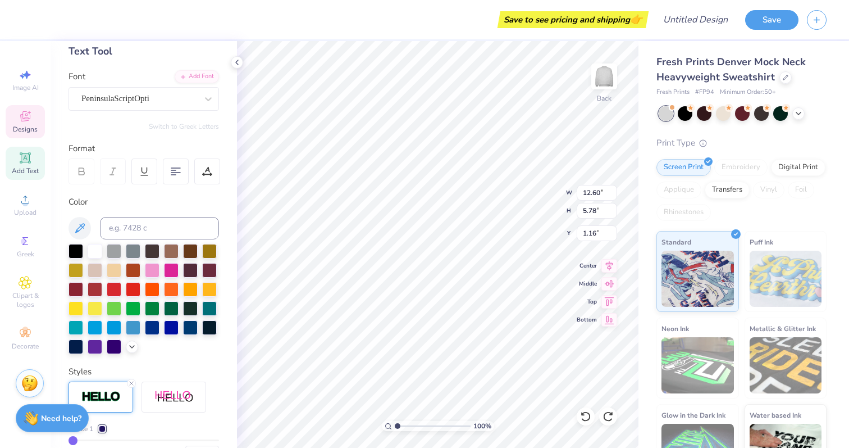
scroll to position [0, 0]
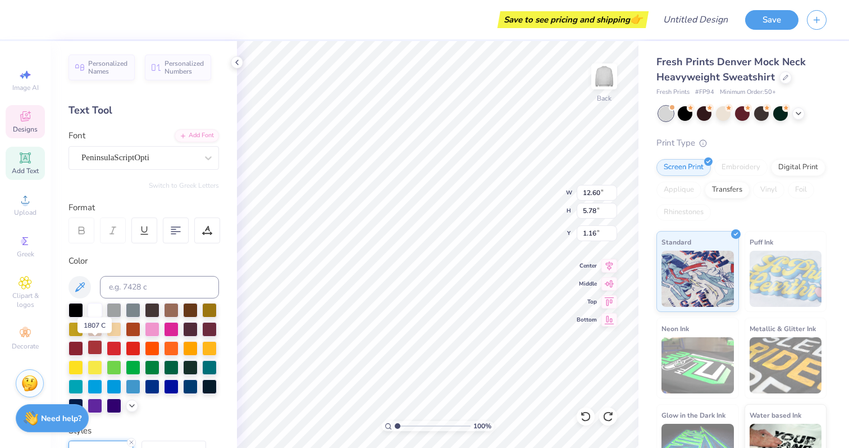
click at [95, 348] on div at bounding box center [95, 347] width 15 height 15
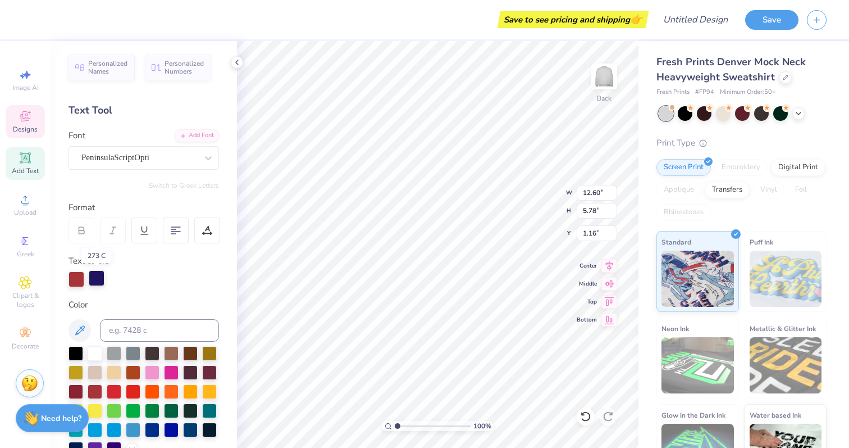
click at [93, 275] on div at bounding box center [97, 278] width 16 height 16
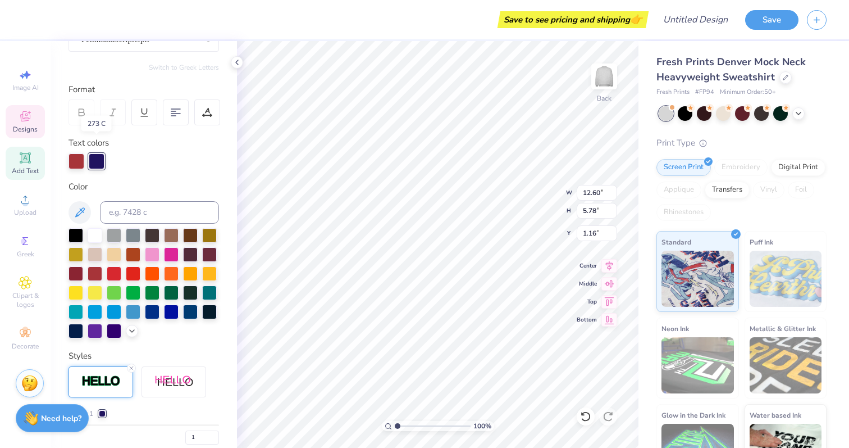
scroll to position [138, 0]
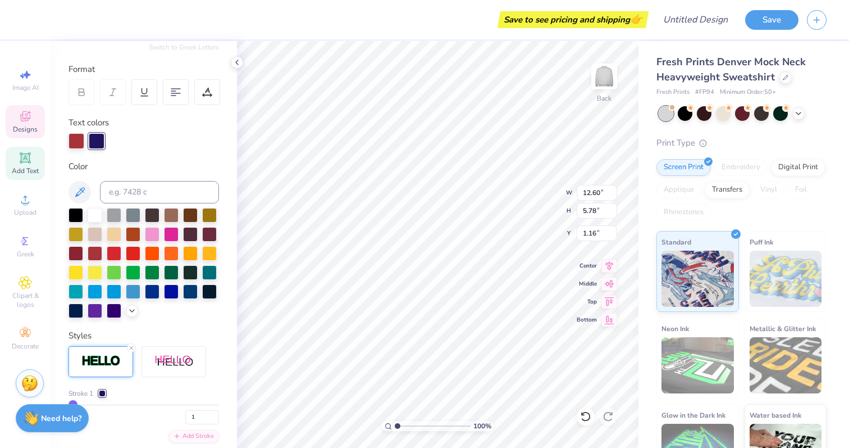
click at [103, 395] on div at bounding box center [102, 393] width 7 height 7
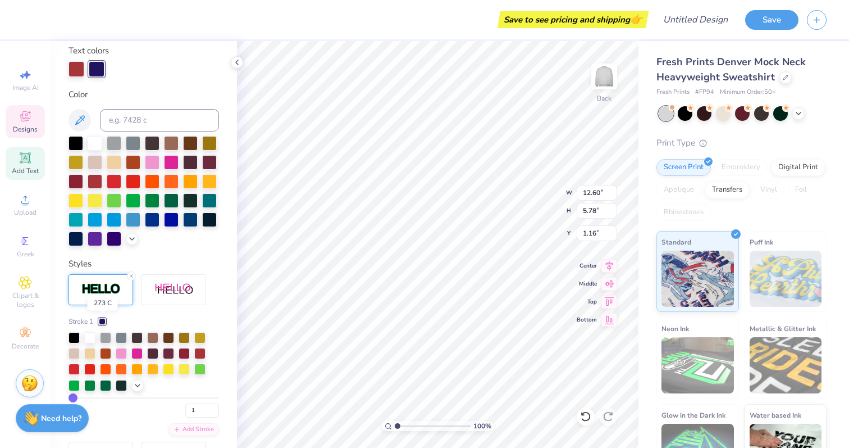
scroll to position [212, 0]
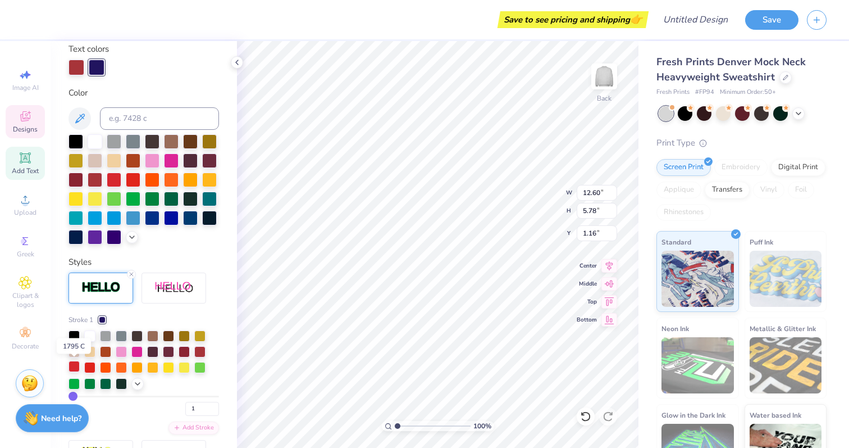
click at [75, 366] on div at bounding box center [74, 366] width 11 height 11
click at [201, 350] on div at bounding box center [199, 350] width 11 height 11
click at [215, 272] on div "Stroke 1 1 Add Stroke" at bounding box center [144, 389] width 151 height 235
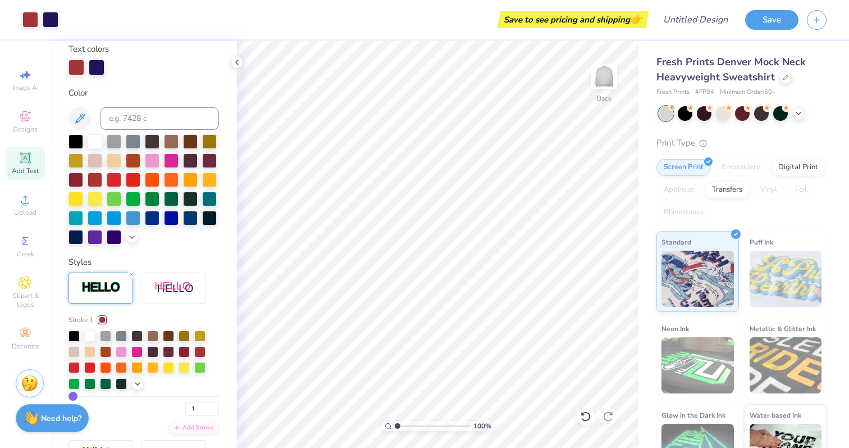
scroll to position [0, 0]
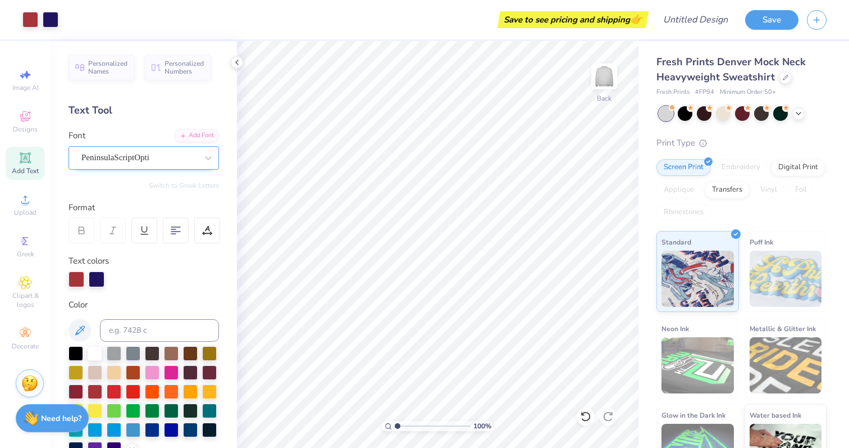
click at [143, 155] on div "PeninsulaScriptOpti" at bounding box center [139, 157] width 118 height 17
click at [139, 124] on div "Personalized Names Personalized Numbers Text Tool Add Font Font PeninsulaScript…" at bounding box center [144, 244] width 187 height 407
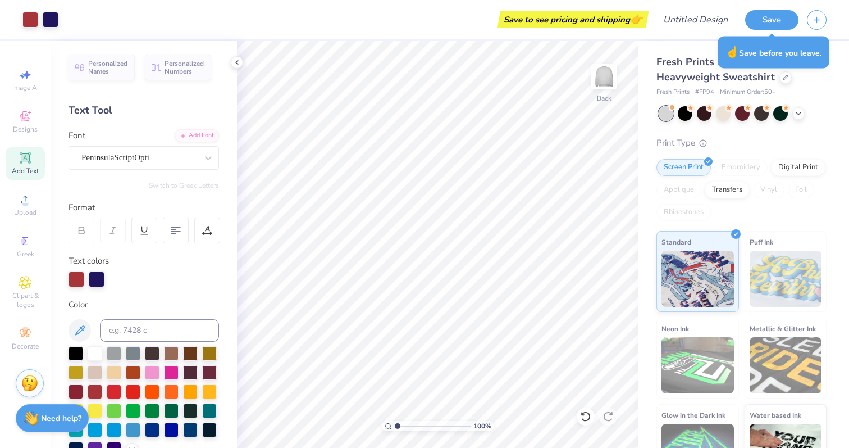
click at [558, 20] on div "Save to see pricing and shipping 👉" at bounding box center [574, 19] width 146 height 17
click at [616, 31] on div "Save to see pricing and shipping 👉" at bounding box center [356, 19] width 579 height 39
click at [769, 21] on button "Save" at bounding box center [772, 18] width 53 height 20
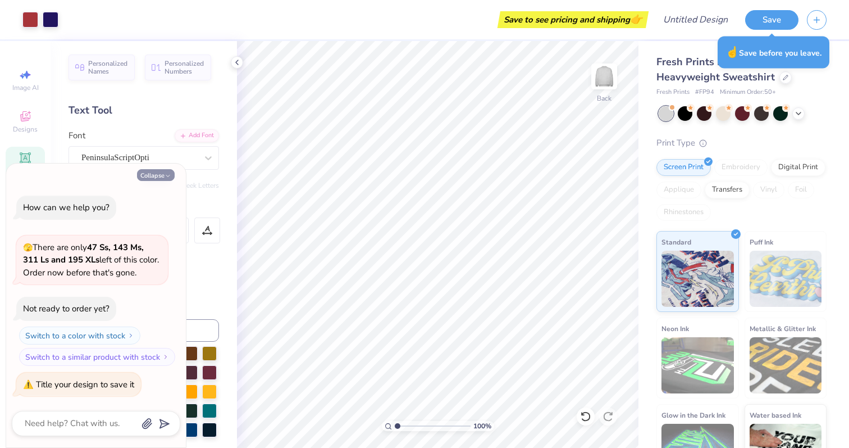
click at [149, 172] on button "Collapse" at bounding box center [156, 175] width 38 height 12
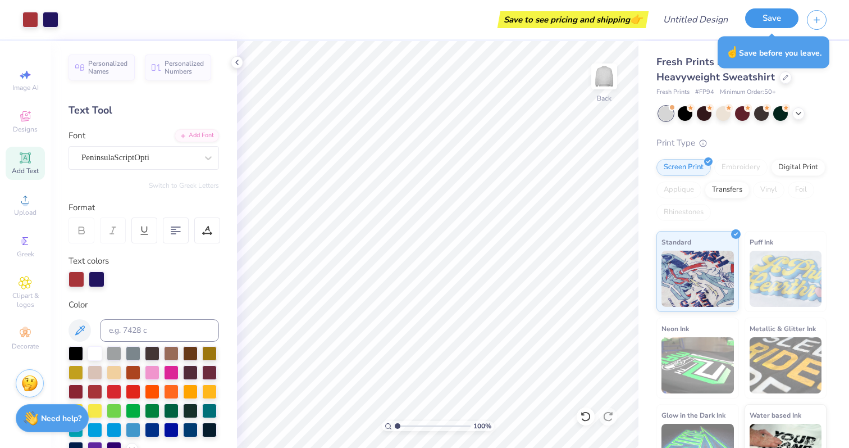
click at [774, 17] on button "Save" at bounding box center [772, 18] width 53 height 20
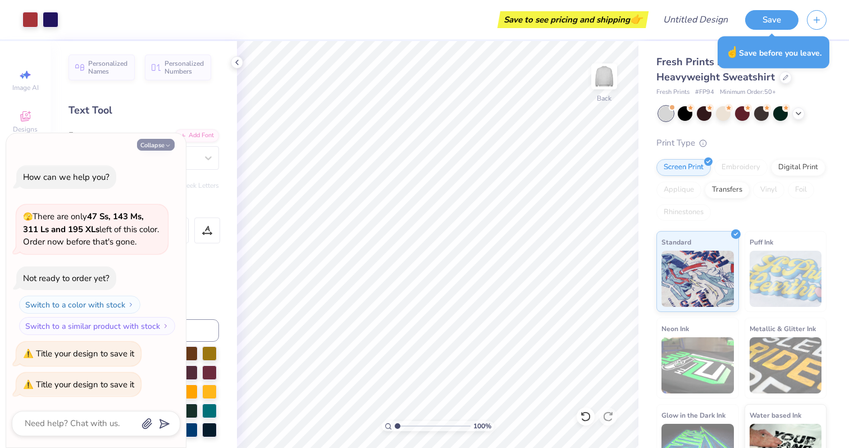
click at [154, 146] on button "Collapse" at bounding box center [156, 145] width 38 height 12
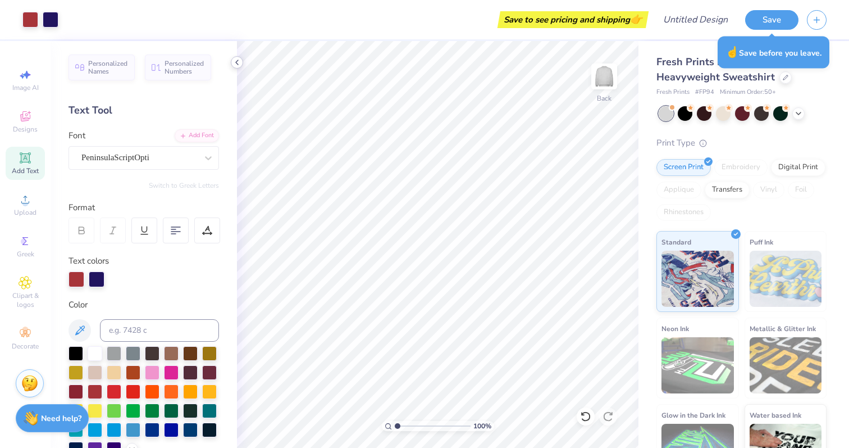
click at [238, 62] on icon at bounding box center [237, 62] width 9 height 9
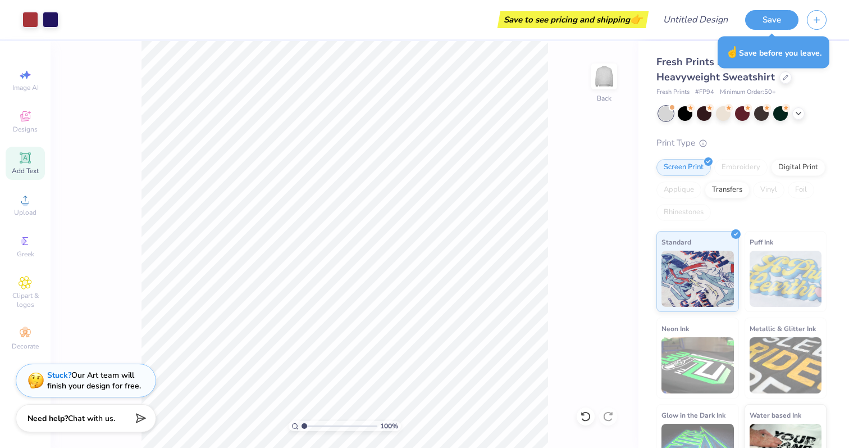
click at [624, 14] on div "Save to see pricing and shipping 👉" at bounding box center [574, 19] width 146 height 17
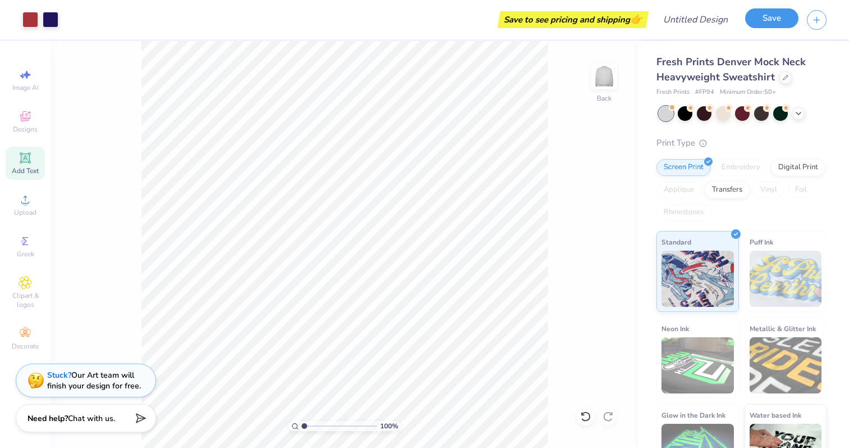
click at [767, 22] on button "Save" at bounding box center [772, 18] width 53 height 20
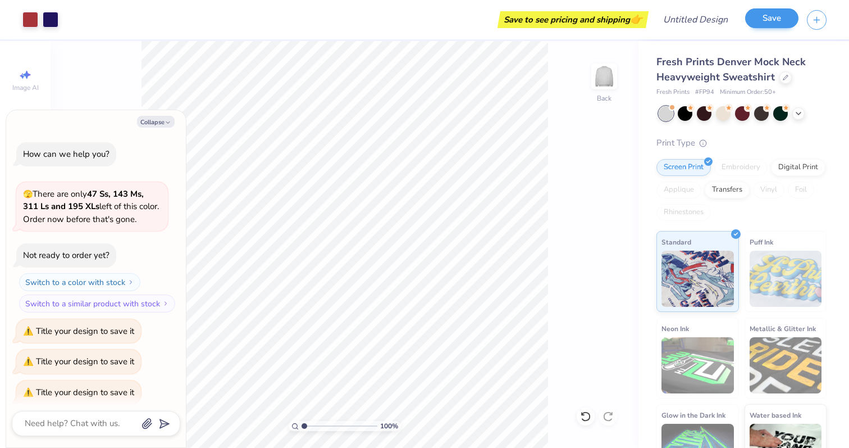
scroll to position [8, 0]
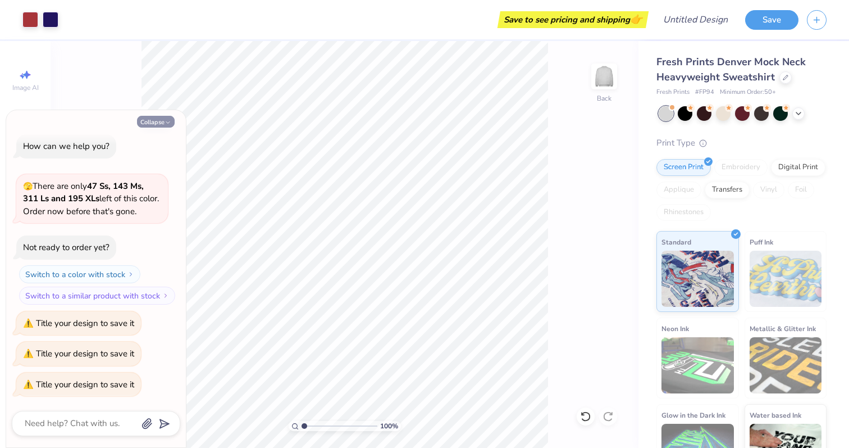
click at [149, 125] on button "Collapse" at bounding box center [156, 122] width 38 height 12
type textarea "x"
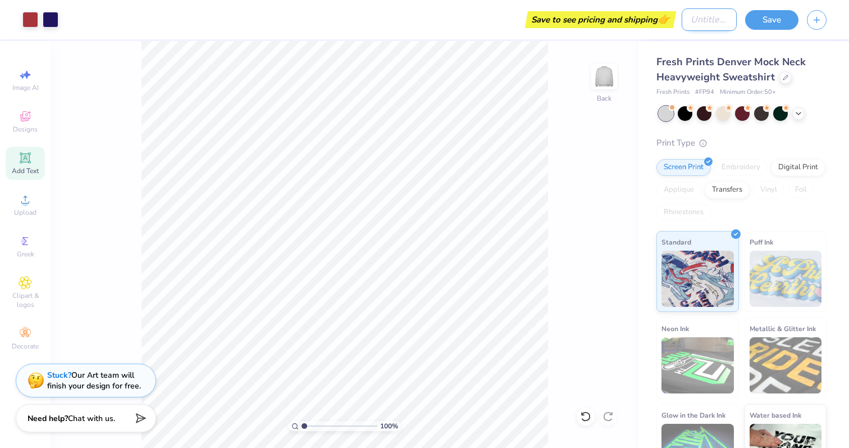
click at [703, 20] on input "Design Title" at bounding box center [709, 19] width 55 height 22
type input "chap"
click at [779, 16] on button "Save" at bounding box center [772, 18] width 53 height 20
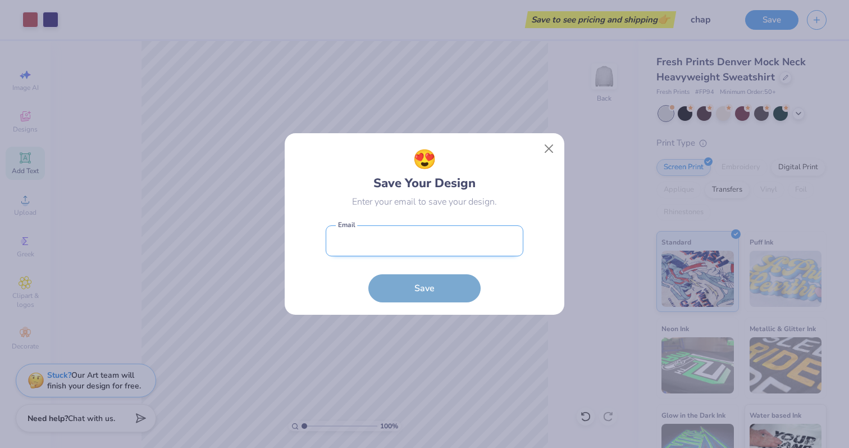
click at [483, 237] on input "email" at bounding box center [425, 240] width 198 height 31
type input "[EMAIL_ADDRESS][DOMAIN_NAME]"
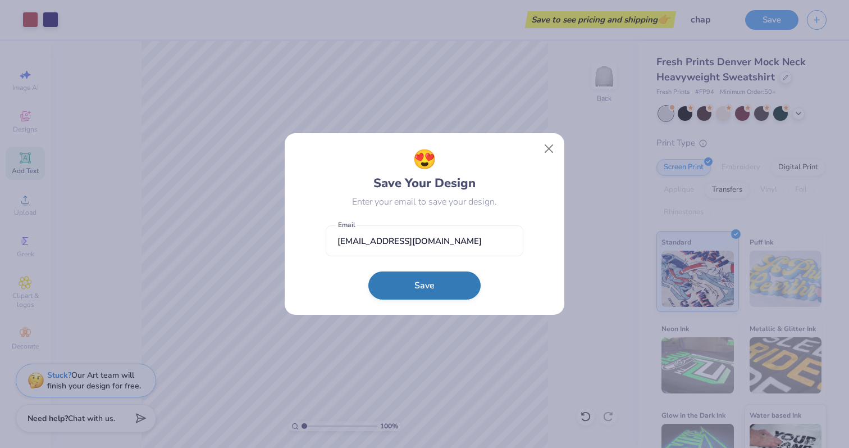
click at [445, 293] on button "Save" at bounding box center [425, 285] width 112 height 28
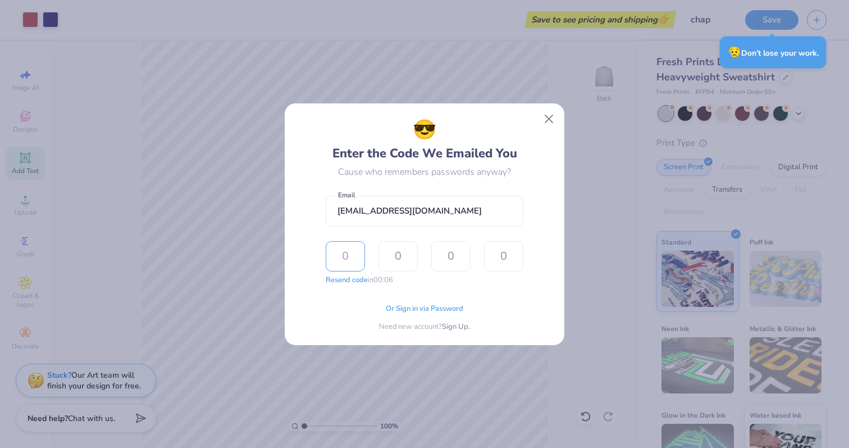
type input "7"
type input "1"
type input "6"
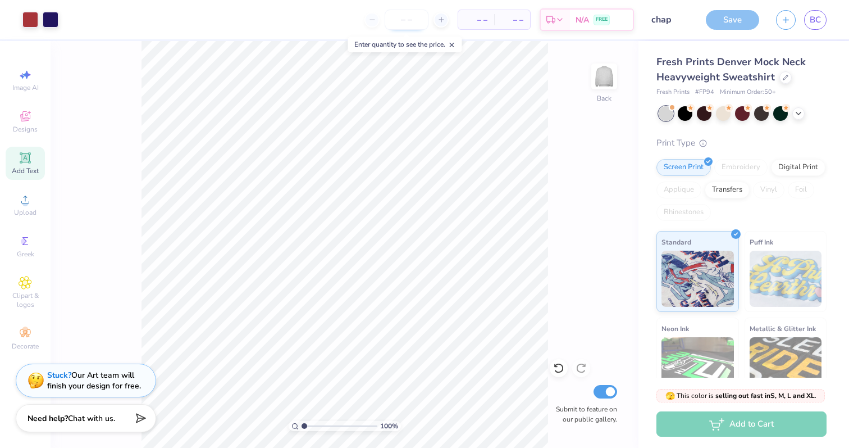
click at [422, 15] on input "number" at bounding box center [407, 20] width 44 height 20
type input "50"
click at [435, 30] on div "50 N/A Per Item N/A Total Est. Delivery N/A FREE" at bounding box center [350, 19] width 567 height 39
